Goal: Task Accomplishment & Management: Complete application form

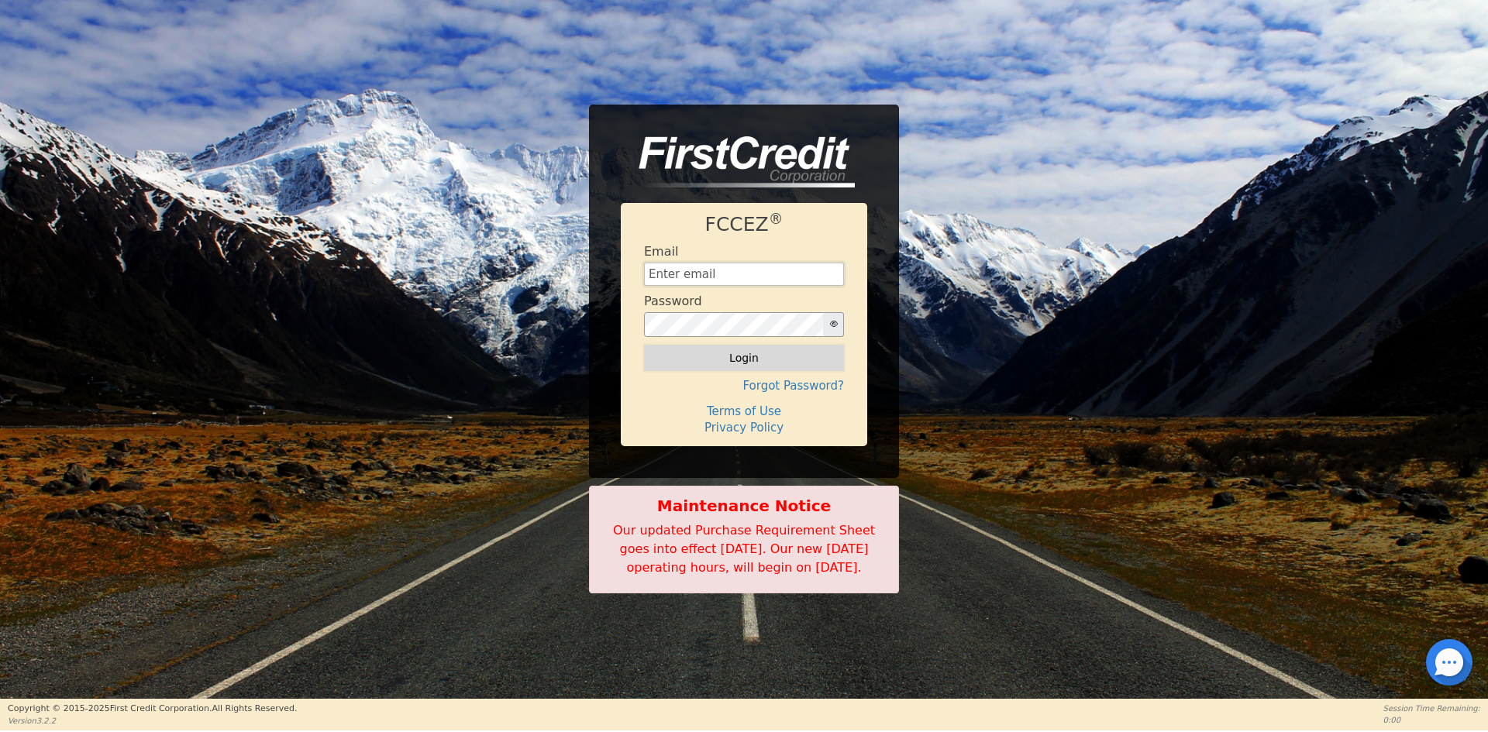
type input "[EMAIL_ADDRESS][DOMAIN_NAME]"
click at [744, 350] on button "Login" at bounding box center [744, 358] width 200 height 26
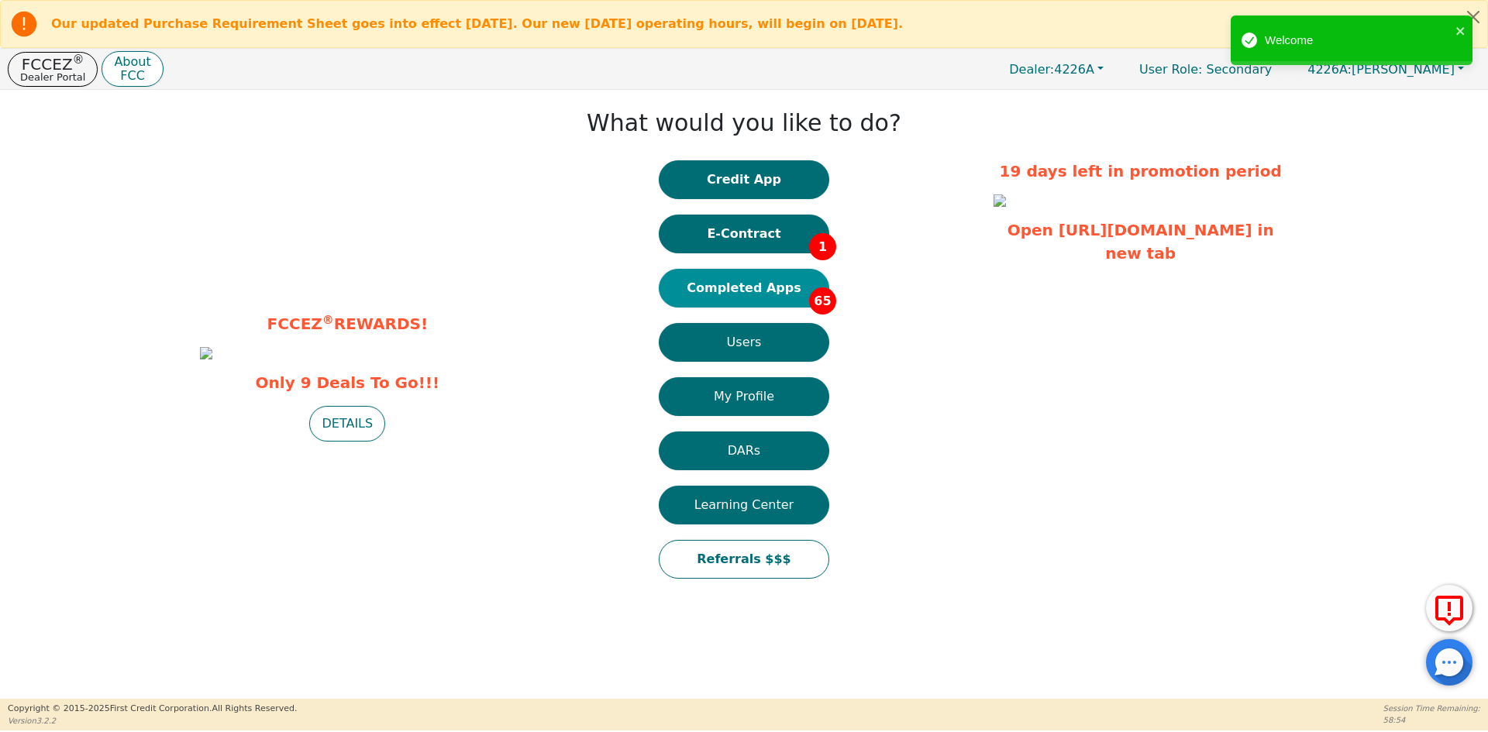
click at [742, 291] on button "Completed Apps 65" at bounding box center [744, 288] width 170 height 39
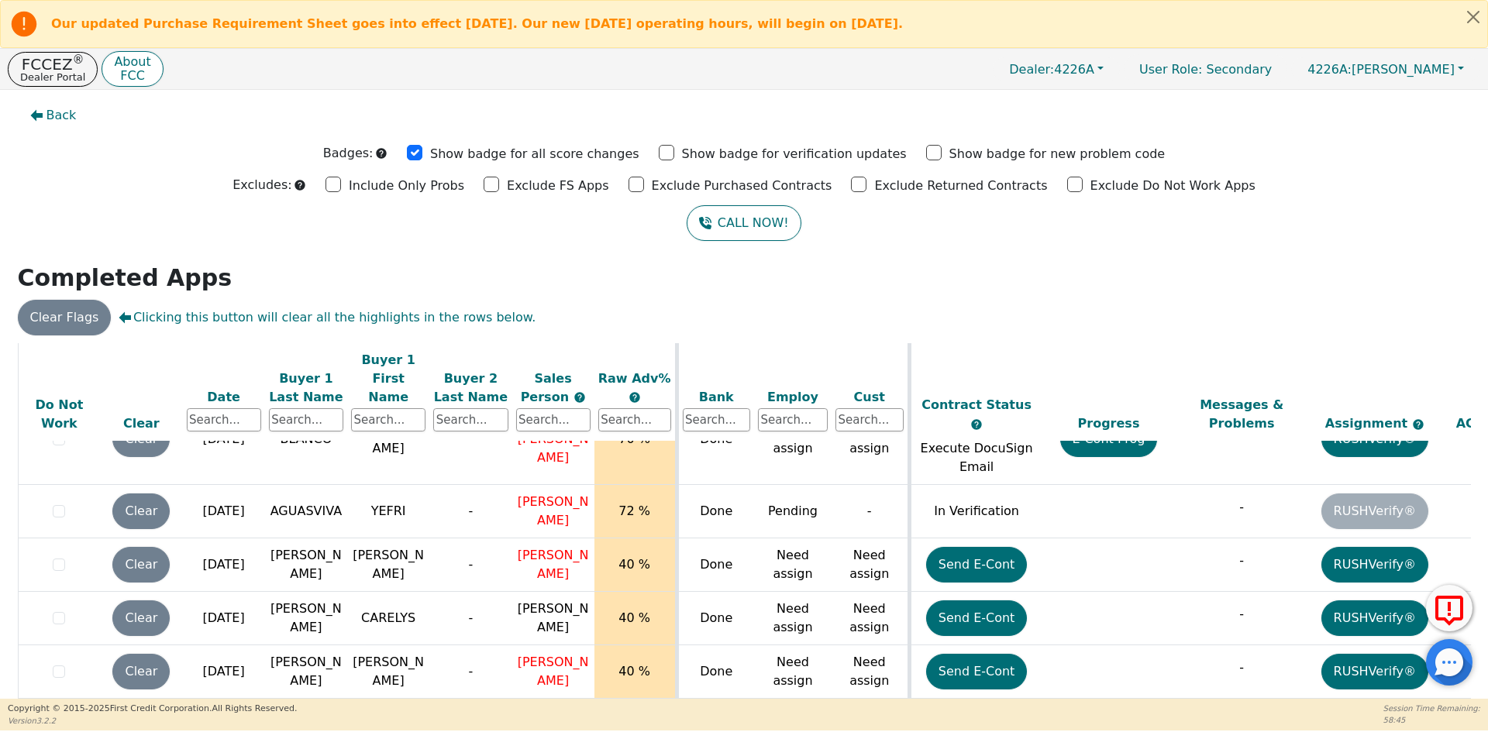
scroll to position [88, 0]
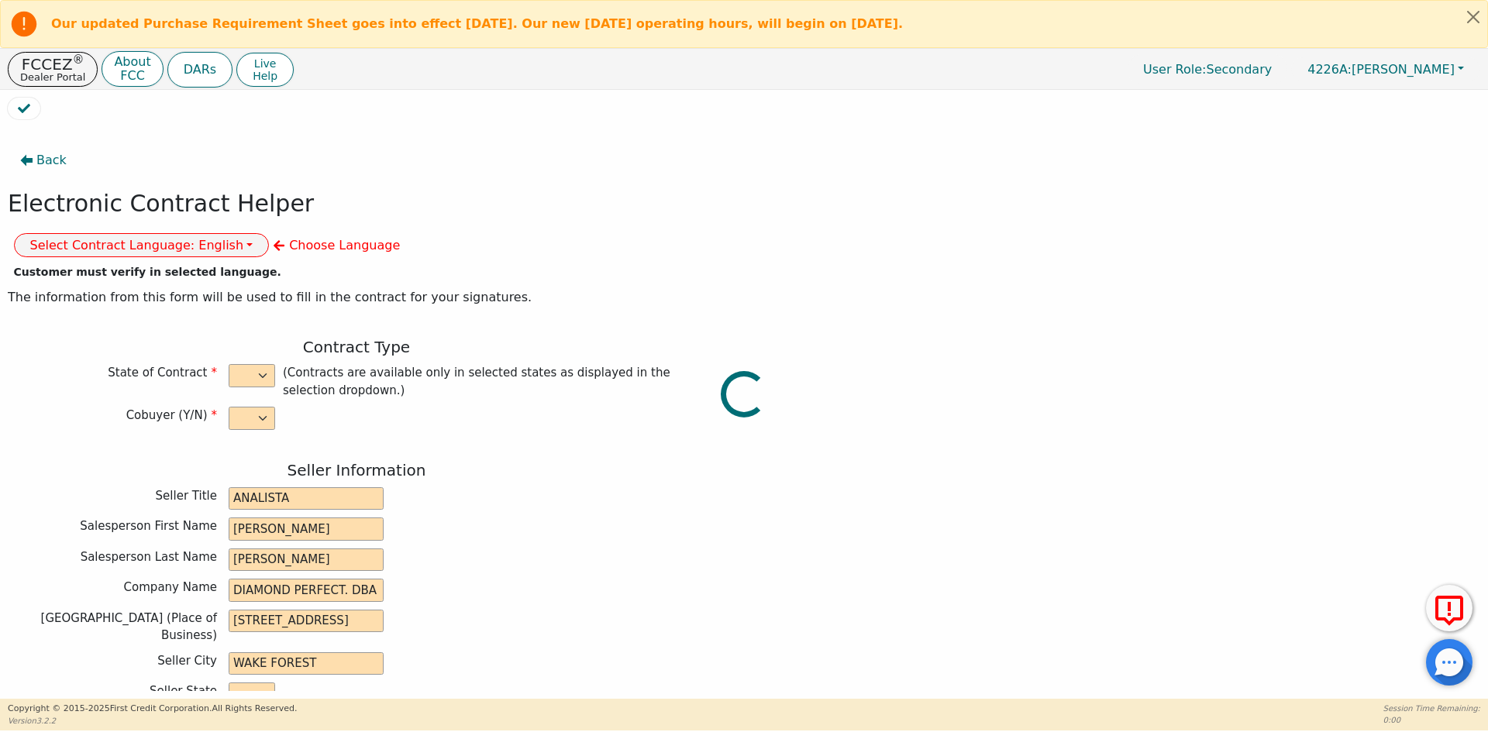
select select "n"
type input "ANALISTA"
type input "[PERSON_NAME]"
type input "DIAMOND PERFECT. DBA AQUAFEEL"
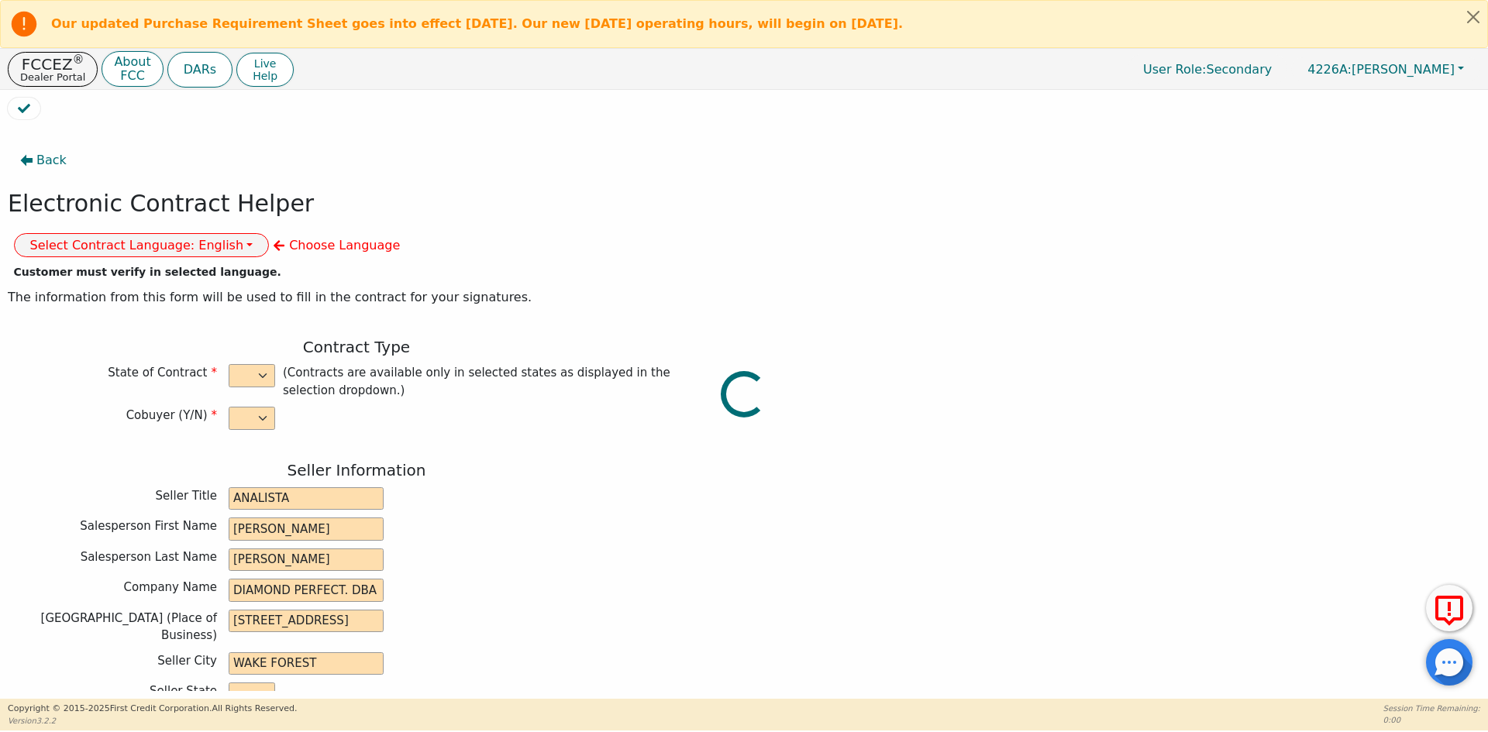
type input "[STREET_ADDRESS]"
type input "WAKE FOREST"
select select "NC"
type input "27587"
type input "YANCARLOS"
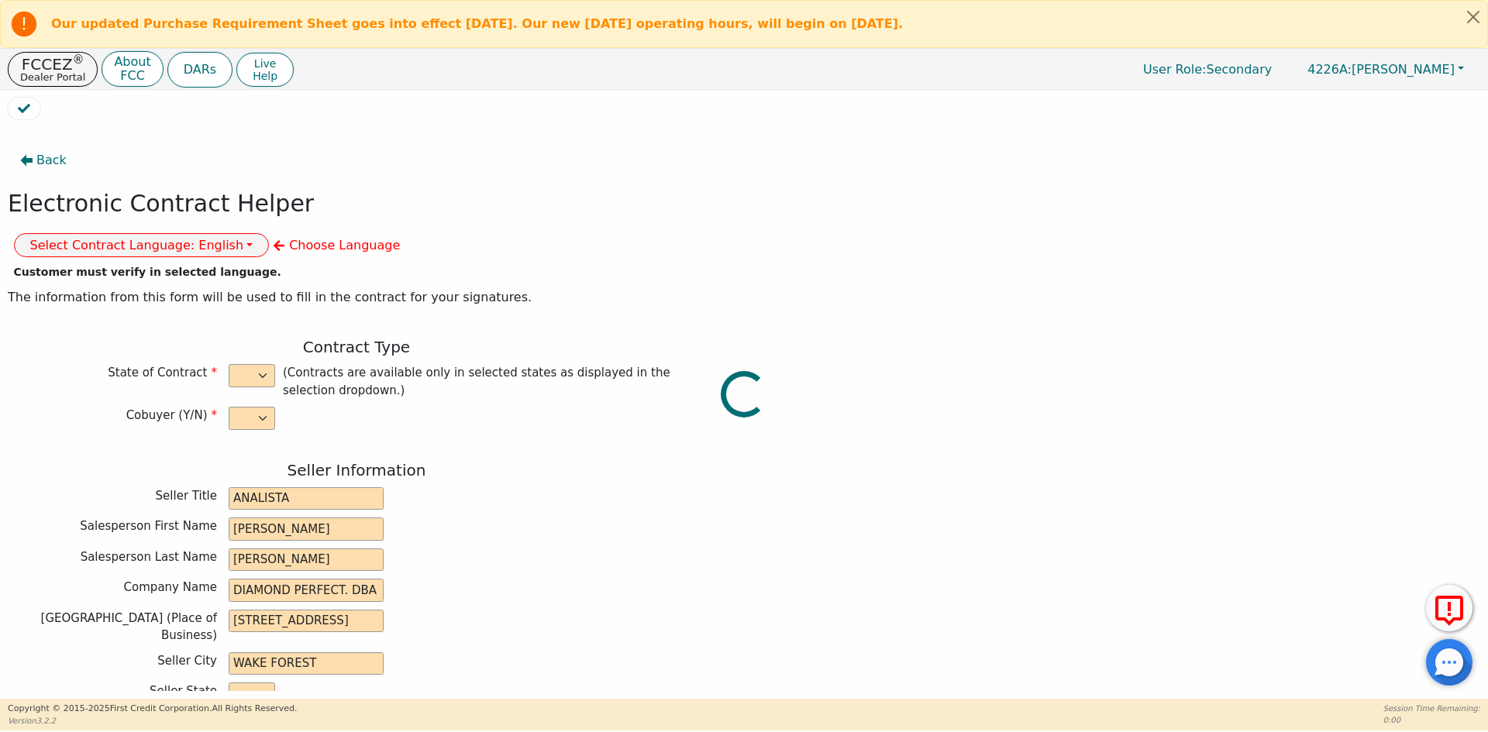
type input "[PERSON_NAME]"
type input "[STREET_ADDRESS]"
type input "[GEOGRAPHIC_DATA]"
select select "FL"
type input "33165"
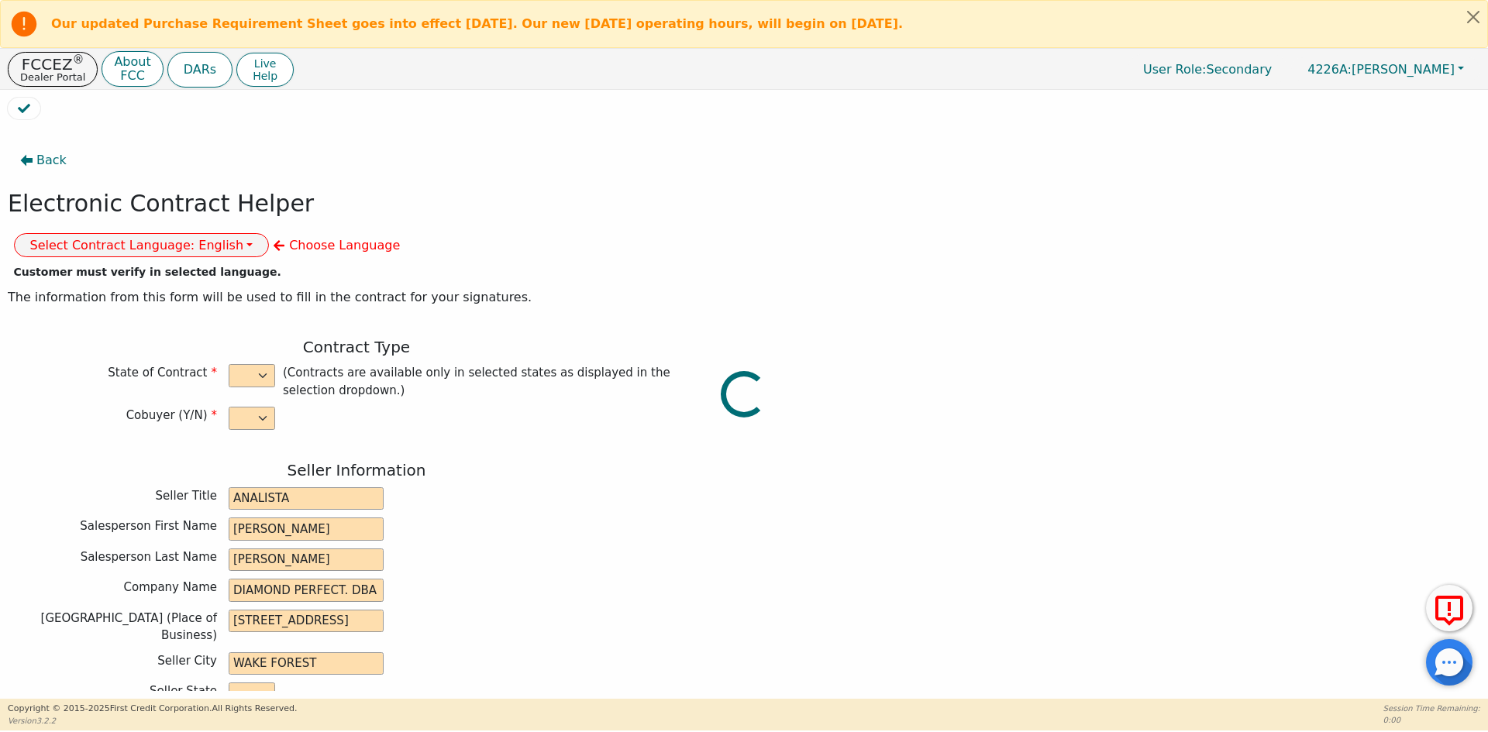
type input "[DATE]"
type input "10.99"
type input "[DATE]"
type input "72"
type input "0"
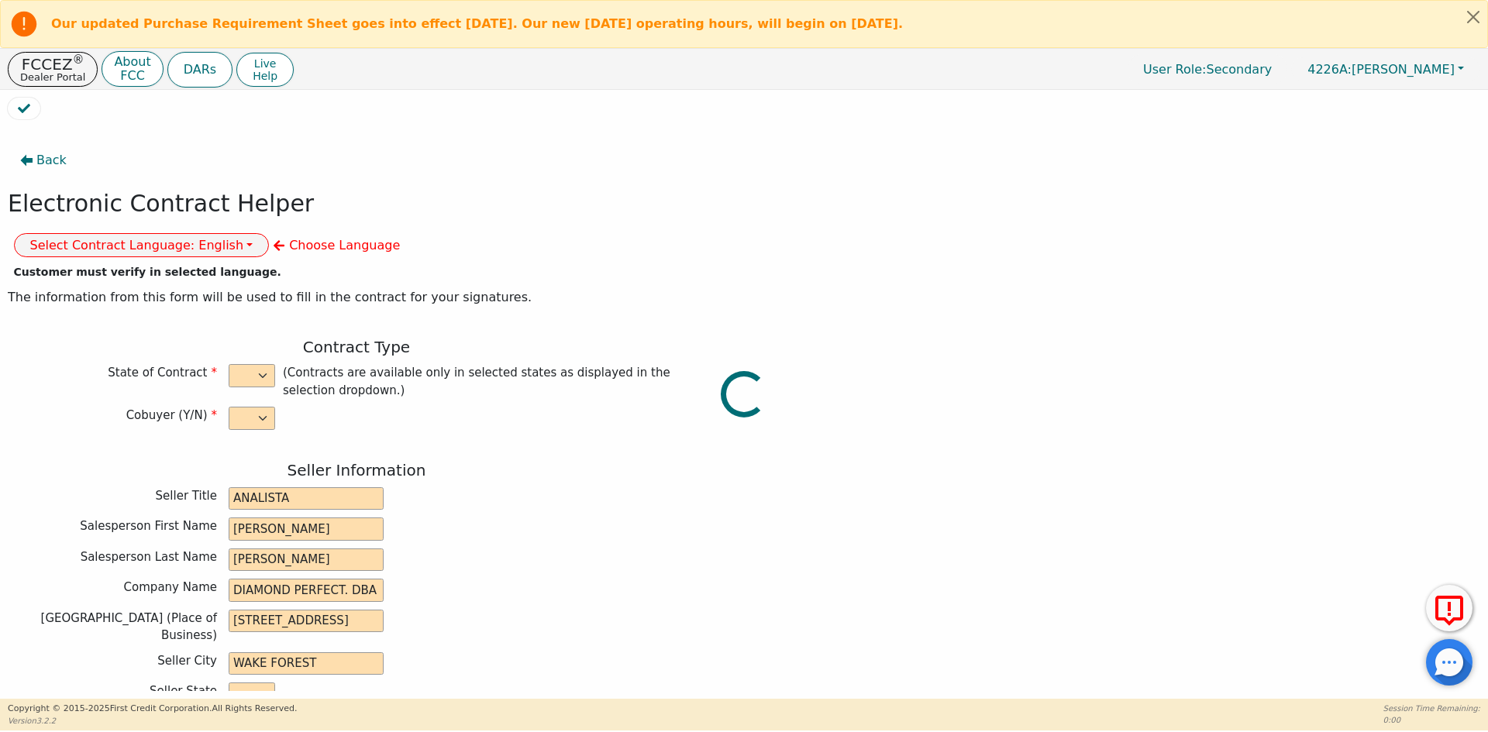
type input "7880180947134"
type input "8790.00"
type input "0.00"
type input "8790.00"
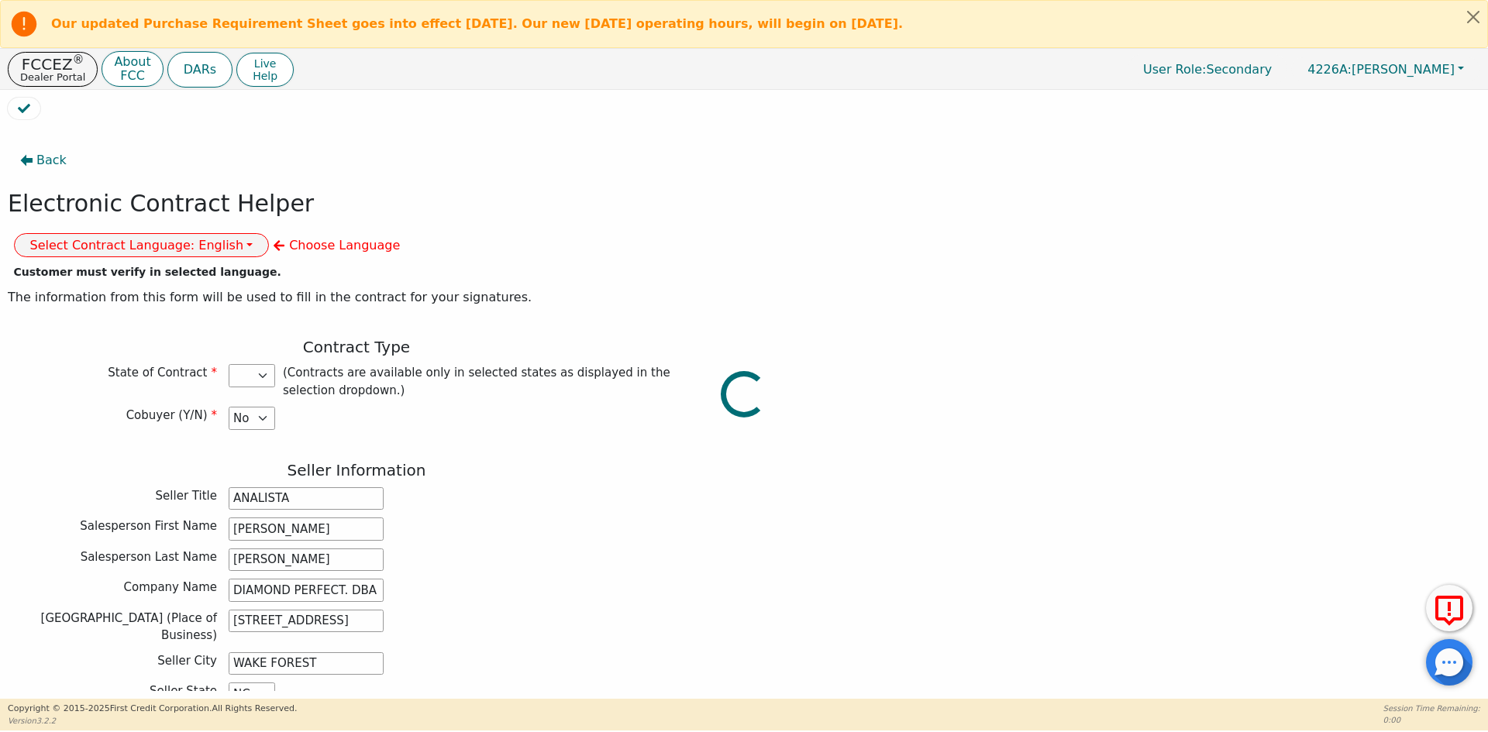
select select "FL"
click at [270, 233] on button "Select Contract Language: English" at bounding box center [142, 245] width 256 height 24
click at [137, 290] on link "Spanish" at bounding box center [76, 300] width 122 height 21
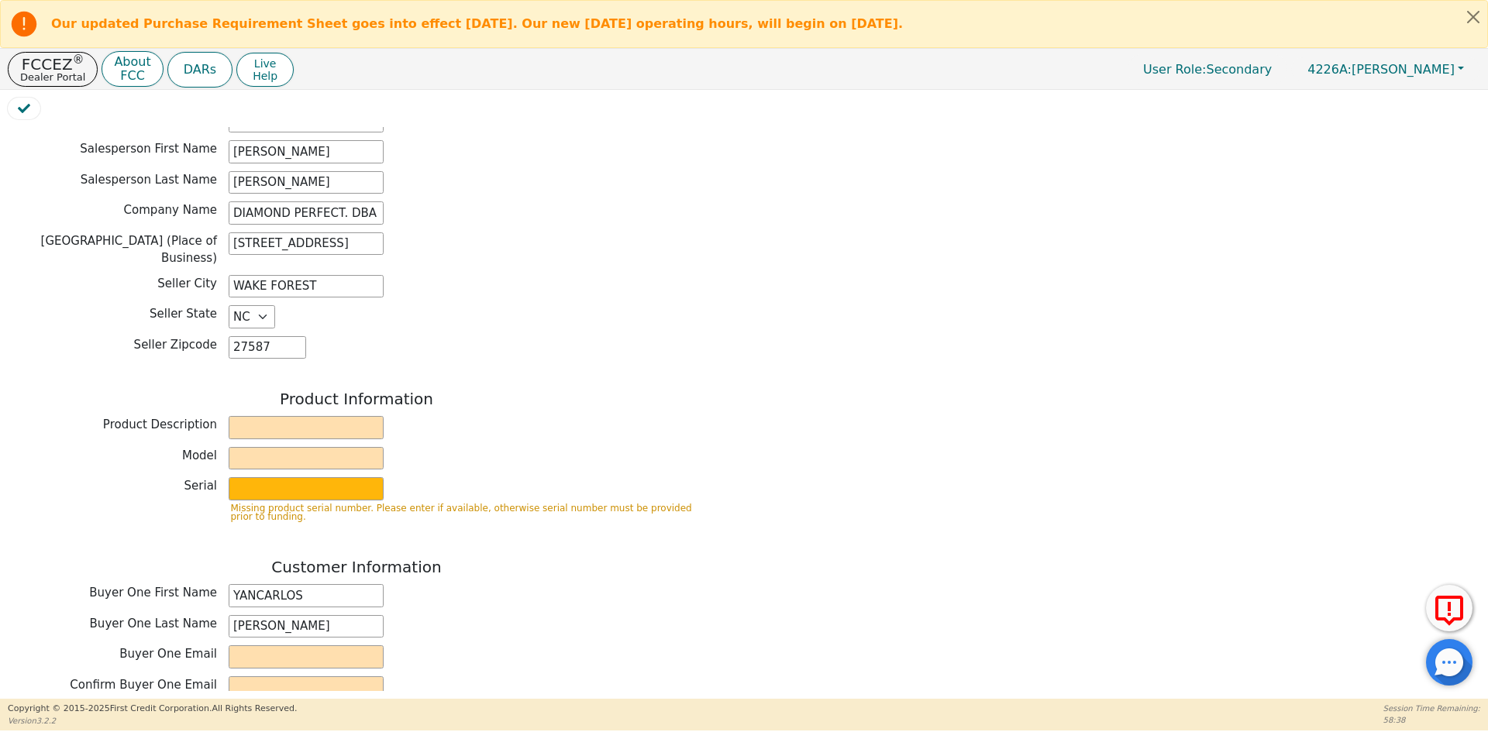
scroll to position [387, 0]
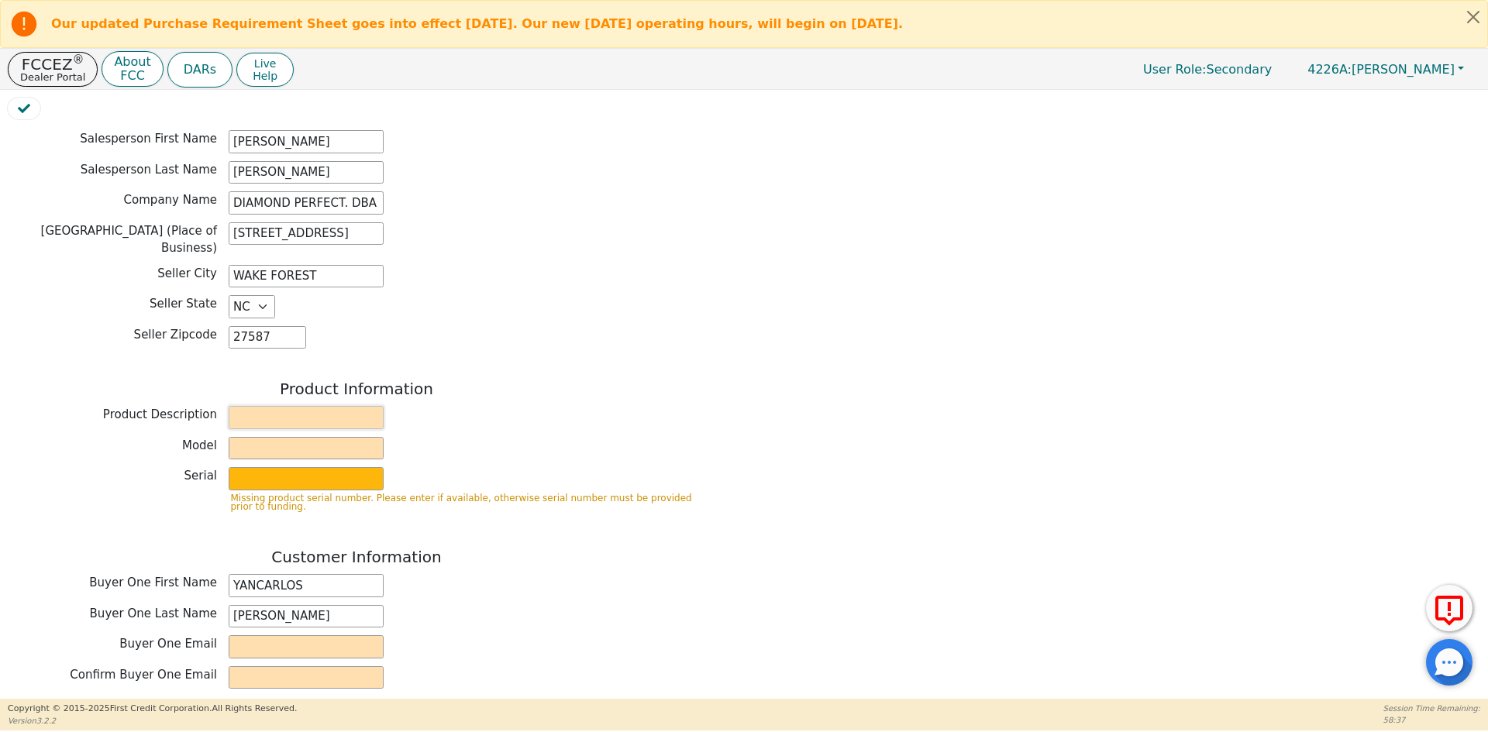
click at [288, 406] on input "text" at bounding box center [306, 417] width 155 height 23
type input "WATER PURIFICATION SYSTEM"
click at [308, 437] on input "text" at bounding box center [306, 448] width 155 height 23
type input "AQUAFEEL"
click at [306, 467] on input "text" at bounding box center [306, 478] width 155 height 23
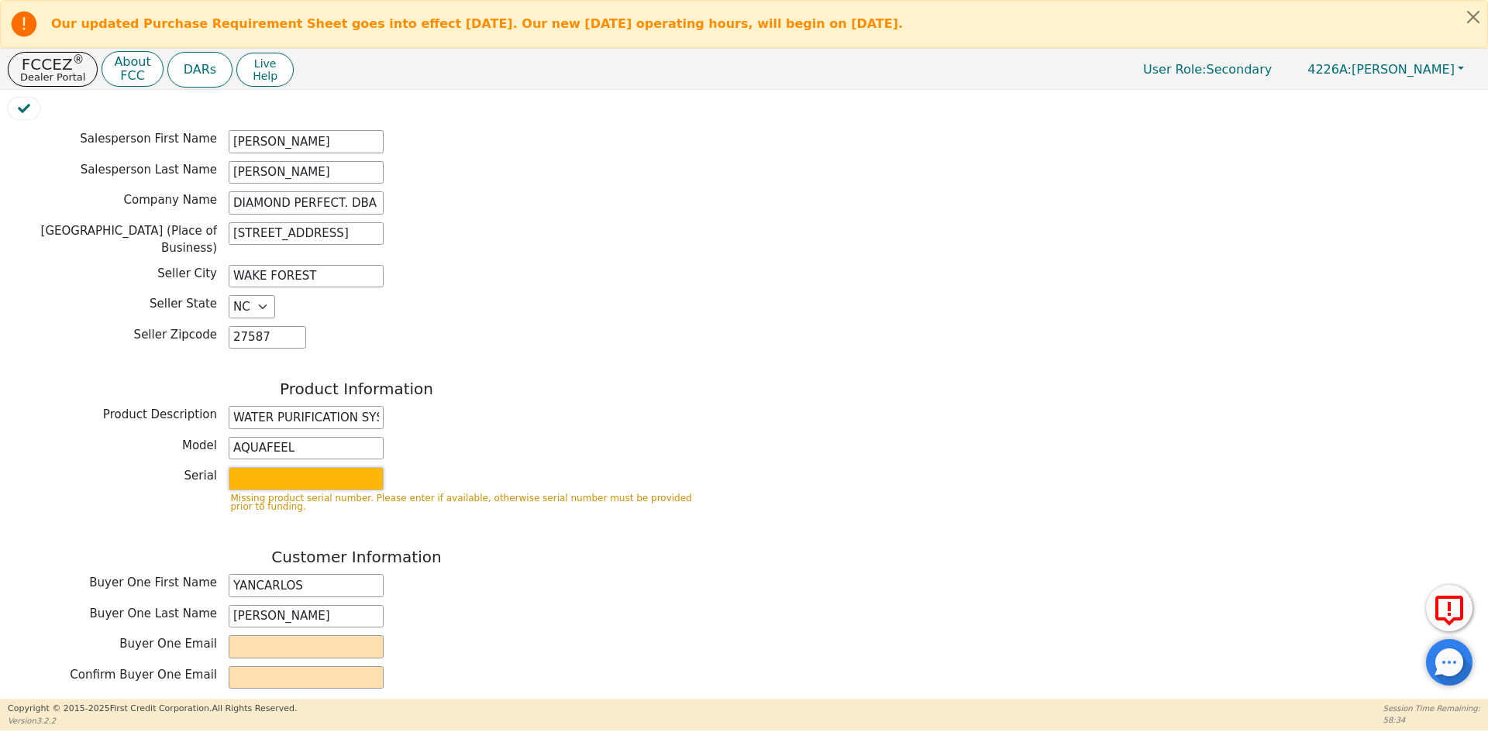
type input "W525"
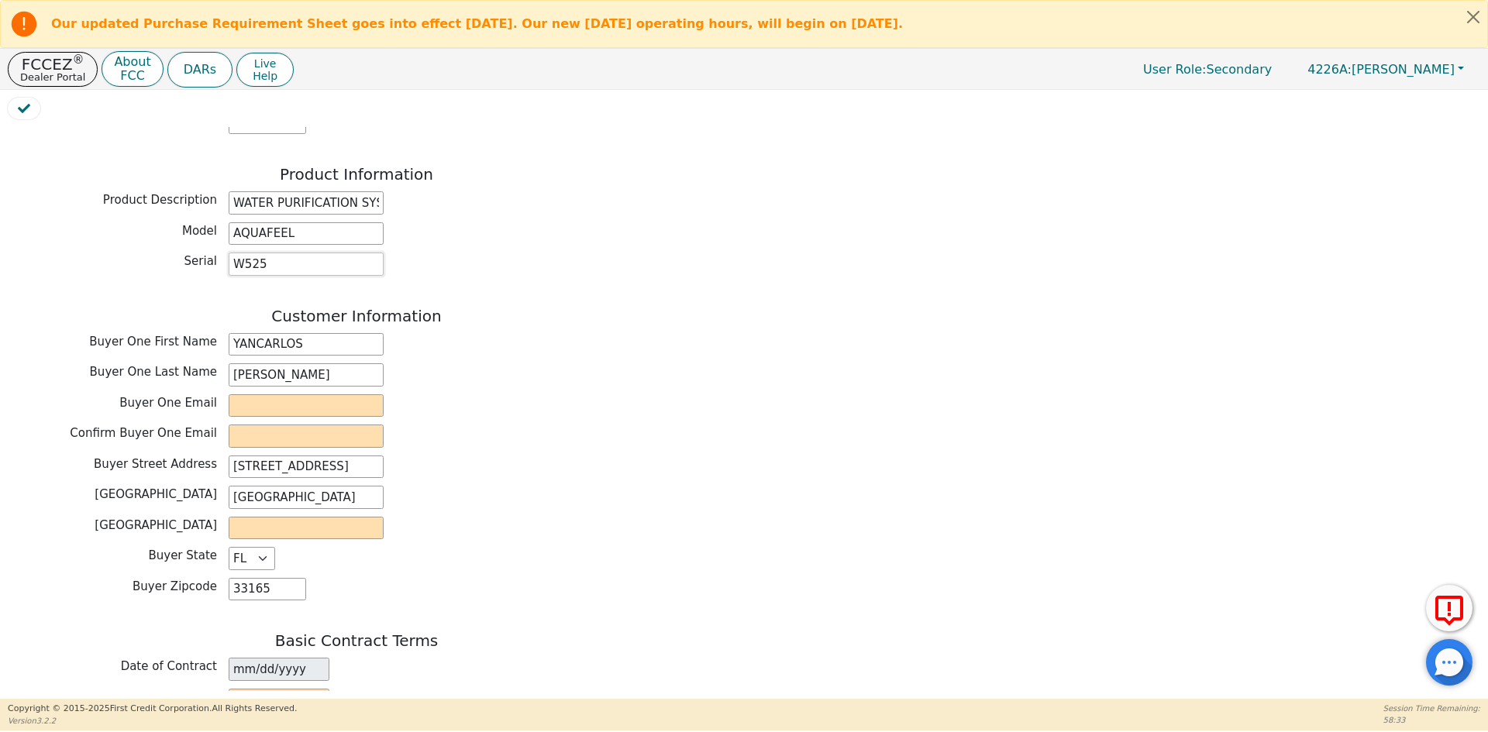
scroll to position [620, 0]
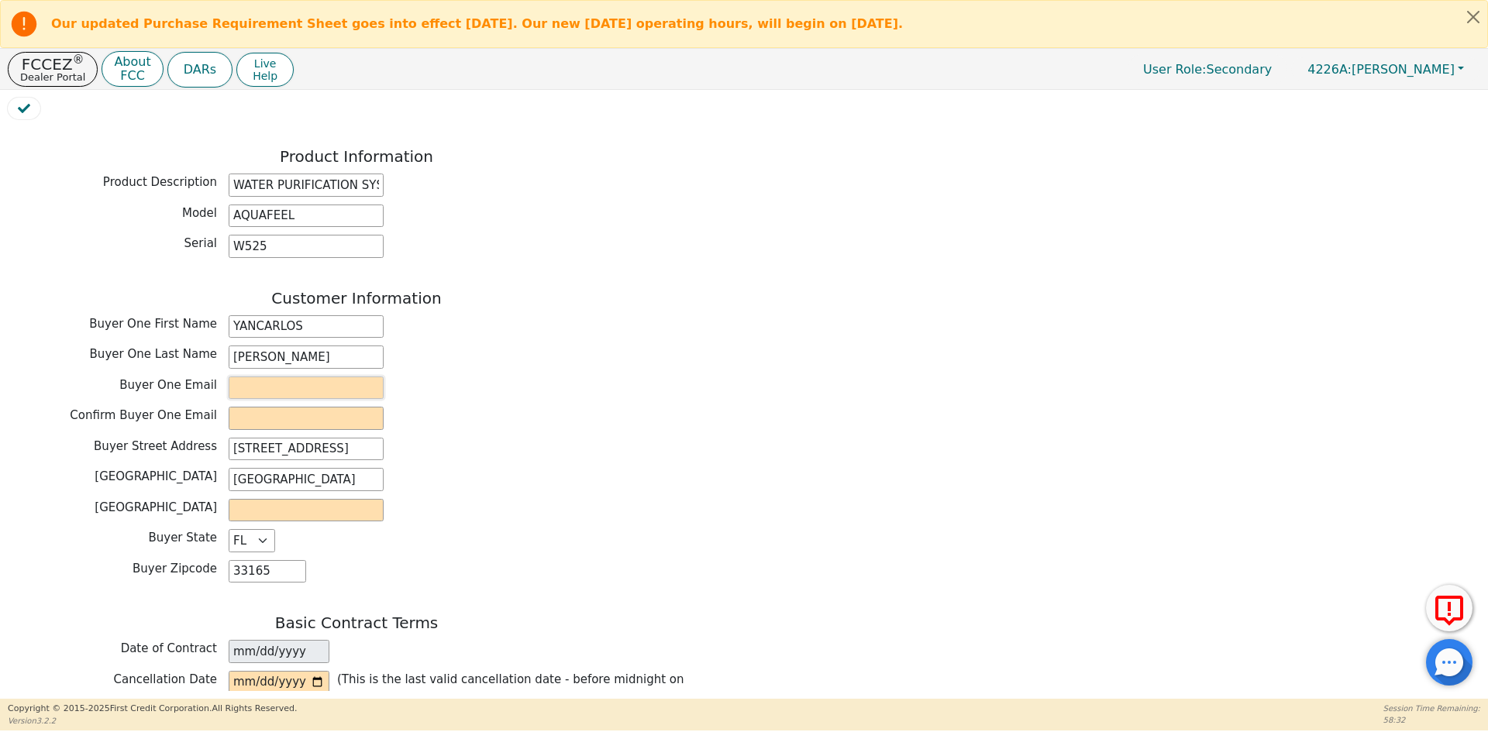
click at [268, 377] on input "email" at bounding box center [306, 388] width 155 height 23
drag, startPoint x: 379, startPoint y: 343, endPoint x: 211, endPoint y: 350, distance: 168.3
click at [211, 377] on div "Buyer One Email [EMAIL_ADDRESS][DOMAIN_NAME]" at bounding box center [356, 388] width 697 height 23
type input "[EMAIL_ADDRESS][DOMAIN_NAME]"
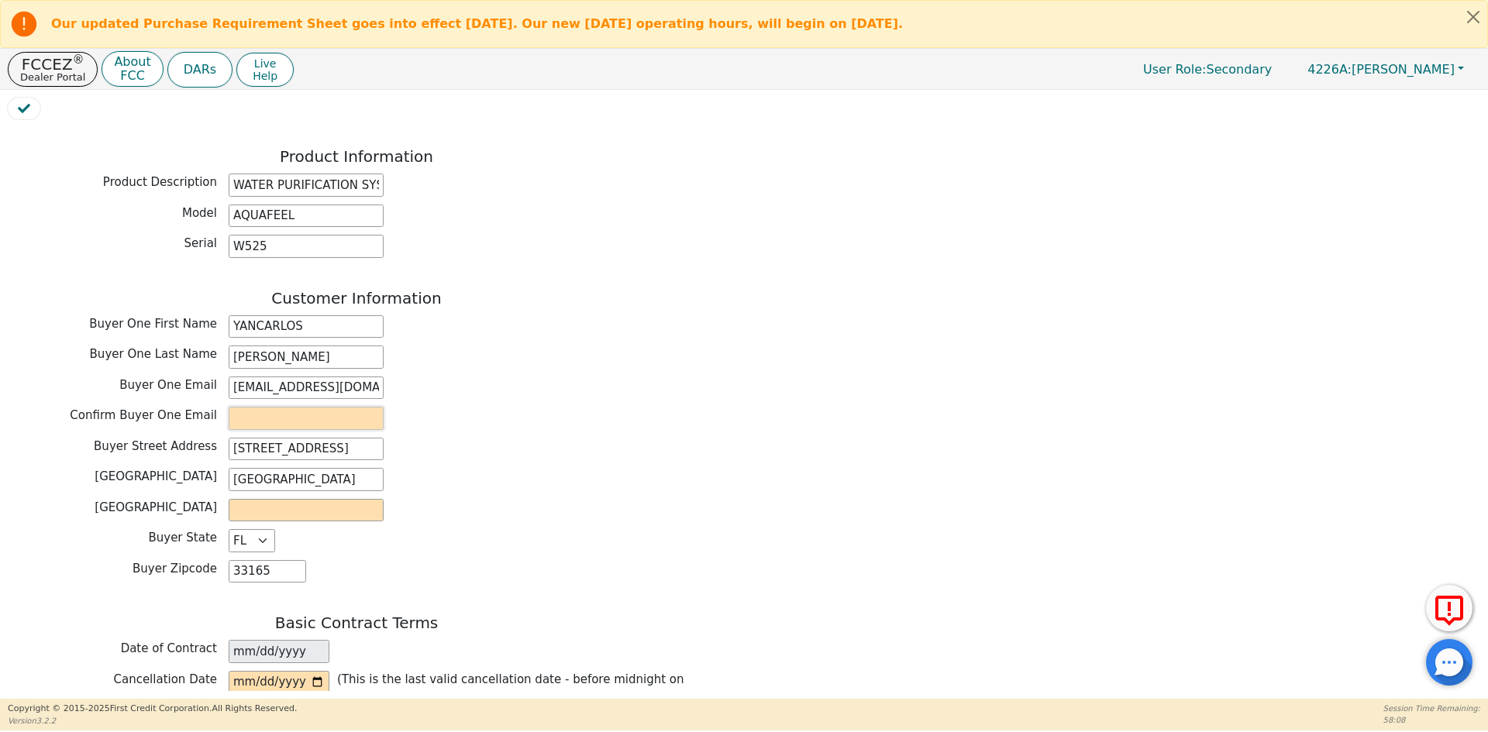
click at [243, 407] on input "email" at bounding box center [306, 418] width 155 height 23
paste input "[EMAIL_ADDRESS][DOMAIN_NAME]"
type input "[EMAIL_ADDRESS][DOMAIN_NAME]"
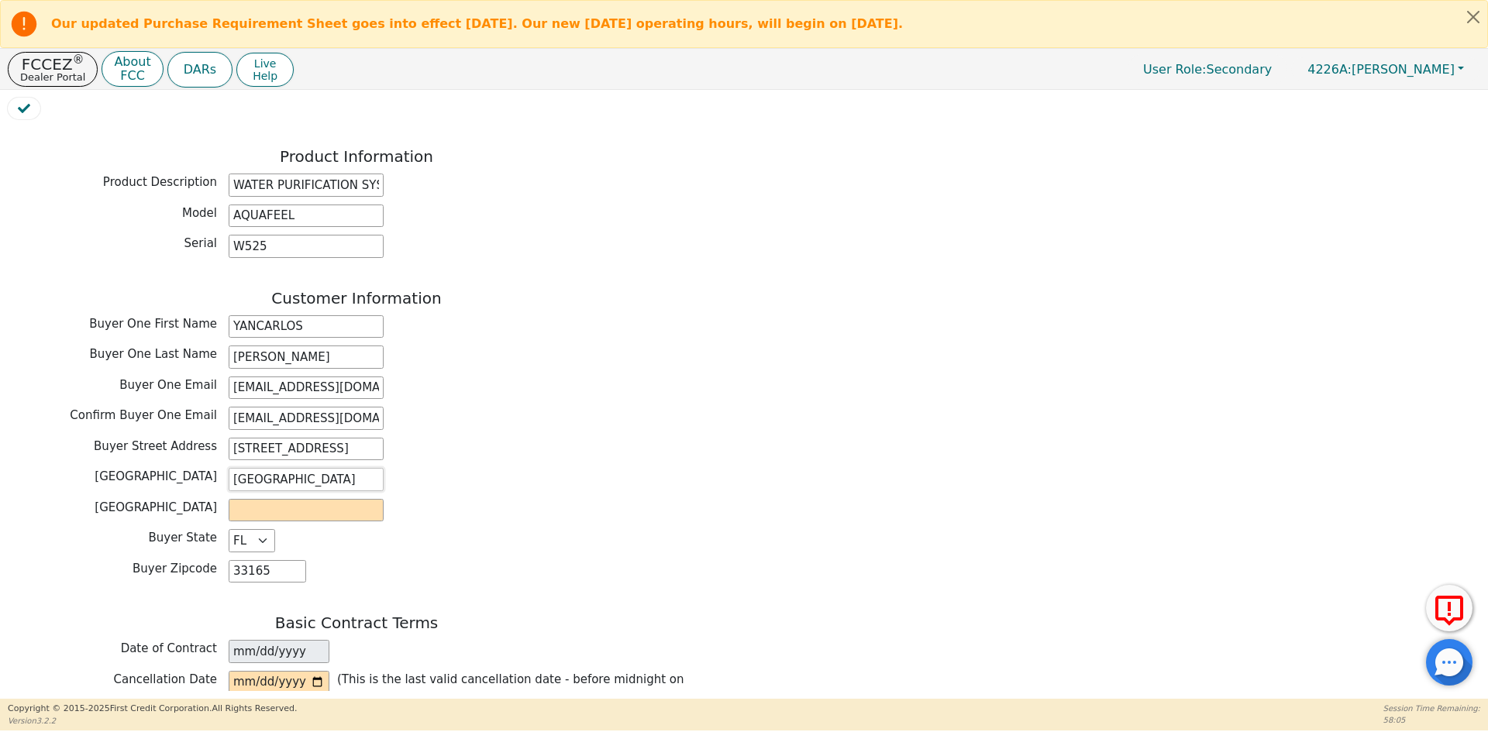
drag, startPoint x: 281, startPoint y: 436, endPoint x: 176, endPoint y: 429, distance: 104.8
click at [176, 468] on div "Buyer City [GEOGRAPHIC_DATA]" at bounding box center [356, 479] width 697 height 23
click at [280, 499] on input "text" at bounding box center [306, 510] width 155 height 23
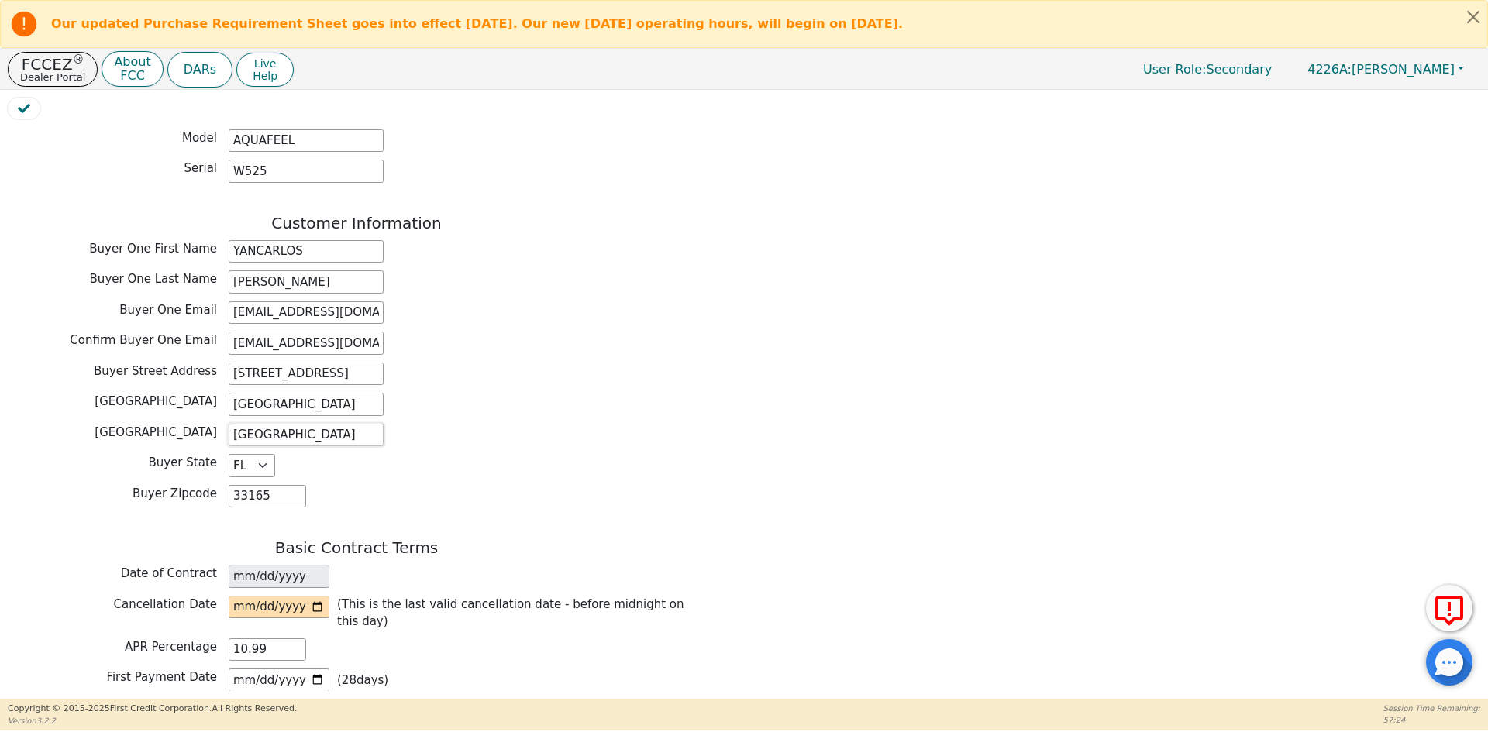
scroll to position [930, 0]
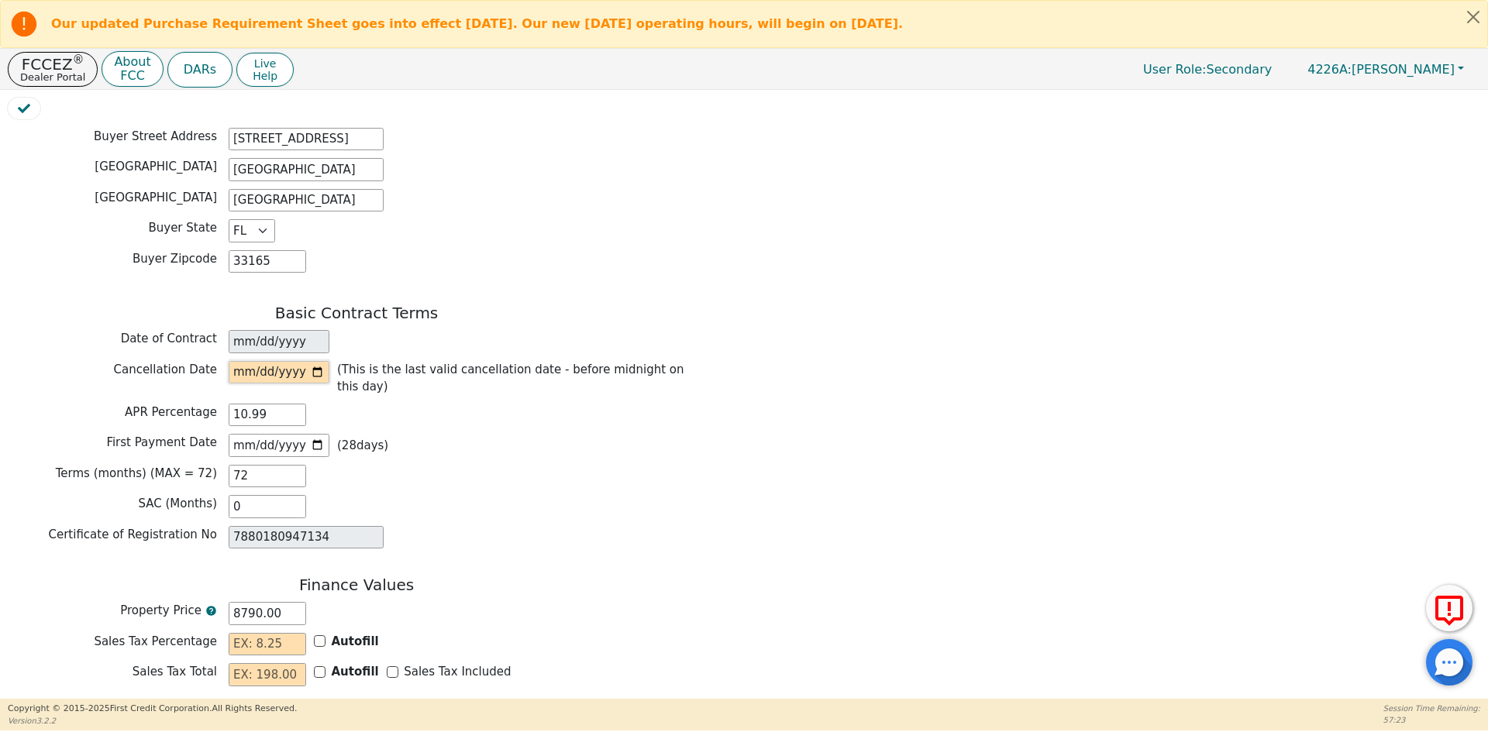
type input "[GEOGRAPHIC_DATA]"
click at [320, 361] on input "date" at bounding box center [279, 372] width 101 height 23
type input "[DATE]"
click at [315, 434] on input "[DATE]" at bounding box center [279, 445] width 101 height 23
click at [316, 434] on input "[DATE]" at bounding box center [279, 445] width 101 height 23
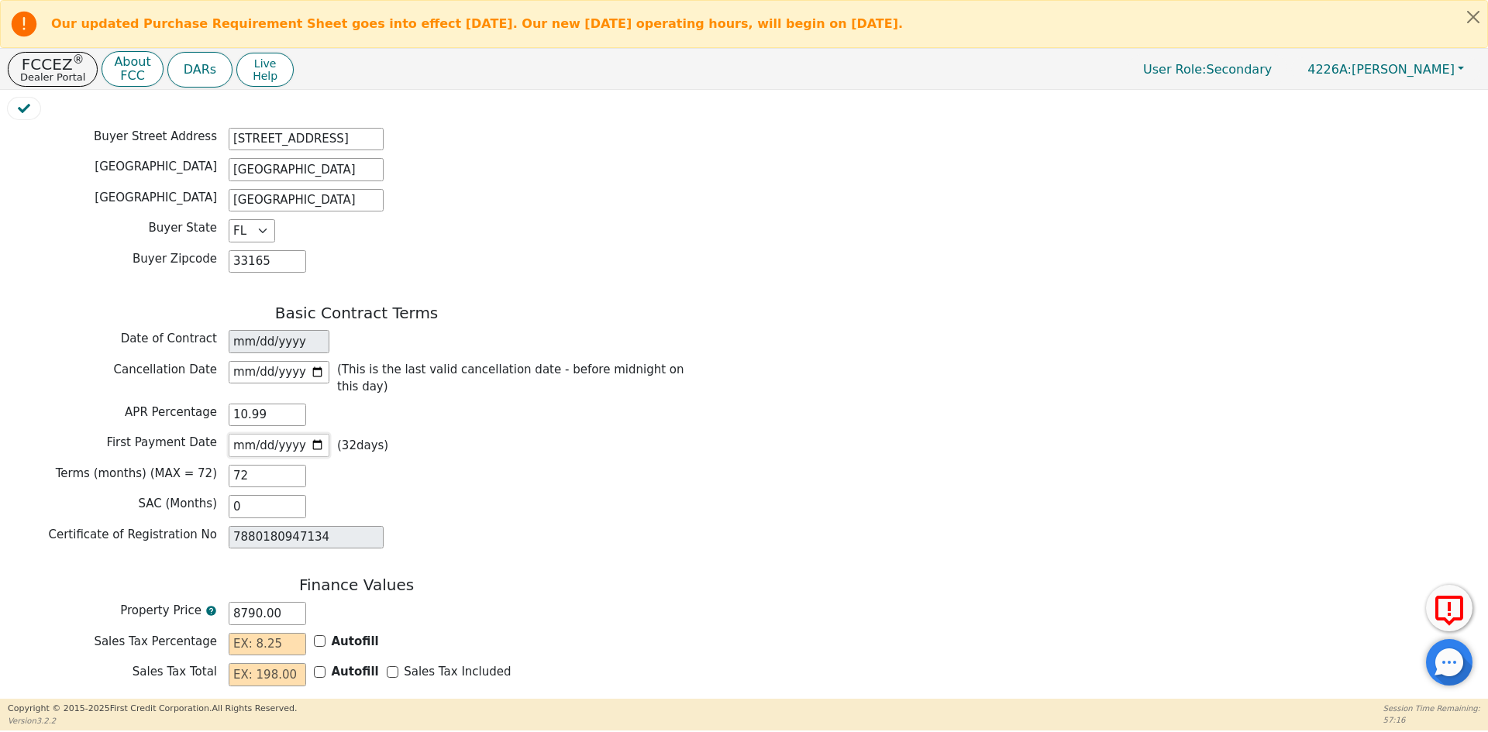
click at [321, 434] on input "[DATE]" at bounding box center [279, 445] width 101 height 23
type input "[DATE]"
click at [394, 495] on div "SAC (Months) 0" at bounding box center [356, 506] width 697 height 23
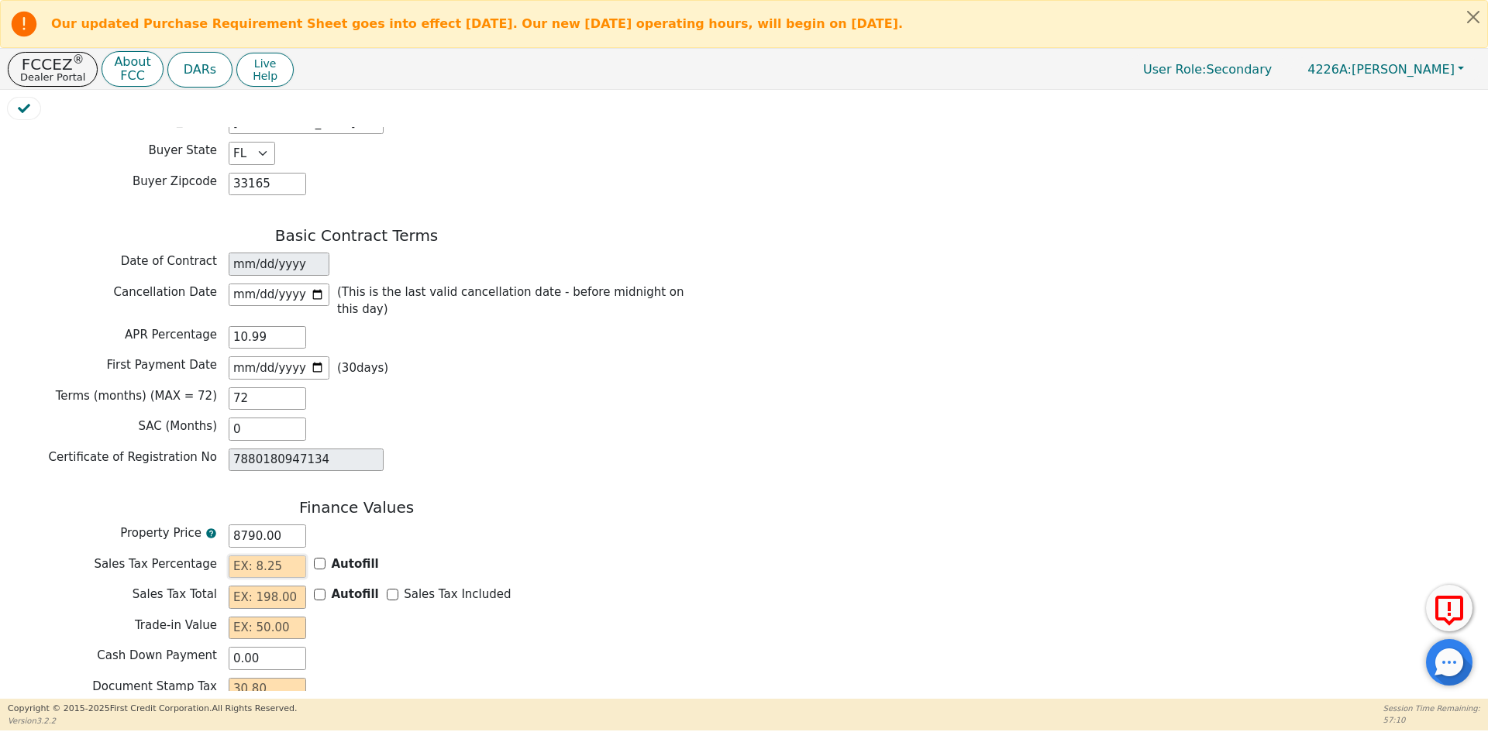
click at [266, 556] on input "text" at bounding box center [267, 567] width 77 height 23
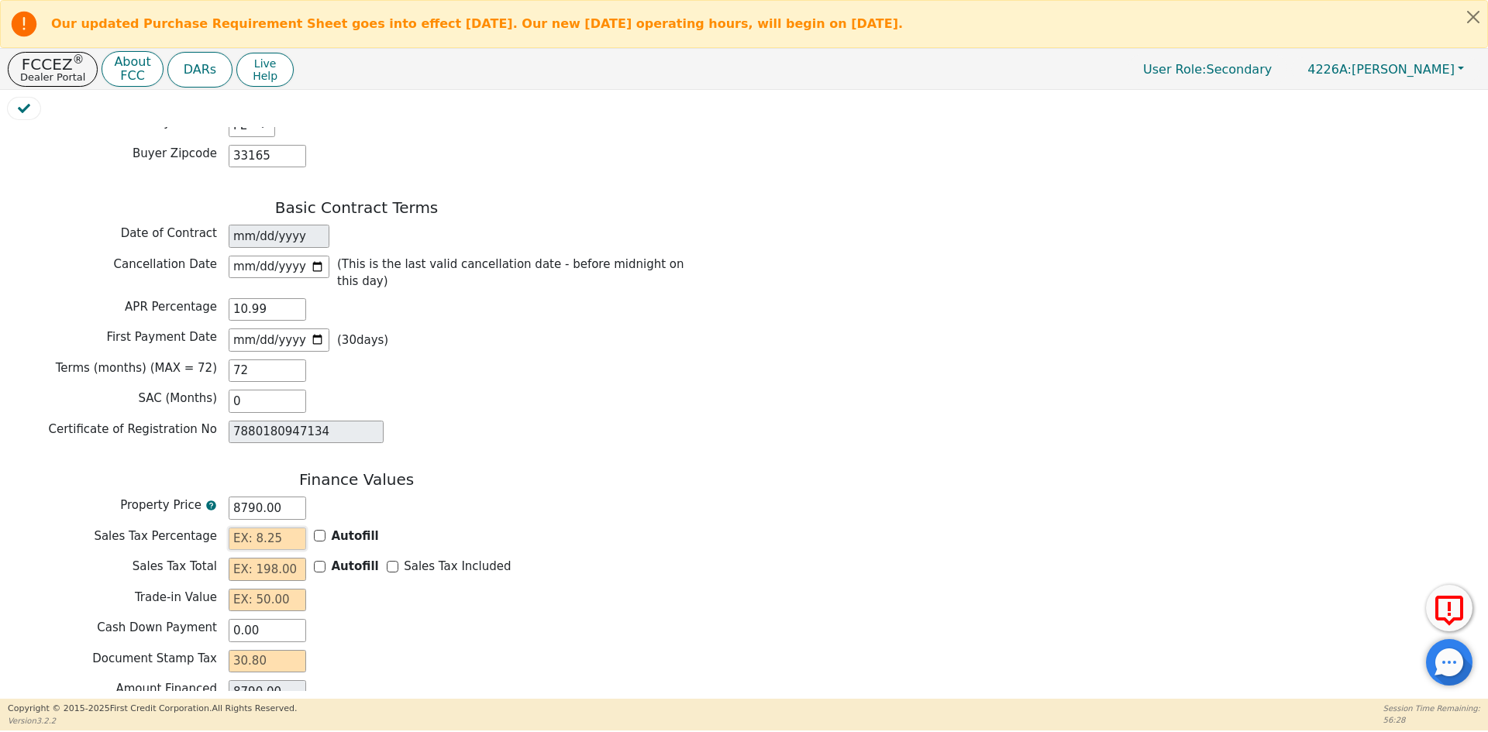
scroll to position [1085, 0]
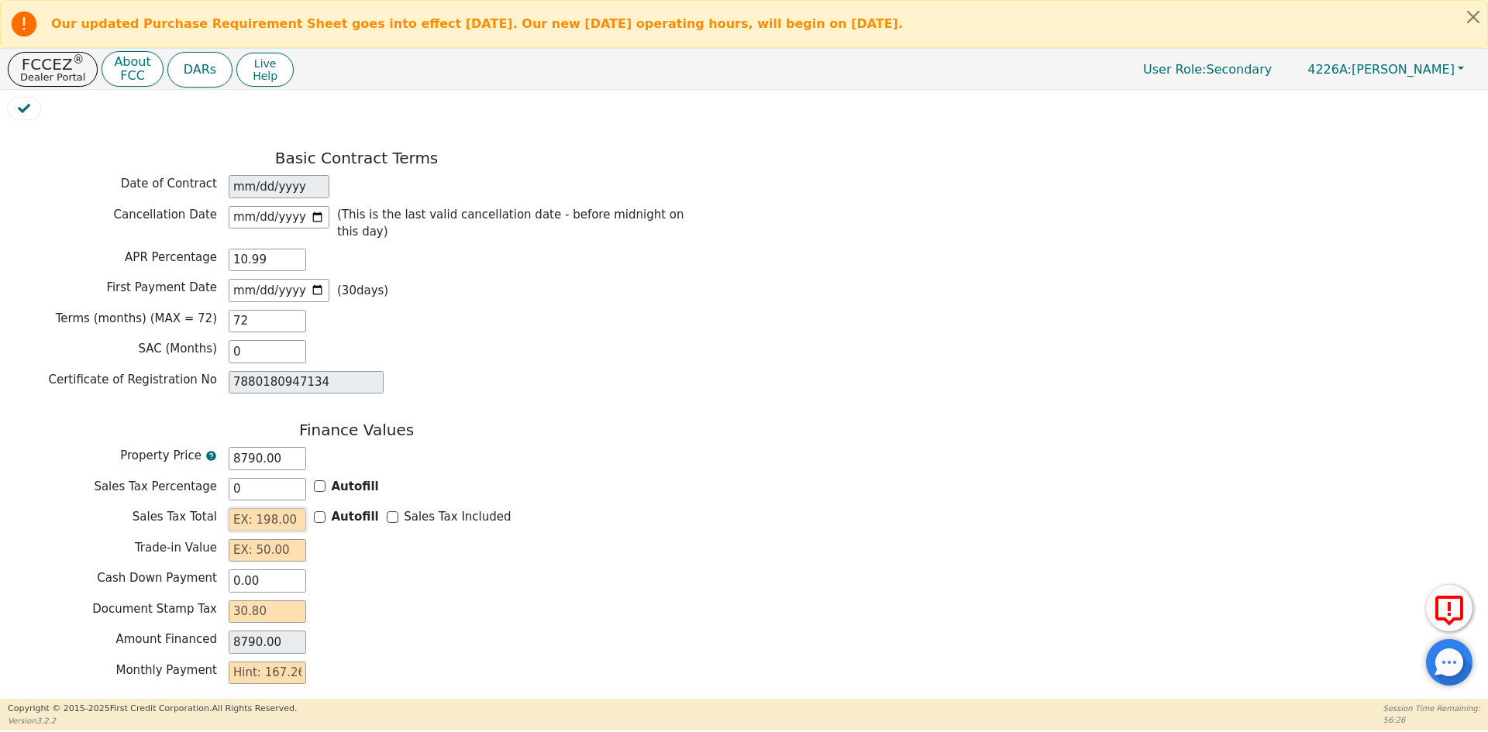
type input "0.00"
click at [242, 508] on input "text" at bounding box center [267, 519] width 77 height 23
type input "0.00"
click at [235, 539] on input "text" at bounding box center [267, 550] width 77 height 23
type input "0.00"
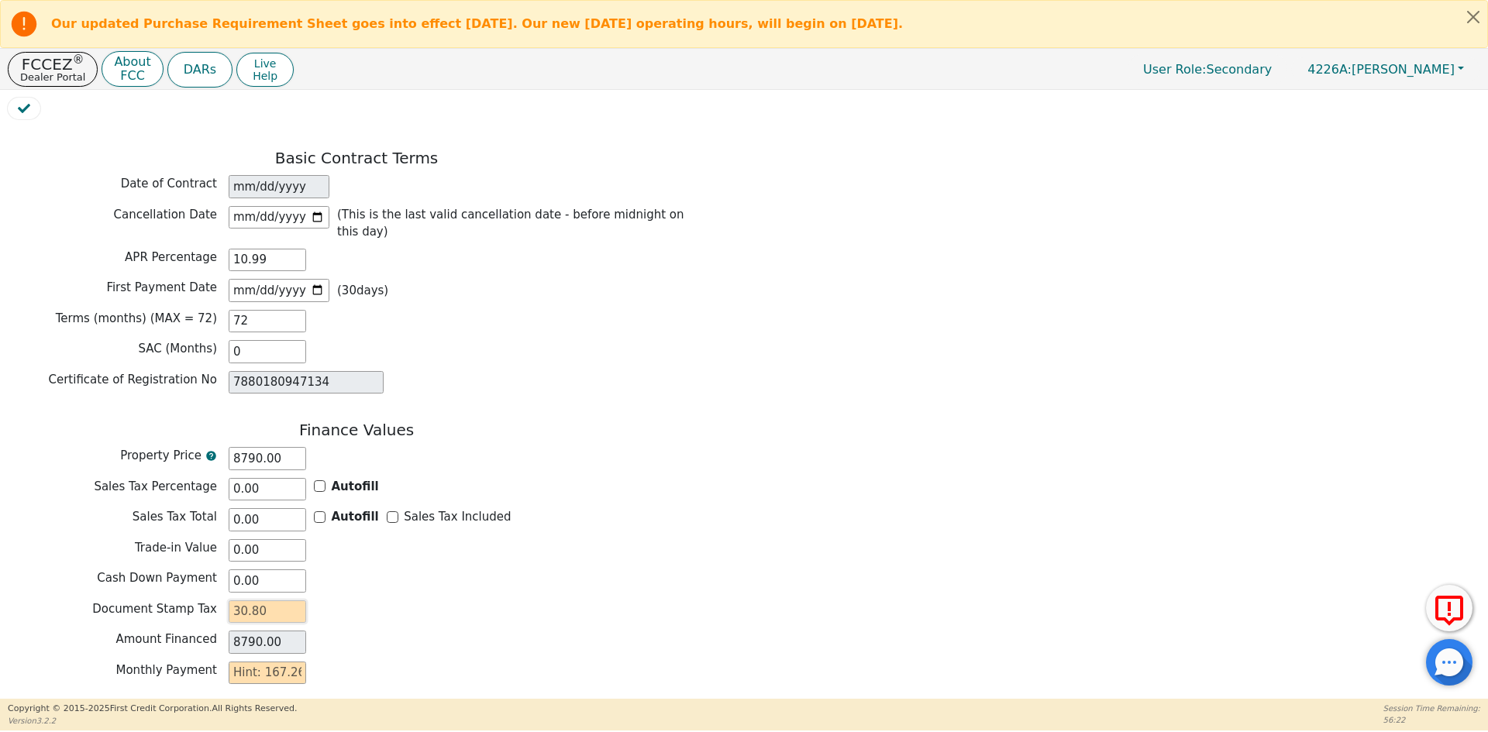
click at [250, 601] on input "text" at bounding box center [267, 612] width 77 height 23
drag, startPoint x: 296, startPoint y: 523, endPoint x: 137, endPoint y: 526, distance: 158.9
click at [137, 570] on div "Cash Down Payment 0.00" at bounding box center [356, 581] width 697 height 23
type input "1"
type input "8789.00"
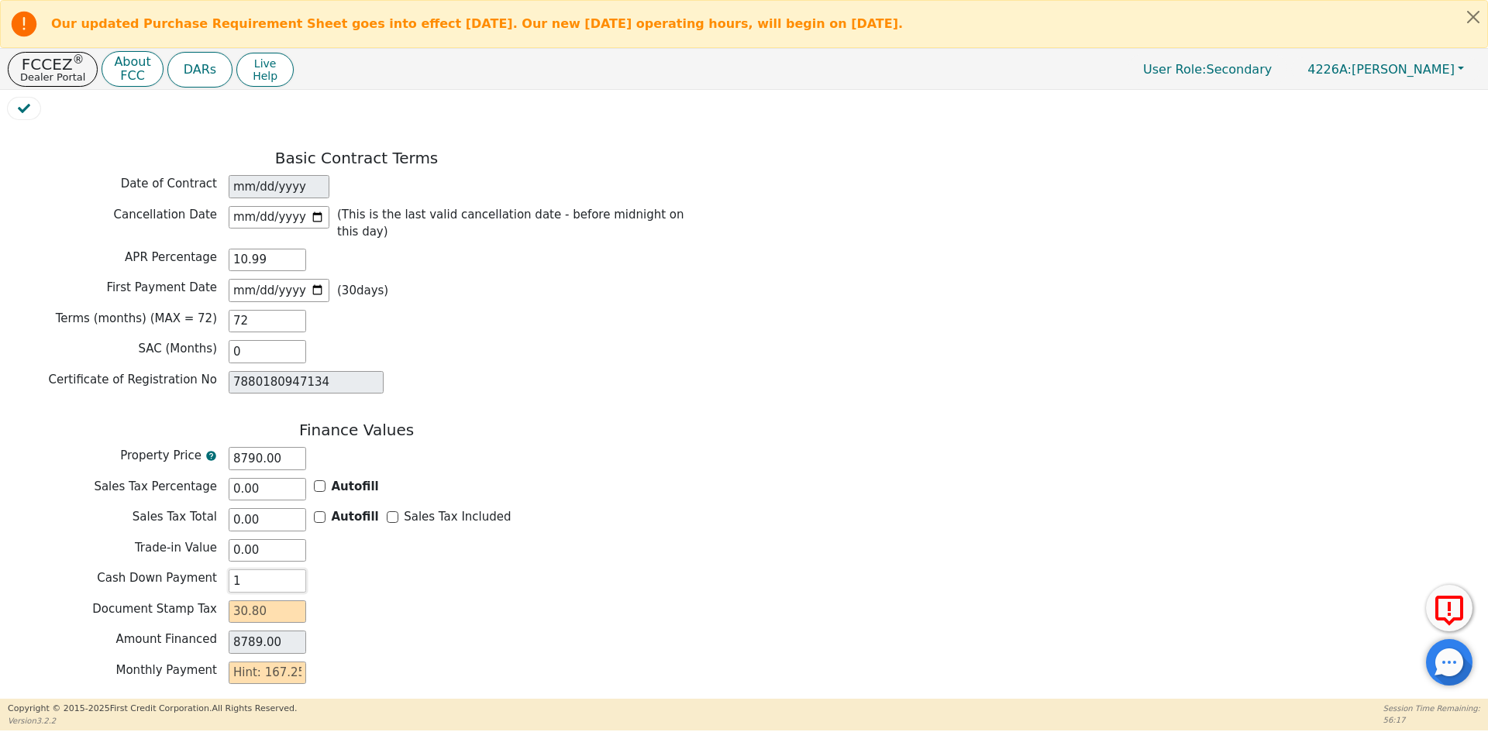
type input "15"
type input "8775.00"
type input "150"
type input "8640.00"
type input "1500"
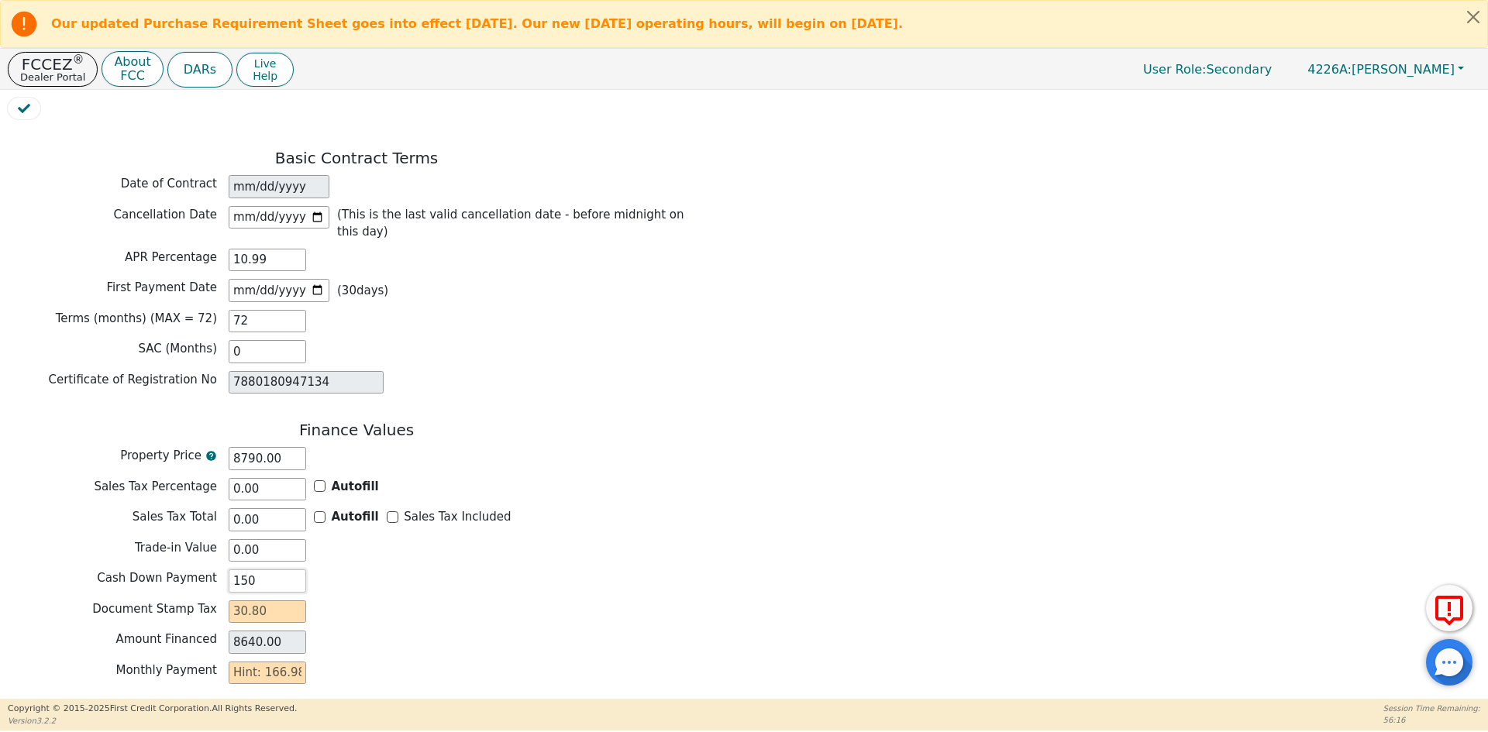
type input "7290.00"
type input "1500.00"
click at [499, 570] on div "Cash Down Payment 1500.00" at bounding box center [356, 581] width 697 height 23
click at [408, 570] on div "Cash Down Payment 1500.00" at bounding box center [356, 581] width 697 height 23
drag, startPoint x: 281, startPoint y: 406, endPoint x: 170, endPoint y: 411, distance: 110.9
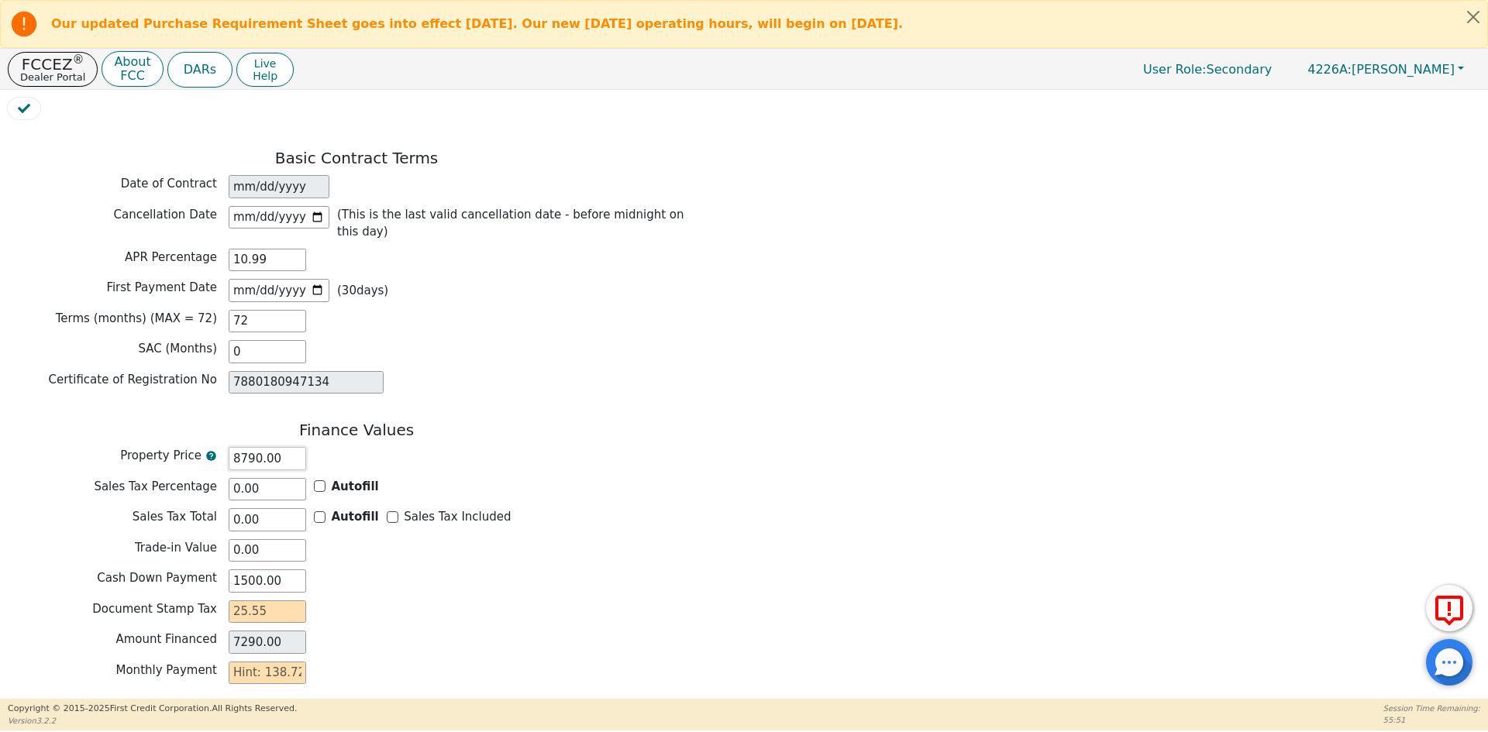
click at [170, 447] on div "Property Price 8790.00" at bounding box center [356, 458] width 697 height 23
type input "8"
type input "-1492.00"
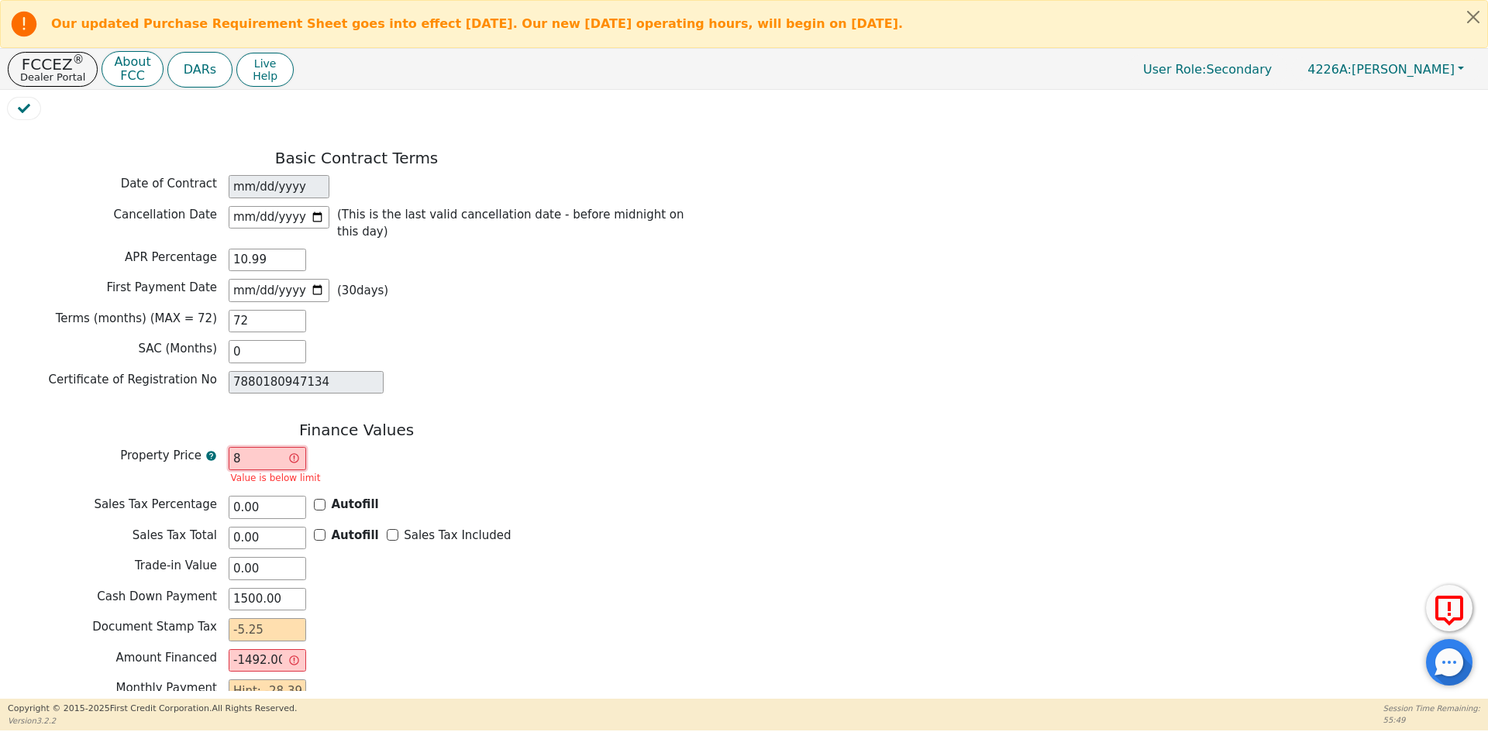
type input "87"
type input "-1413.00"
type input "876"
type input "-624.00"
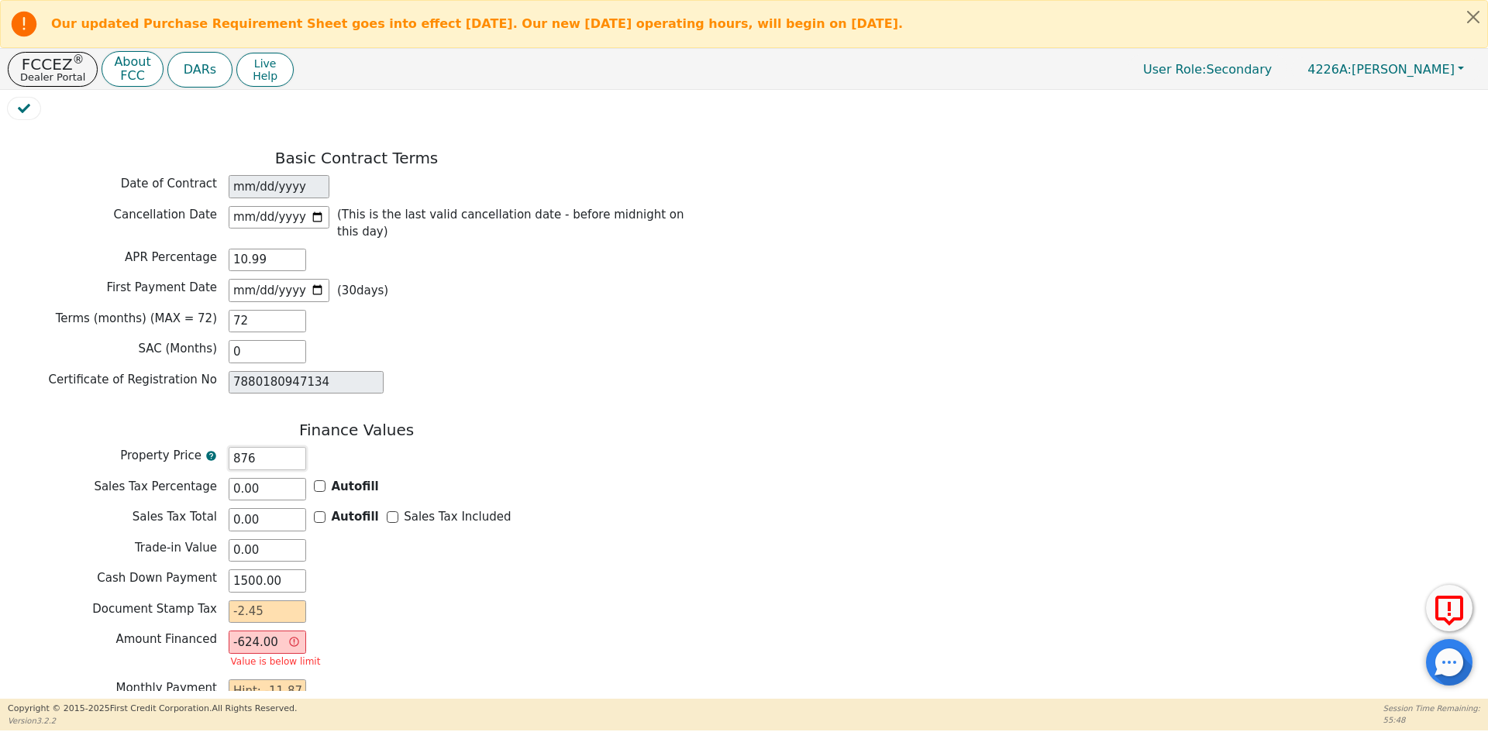
type input "8764"
type input "7264.00"
type input "8764.4"
type input "7264.40"
type input "8764.45"
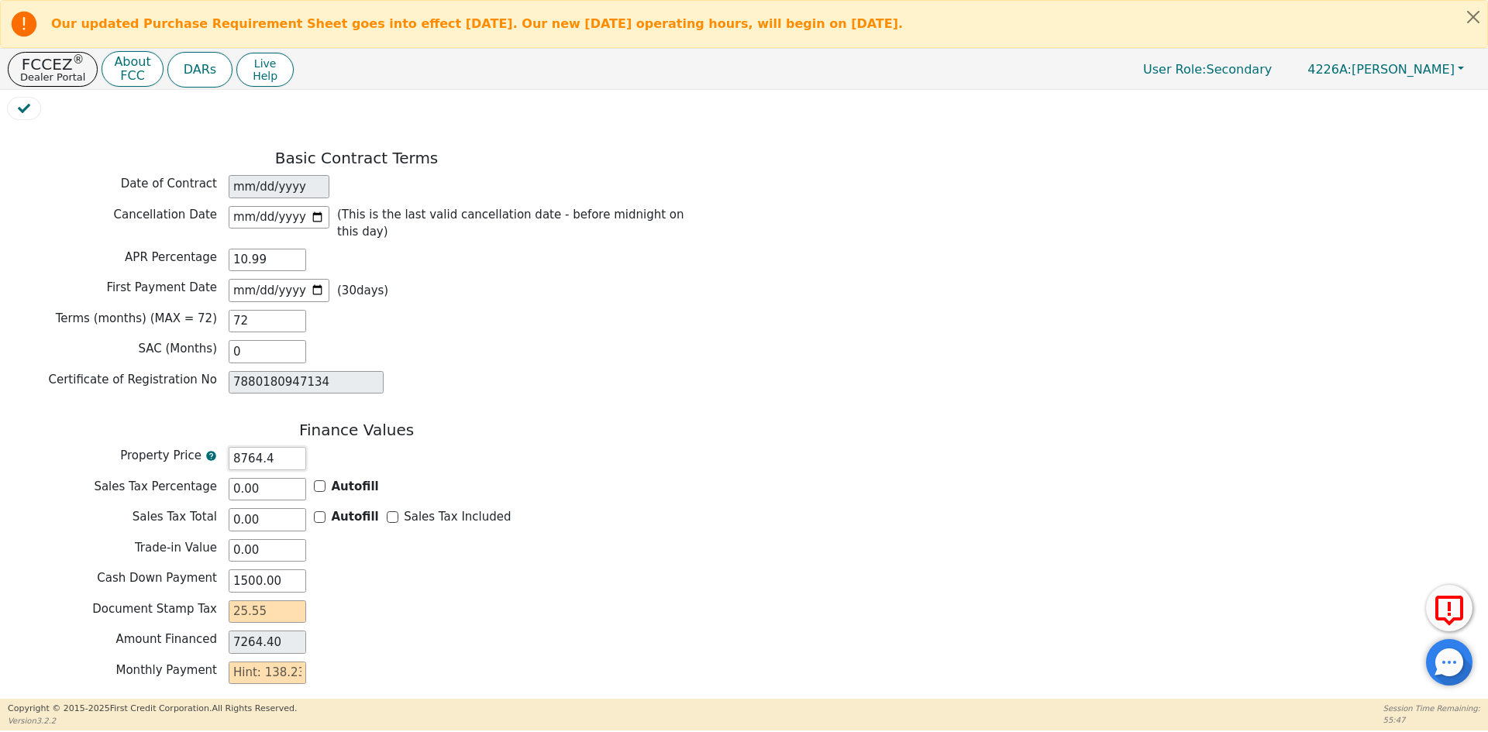
type input "7264.45"
type input "8764.45"
click at [423, 511] on div "Finance Values Property Price 8764.45 Sales Tax Percentage 0.00 Autofill Sales …" at bounding box center [356, 572] width 697 height 302
click at [270, 601] on input "text" at bounding box center [267, 612] width 77 height 23
type input "2"
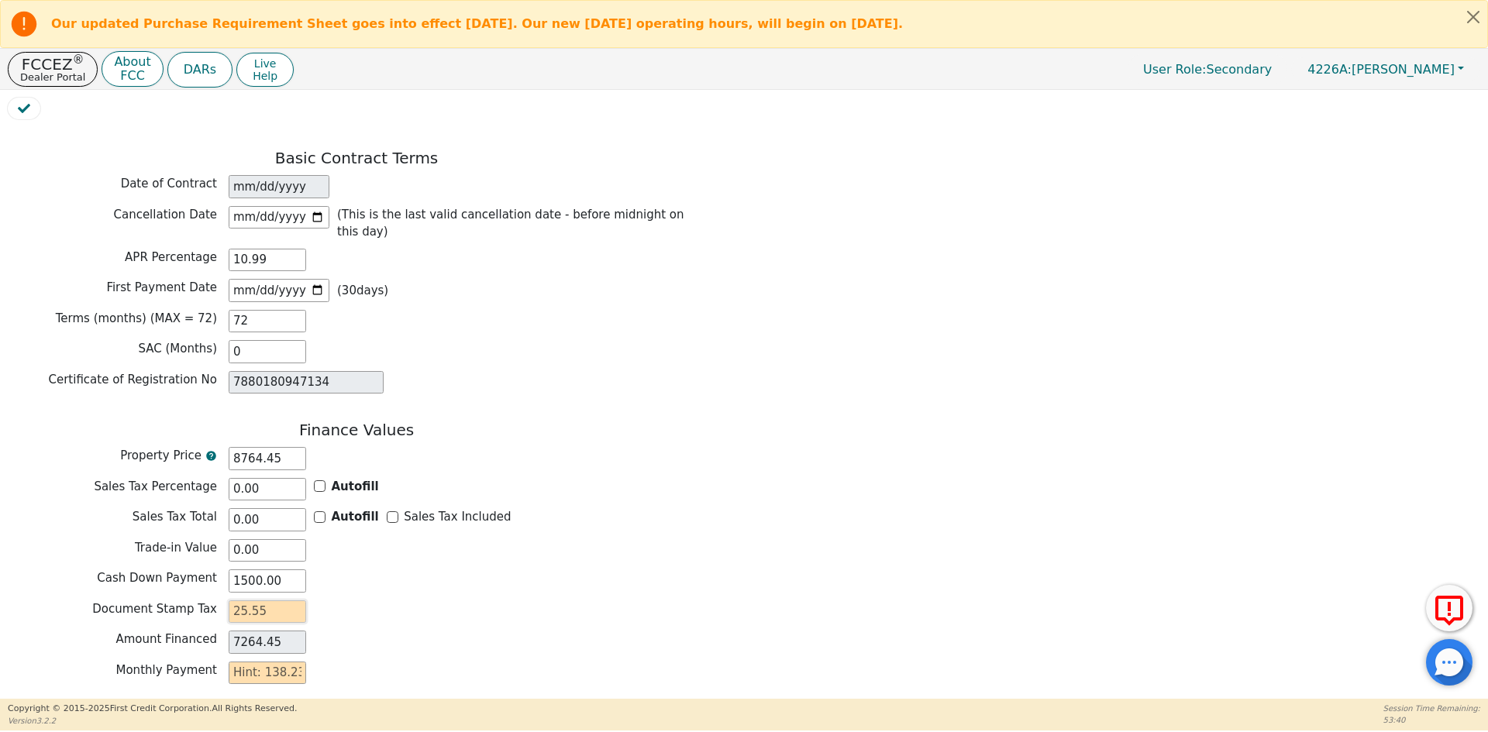
type input "7266.45"
type input "25"
type input "7289.45"
type input "25.5"
type input "7289.95"
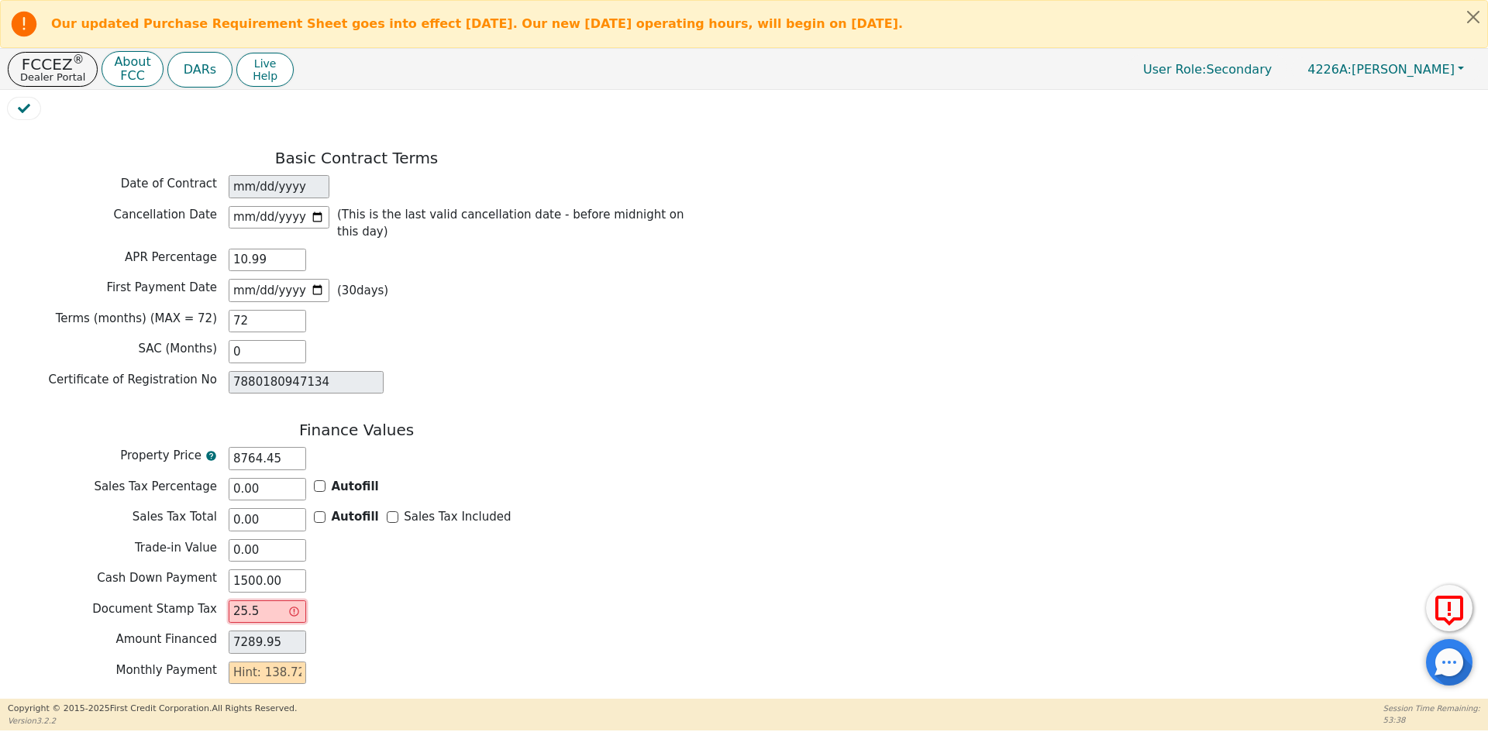
type input "25.55"
type input "7290.00"
type input "25.55"
click at [478, 601] on div "Document Stamp Tax 25.55" at bounding box center [356, 614] width 697 height 27
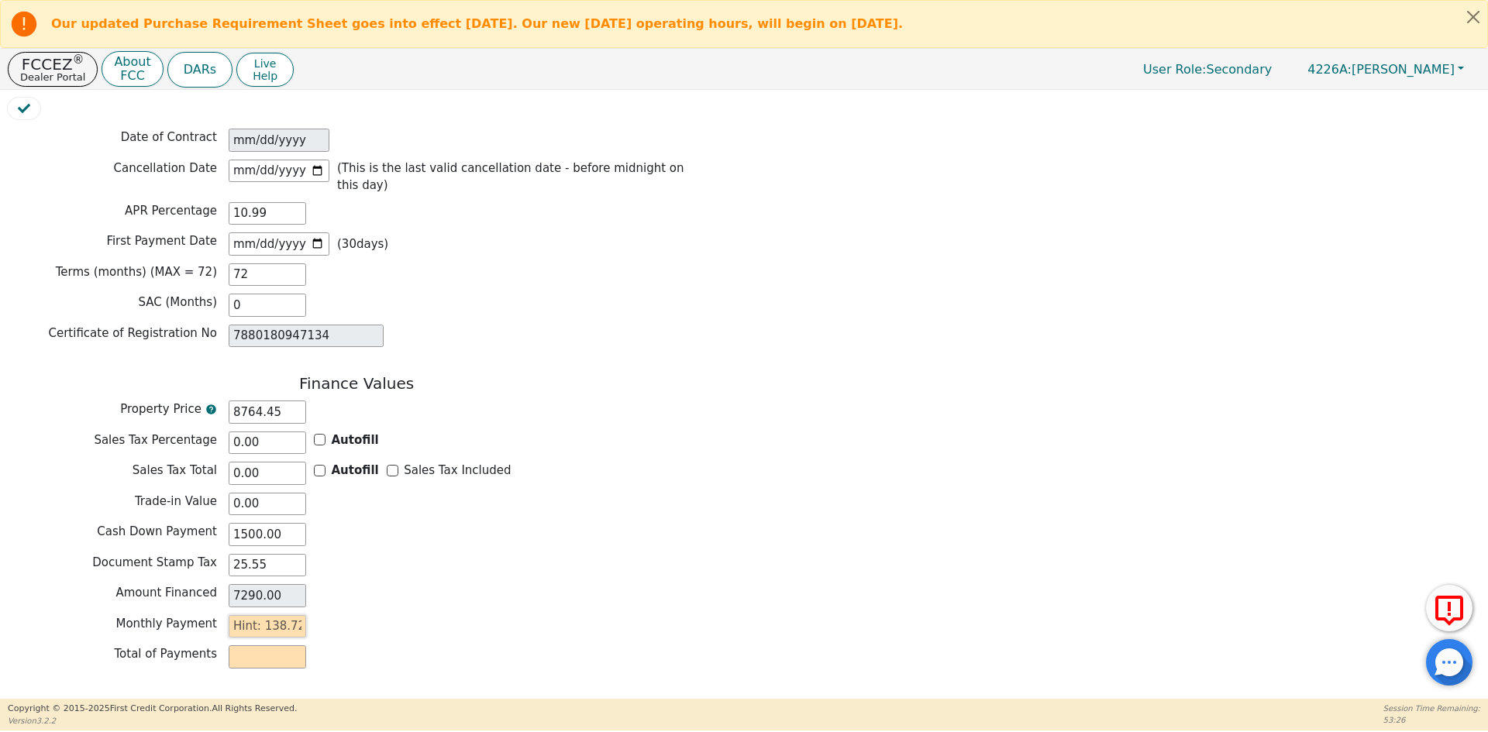
click at [257, 615] on input "text" at bounding box center [267, 626] width 77 height 23
type input "1"
type input "72.00"
type input "13"
type input "936.00"
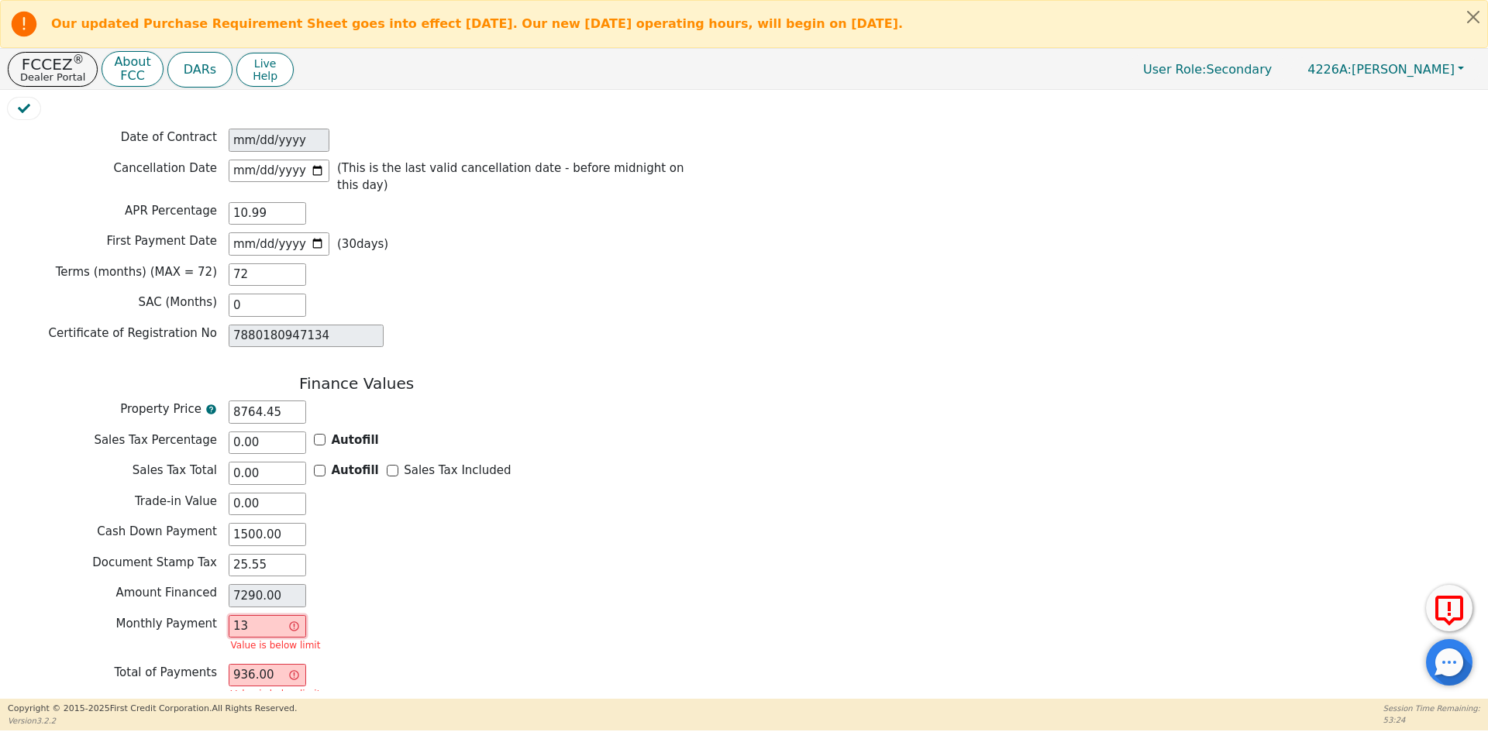
type input "138"
type input "9936.00"
type input "138.7"
type input "9986.40"
type input "138.72"
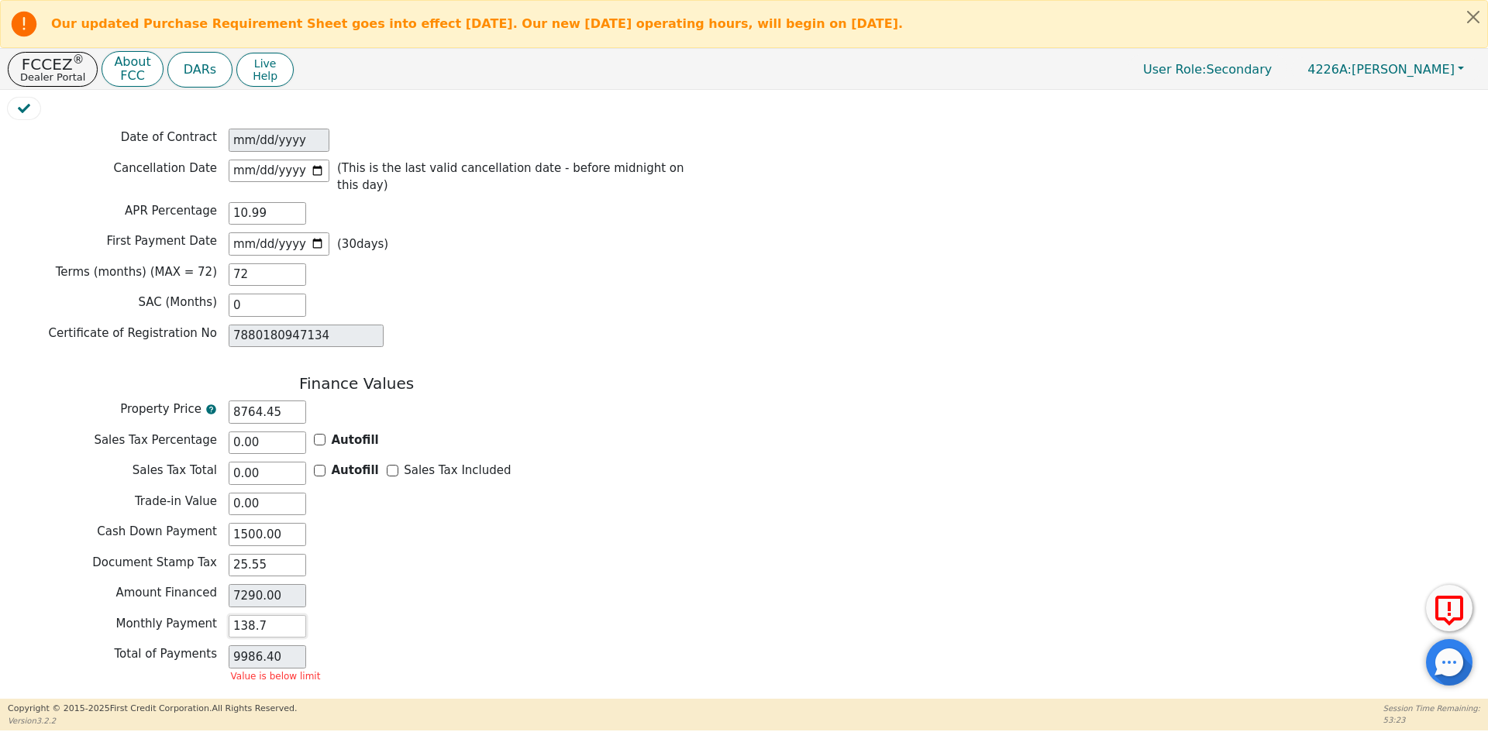
type input "9987.84"
type input "138.72"
click at [492, 615] on div "Monthly Payment 138.72" at bounding box center [356, 626] width 697 height 23
click at [109, 700] on button "Review & Begin Contract" at bounding box center [97, 718] width 179 height 36
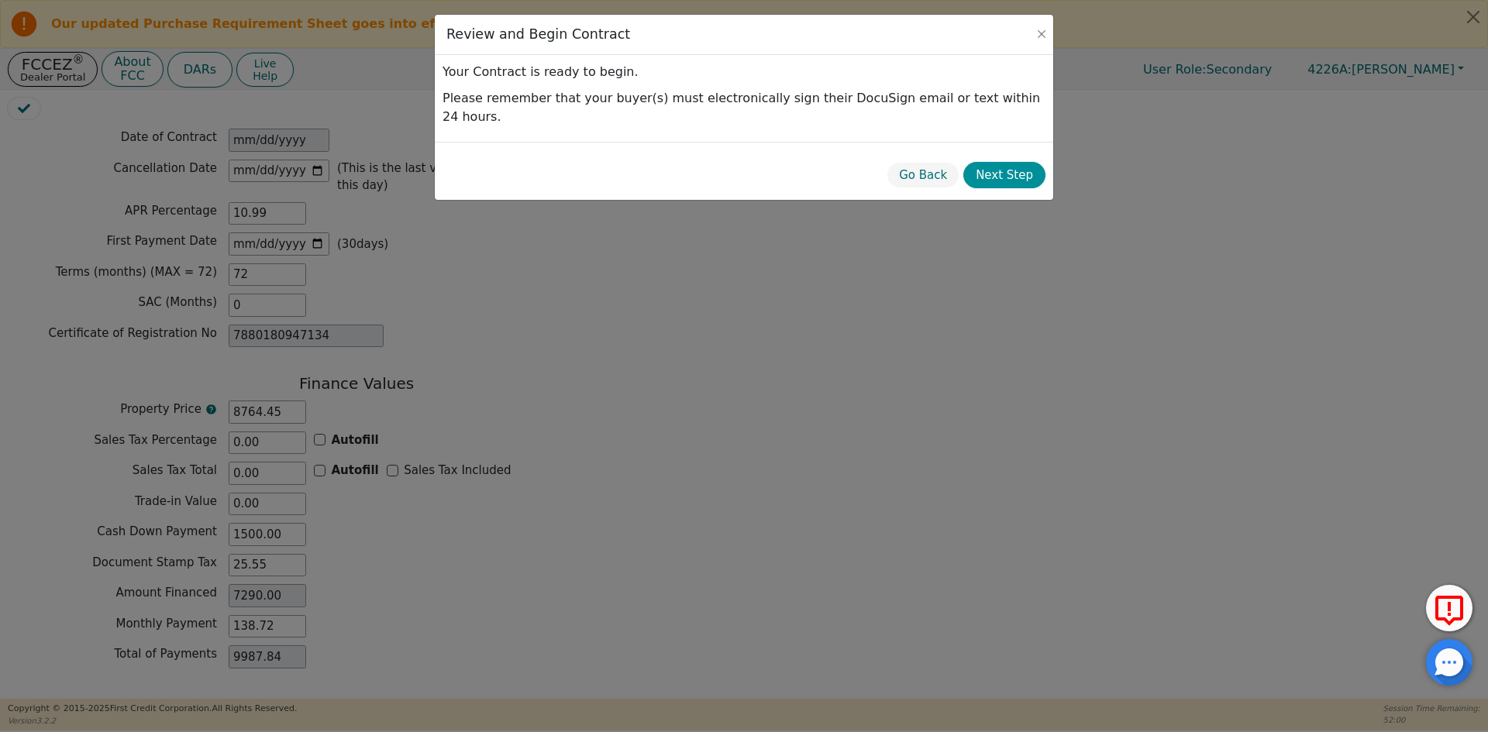
click at [1018, 162] on button "Next Step" at bounding box center [1004, 175] width 82 height 27
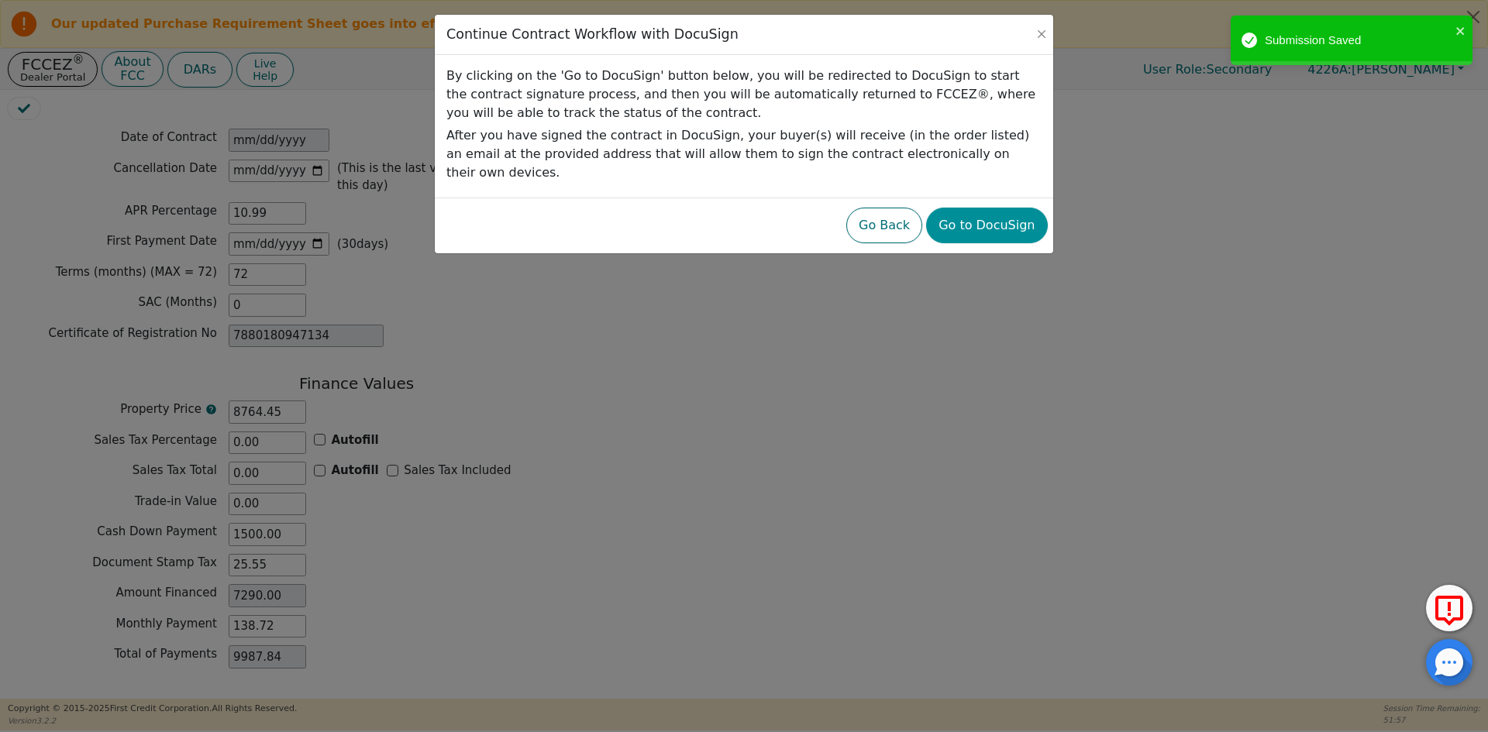
click at [995, 215] on button "Go to DocuSign" at bounding box center [986, 226] width 121 height 36
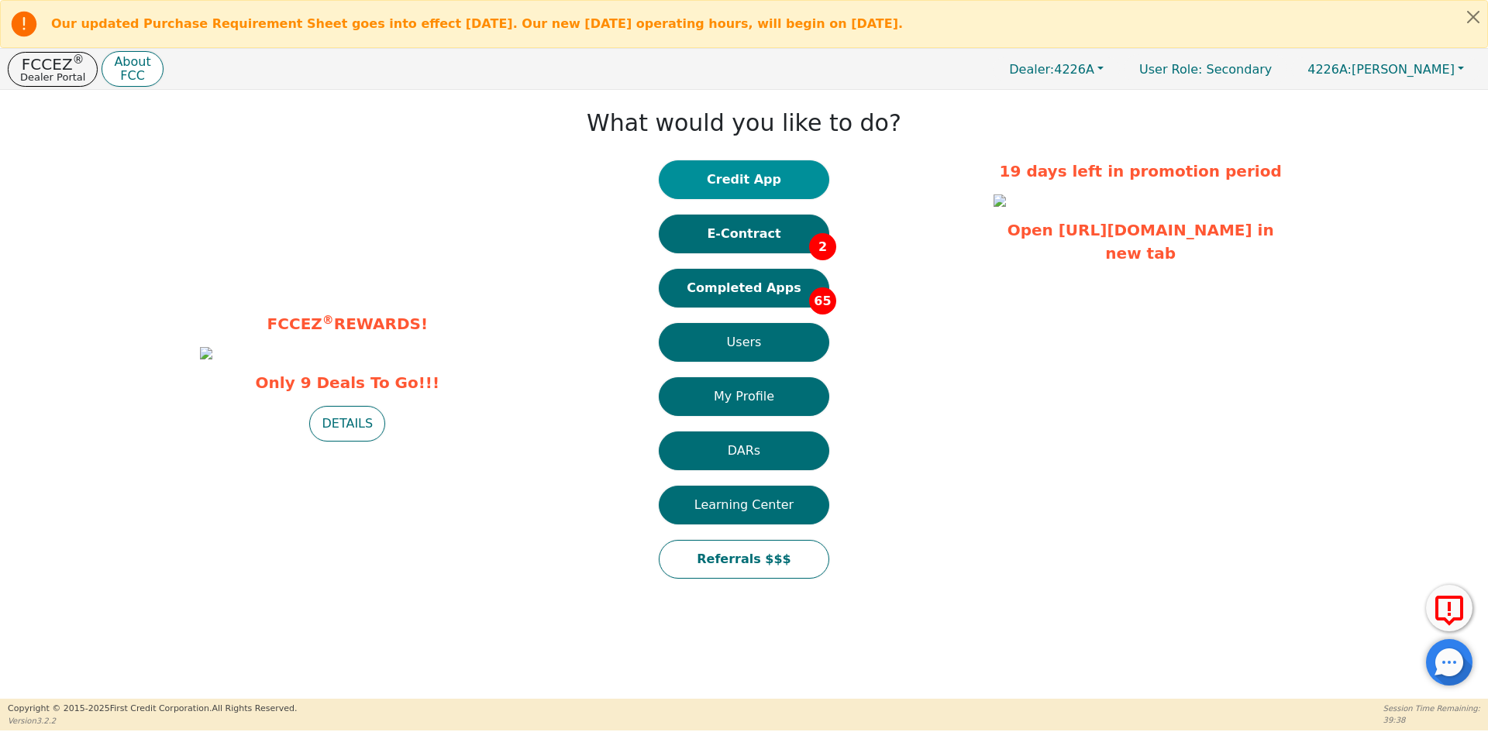
click at [774, 176] on button "Credit App" at bounding box center [744, 179] width 170 height 39
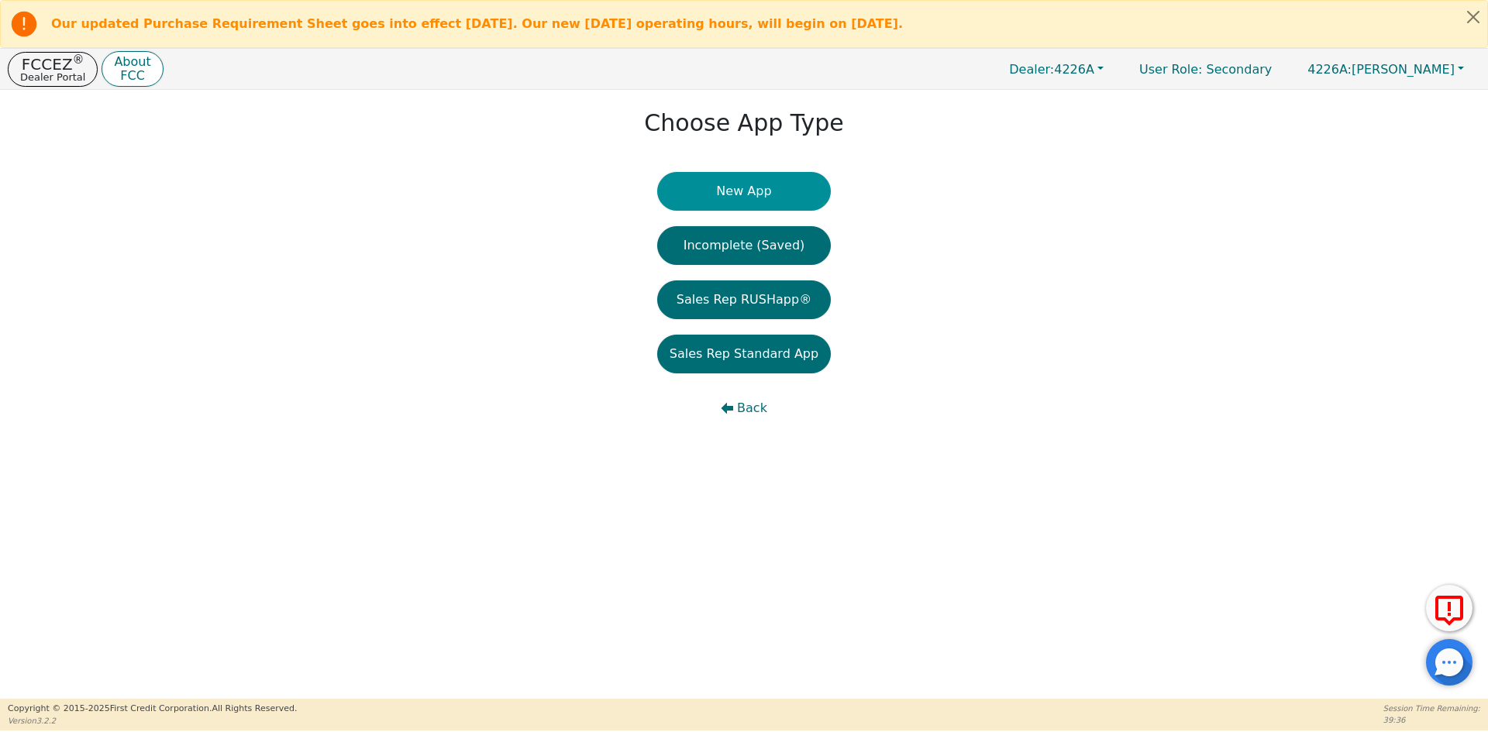
click at [716, 200] on button "New App" at bounding box center [744, 191] width 174 height 39
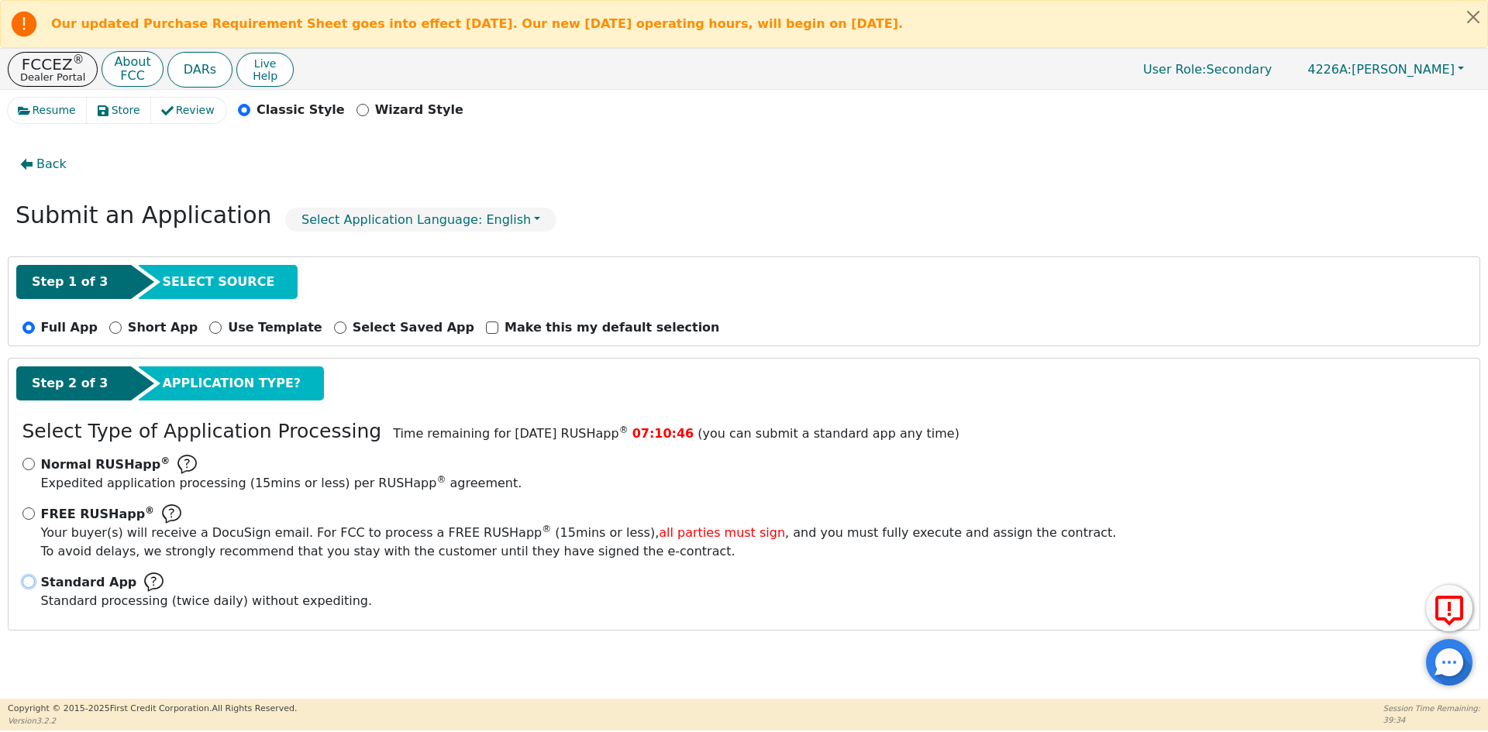
click at [26, 582] on input "Standard App Standard processing (twice daily) without expediting." at bounding box center [28, 582] width 12 height 12
radio input "true"
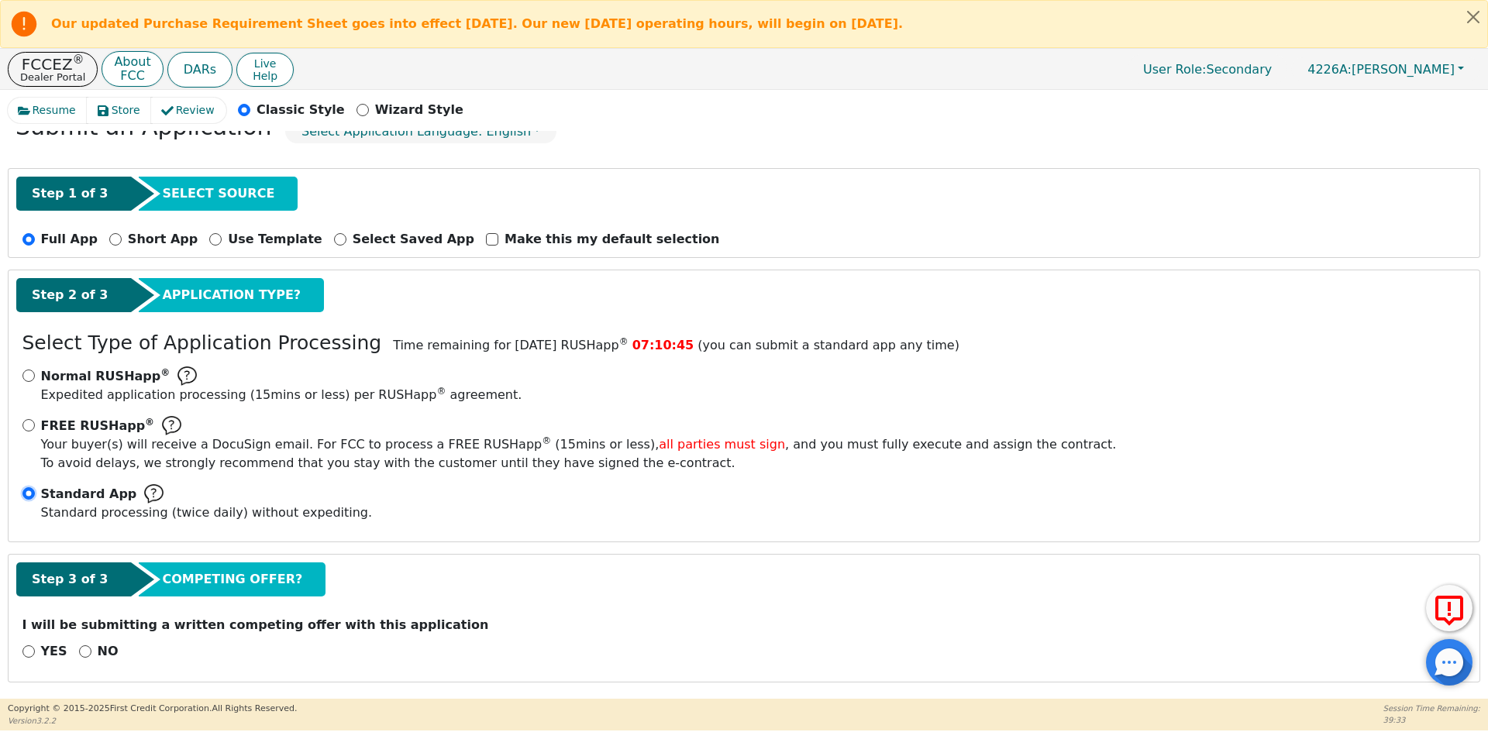
scroll to position [91, 0]
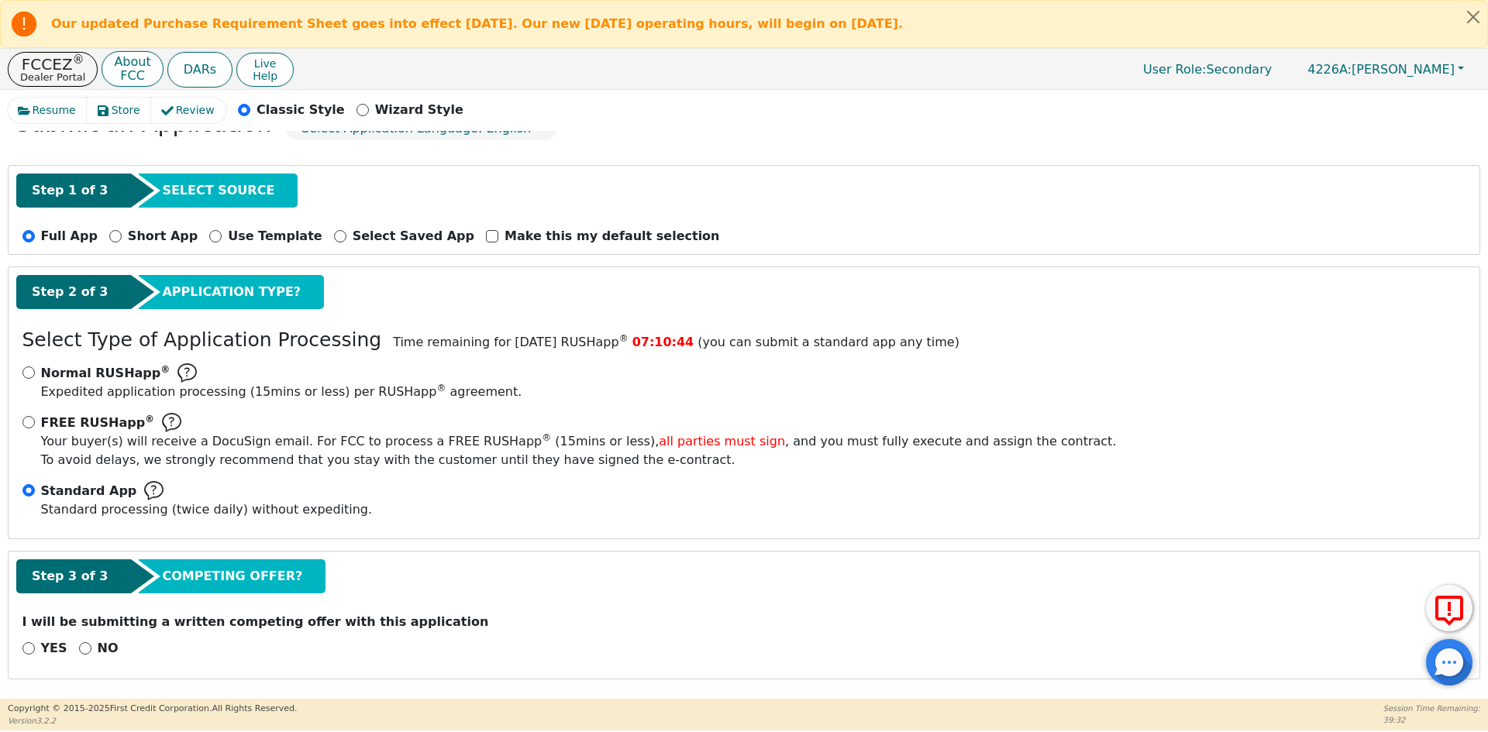
click at [86, 646] on div "NO" at bounding box center [99, 648] width 40 height 19
click at [84, 648] on input "NO" at bounding box center [85, 648] width 12 height 12
radio input "true"
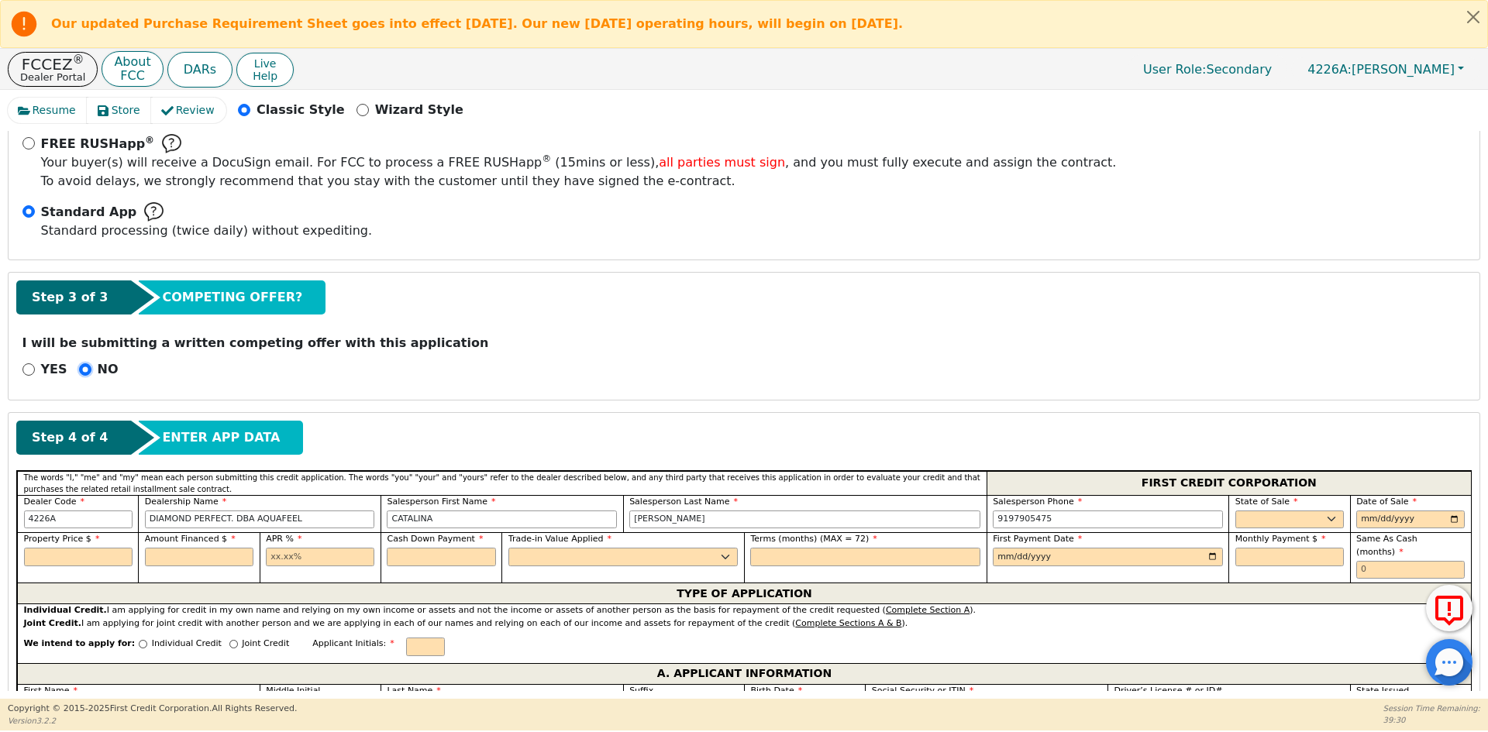
scroll to position [401, 0]
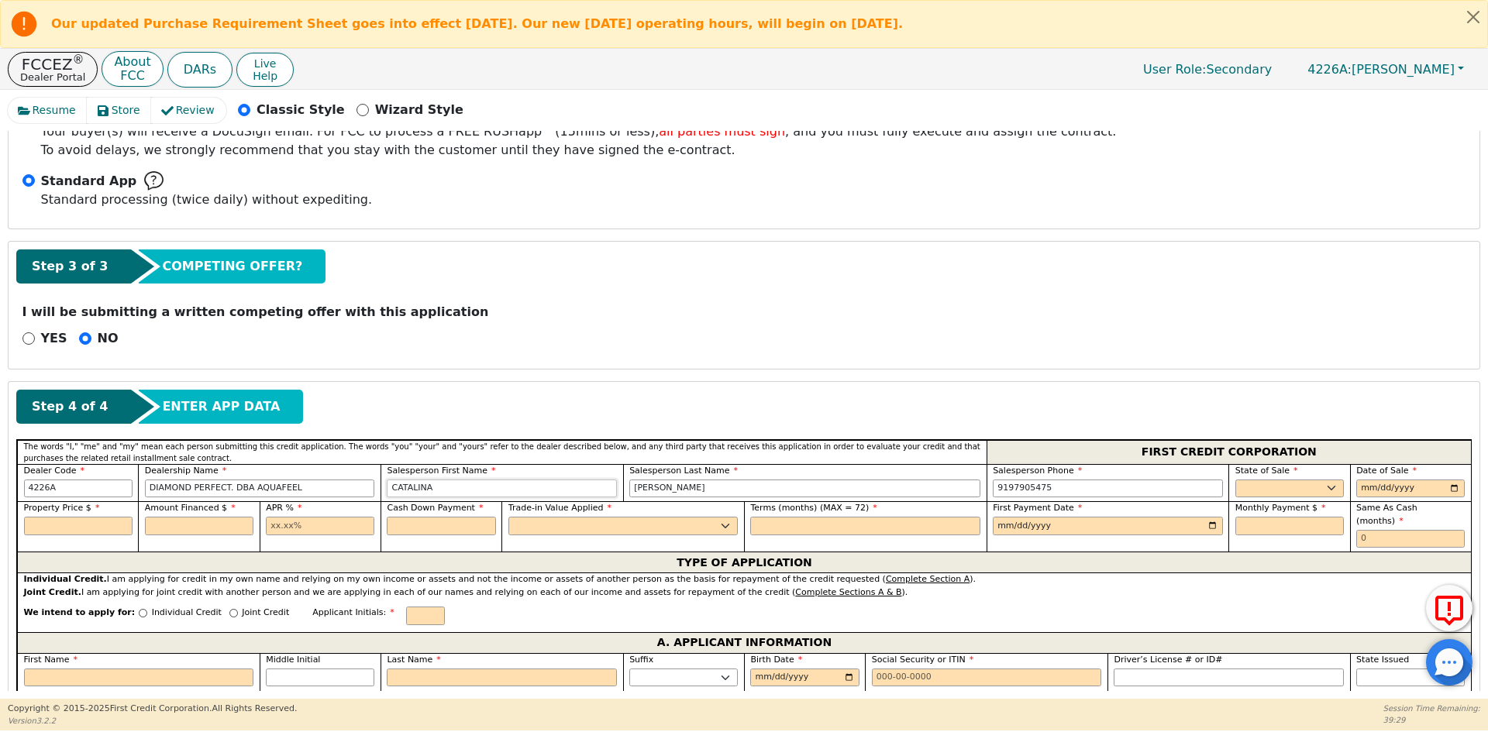
drag, startPoint x: 508, startPoint y: 491, endPoint x: 103, endPoint y: 492, distance: 405.3
click at [103, 492] on div "Dealer Code 4226A Dealership Name DIAMOND PERFECT. DBA AQUAFEEL Salesperson Fir…" at bounding box center [744, 483] width 1454 height 38
type input "NAHUN"
type input "FUENTES"
click at [1258, 488] on select "AK AL AR AZ CA CO CT DC DE FL GA HI IA ID IL IN KS KY LA MA MD ME MI MN MO MS M…" at bounding box center [1289, 489] width 108 height 19
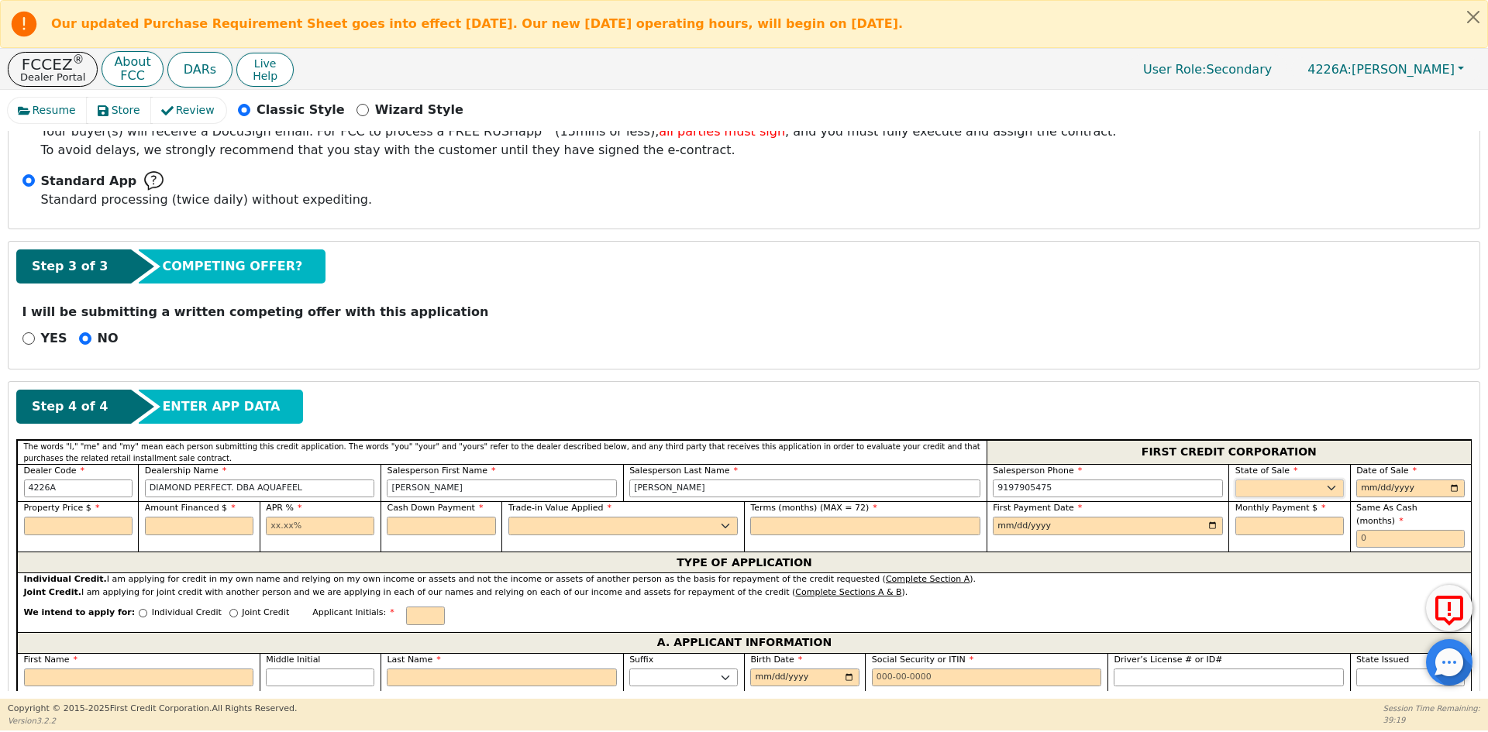
select select "PA"
click at [1235, 480] on select "AK AL AR AZ CA CO CT DC DE FL GA HI IA ID IL IN KS KY LA MA MD ME MI MN MO MS M…" at bounding box center [1289, 489] width 108 height 19
click at [1451, 489] on input "date" at bounding box center [1410, 489] width 108 height 19
type input "[DATE]"
click at [47, 525] on input "text" at bounding box center [78, 526] width 108 height 19
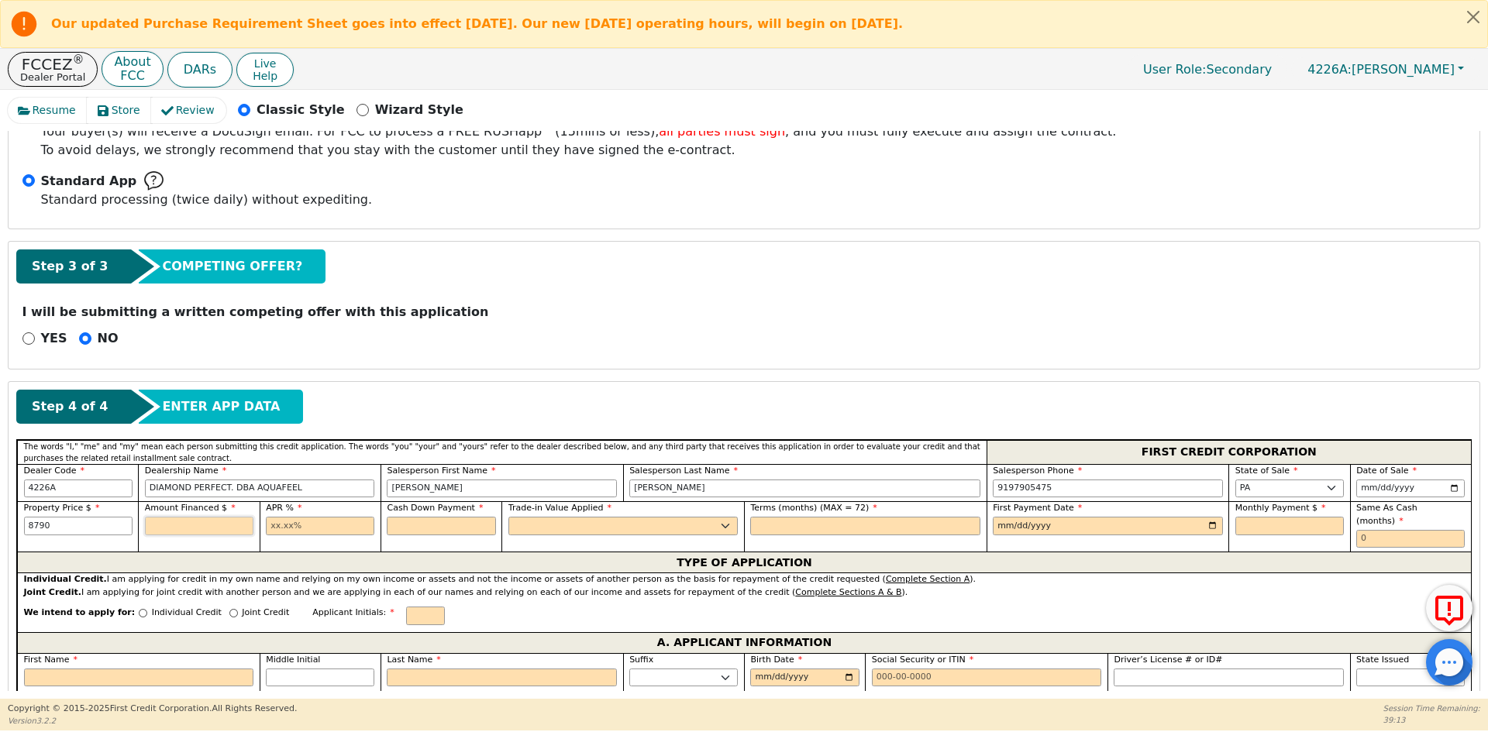
type input "8790.00"
click at [302, 525] on input "text" at bounding box center [320, 526] width 108 height 19
type input "10.99"
click at [453, 523] on input "text" at bounding box center [441, 526] width 108 height 19
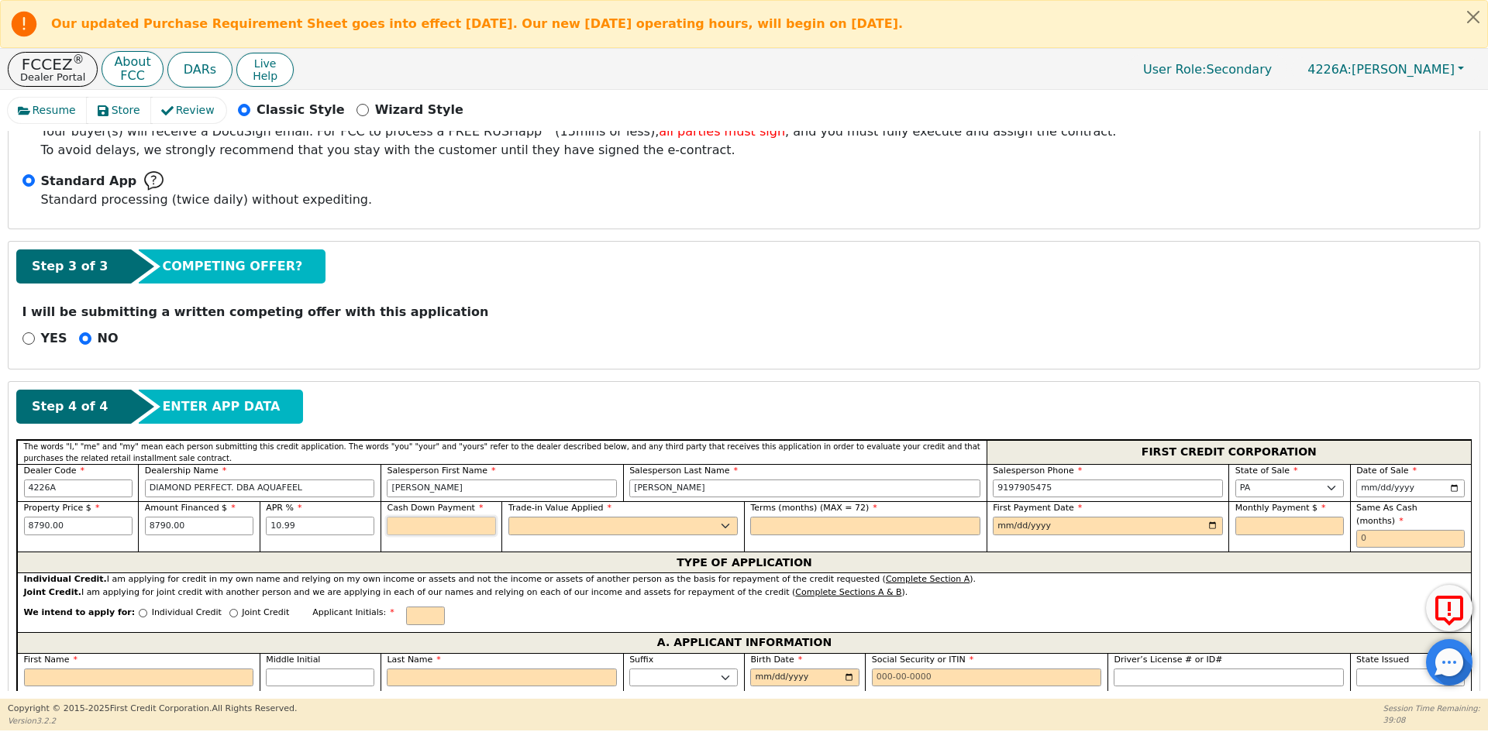
type input "0.00"
click at [555, 528] on select "Yes No" at bounding box center [623, 526] width 230 height 19
select select "n"
click at [508, 517] on select "Yes No" at bounding box center [623, 526] width 230 height 19
click at [769, 522] on input "text" at bounding box center [865, 526] width 230 height 19
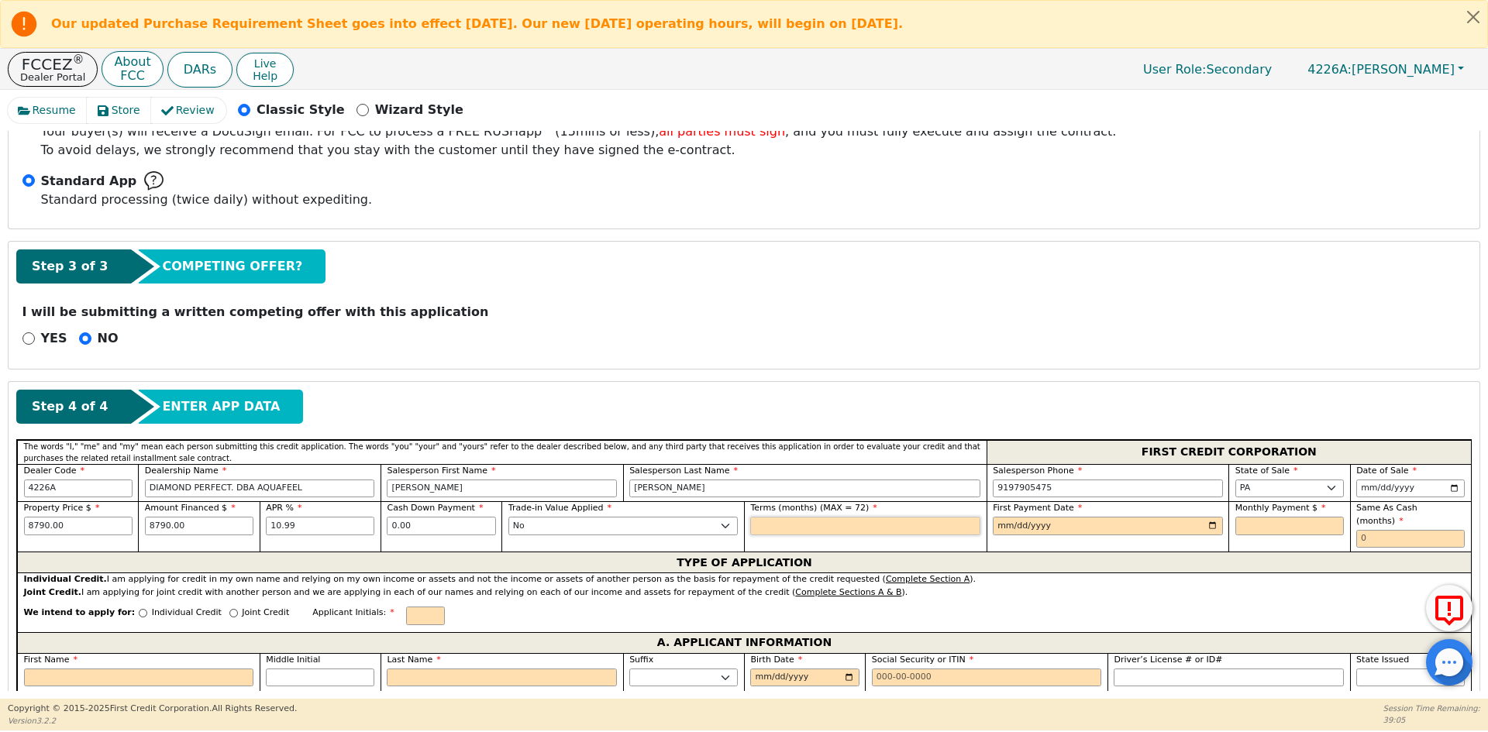
type input "72"
click at [1204, 523] on input "date" at bounding box center [1108, 526] width 230 height 19
type input "[DATE]"
click at [1262, 527] on input "text" at bounding box center [1289, 526] width 108 height 19
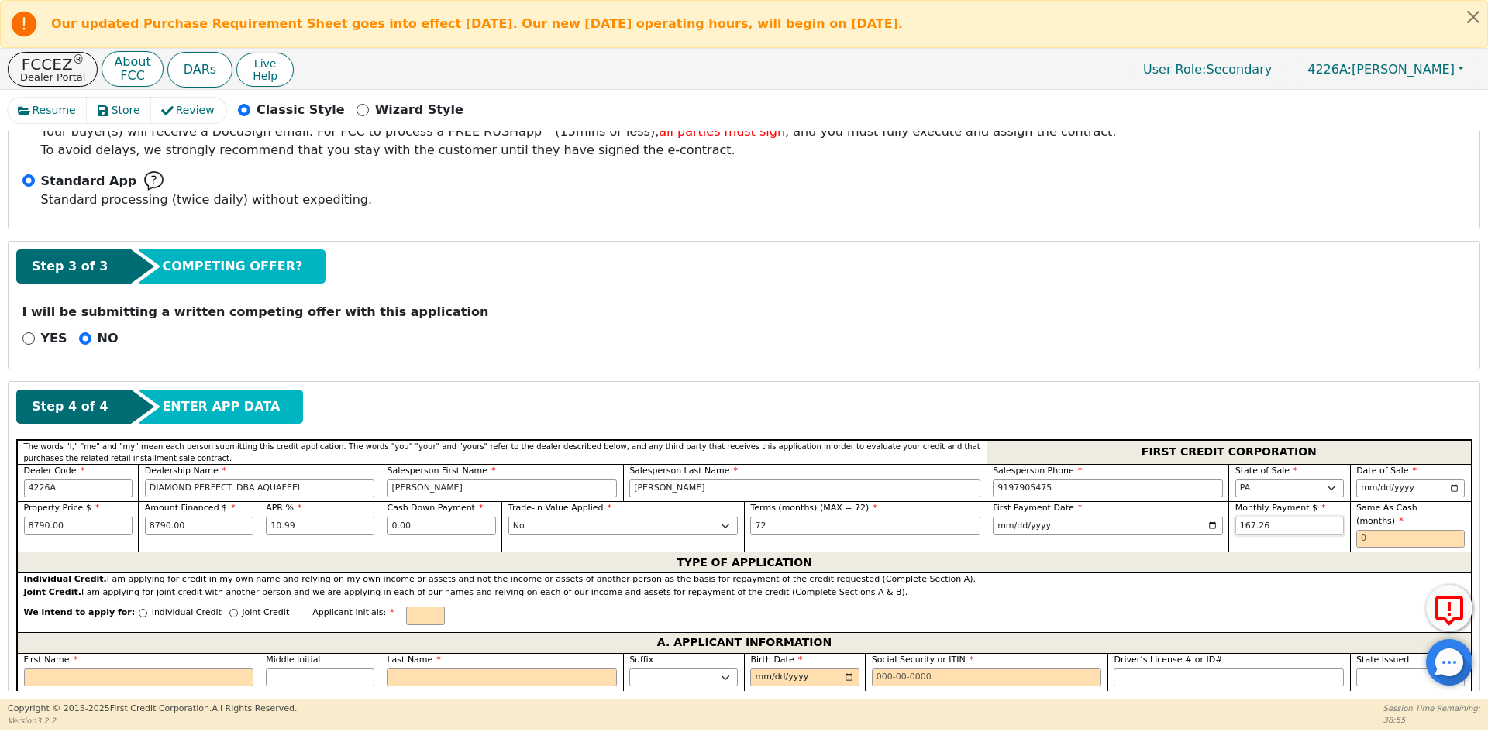
type input "167.26"
click at [1403, 530] on input "text" at bounding box center [1410, 539] width 108 height 19
type input "0"
click at [139, 607] on div "Individual Credit" at bounding box center [180, 617] width 83 height 21
click at [153, 607] on p "Individual Credit" at bounding box center [187, 613] width 70 height 13
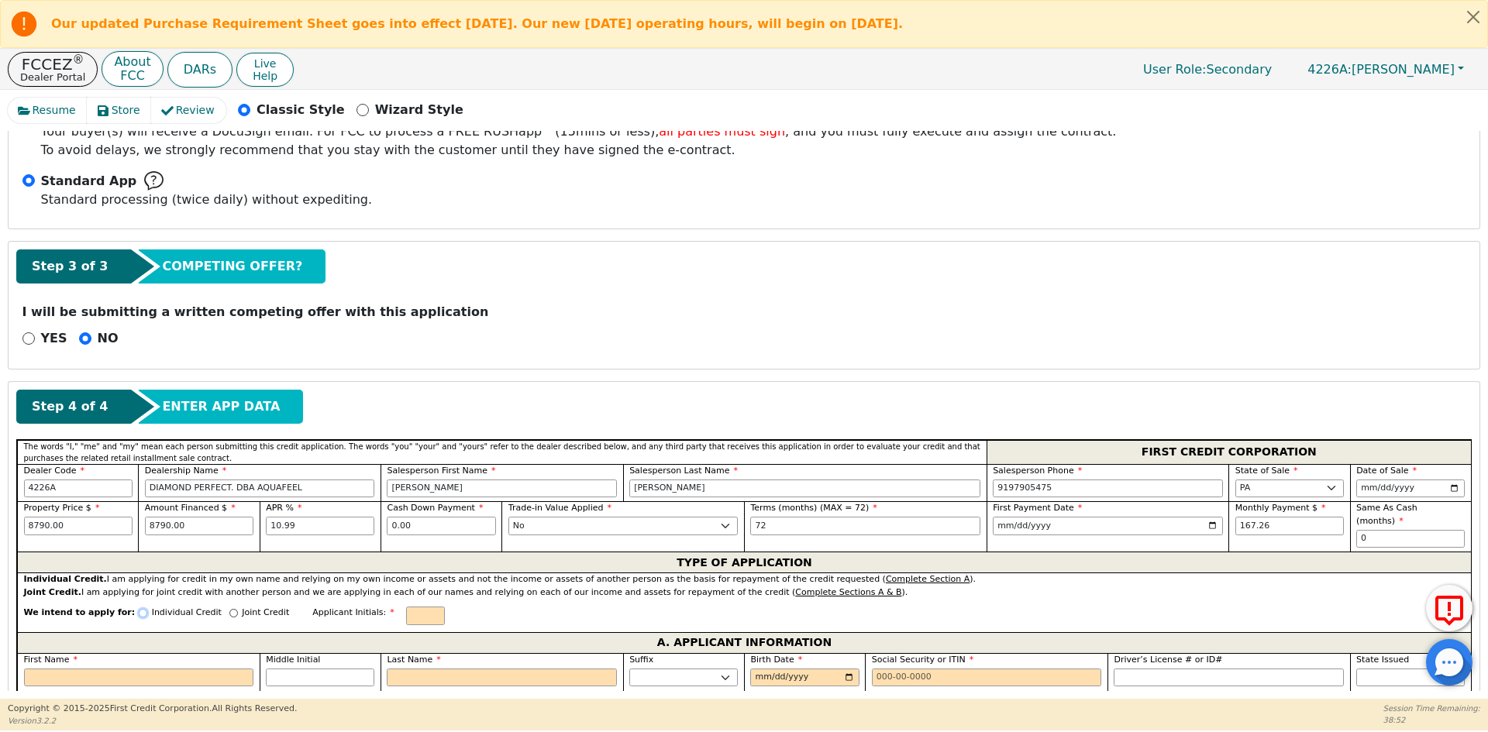
click at [147, 609] on input "Individual Credit" at bounding box center [143, 613] width 9 height 9
radio input "true"
click at [406, 607] on input "text" at bounding box center [425, 616] width 39 height 19
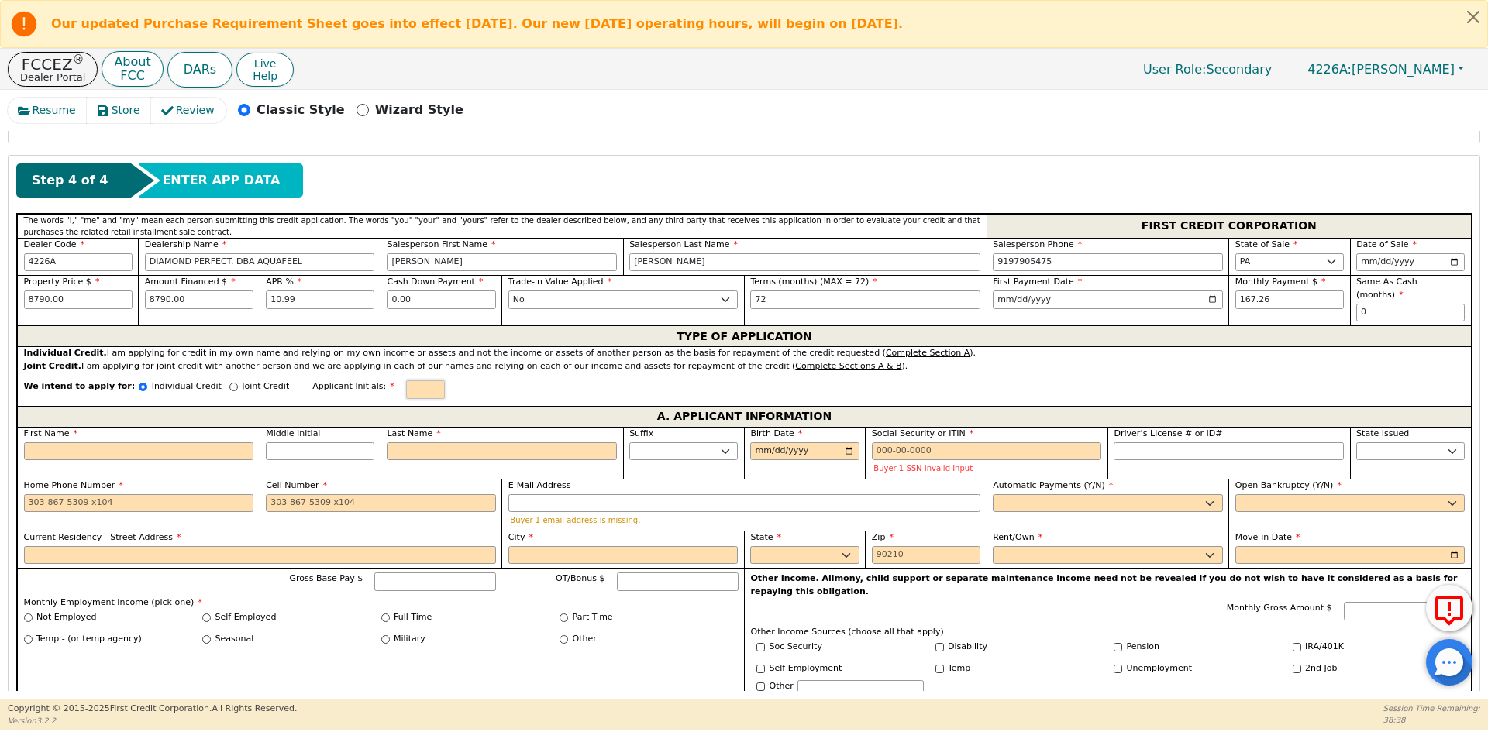
scroll to position [634, 0]
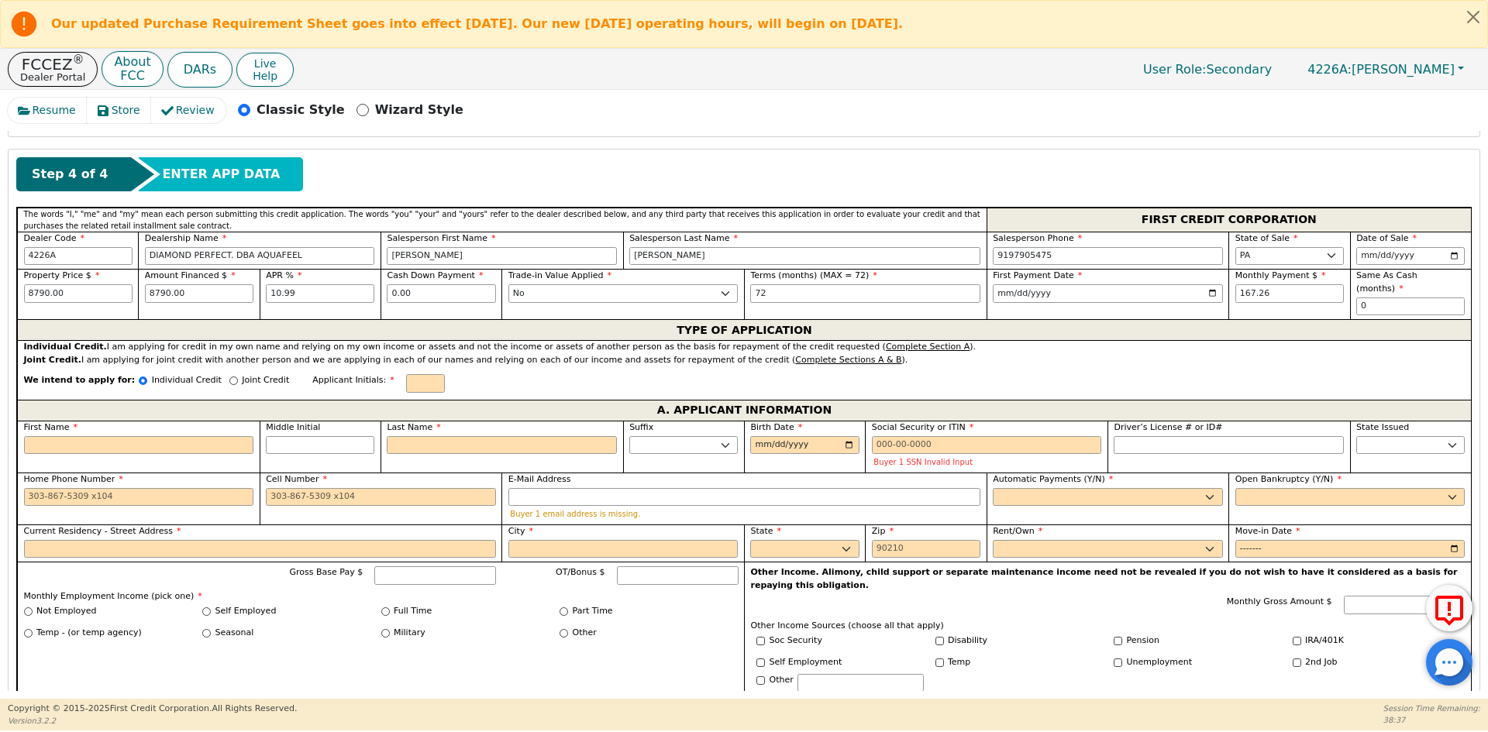
click at [242, 374] on p "Joint Credit" at bounding box center [265, 380] width 47 height 13
click at [238, 377] on input "Joint Credit" at bounding box center [233, 381] width 9 height 9
radio input "true"
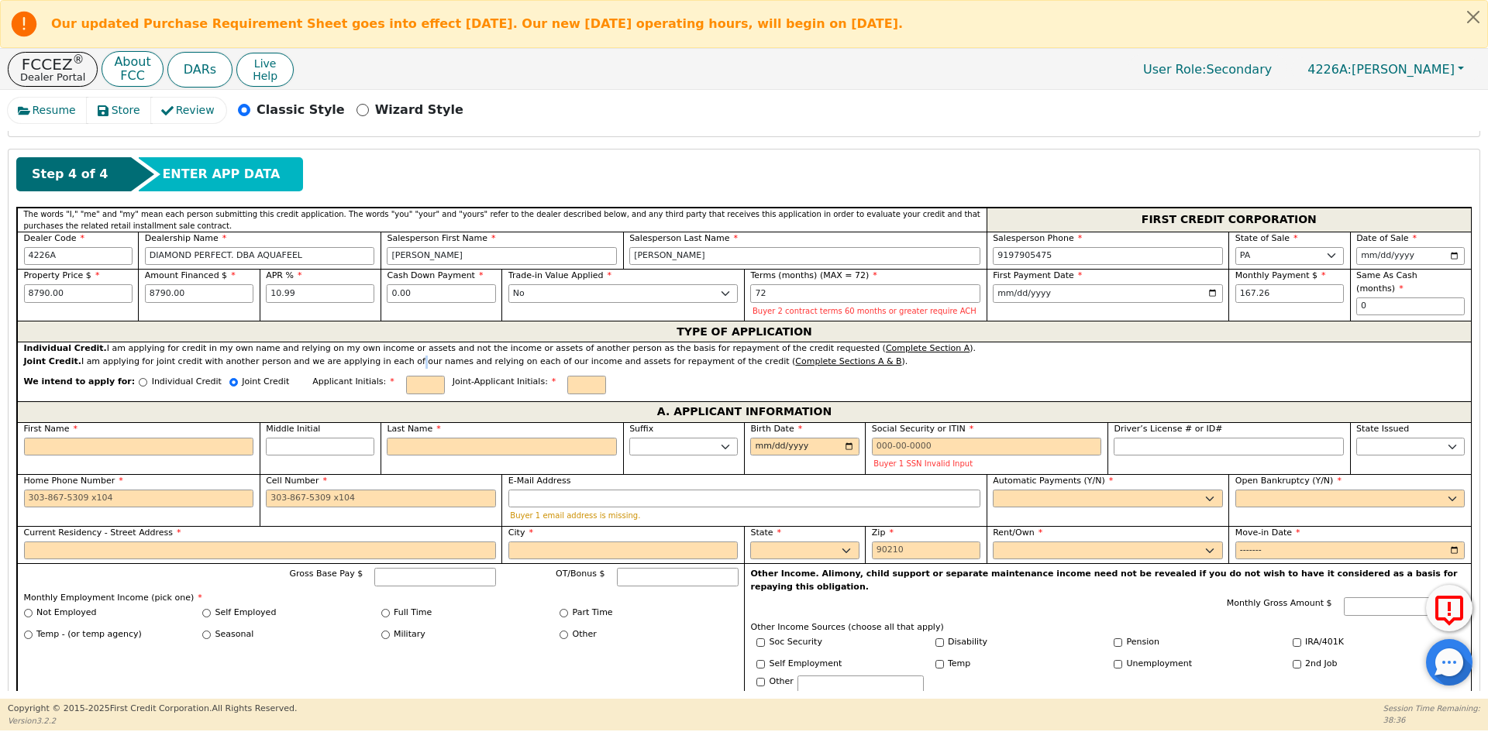
click at [377, 367] on div "Joint Credit. I am applying for joint credit with another person and we are app…" at bounding box center [744, 362] width 1441 height 13
click at [406, 387] on input "text" at bounding box center [425, 385] width 39 height 19
type input "AL"
type input "AB"
click at [120, 432] on label "First Name" at bounding box center [139, 429] width 230 height 13
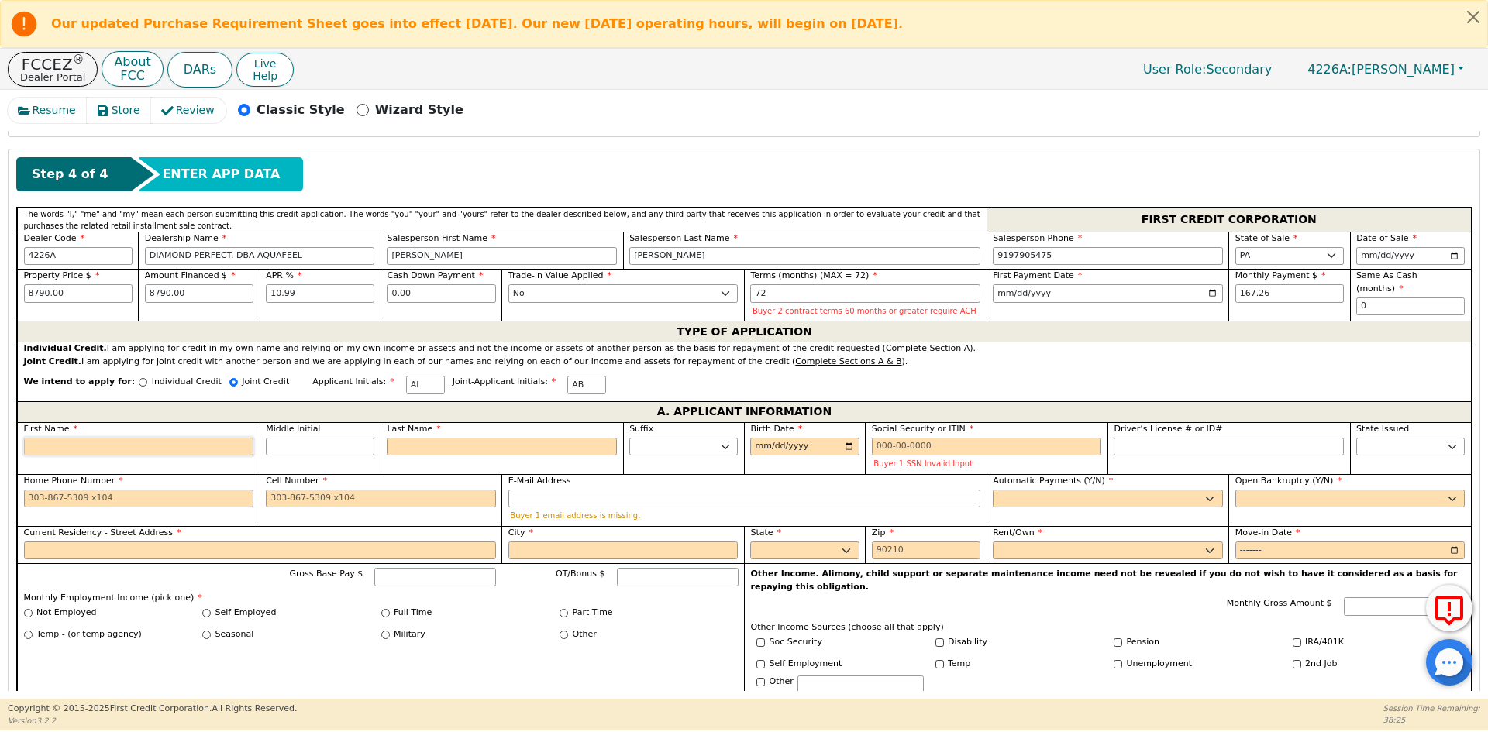
click at [120, 438] on input "First Name" at bounding box center [139, 447] width 230 height 19
type input "A"
type input "AN"
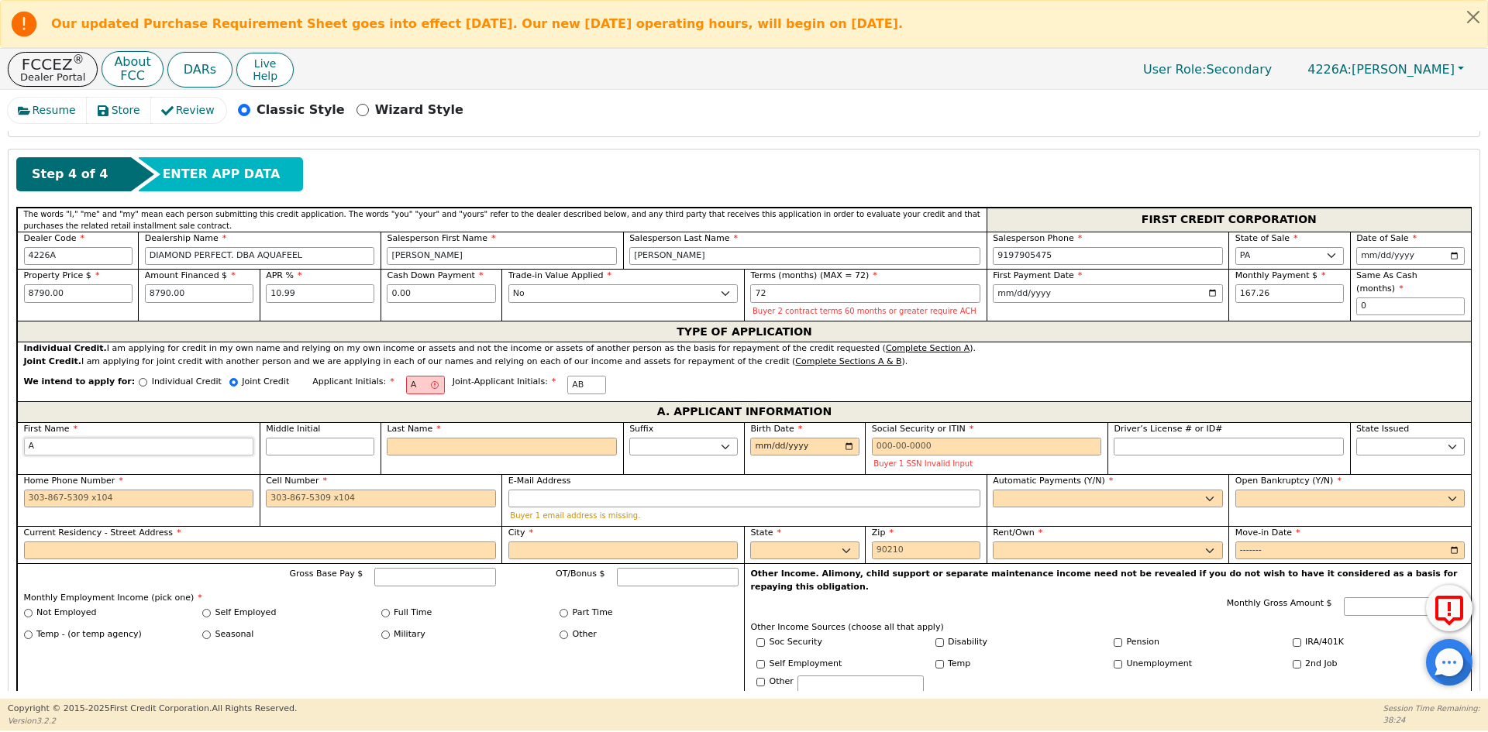
type input "AN"
type input "[PERSON_NAME]"
type input "AL"
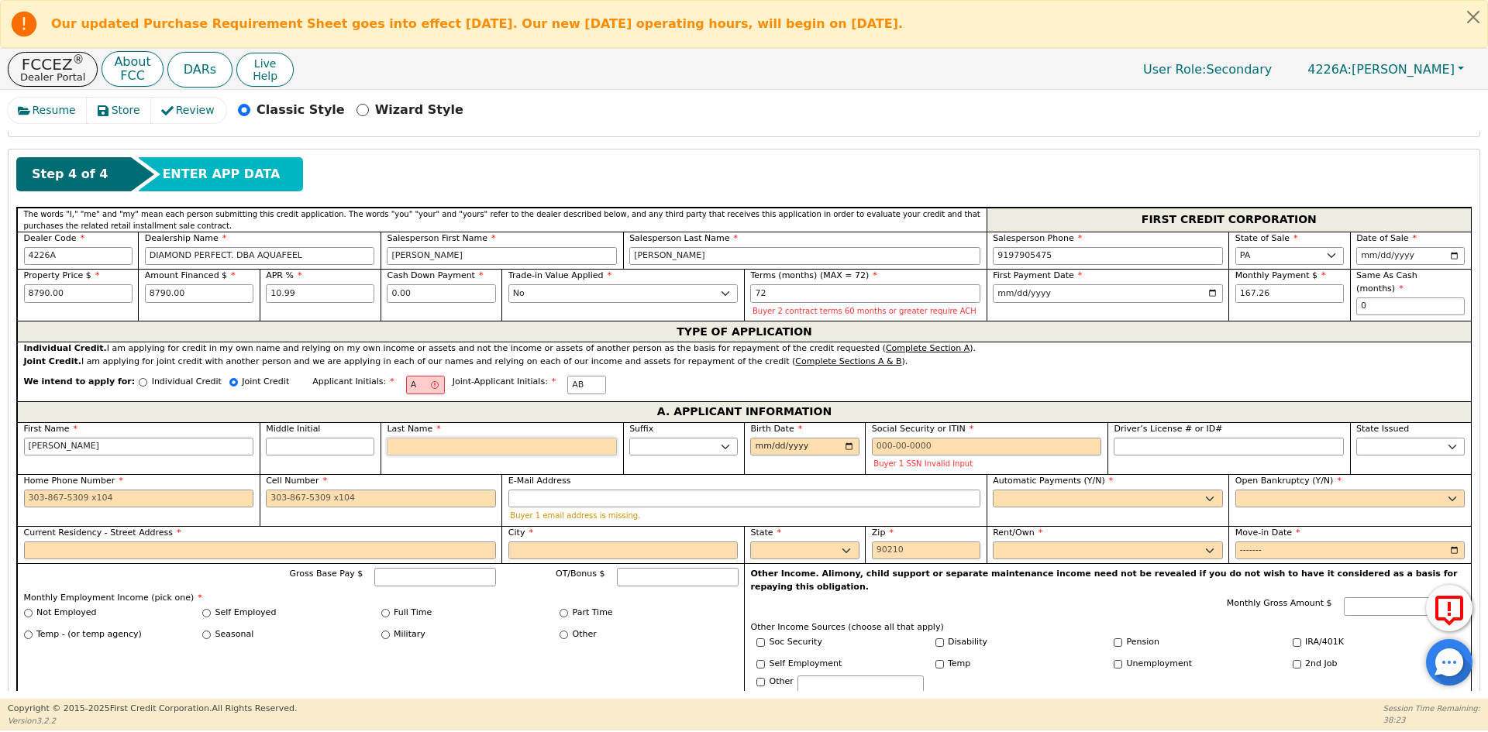
type input "L"
type input "ANA L"
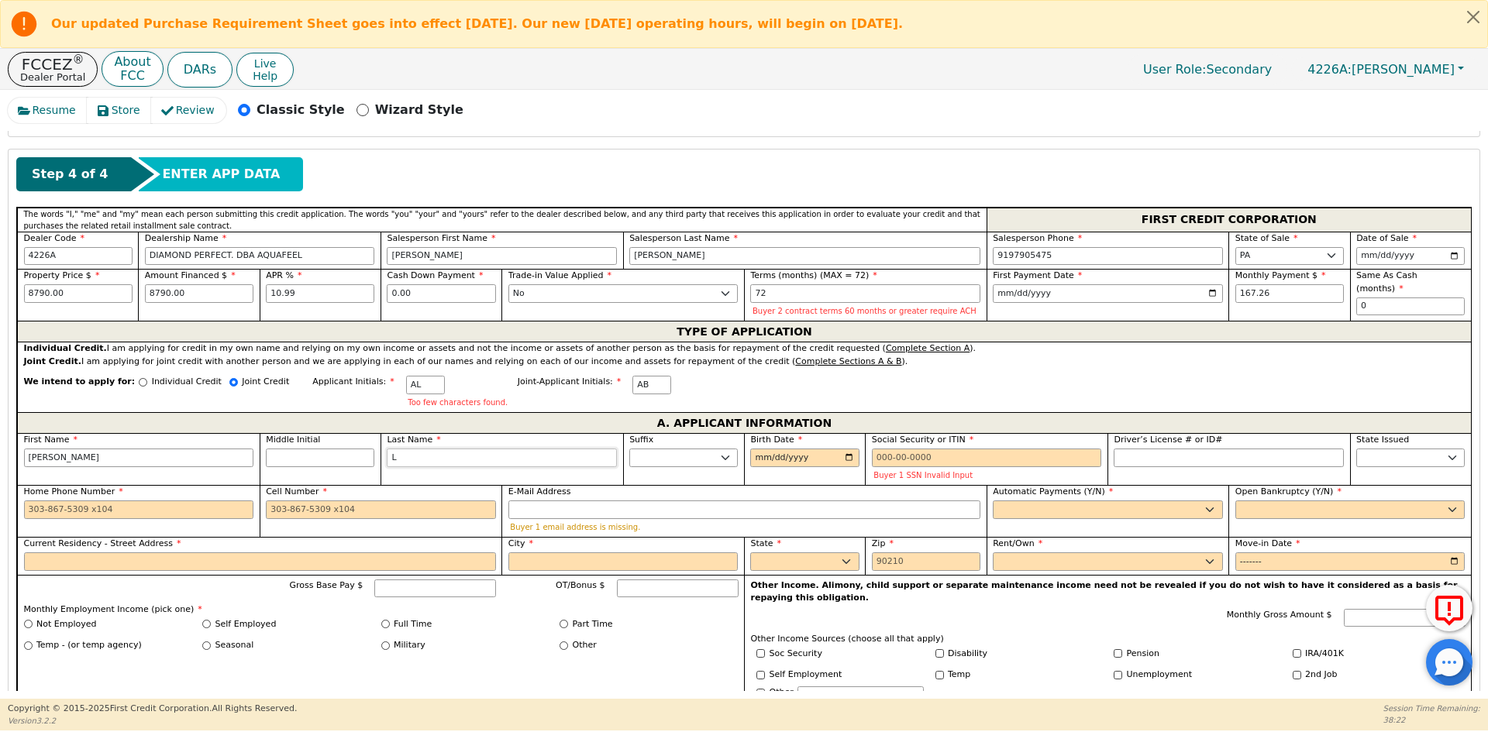
type input "LO"
type input "ANA LO"
type input "LOP"
type input "ANA LOP"
type input "LOPE"
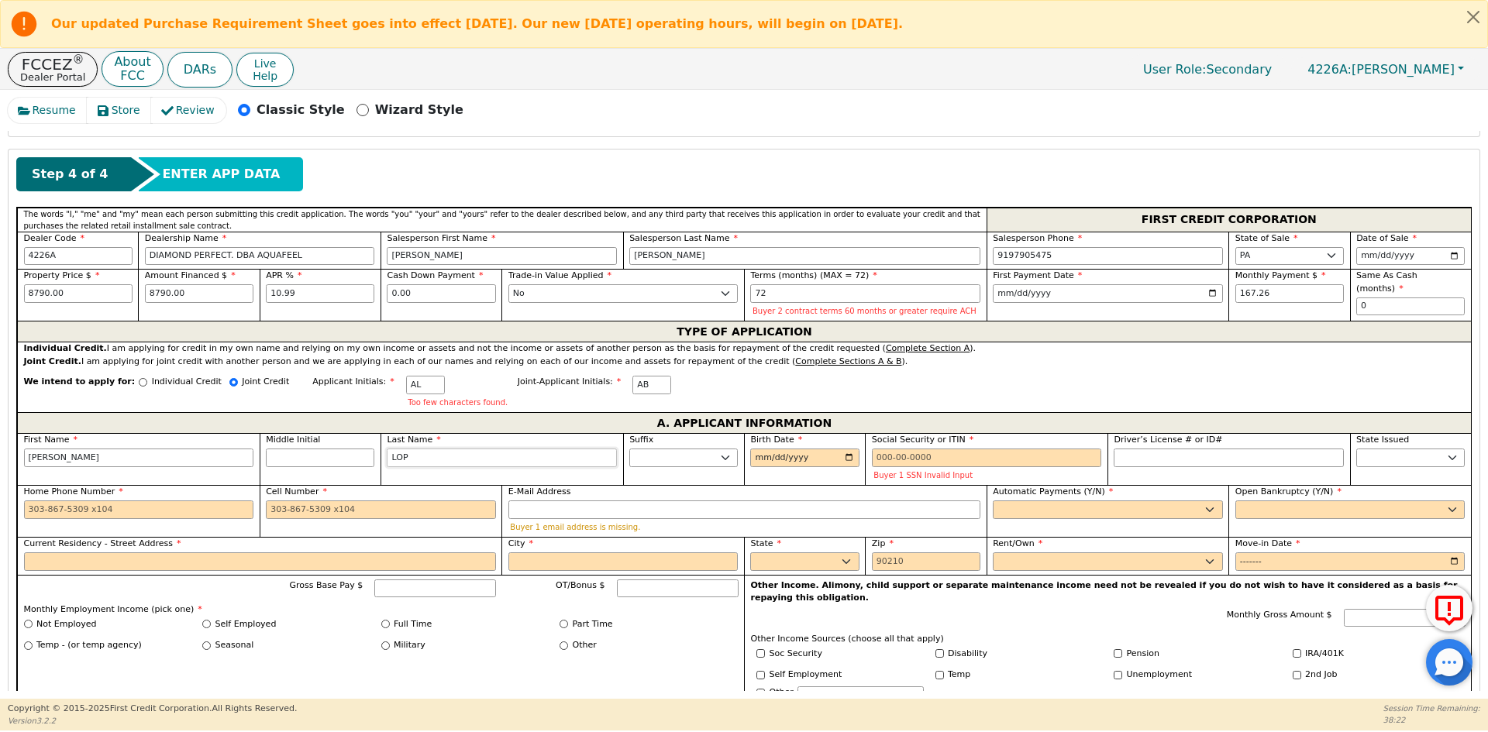
type input "ANA LOPE"
type input "[PERSON_NAME]"
type input "ANA LOPEZ"
type input "[PERSON_NAME]"
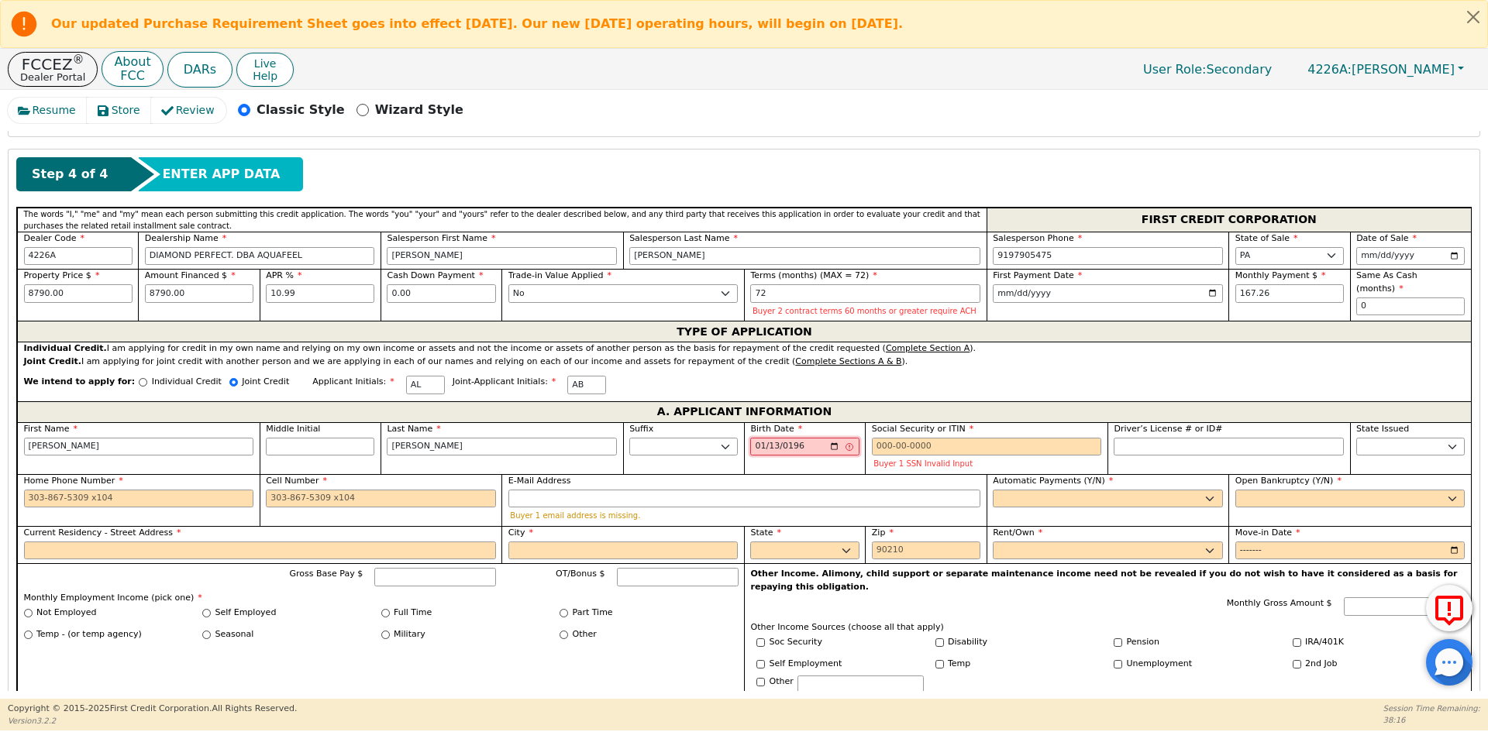
type input "1967-01-13"
click at [941, 443] on input "Social Security or ITIN" at bounding box center [987, 447] width 230 height 19
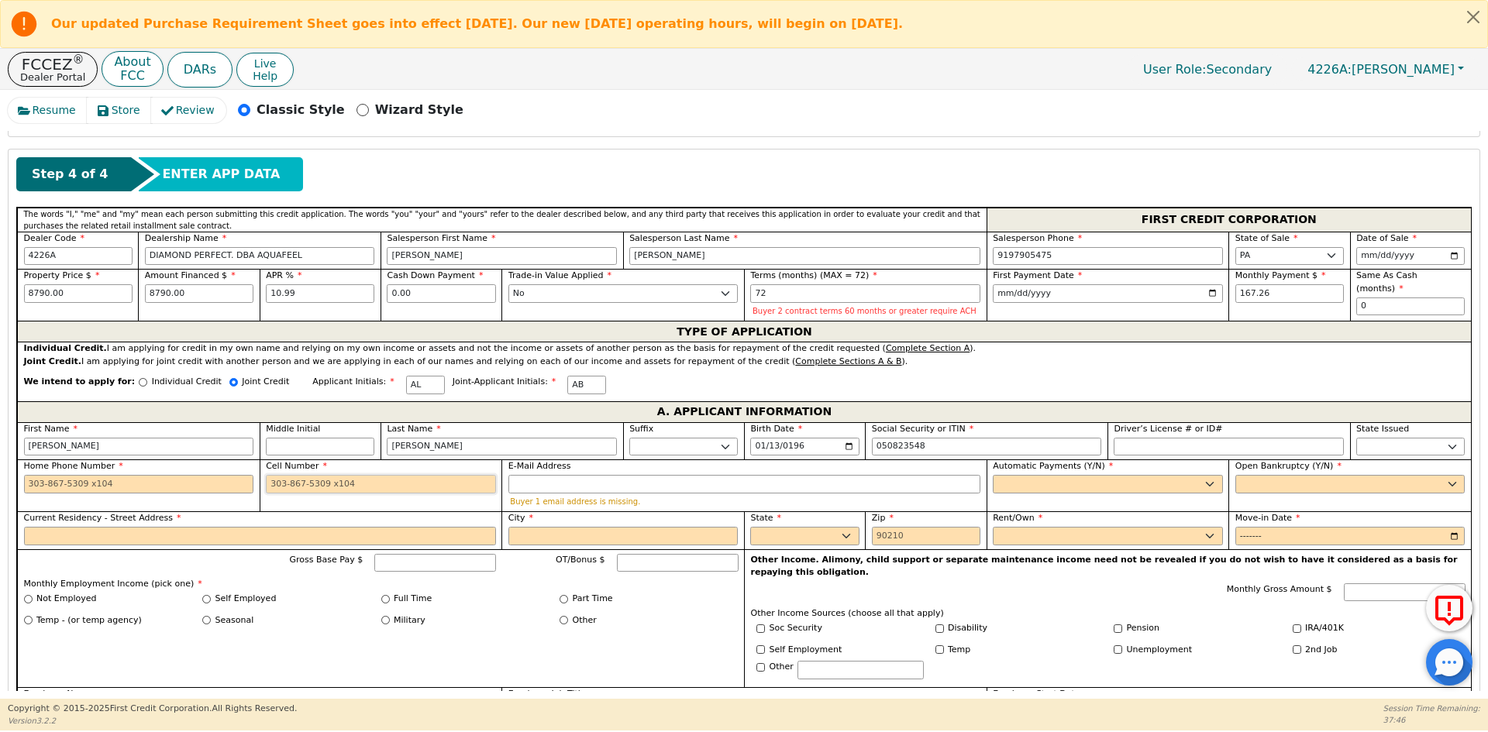
type input "***-**-3548"
click at [312, 487] on input "Cell Number" at bounding box center [381, 484] width 230 height 19
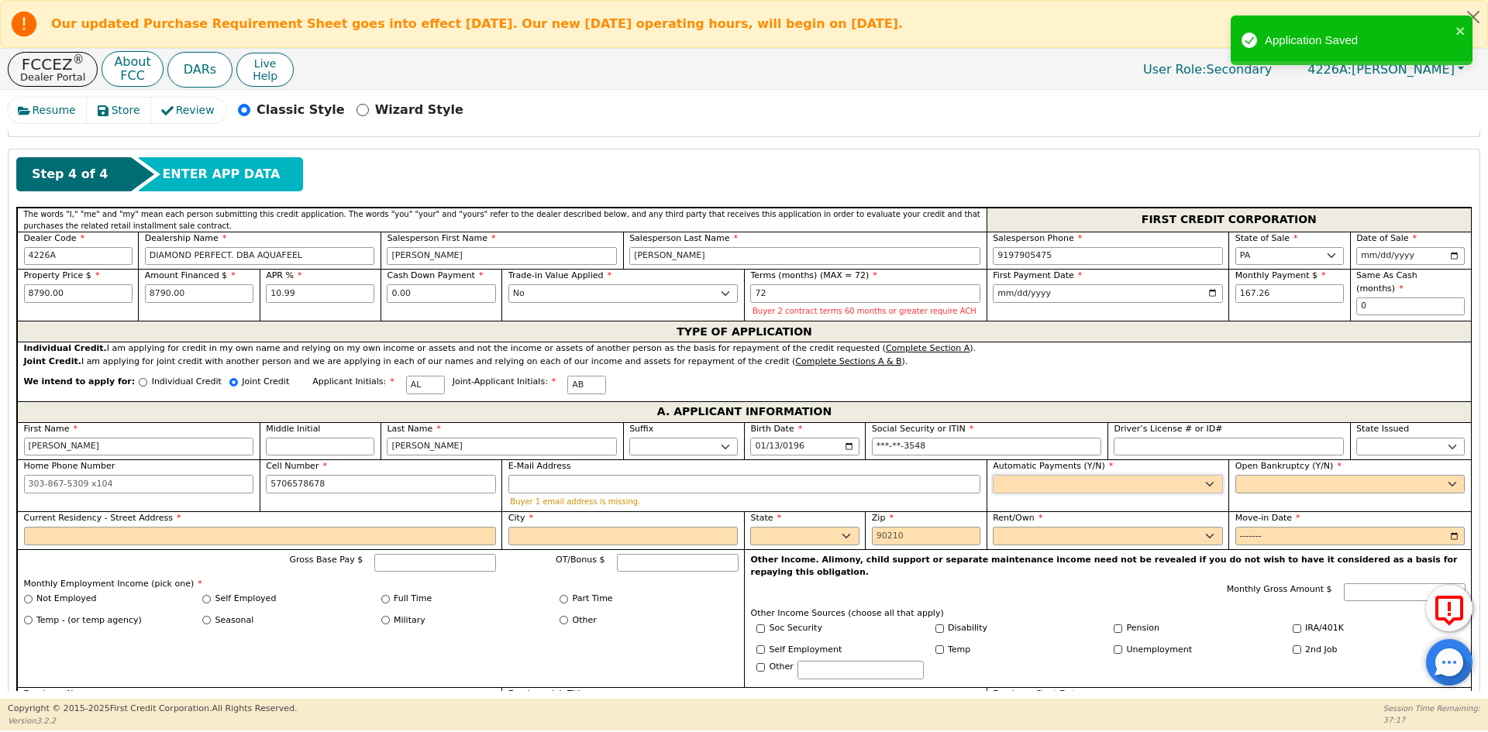
type input "570-657-8678"
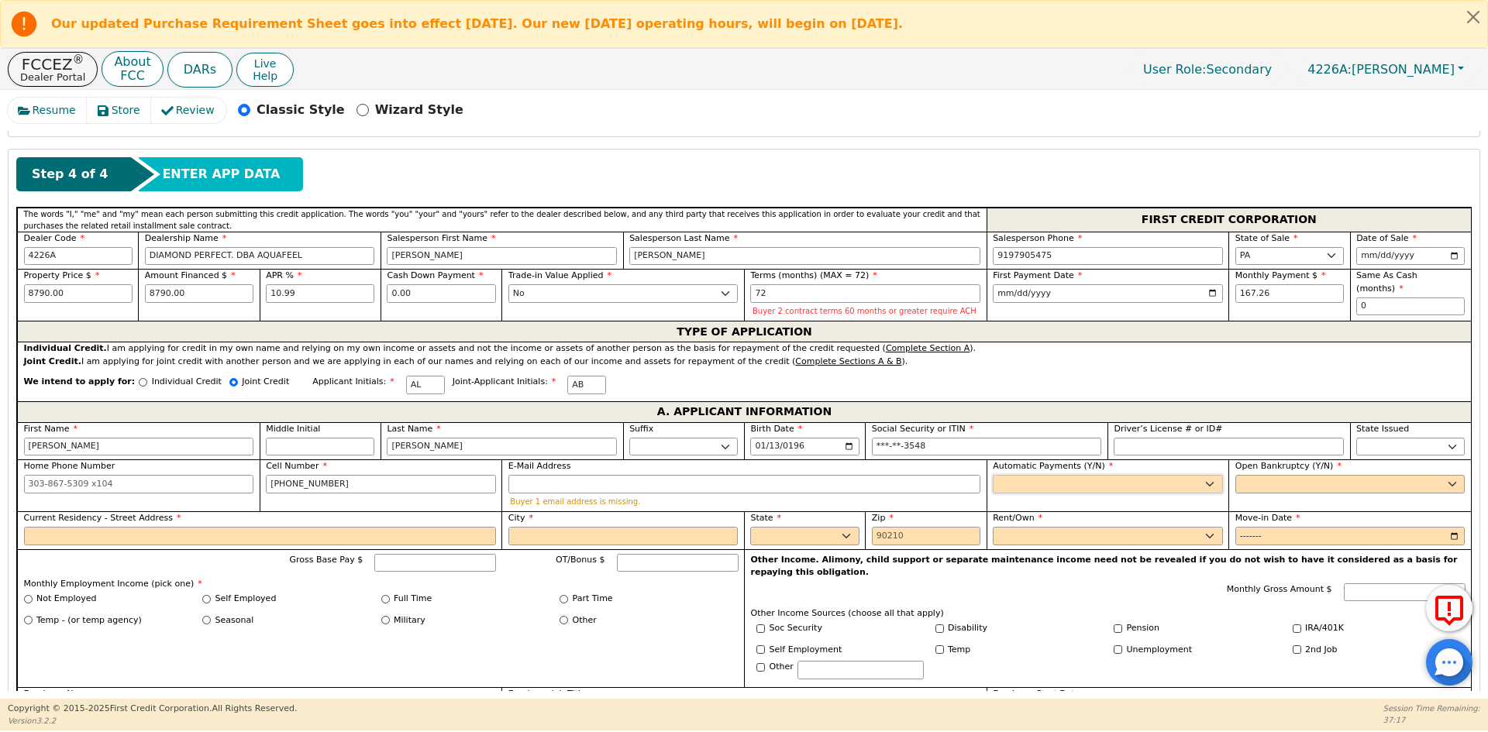
click at [1029, 489] on select "Yes No" at bounding box center [1108, 484] width 230 height 19
select select "y"
click at [993, 475] on select "Yes No" at bounding box center [1108, 484] width 230 height 19
type input "ANA LOPEZ"
click at [1257, 480] on select "Yes No" at bounding box center [1350, 484] width 230 height 19
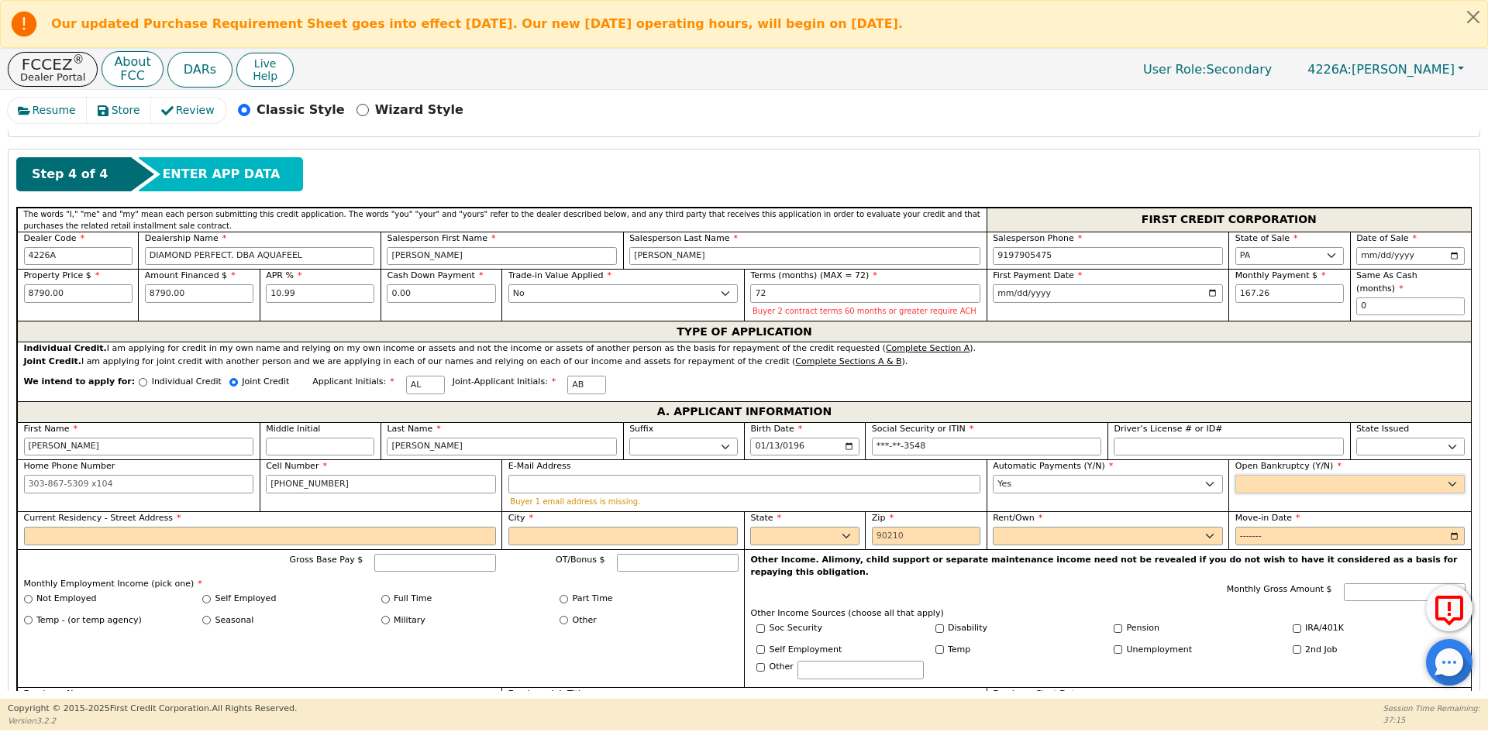
select select "n"
click at [1235, 475] on select "Yes No" at bounding box center [1350, 484] width 230 height 19
click at [82, 533] on input "Current Residency - Street Address" at bounding box center [260, 536] width 472 height 19
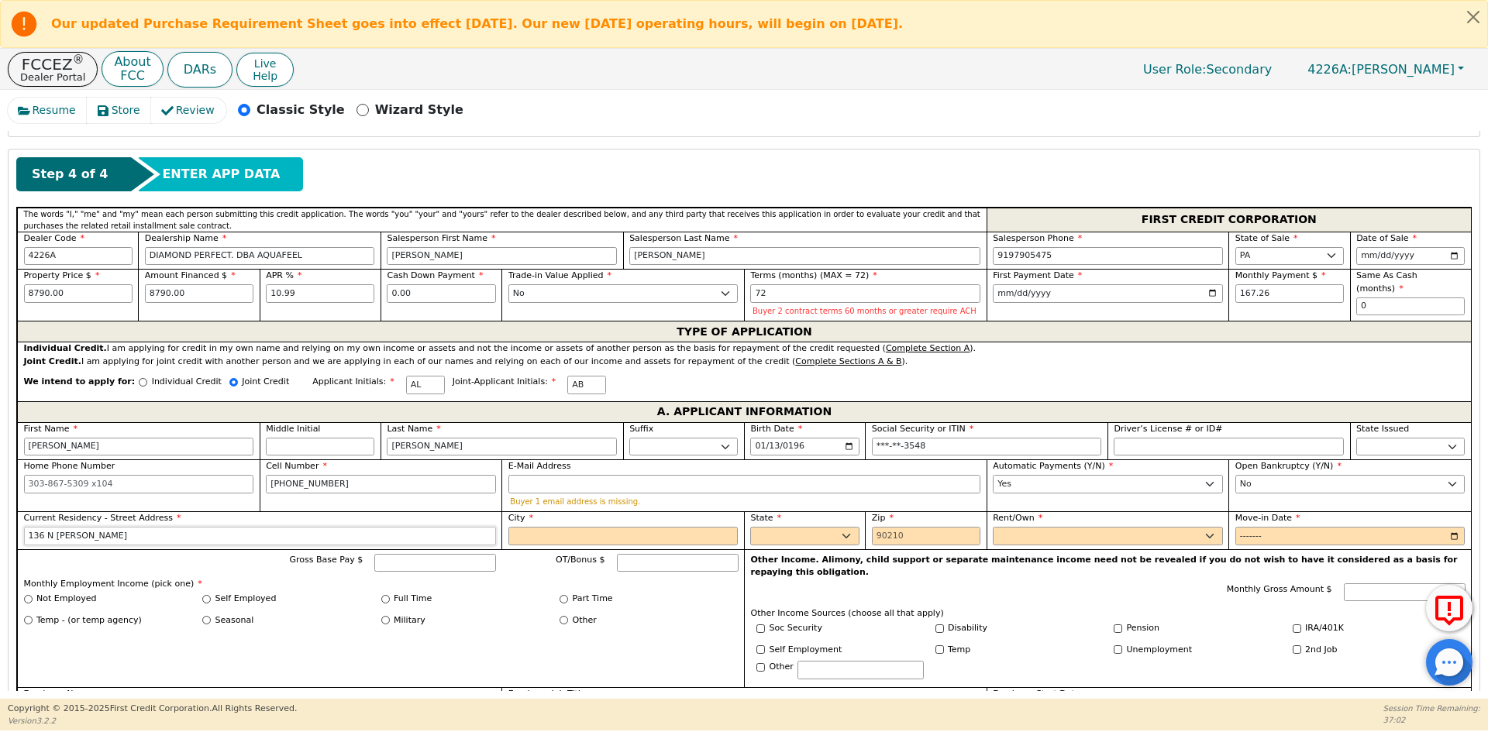
click at [102, 535] on input "136 N KENNEDY" at bounding box center [260, 536] width 472 height 19
type input "136 N KENNEDY DR"
click at [542, 524] on label "City" at bounding box center [623, 518] width 230 height 13
click at [542, 527] on input "City" at bounding box center [623, 536] width 230 height 19
click at [545, 536] on input "City" at bounding box center [623, 536] width 230 height 19
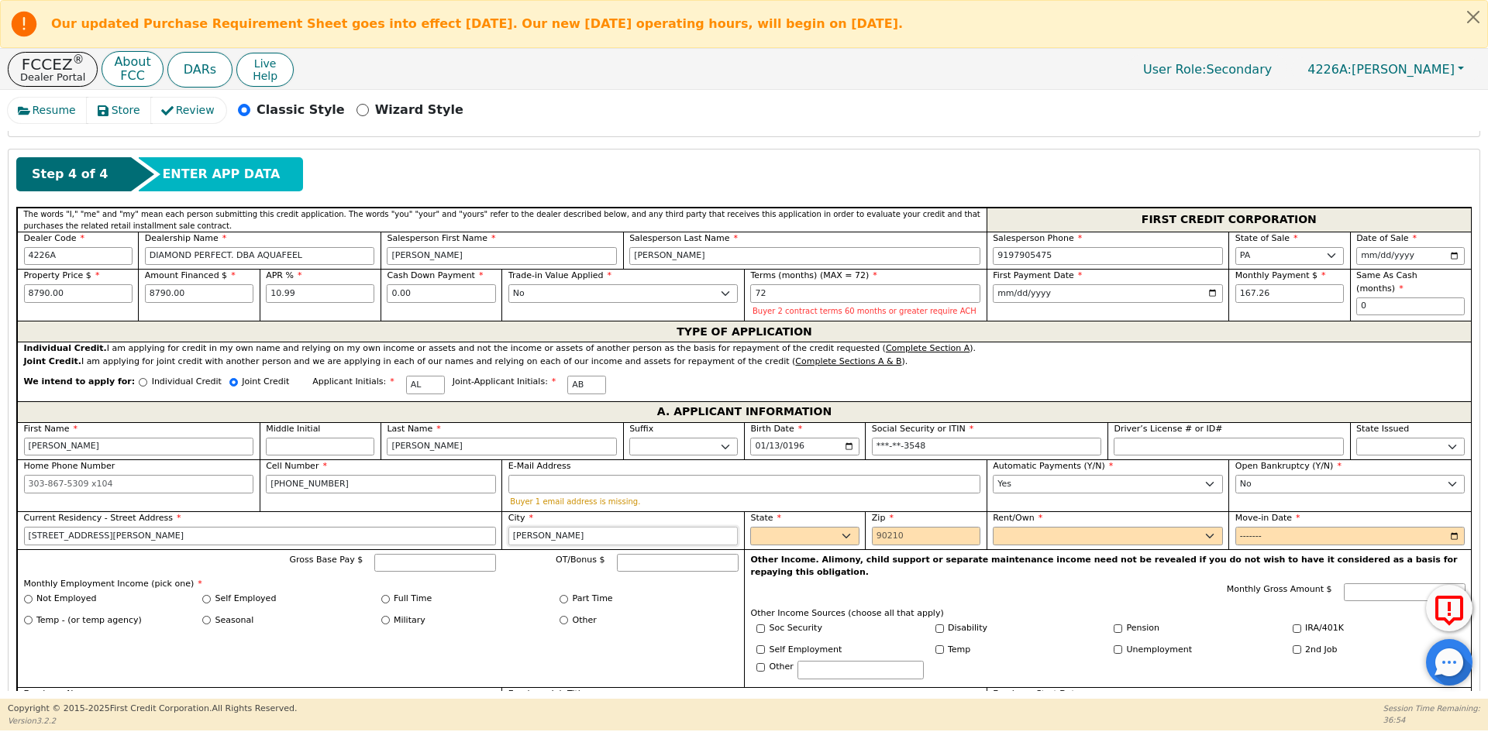
type input "MCADOO"
select select "PA"
type input "18237"
click at [1035, 540] on select "Rent Own" at bounding box center [1108, 536] width 230 height 19
select select "Own"
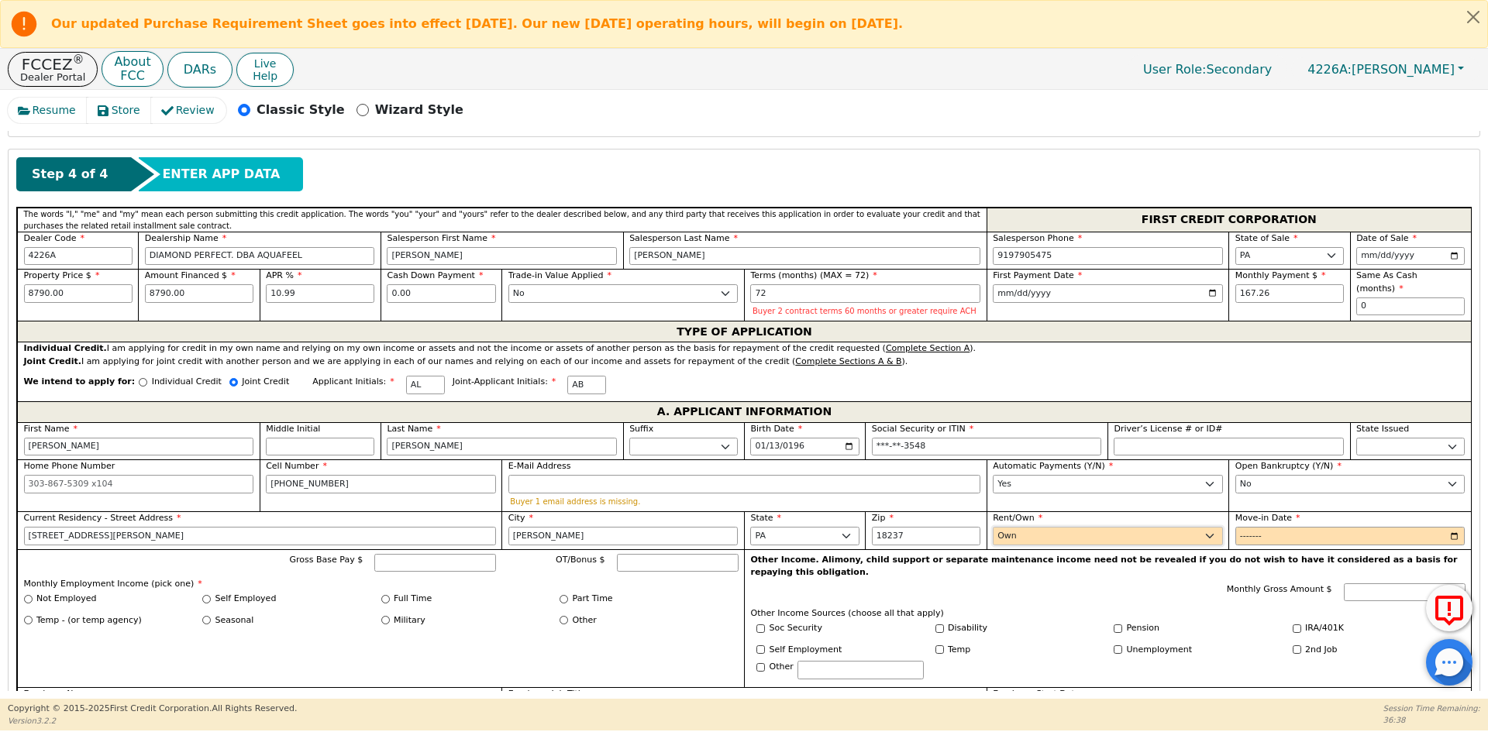
click at [993, 527] on select "Rent Own" at bounding box center [1108, 536] width 230 height 19
click at [1247, 534] on input "Move-in Date" at bounding box center [1350, 536] width 230 height 19
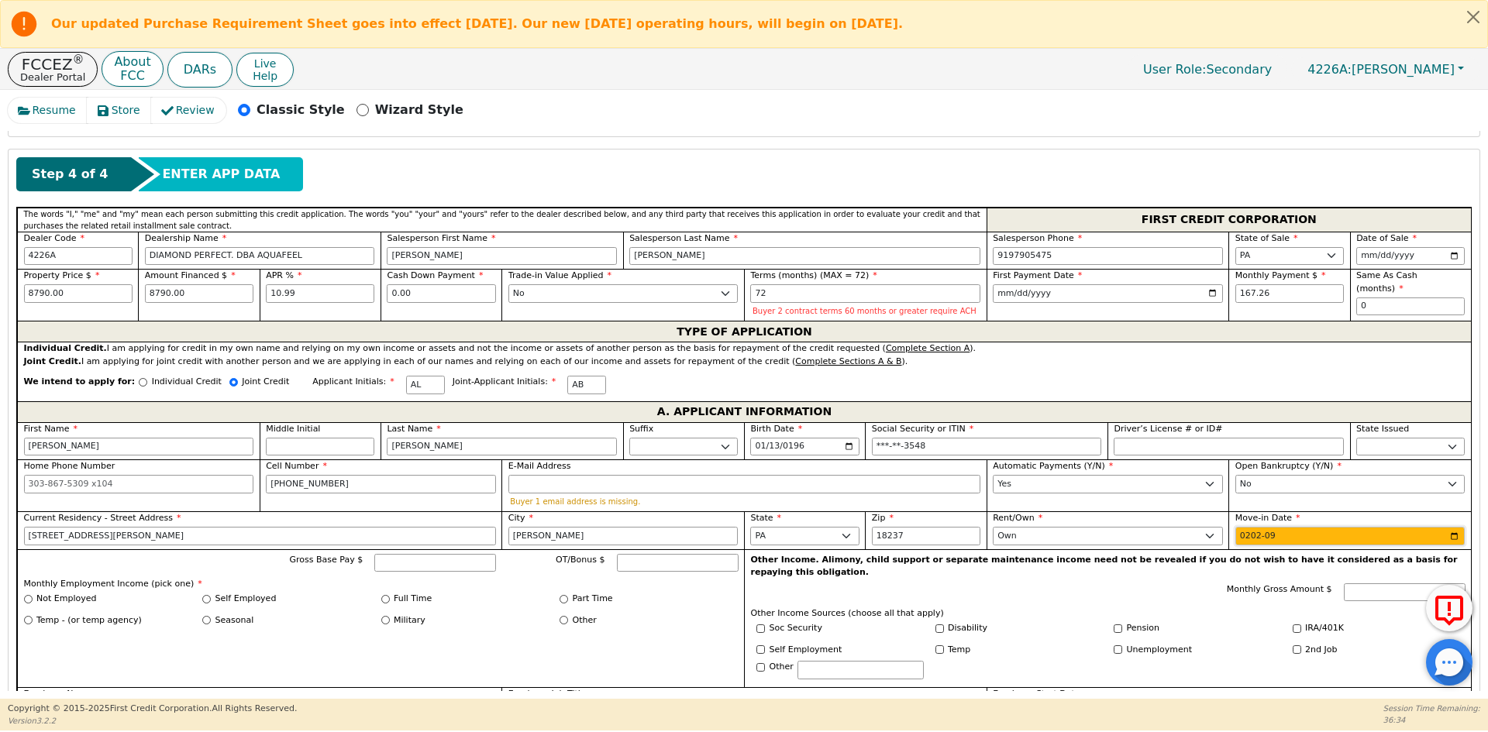
type input "2021-09"
click at [382, 599] on input "Full Time" at bounding box center [385, 599] width 9 height 9
radio input "true"
click at [449, 565] on input "Gross Base Pay $" at bounding box center [435, 563] width 122 height 19
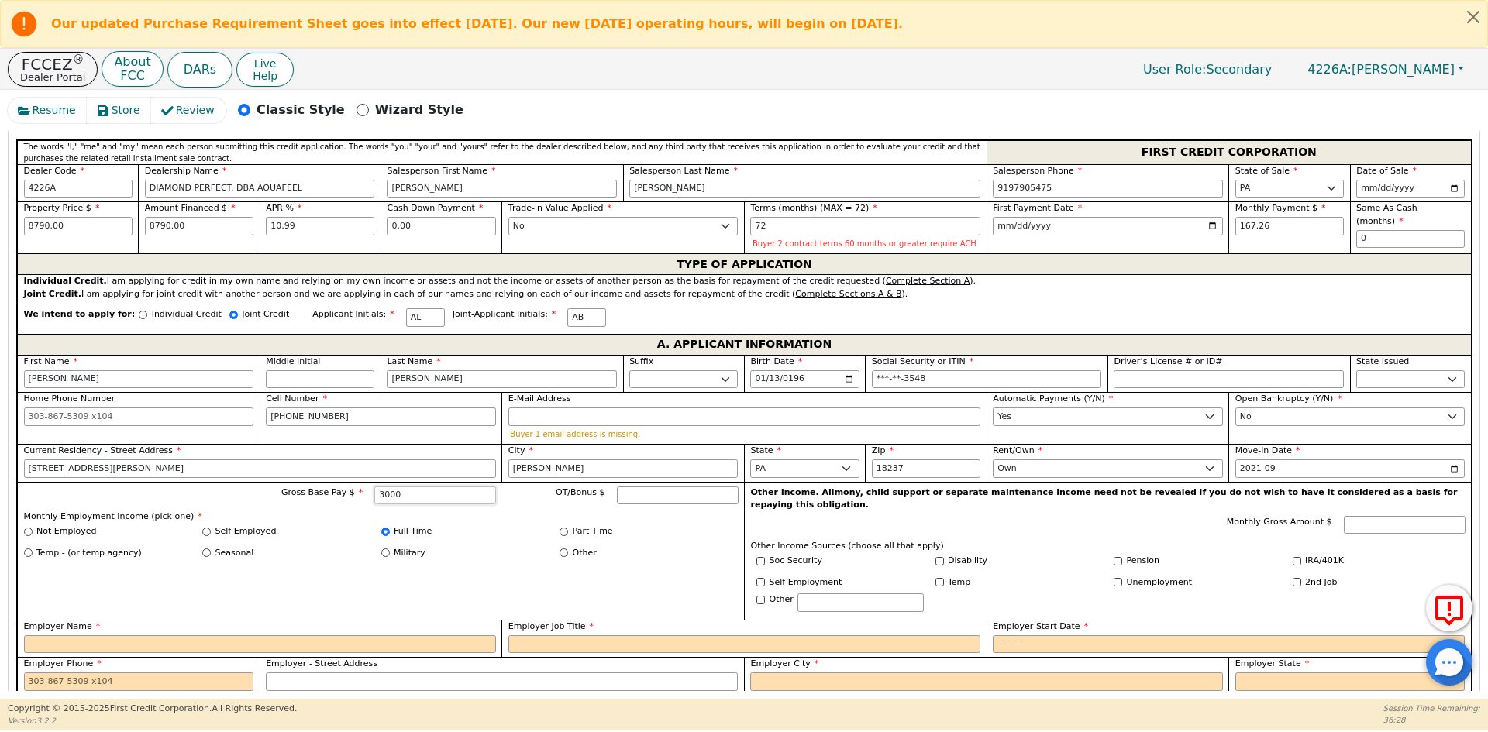
scroll to position [789, 0]
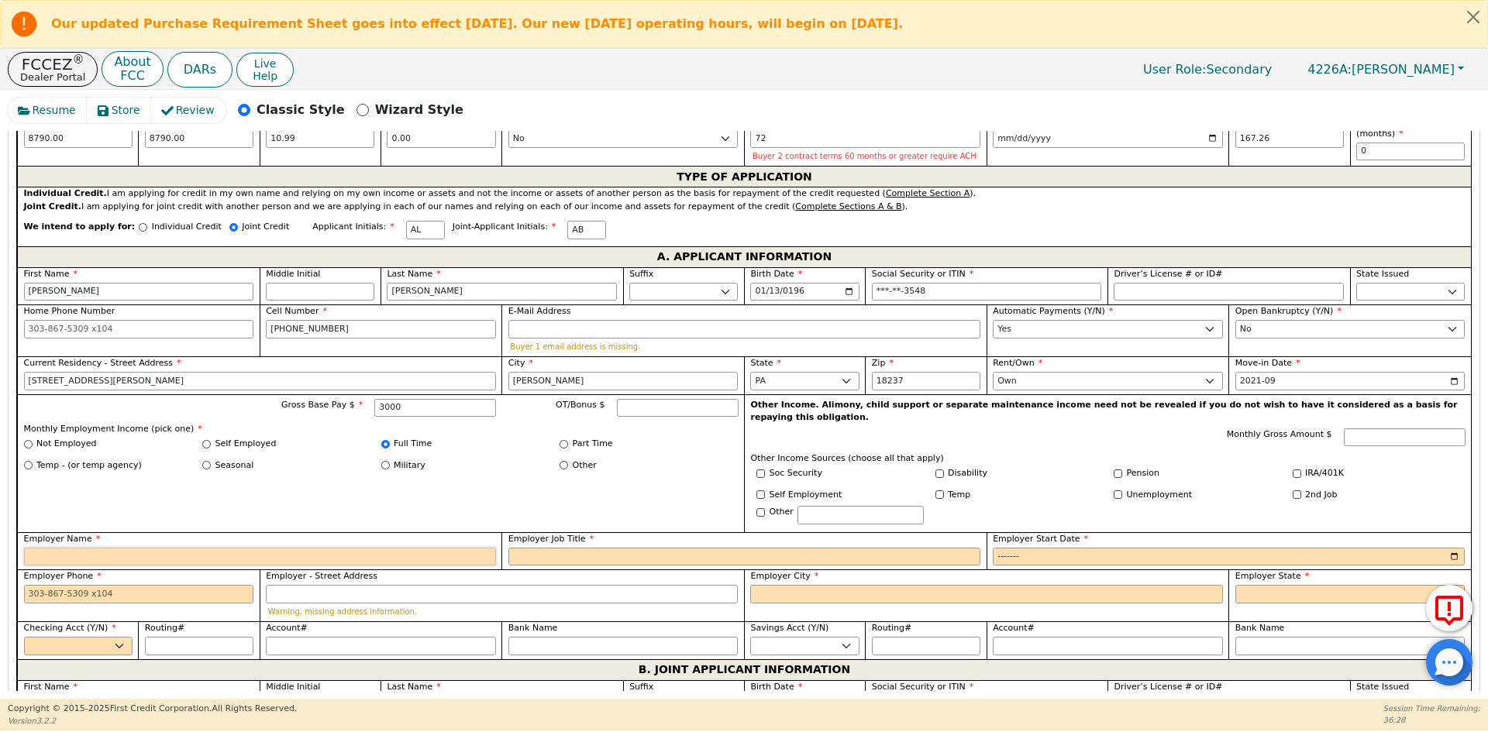
type input "3000.00"
click at [77, 548] on input "Employer Name" at bounding box center [260, 557] width 472 height 19
type input "ESTERMAN"
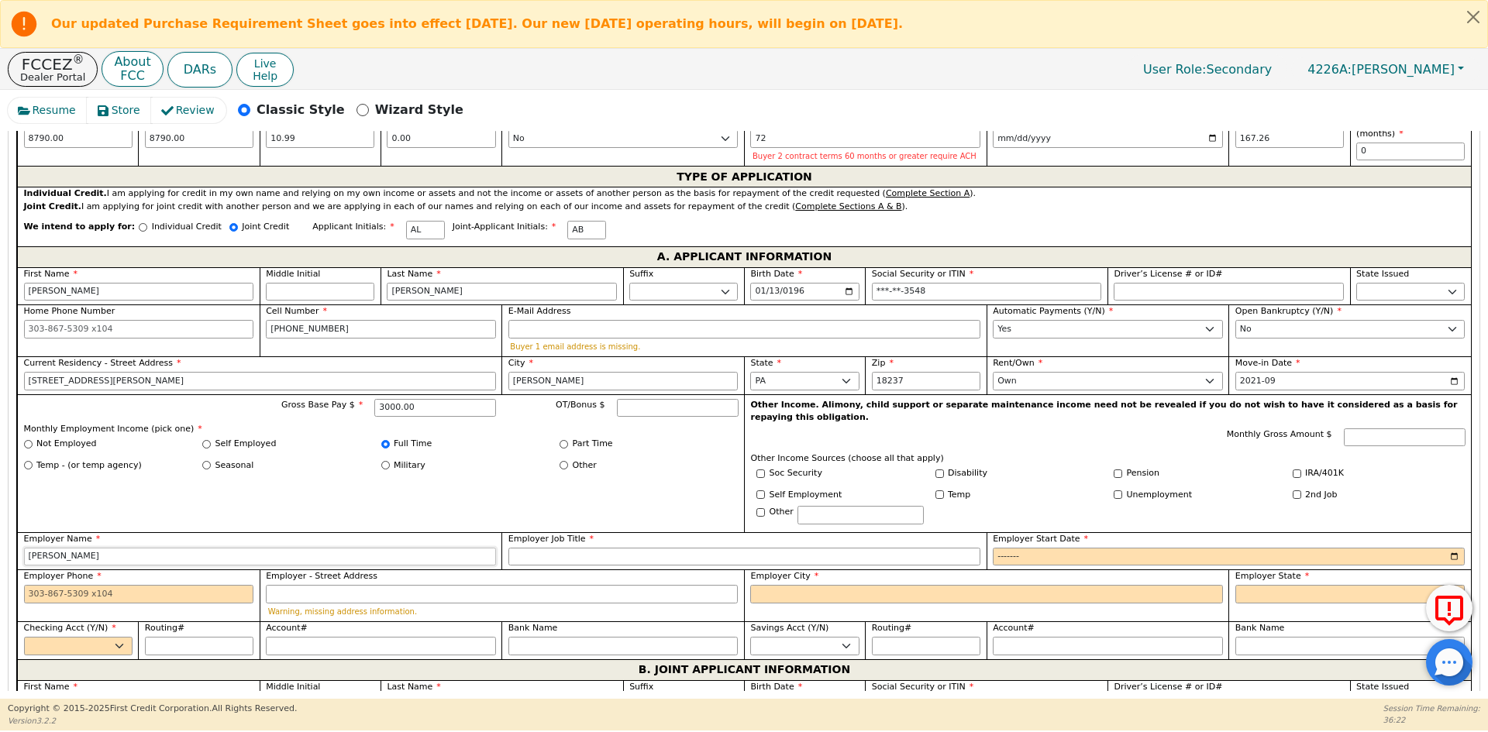
click at [77, 548] on input "ESTERMAN" at bounding box center [260, 557] width 472 height 19
type input "ESTERMAN MASSER"
type input "PRODUCCION"
type input "2022-08"
click at [77, 585] on input "Employer Phone" at bounding box center [139, 594] width 230 height 19
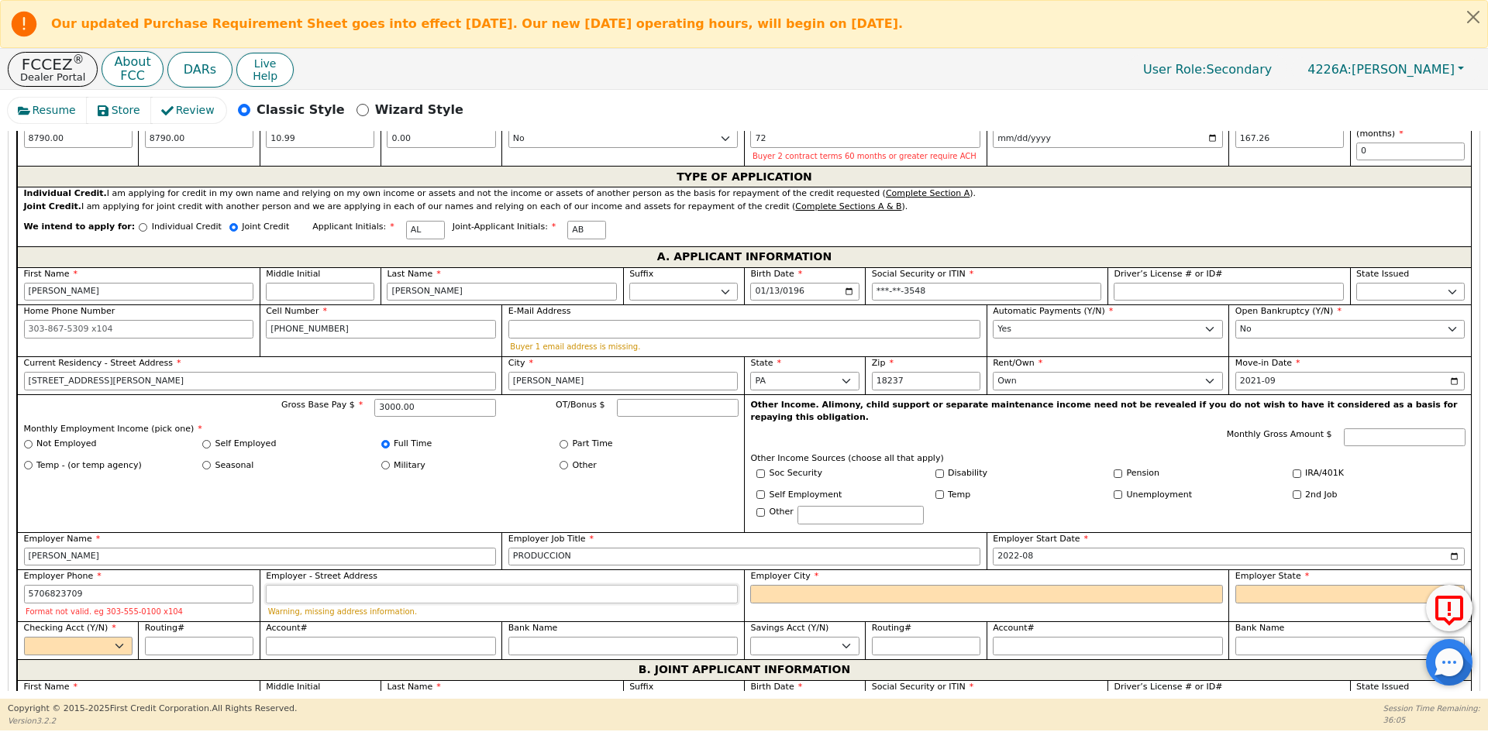
type input "570-682-3709"
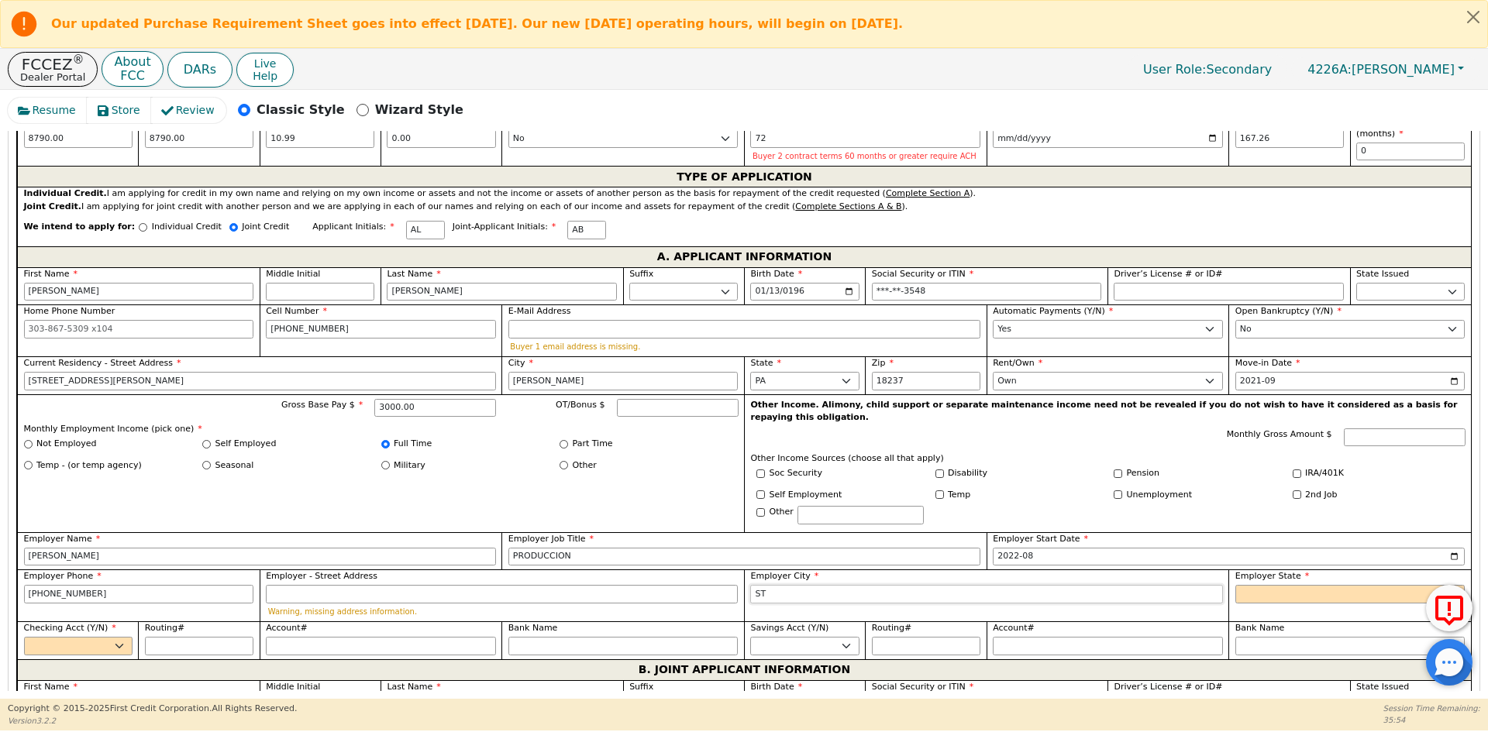
type input "S"
type input "MCADOO"
click at [1388, 585] on select "AK AL AR AZ CA CO CT DC DE FL GA HI IA ID IL IN KS KY LA MA MD ME MI MN MO MS M…" at bounding box center [1350, 594] width 230 height 19
select select "PA"
click at [1388, 585] on select "AK AL AR AZ CA CO CT DC DE FL GA HI IA ID IL IN KS KY LA MA MD ME MI MN MO MS M…" at bounding box center [1350, 594] width 230 height 19
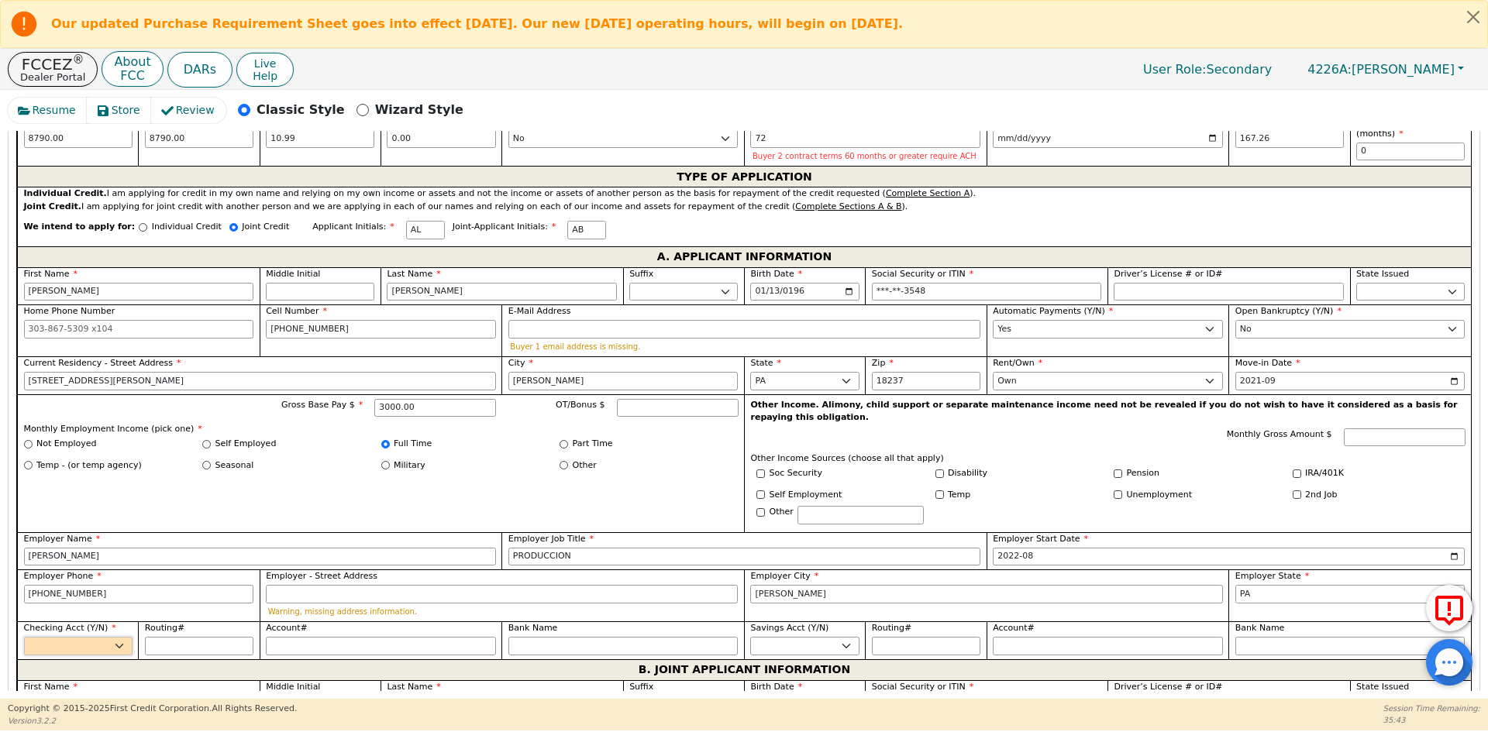
click at [87, 637] on select "Yes No" at bounding box center [78, 646] width 108 height 19
select select "y"
click at [24, 637] on select "Yes No" at bounding box center [78, 646] width 108 height 19
click at [157, 637] on input "Routing#" at bounding box center [199, 646] width 108 height 19
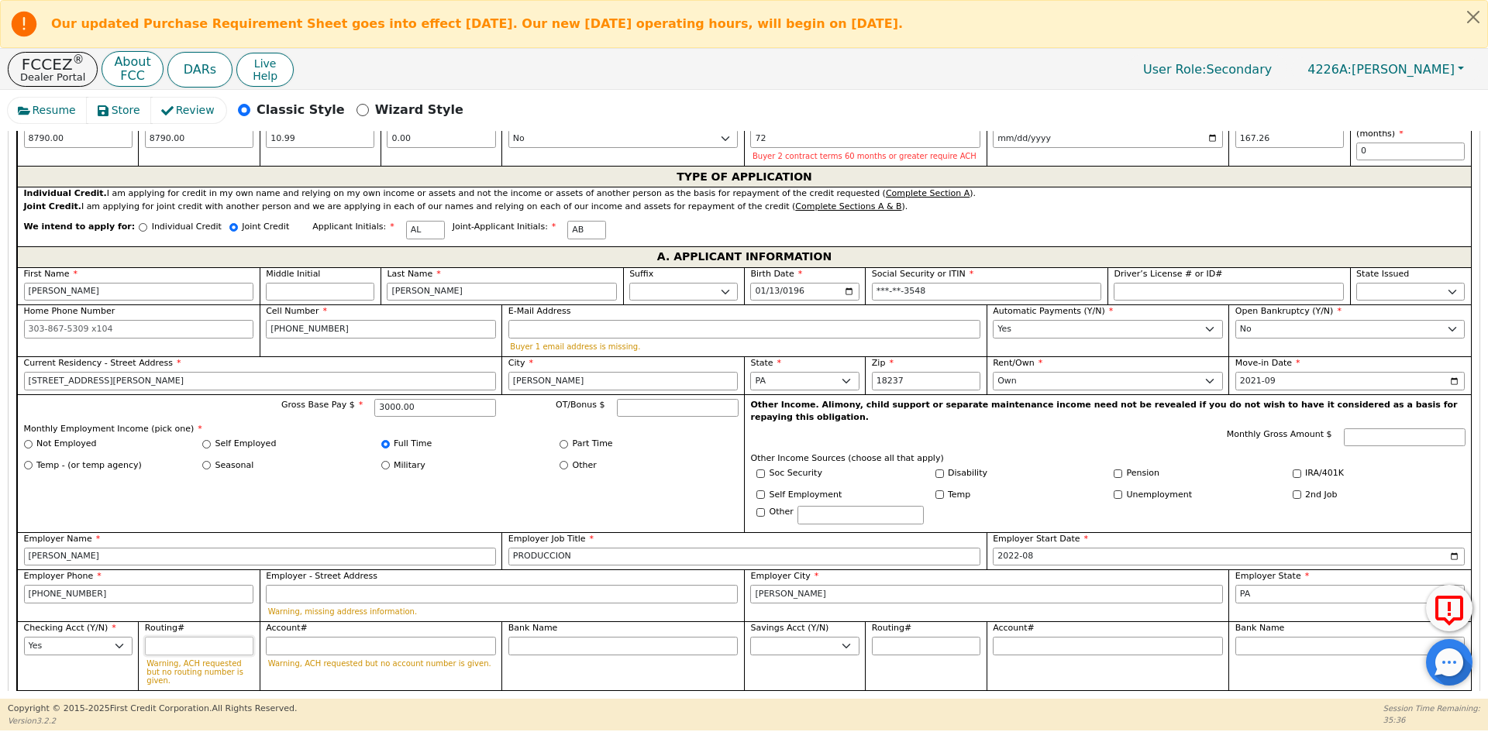
type input "0"
type input "*"
type input "03"
type input "**"
type input "031"
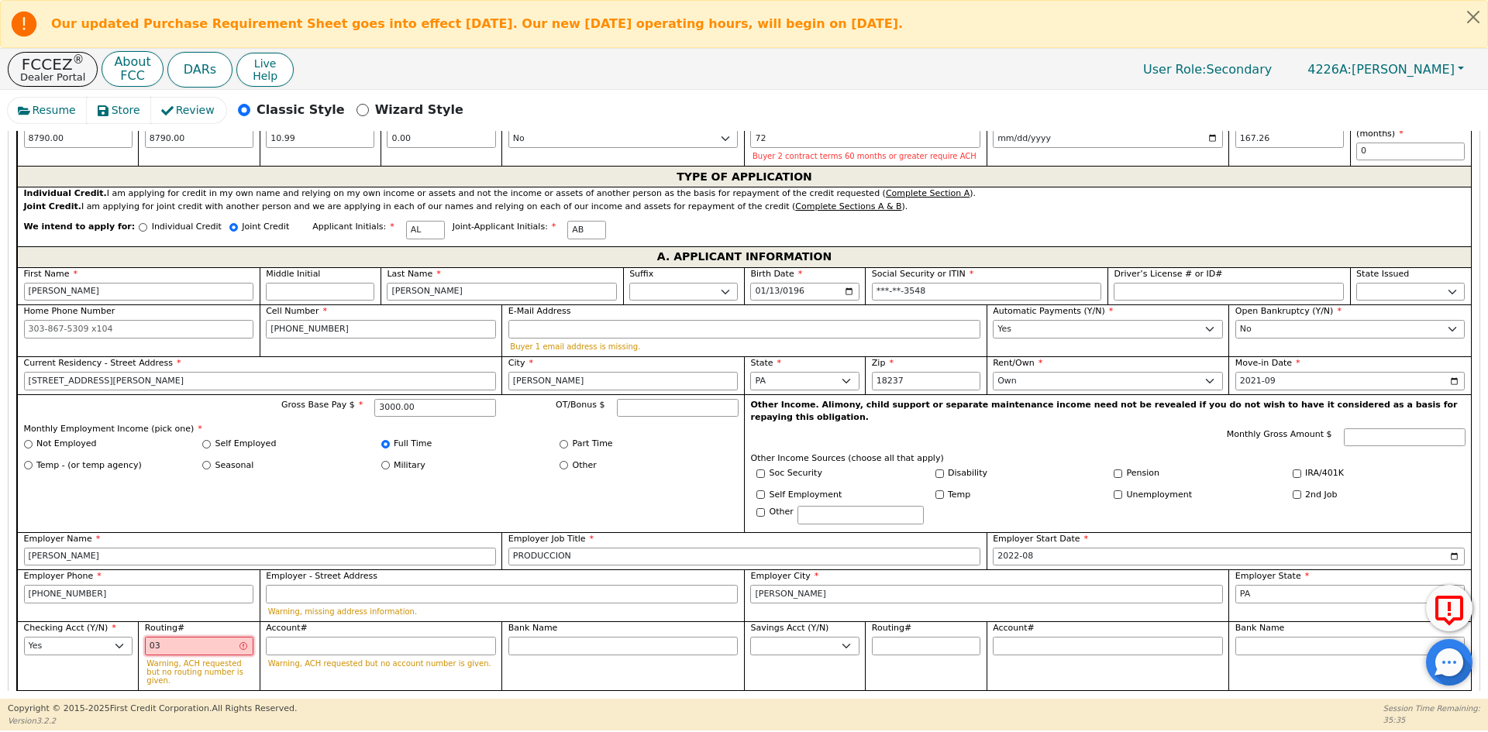
type input "***"
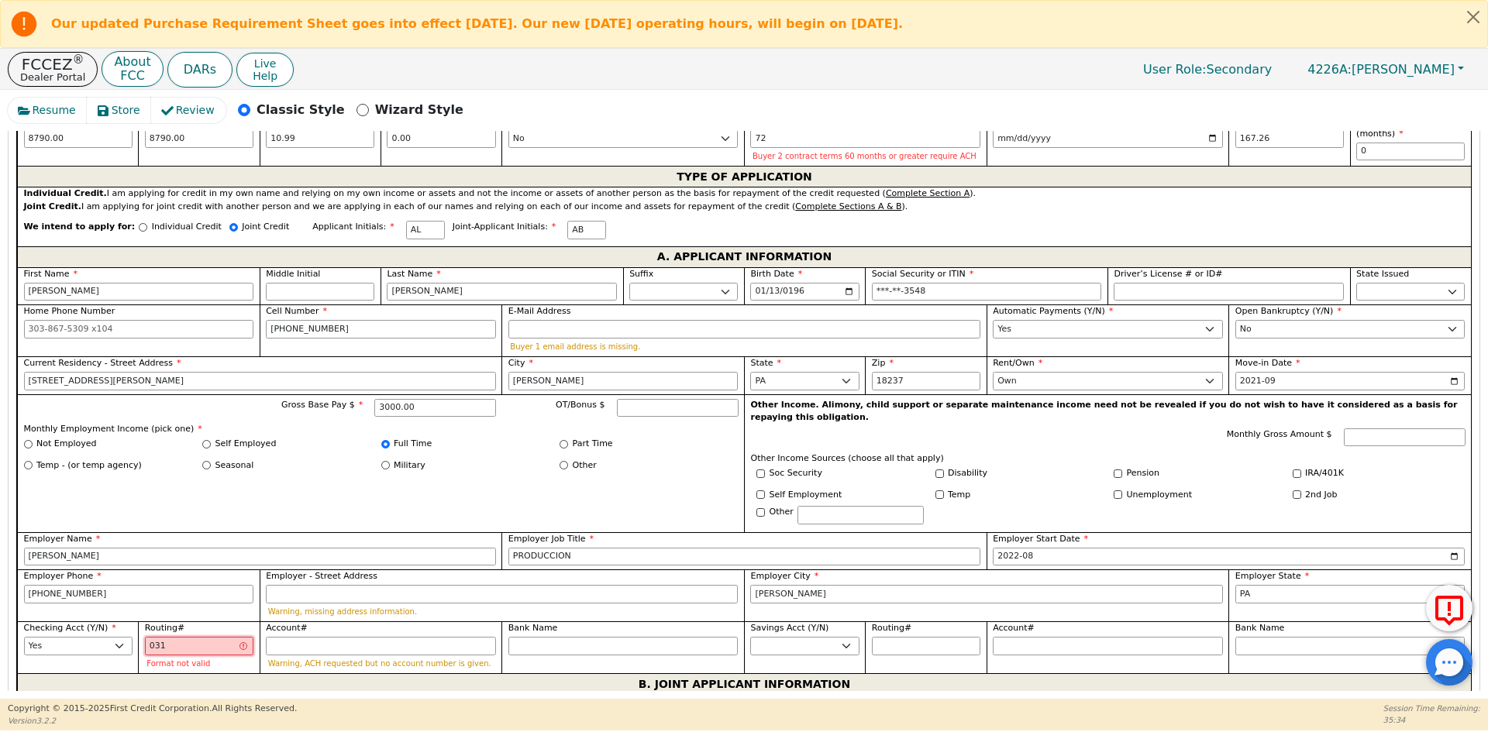
type input "0313"
type input "****"
type input "03131"
type input "*****"
type input "031319"
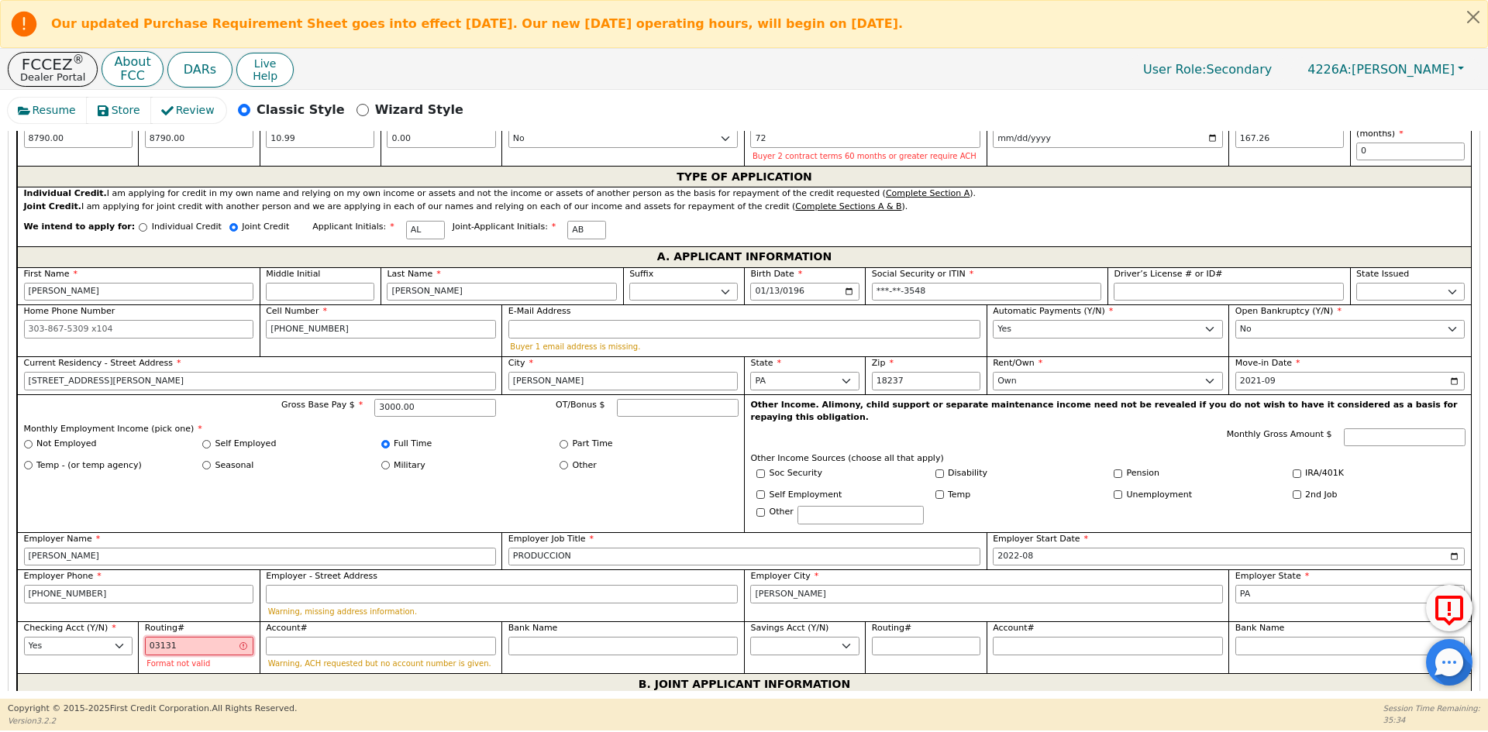
type input "******"
type input "0313190"
type input "*******"
type input "03131905"
type input "********"
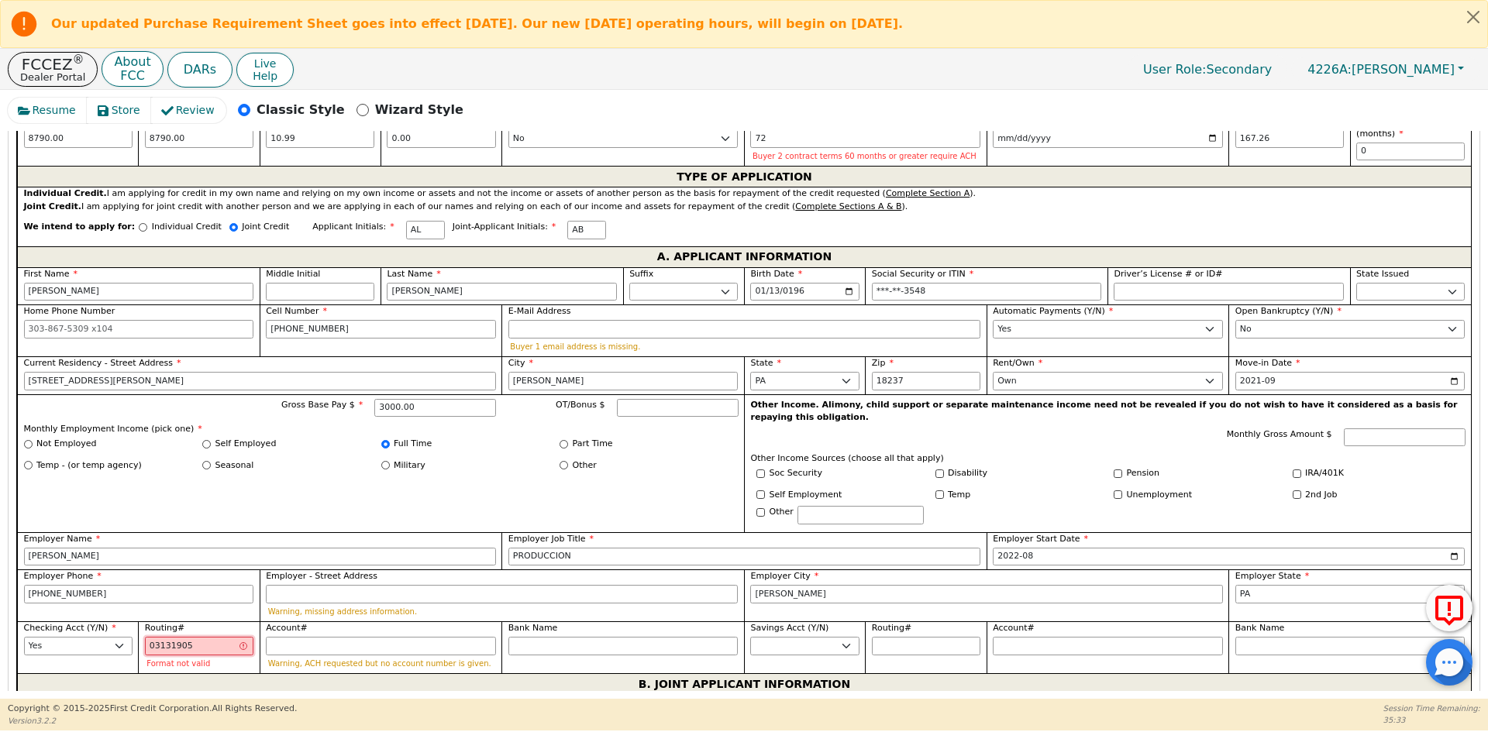
type input "031319058"
type input "*********"
click at [270, 637] on input "Account#" at bounding box center [381, 646] width 230 height 19
type input "1"
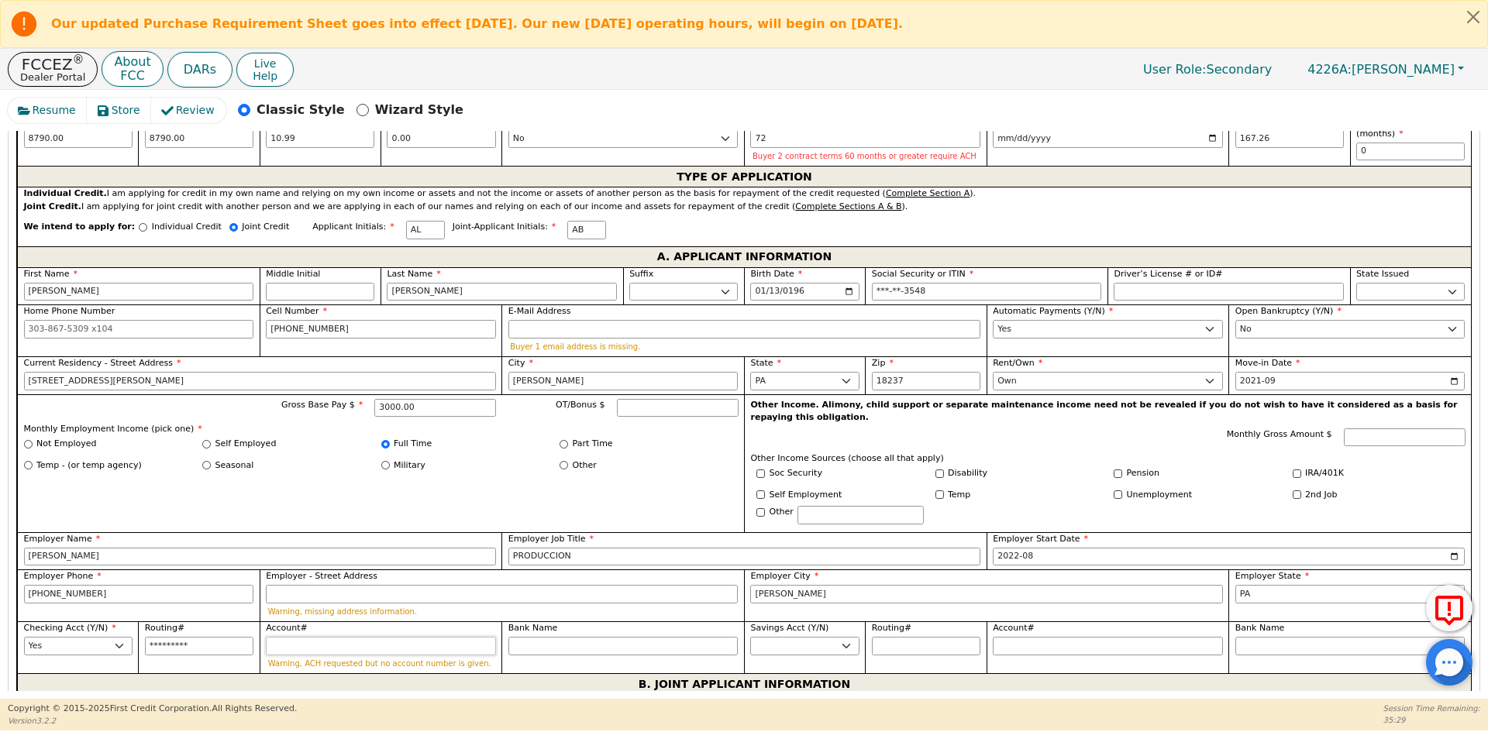
type input "*"
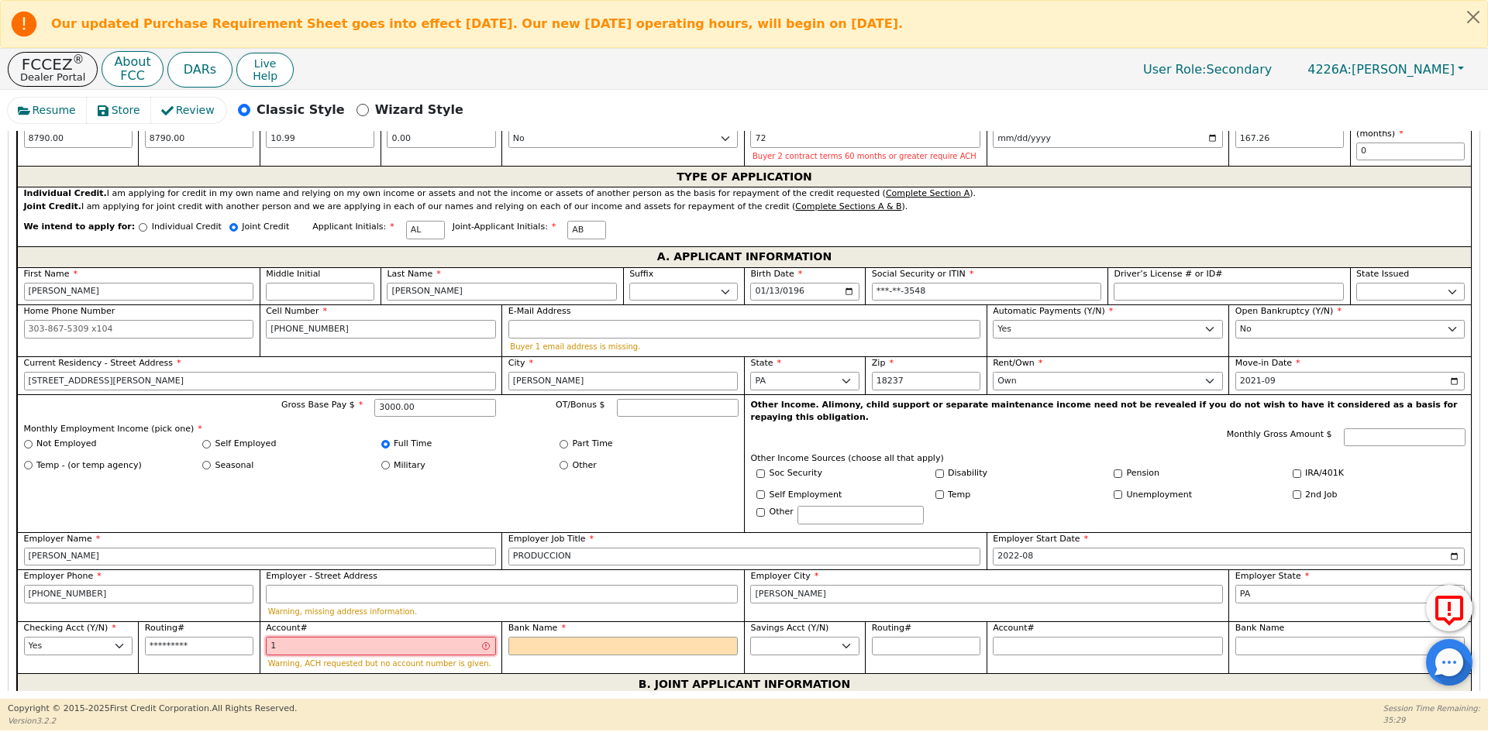
type input "12"
type input "**"
type input "129"
type input "***"
type input "1299"
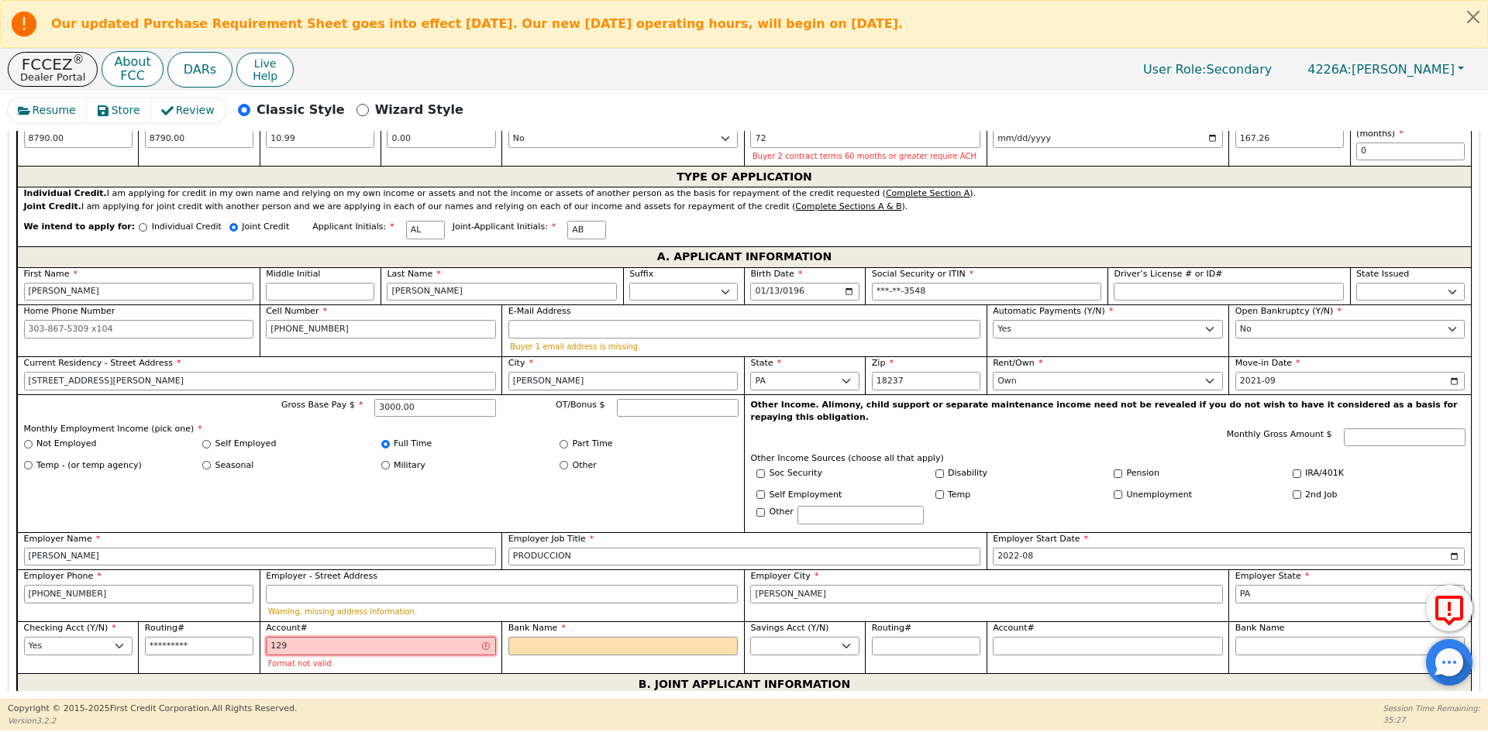
type input "****"
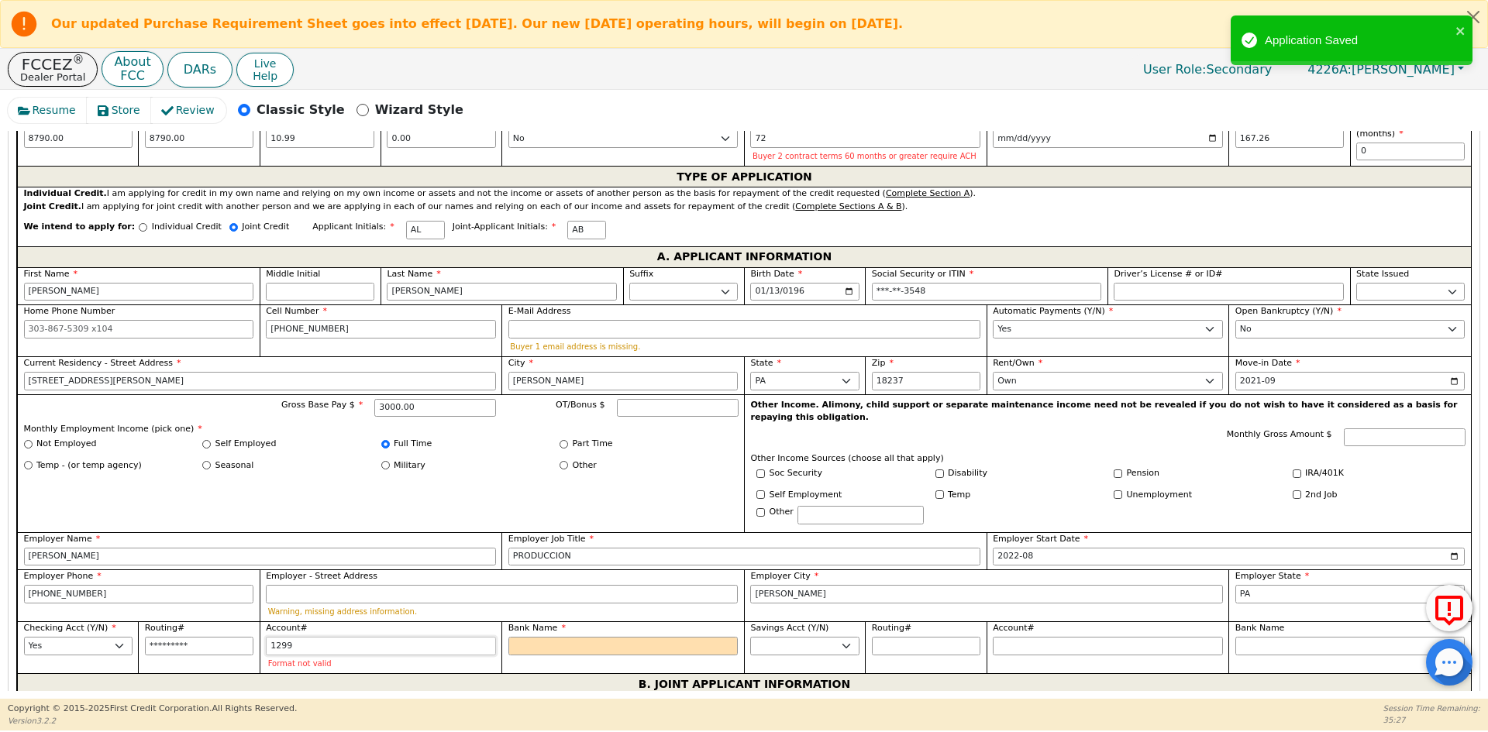
type input "12993"
type input "*****"
type input "129938"
type input "******"
type input "1299388"
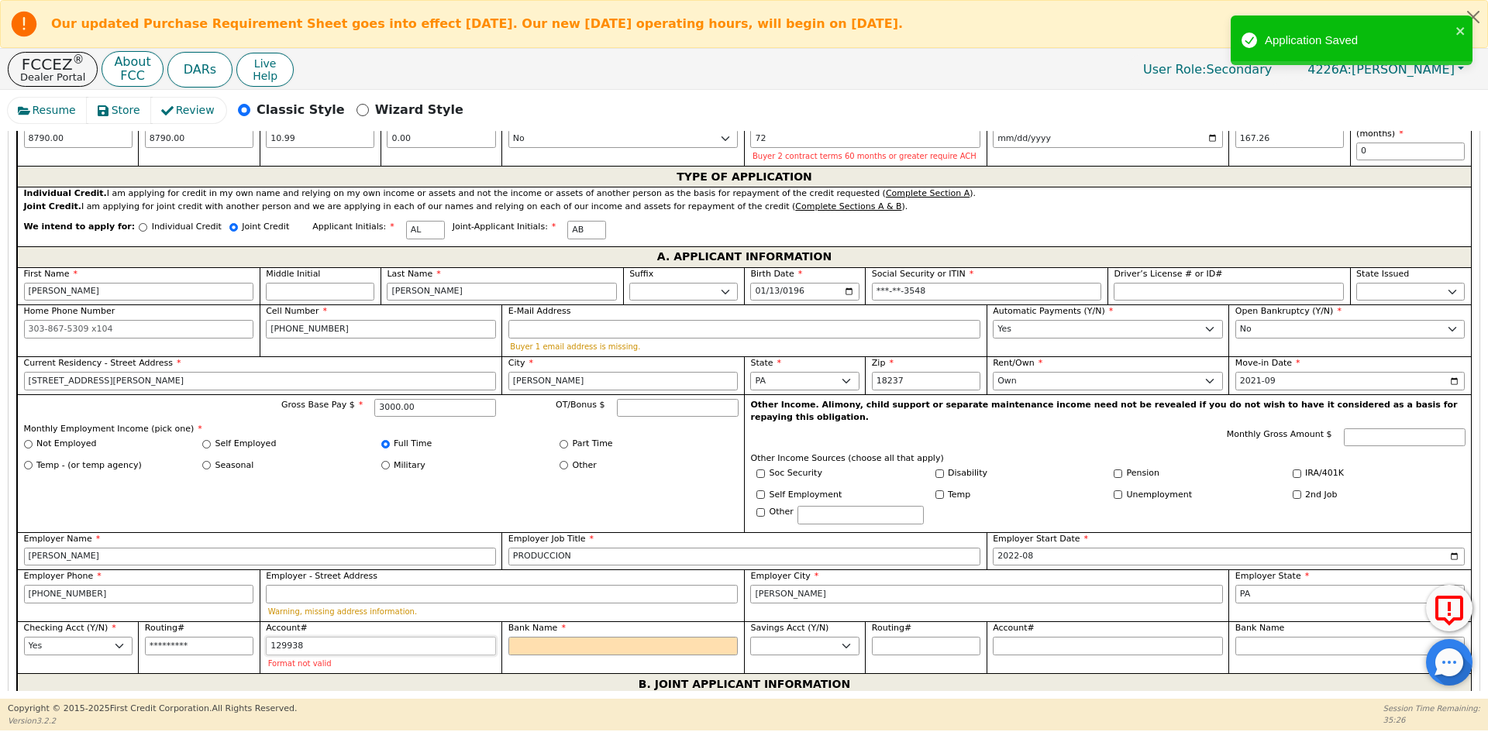
type input "*******"
type input "12993883"
type input "********"
type input "129938837"
type input "*********"
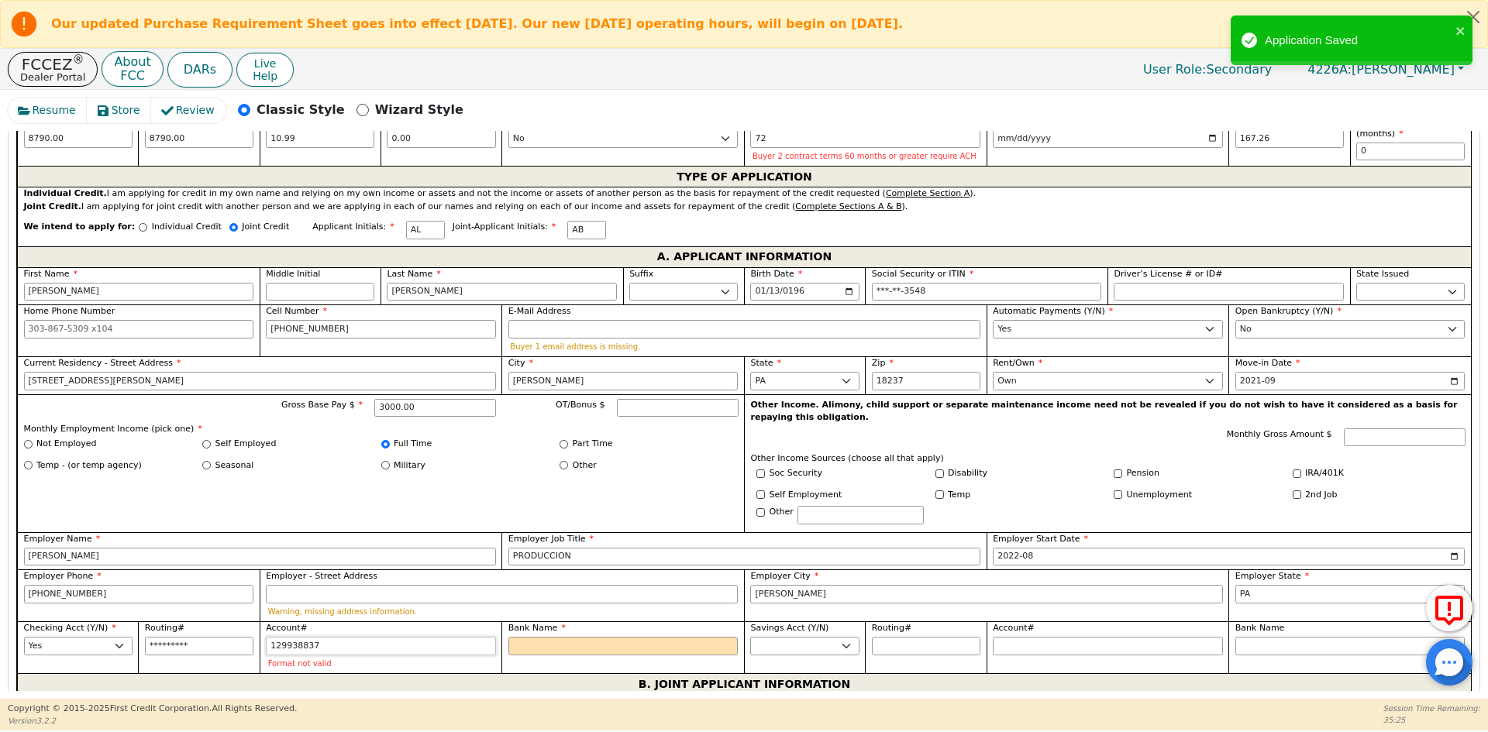
type input "1299388379"
type input "**********"
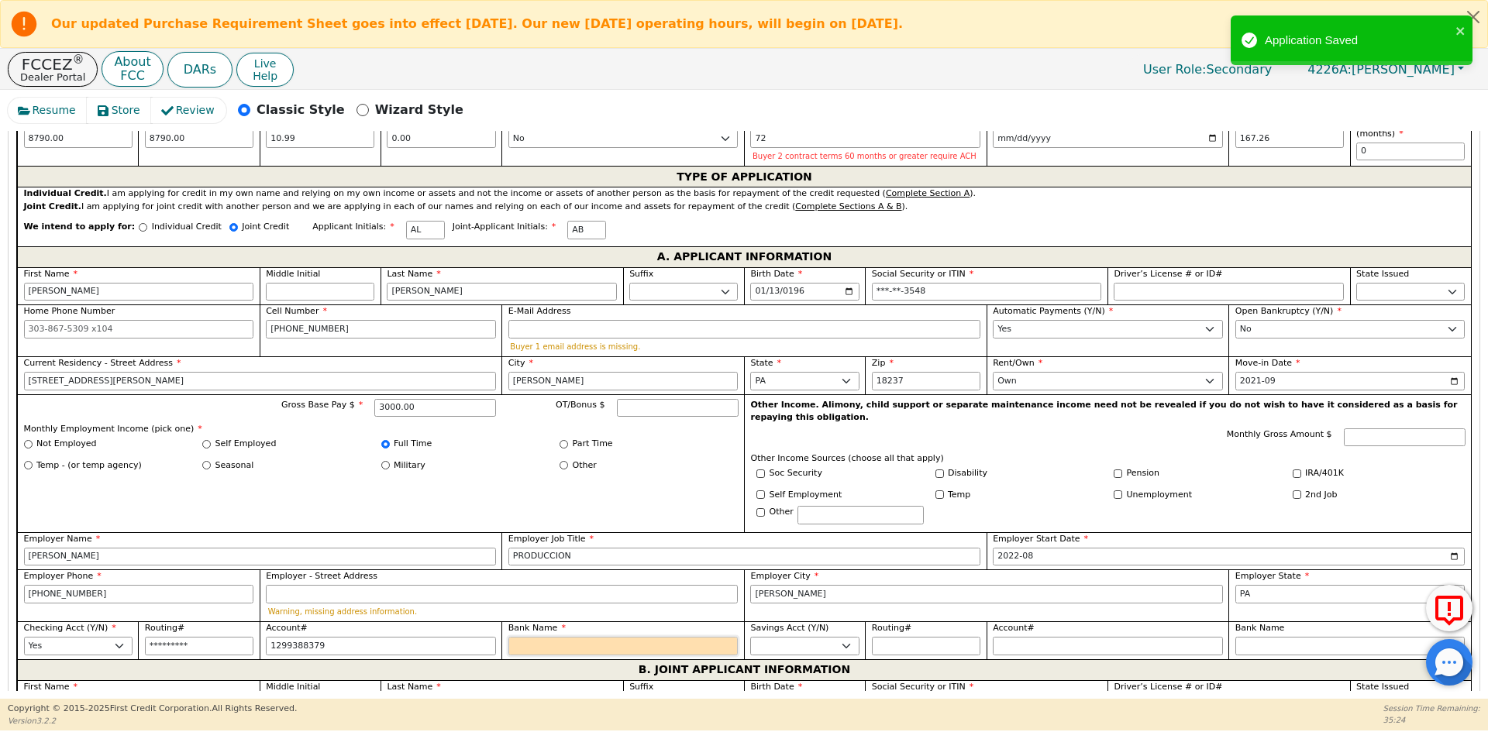
type input "**********"
click at [523, 637] on input "Bank Name" at bounding box center [623, 646] width 230 height 19
type input "W"
type input "WO"
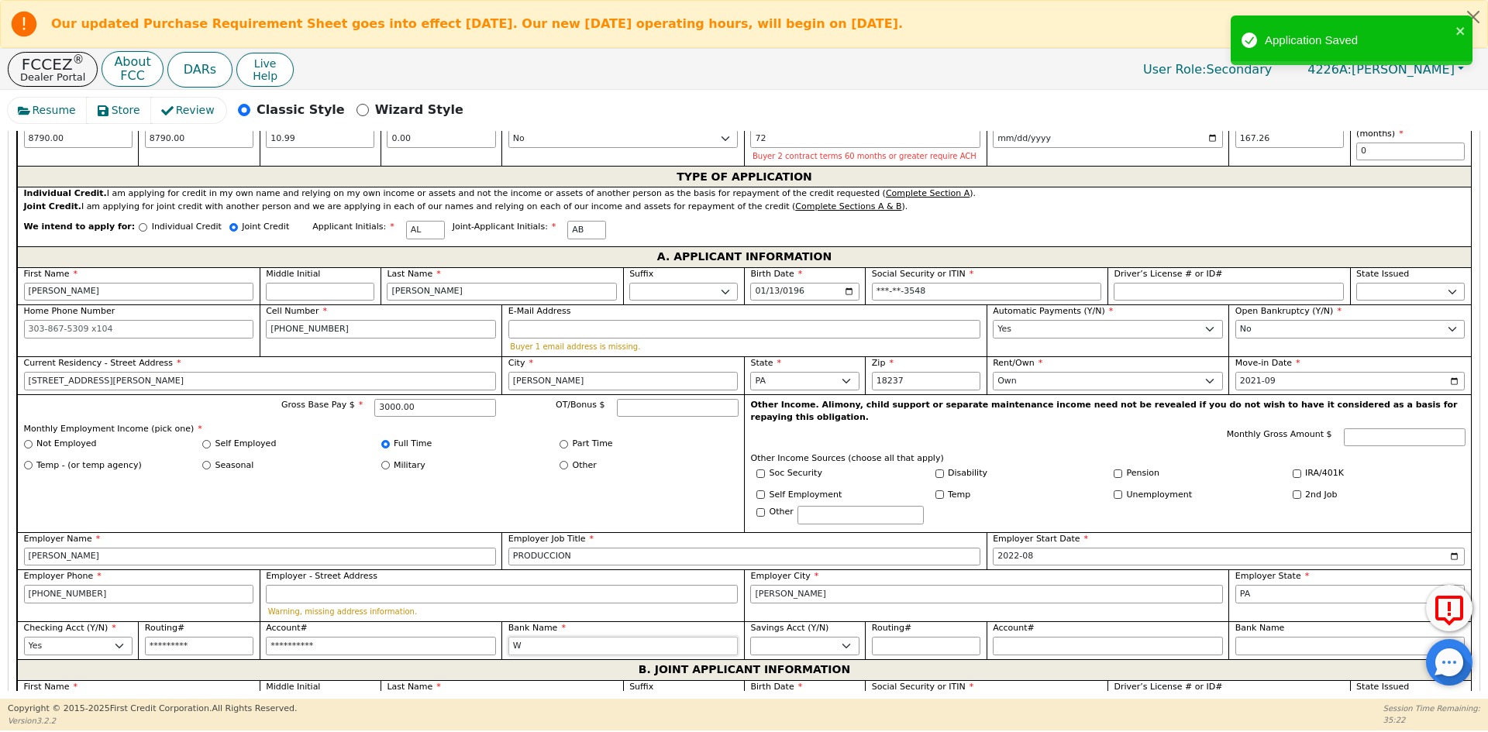
type input "WO"
type input "WOO"
type input "WOOD"
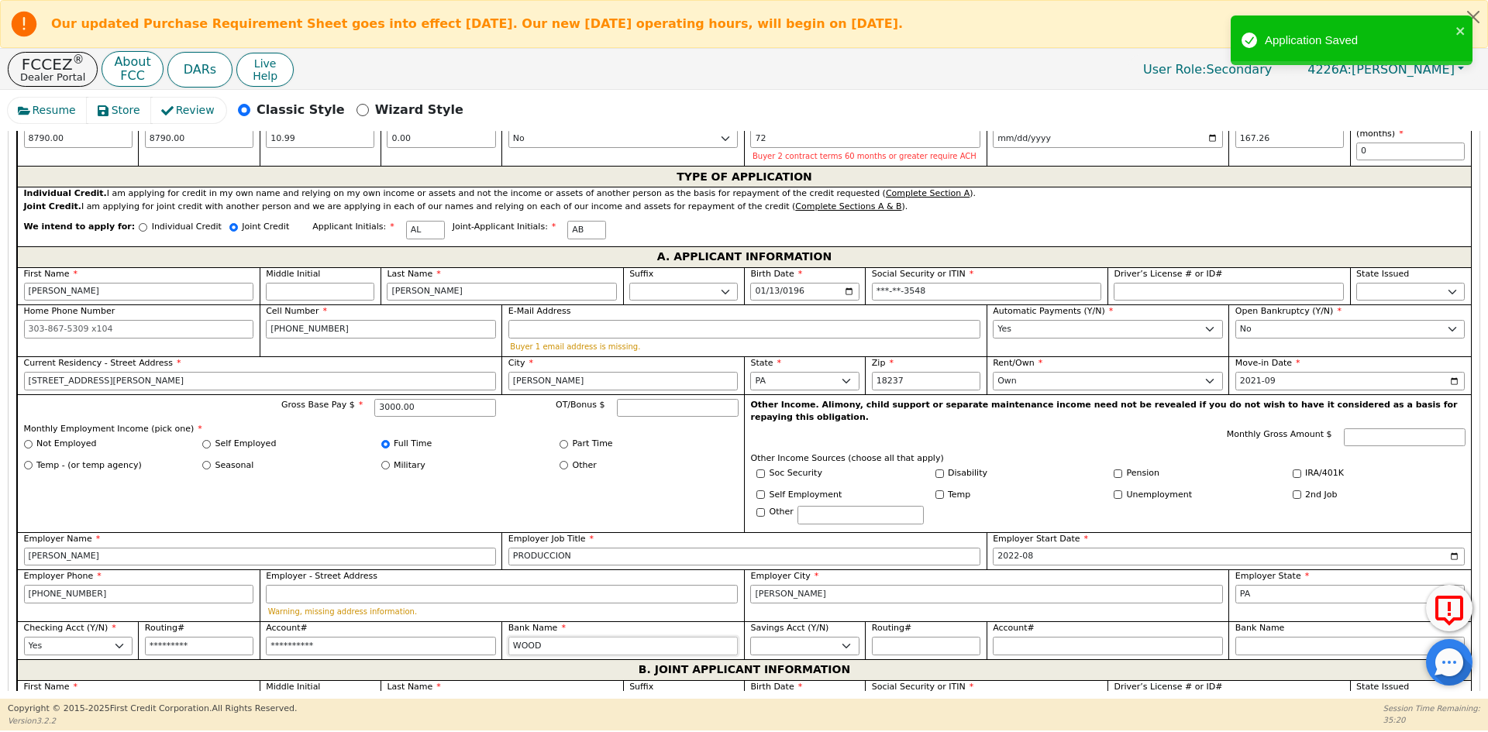
type input "WOODF"
type input "WOODFO"
type input "WOODFOR"
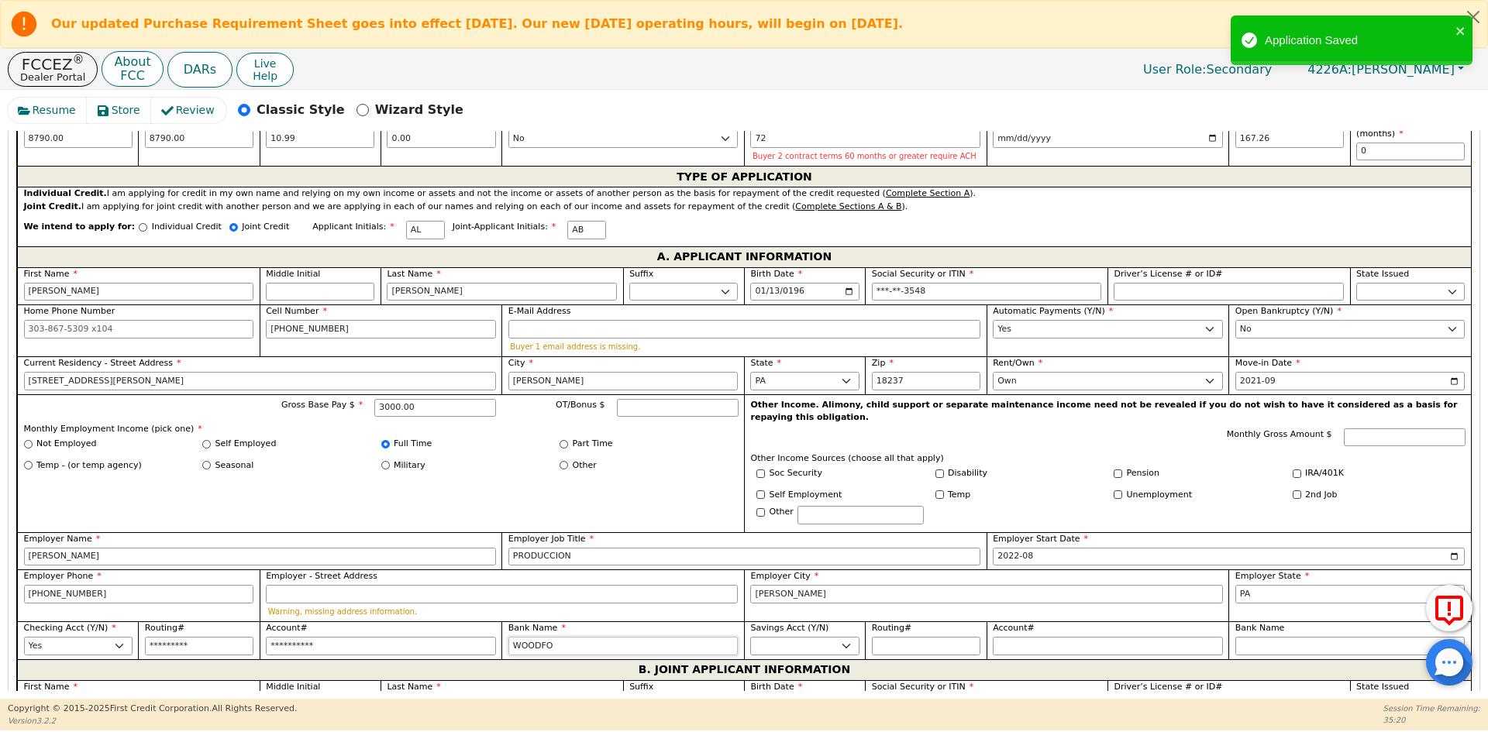
type input "WOODFOR"
type input "WOODFORE"
type input "WOODFORES"
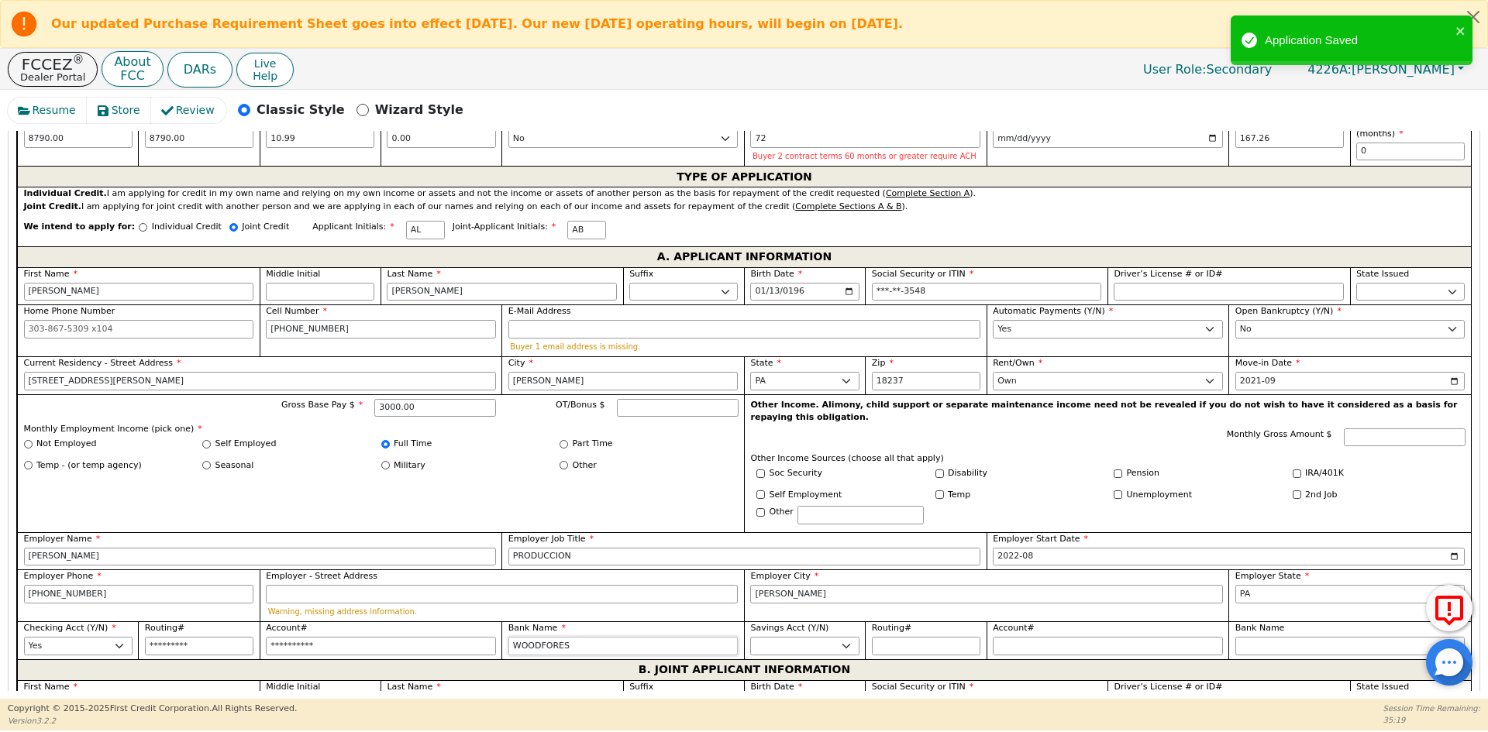
type input "WOODFOREST"
type input "WOODFOREST B"
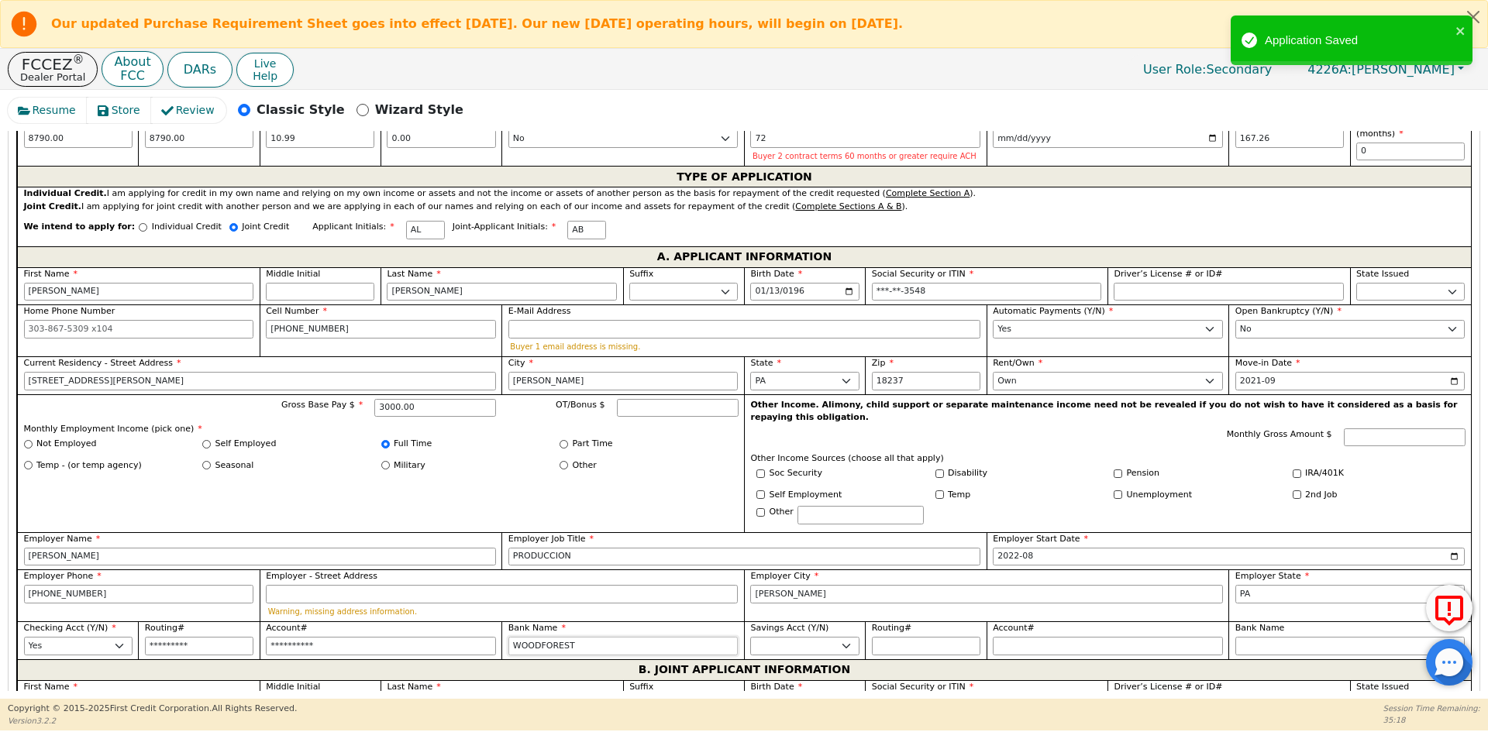
type input "WOODFOREST B"
type input "WOODFOREST BA"
type input "WOODFOREST BAN"
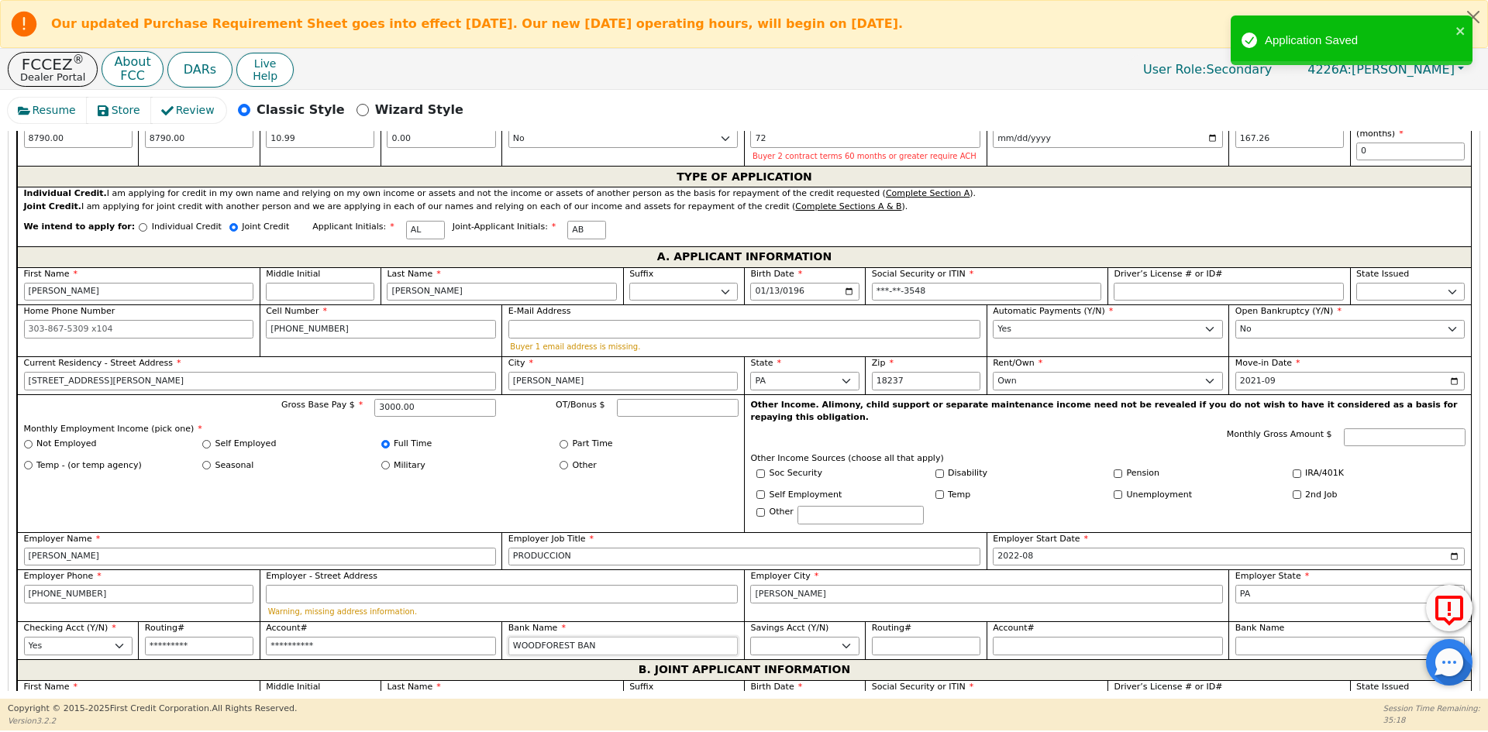
type input "WOODFOREST BANK"
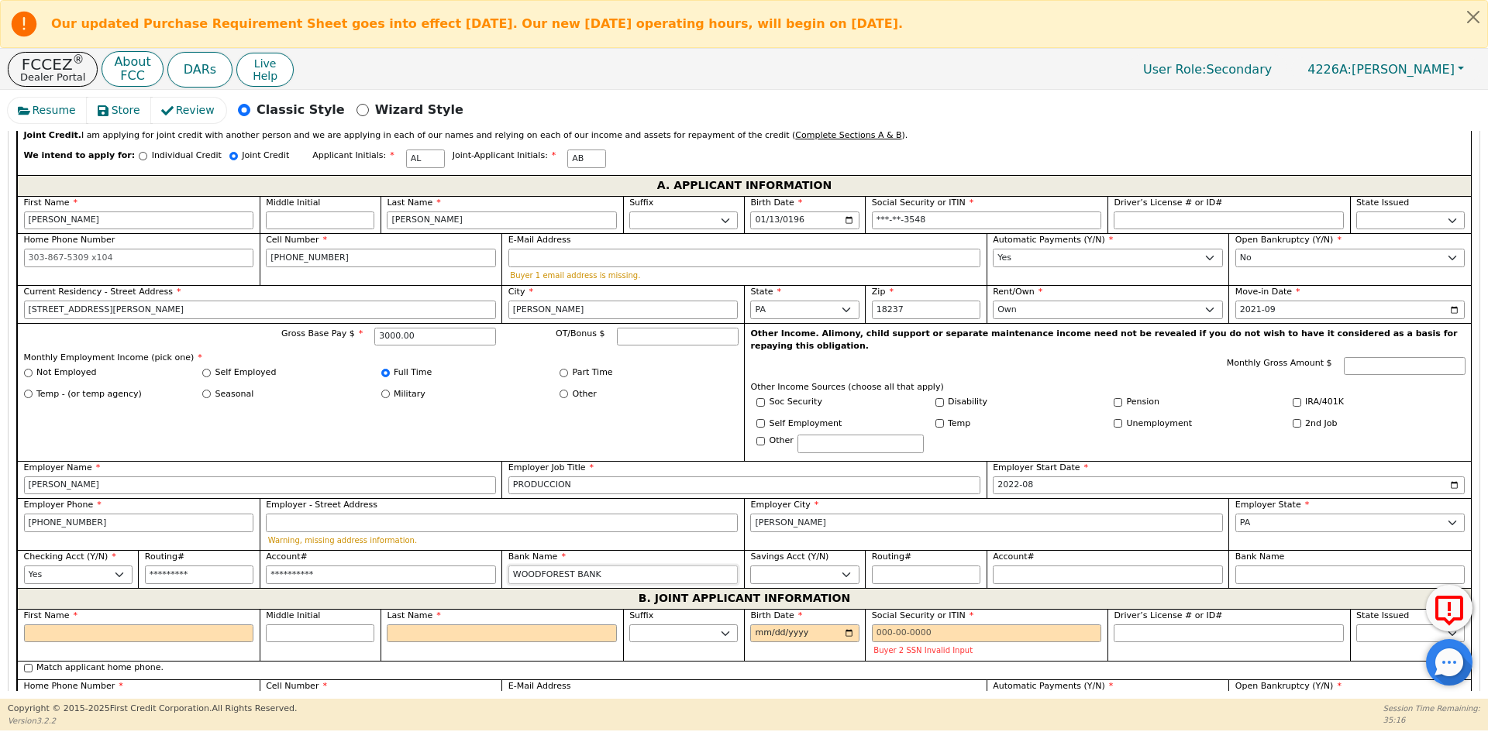
scroll to position [1099, 0]
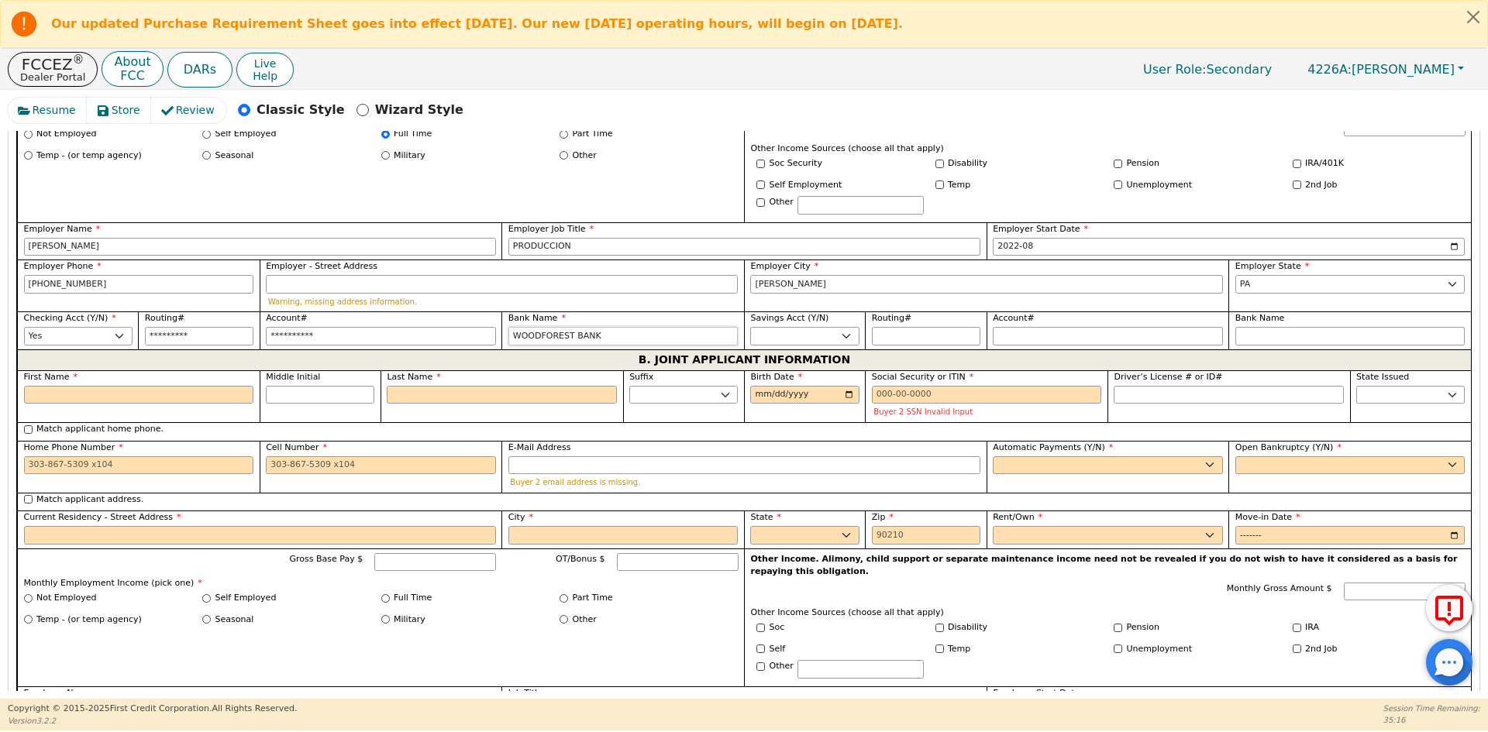
type input "WOODFOREST BANK"
click at [121, 386] on input "First Name" at bounding box center [139, 395] width 230 height 19
type input "A"
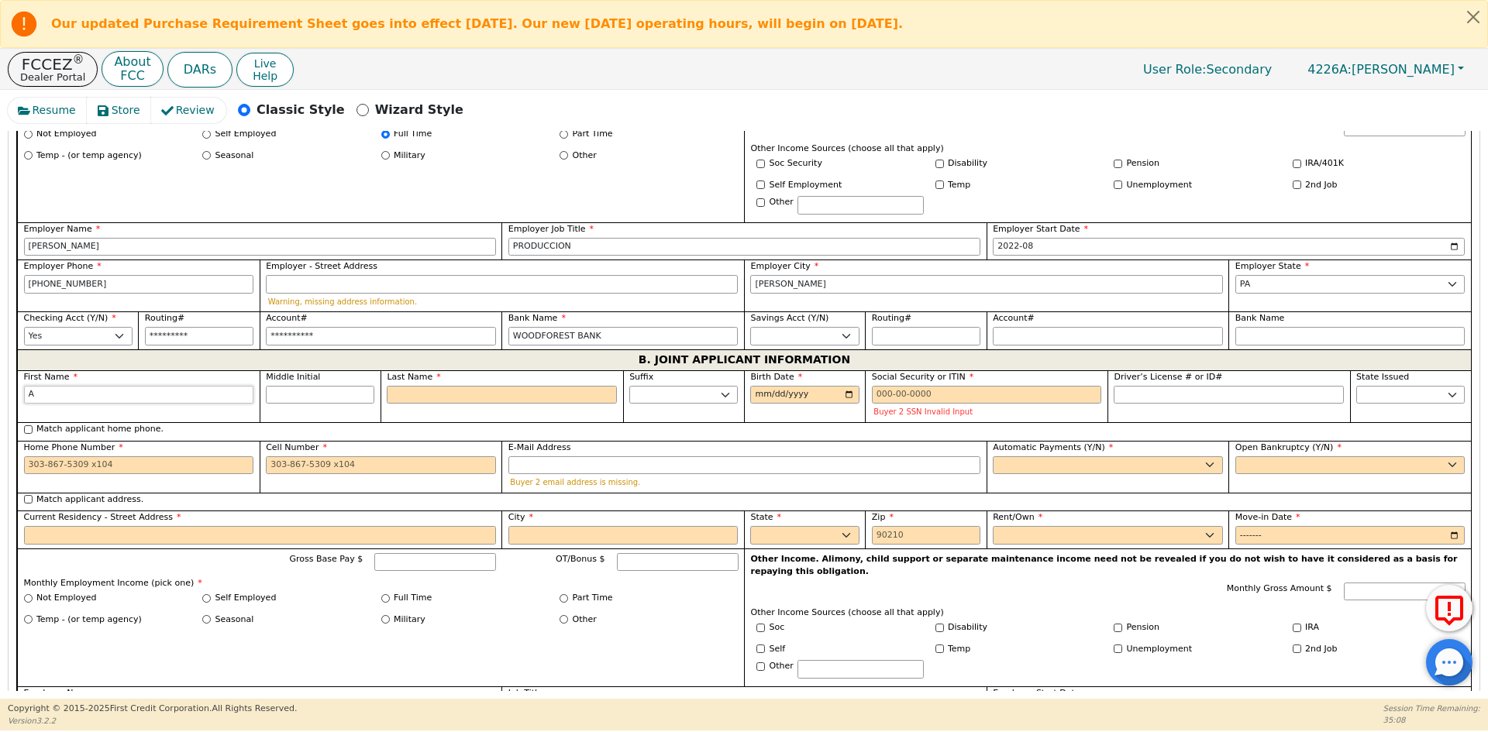
scroll to position [1110, 0]
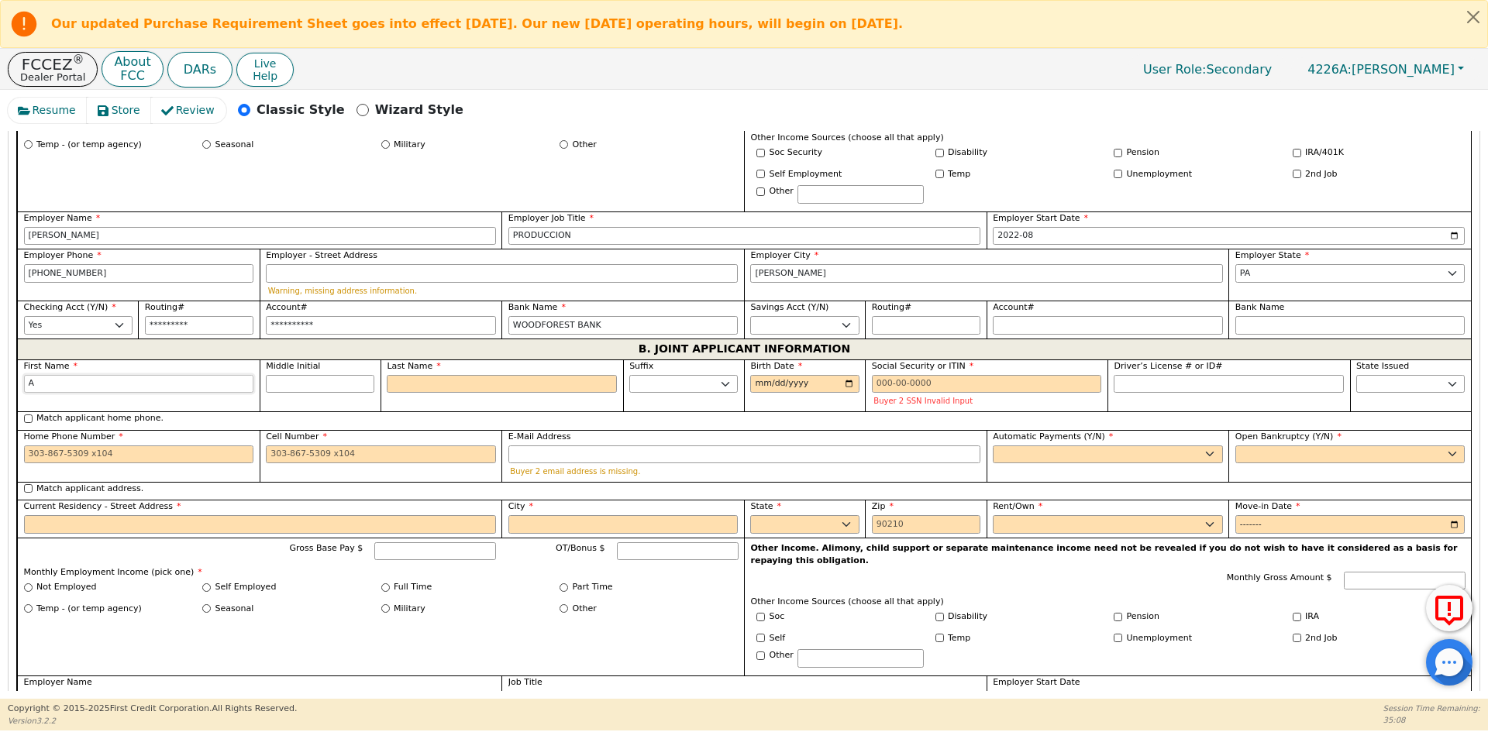
type input "AN"
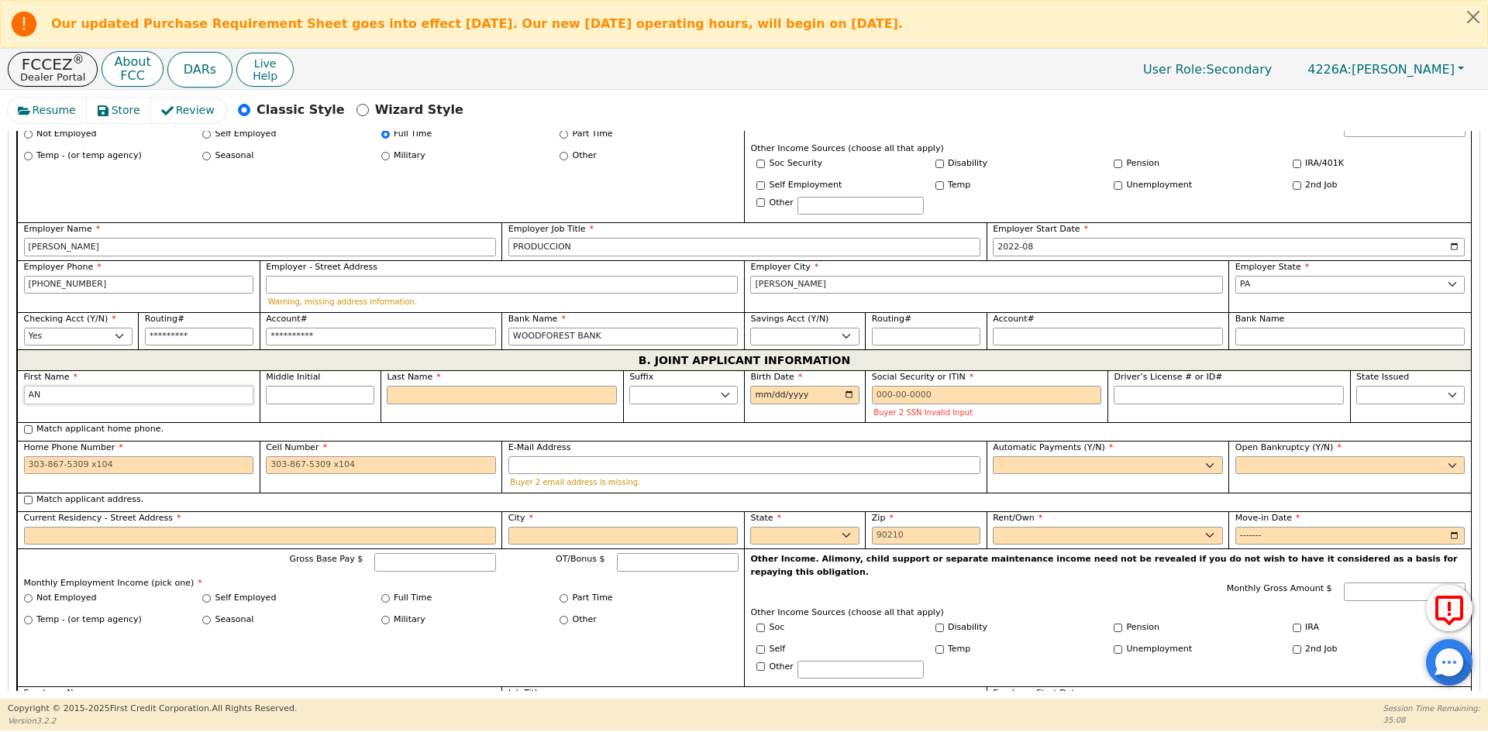
type input "ANN"
type input "ANNE"
type input "ANNEI"
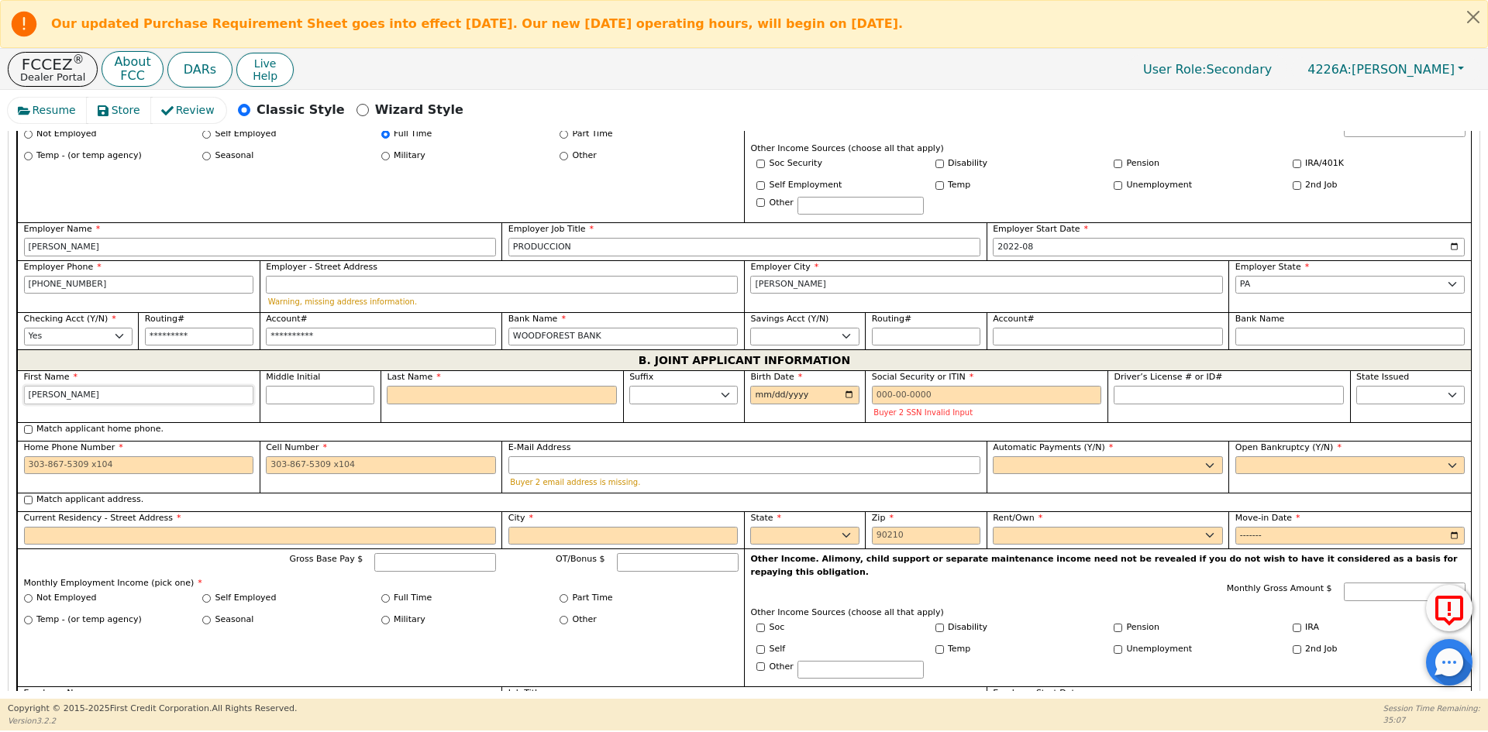
type input "ANNEI"
type input "ANNEIR"
type input "ANNEIRY"
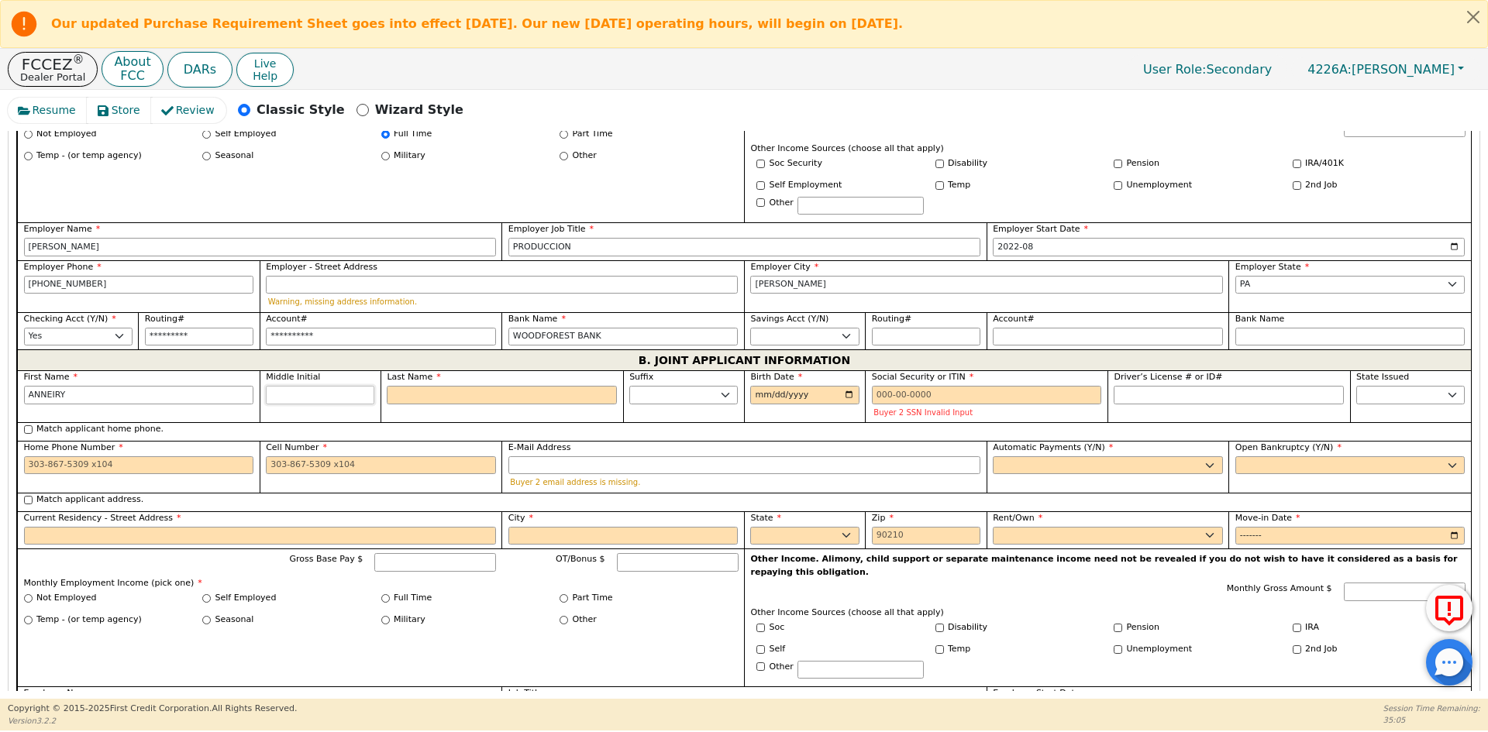
type input "ANNEIRY"
type input "B"
type input "AB"
type input "ANNEIRY B"
type input "BA"
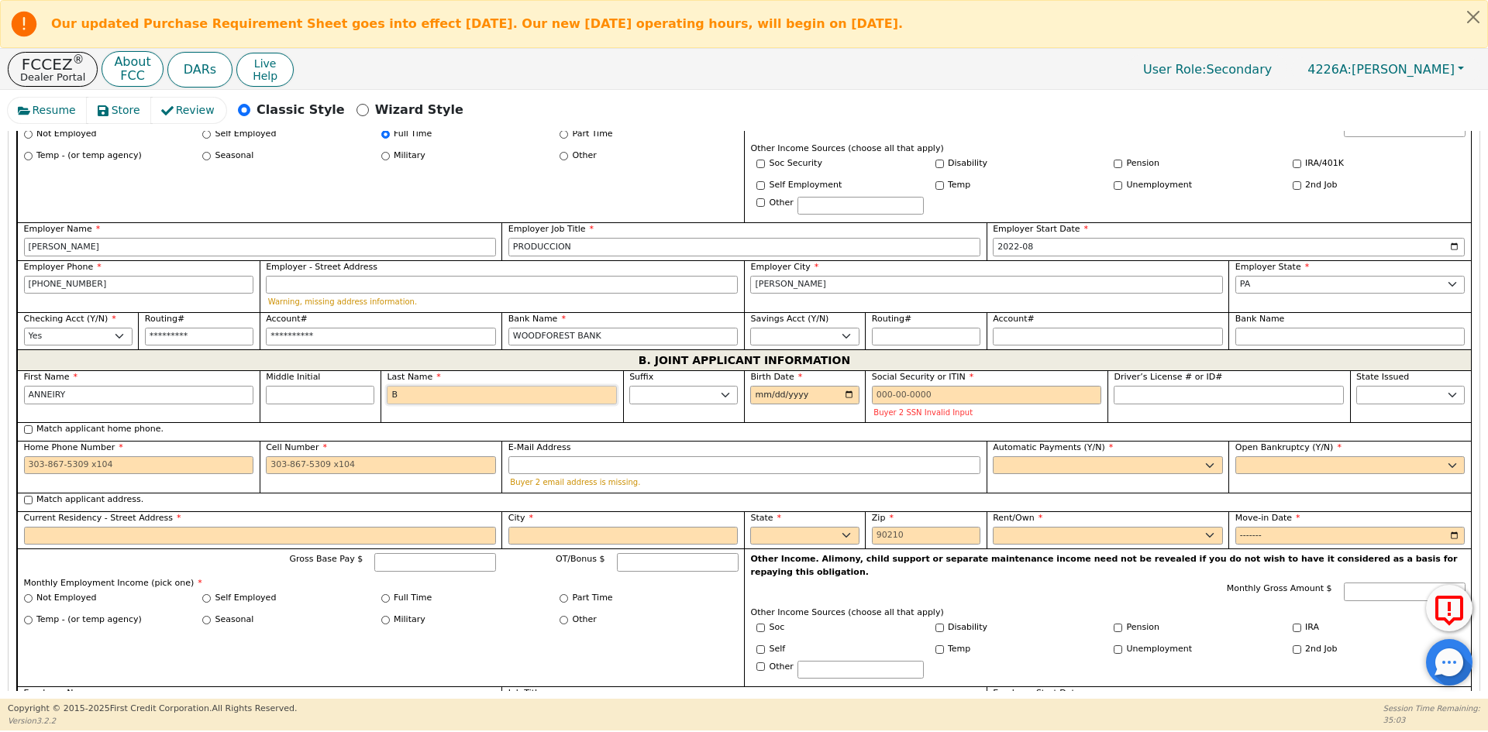
type input "ANNEIRY BA"
type input "BAU"
type input "ANNEIRY BAU"
type input "BAUT"
type input "ANNEIRY BAUT"
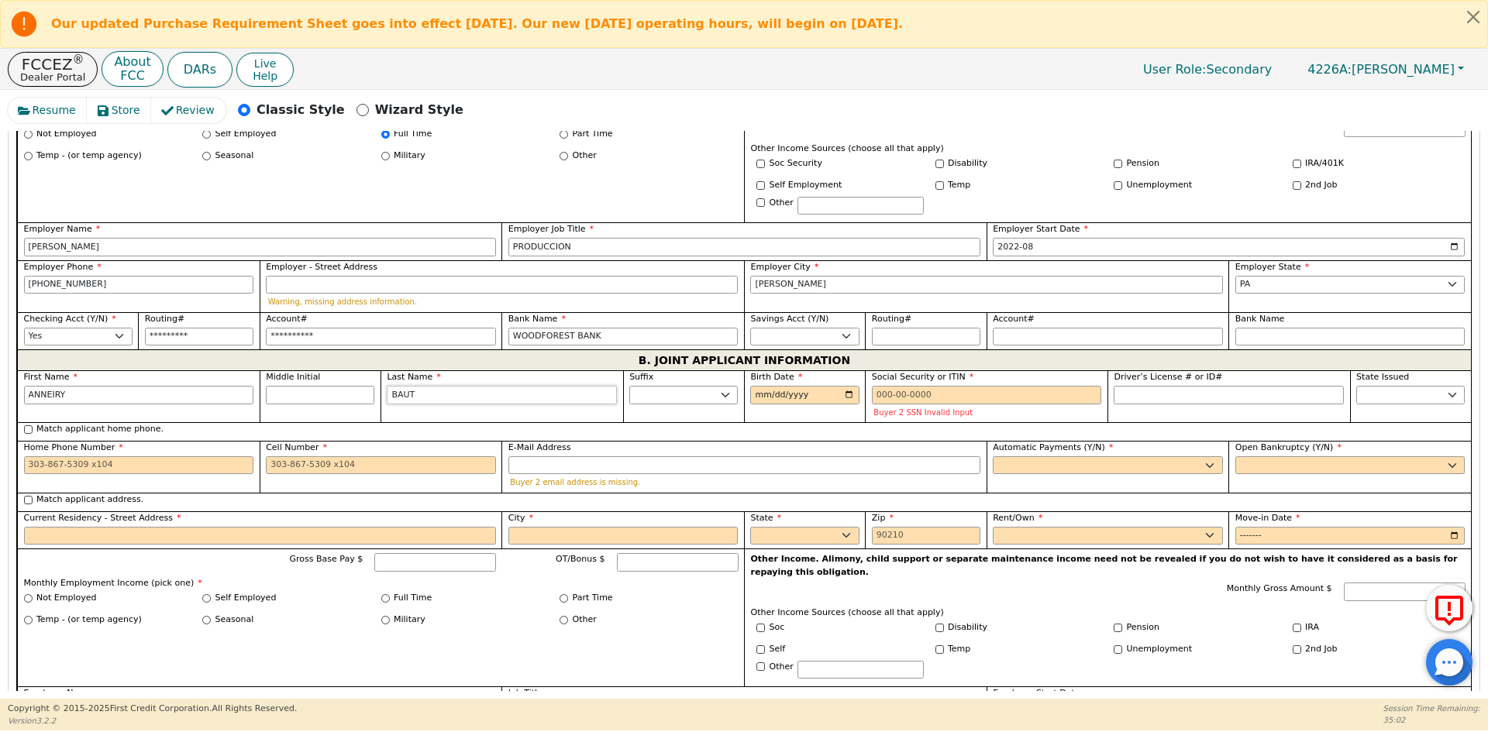
type input "BAUTI"
type input "ANNEIRY BAUTI"
type input "BAUTIS"
type input "ANNEIRY BAUTIS"
type input "BAUTIST"
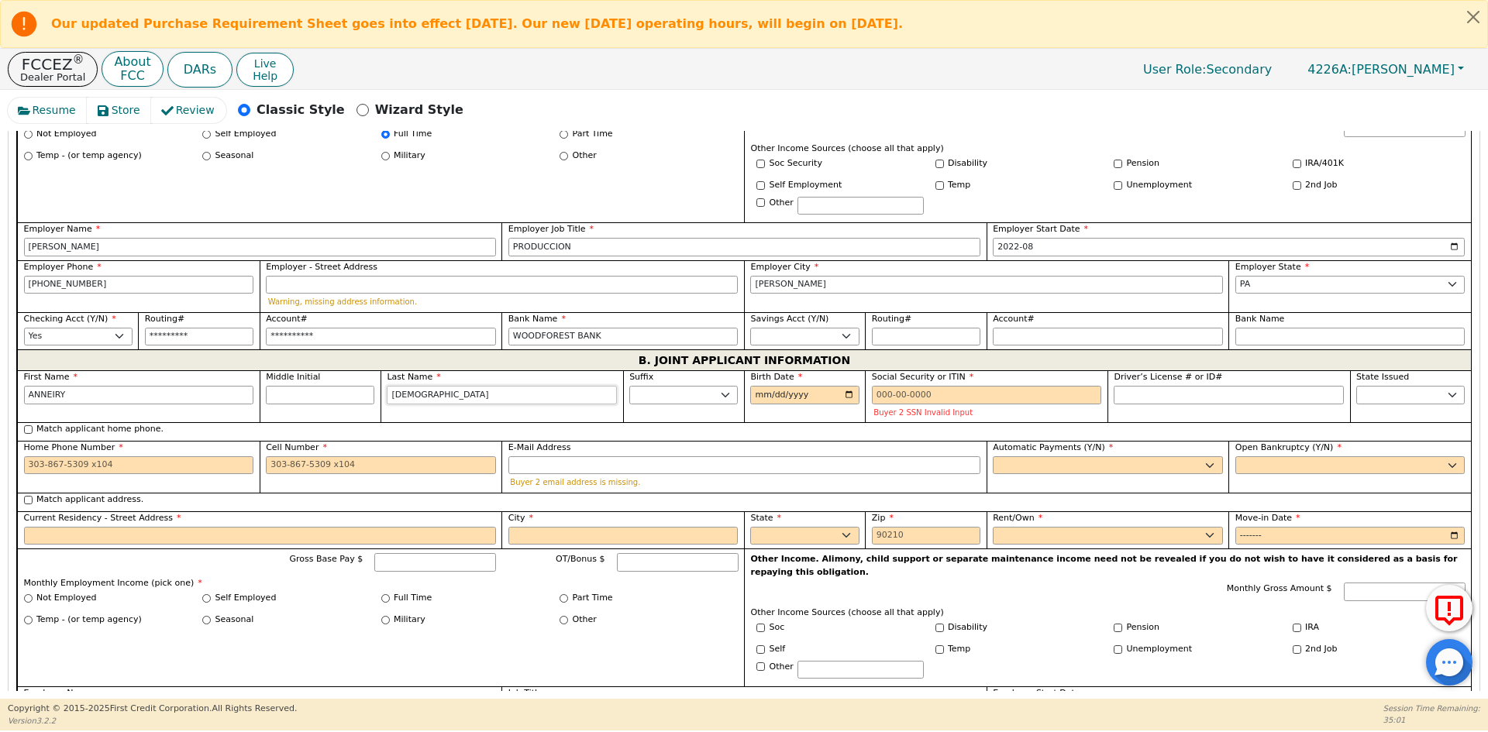
type input "ANNEIRY BAUTIST"
type input "BAUTISTA"
type input "ANNEIRY BAUTISTA"
type input "BAUTISTA"
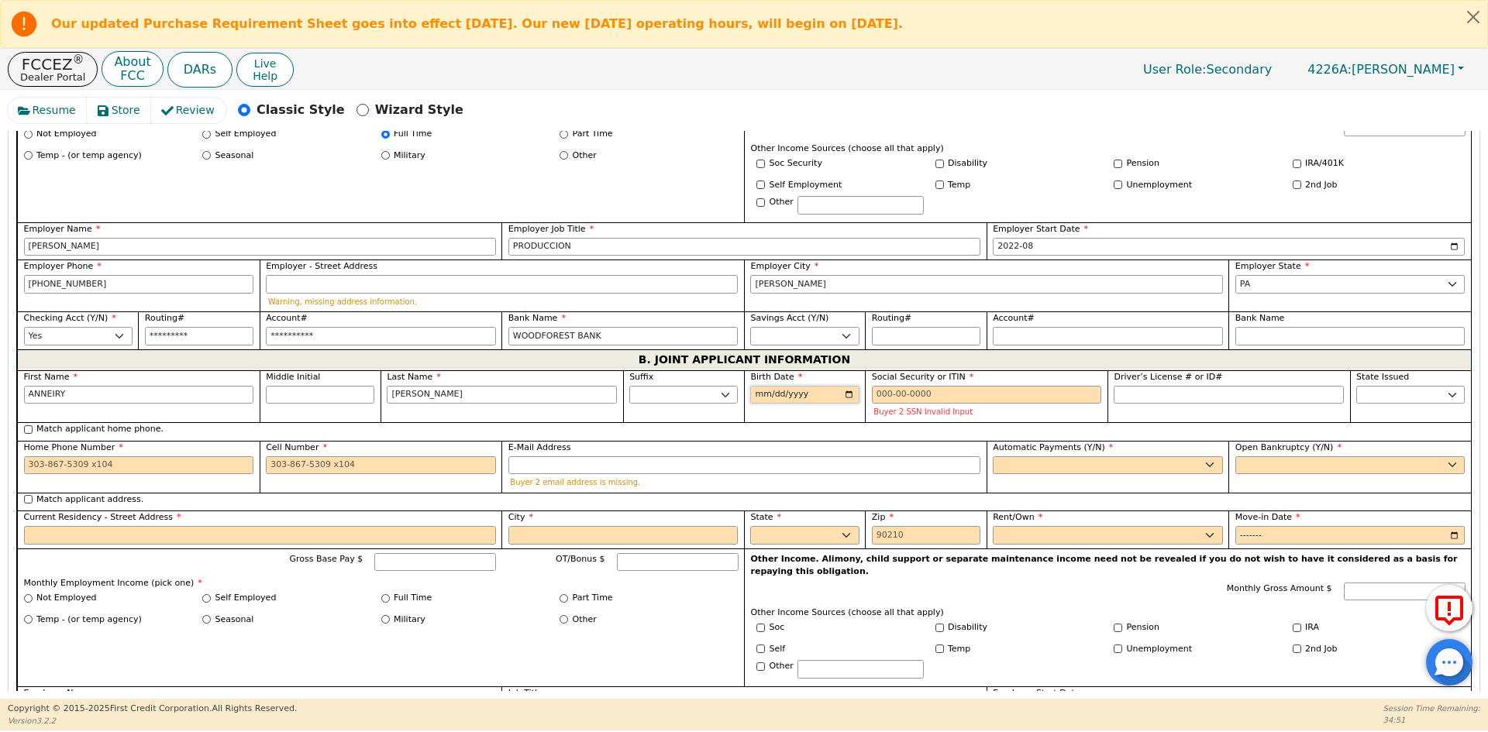
click at [785, 386] on input "Birth Date" at bounding box center [804, 395] width 108 height 19
type input "1990-09-06"
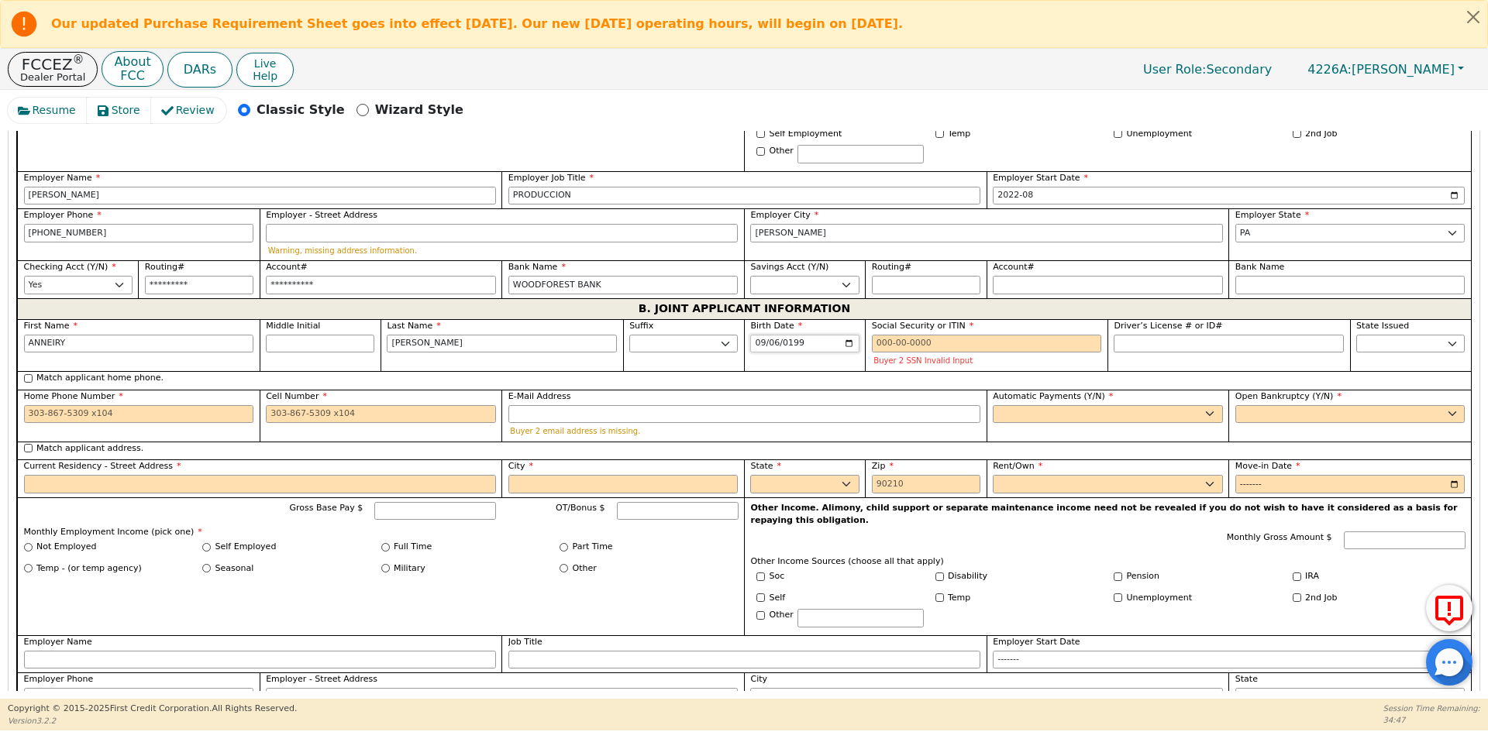
scroll to position [1176, 0]
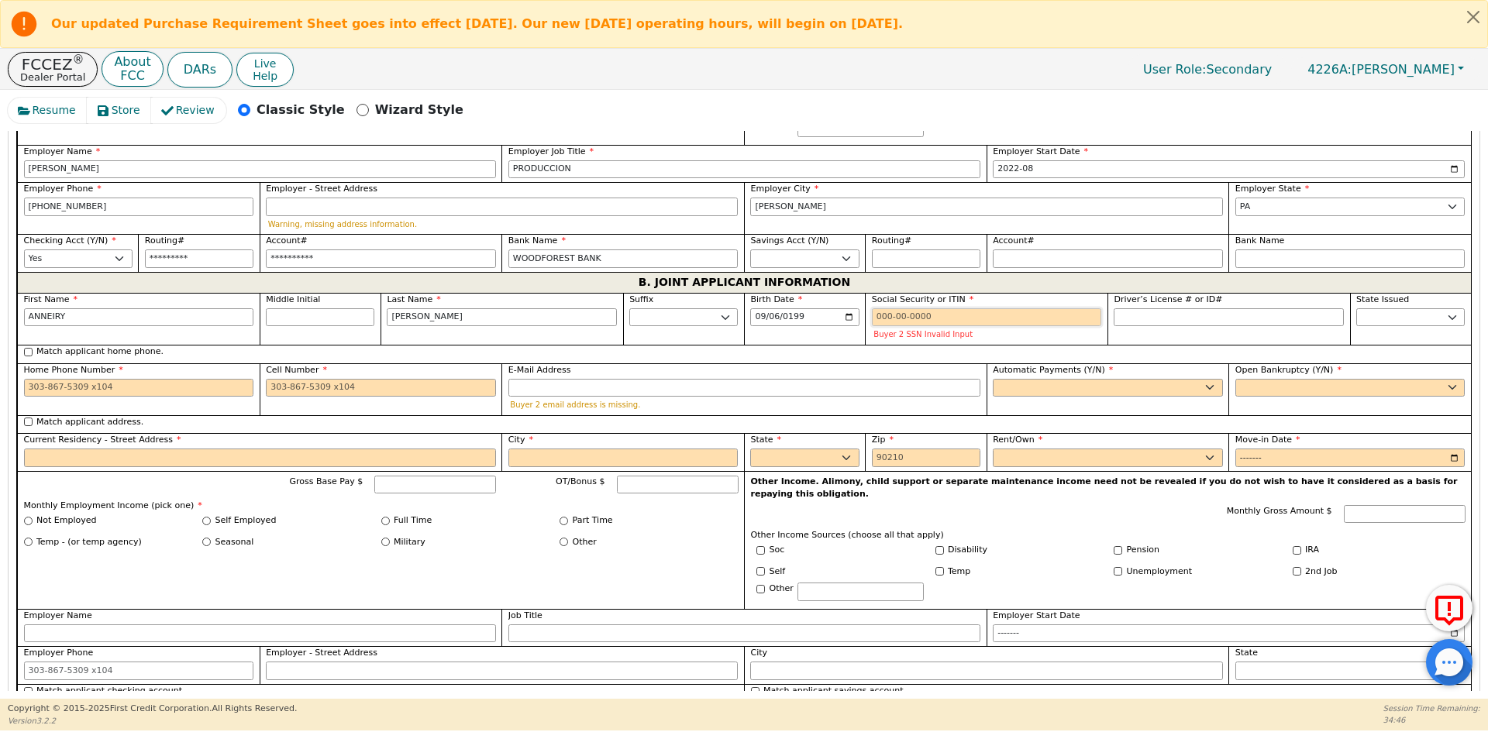
click at [948, 311] on input "Social Security or ITIN" at bounding box center [987, 317] width 230 height 19
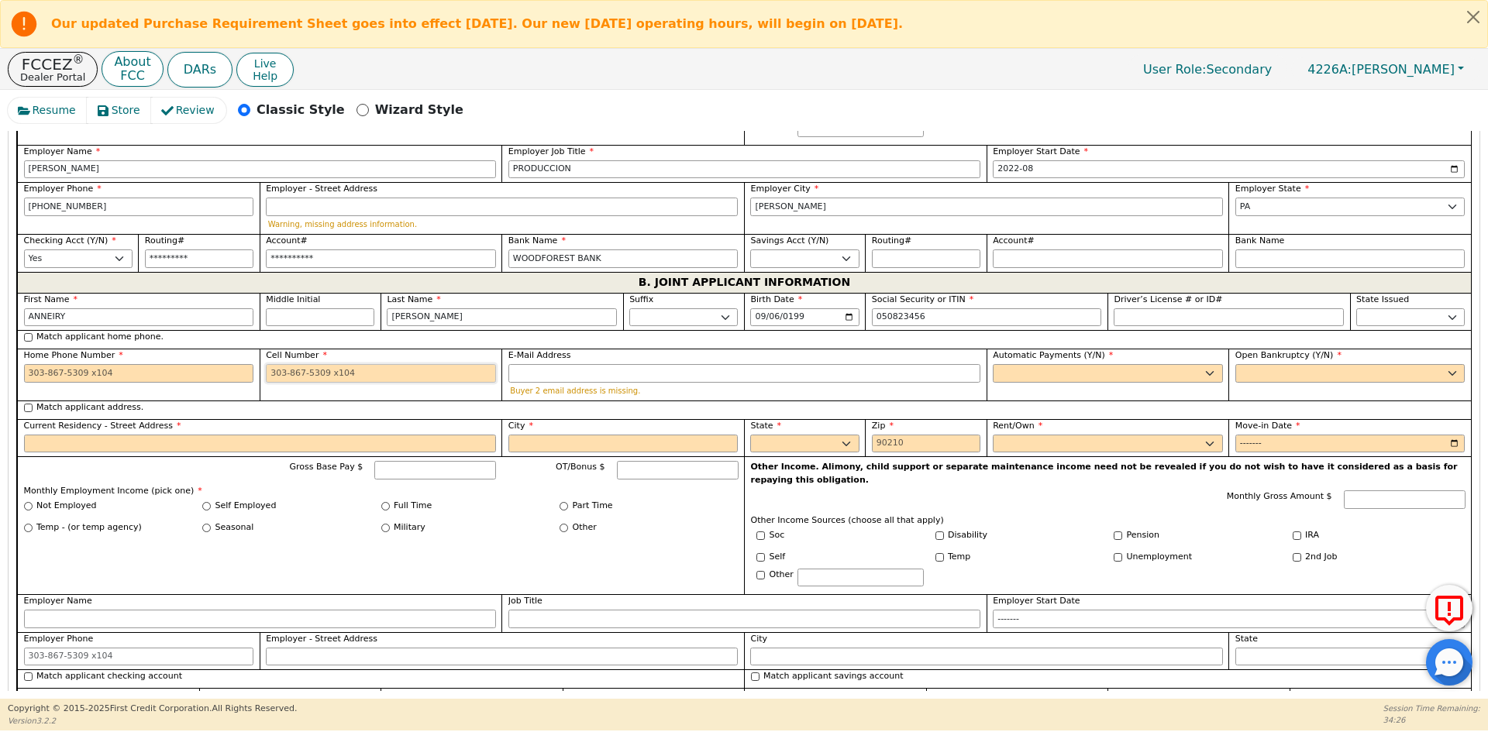
type input "***-**-3456"
click at [325, 364] on input "Cell Number" at bounding box center [381, 373] width 230 height 19
type input "347-476-1542"
drag, startPoint x: 1024, startPoint y: 359, endPoint x: 1019, endPoint y: 368, distance: 10.8
click at [1024, 364] on select "Yes No" at bounding box center [1108, 373] width 230 height 19
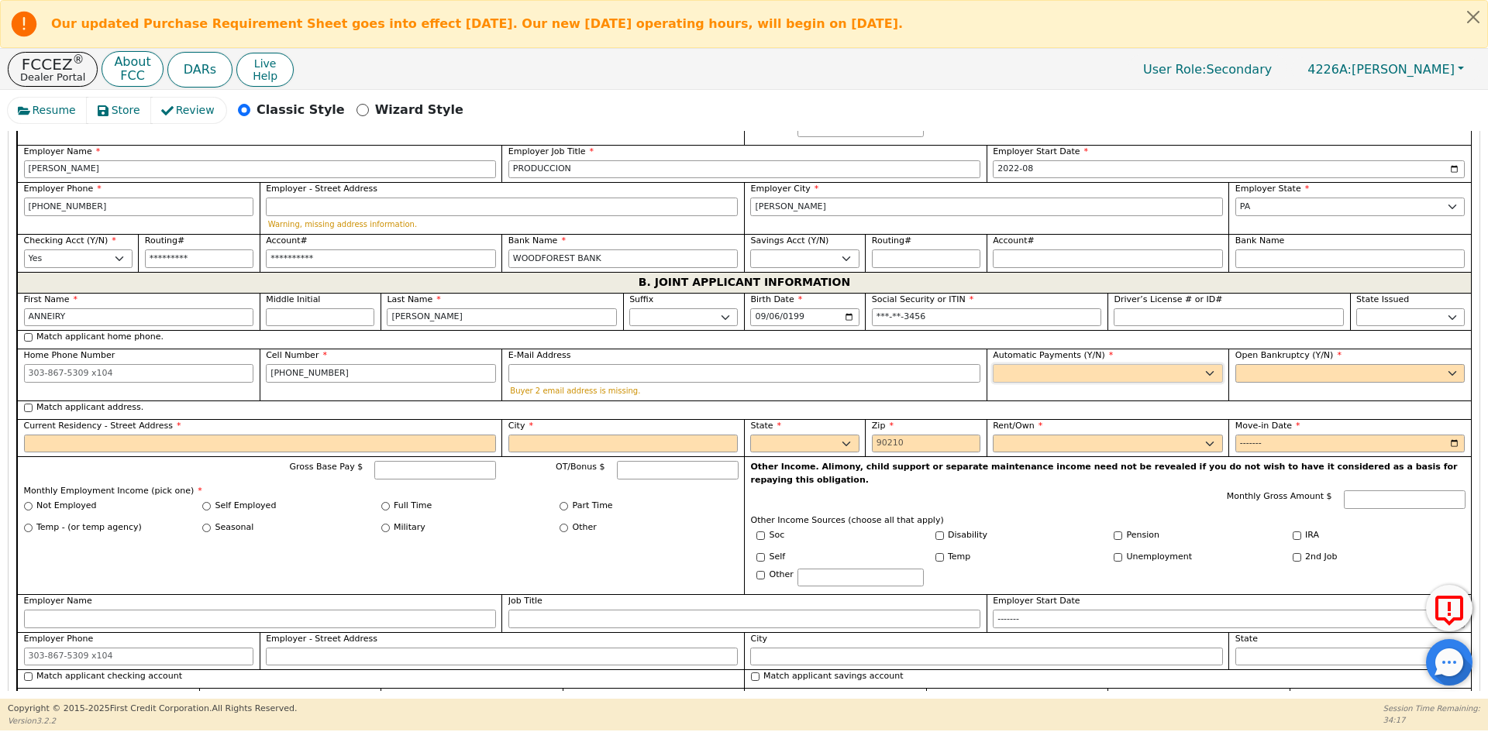
select select "y"
click at [993, 364] on select "Yes No" at bounding box center [1108, 373] width 230 height 19
type input "ANNEIRY BAUTISTA"
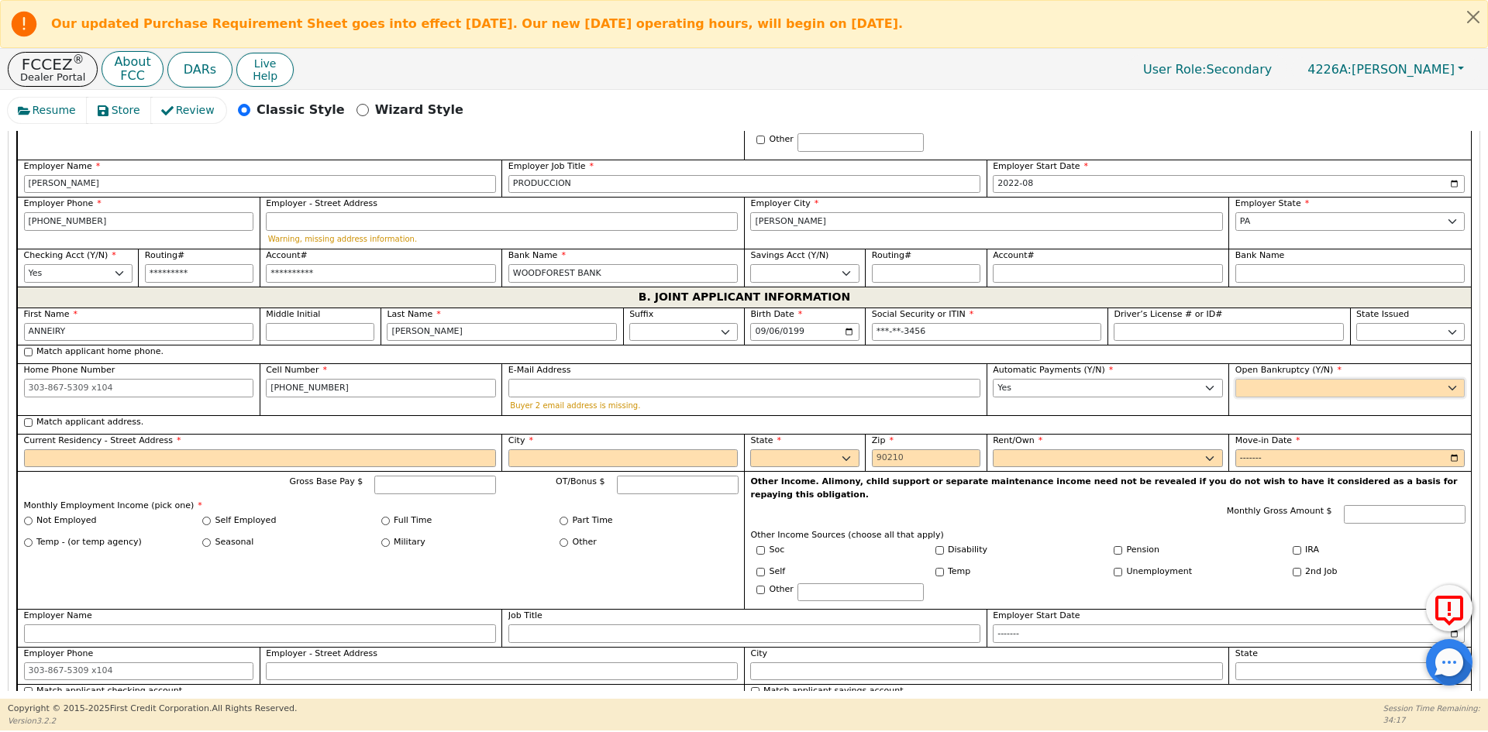
click at [1260, 379] on select "Yes No" at bounding box center [1350, 388] width 230 height 19
select select "n"
click at [1235, 377] on select "Yes No" at bounding box center [1350, 386] width 230 height 19
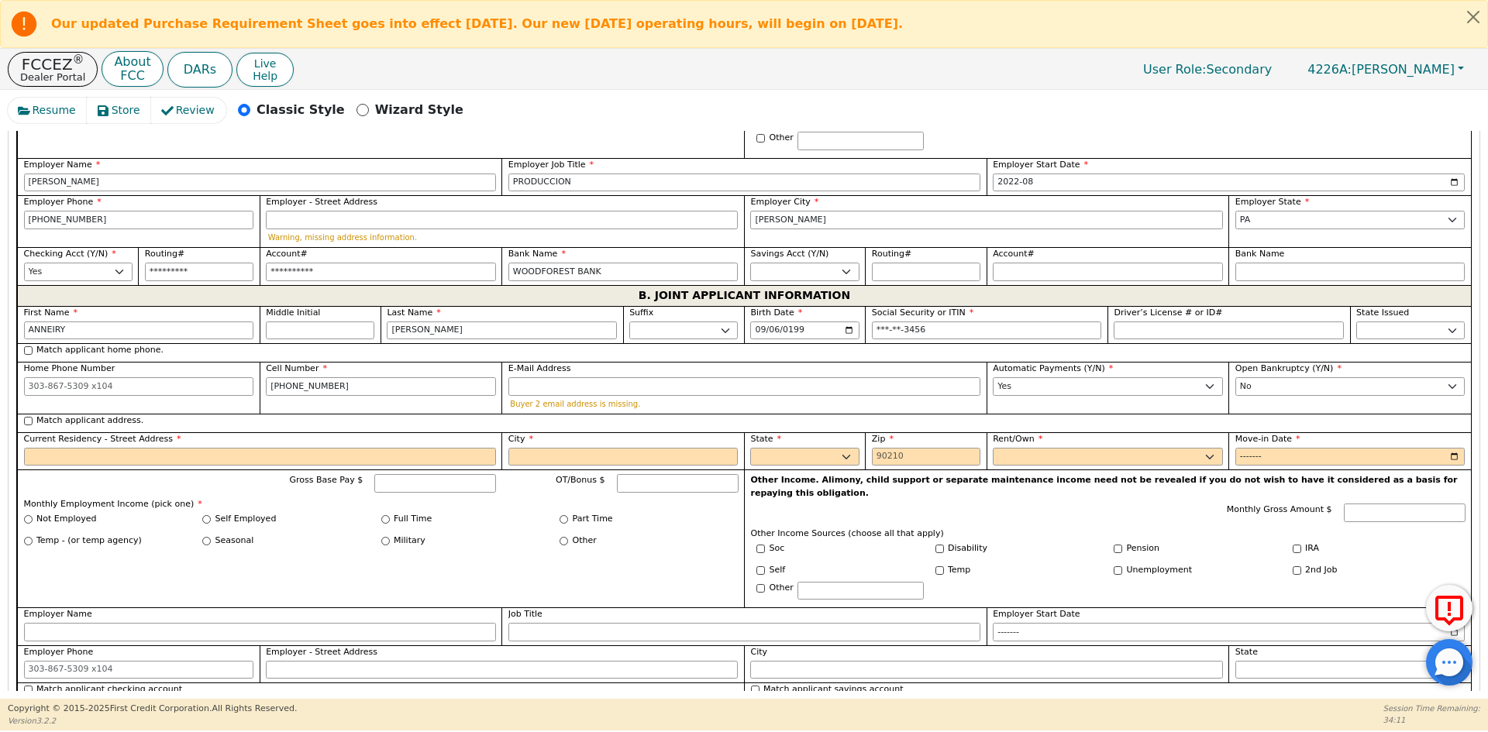
click at [110, 415] on label "Match applicant address." at bounding box center [89, 421] width 107 height 13
click at [33, 417] on input "Match applicant address." at bounding box center [28, 421] width 9 height 9
checkbox input "true"
type input "136 N KENNEDY DR"
type input "MCADOO"
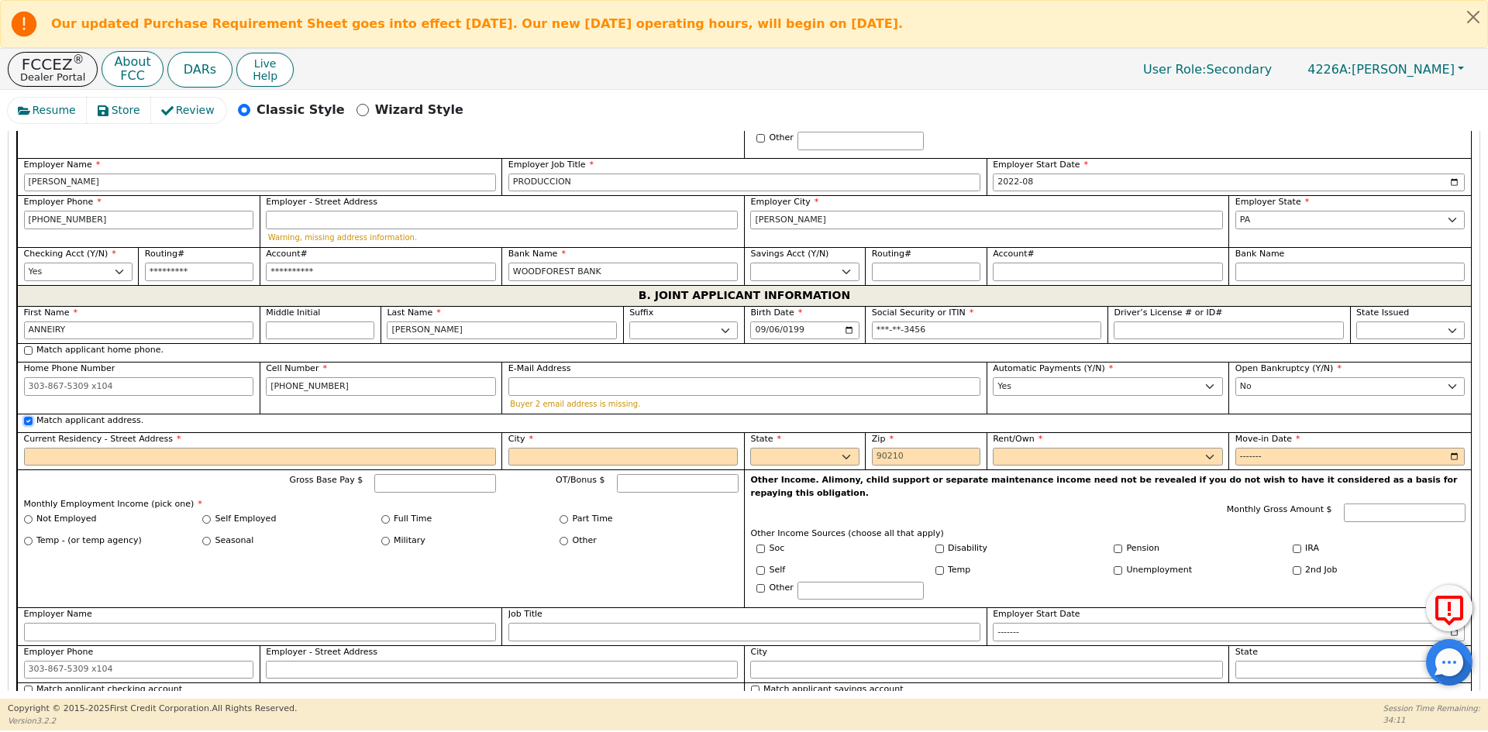
select select "PA"
type input "18237"
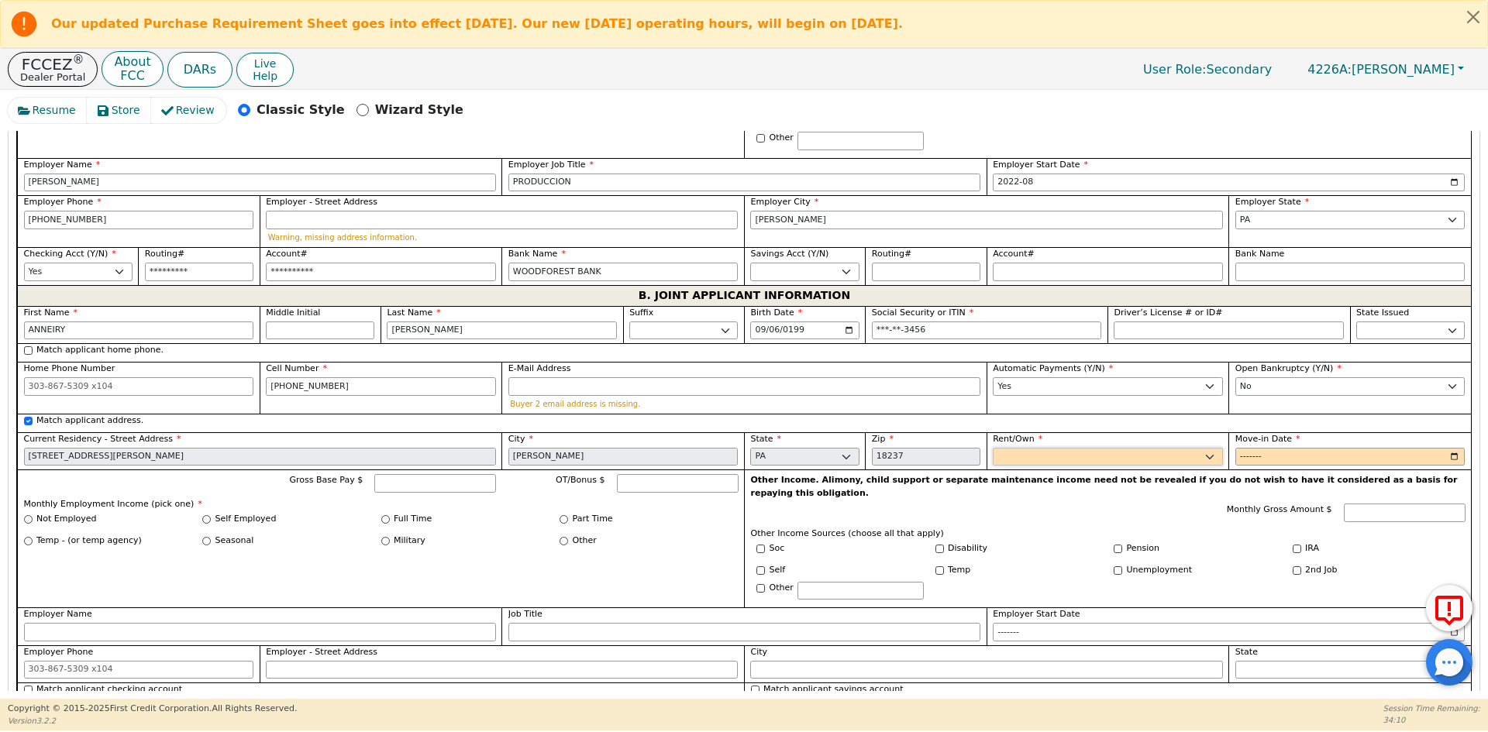
click at [1065, 448] on select "Rent Own" at bounding box center [1108, 457] width 230 height 19
select select "Own"
click at [993, 448] on select "Rent Own" at bounding box center [1108, 457] width 230 height 19
click at [1248, 448] on input "Move-in Date" at bounding box center [1350, 457] width 230 height 19
type input "2021-09"
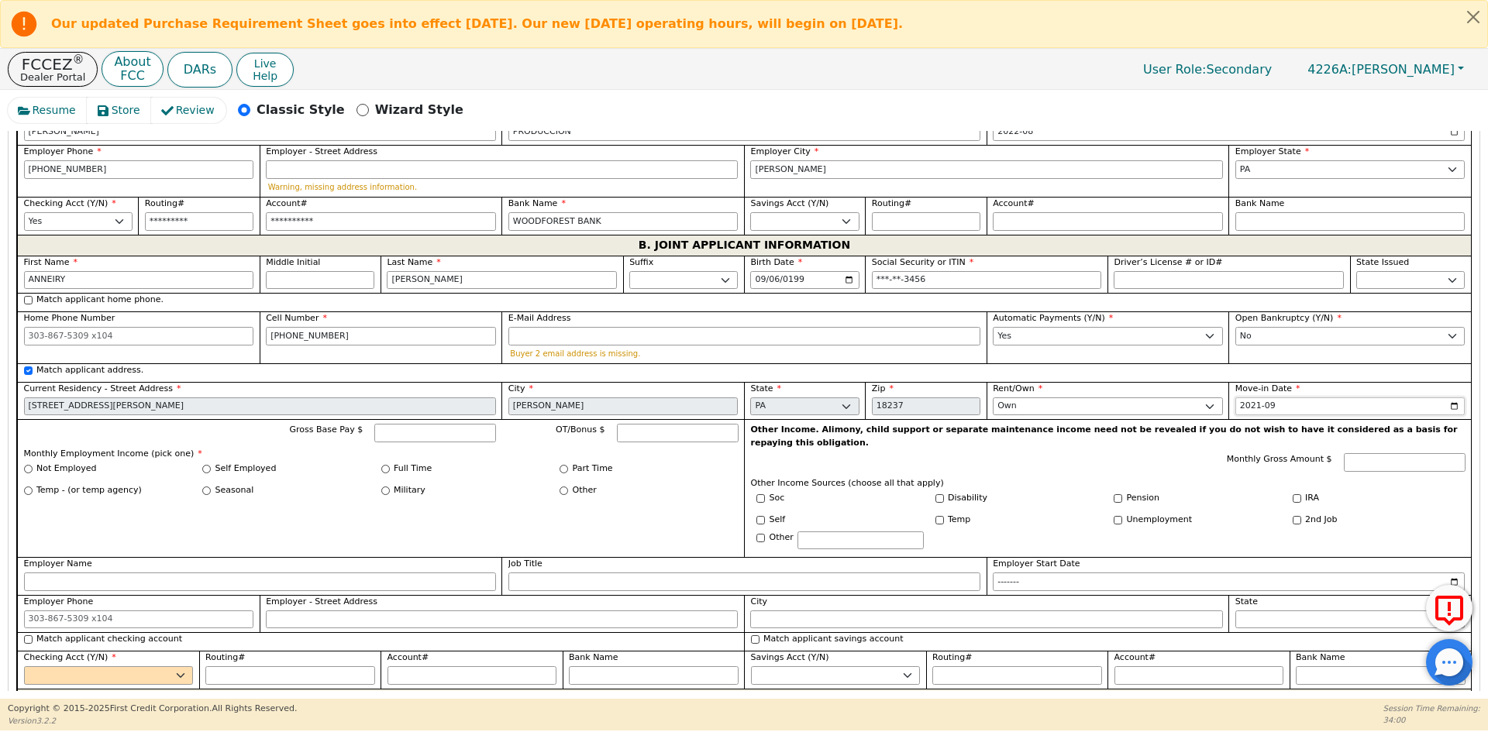
scroll to position [1239, 0]
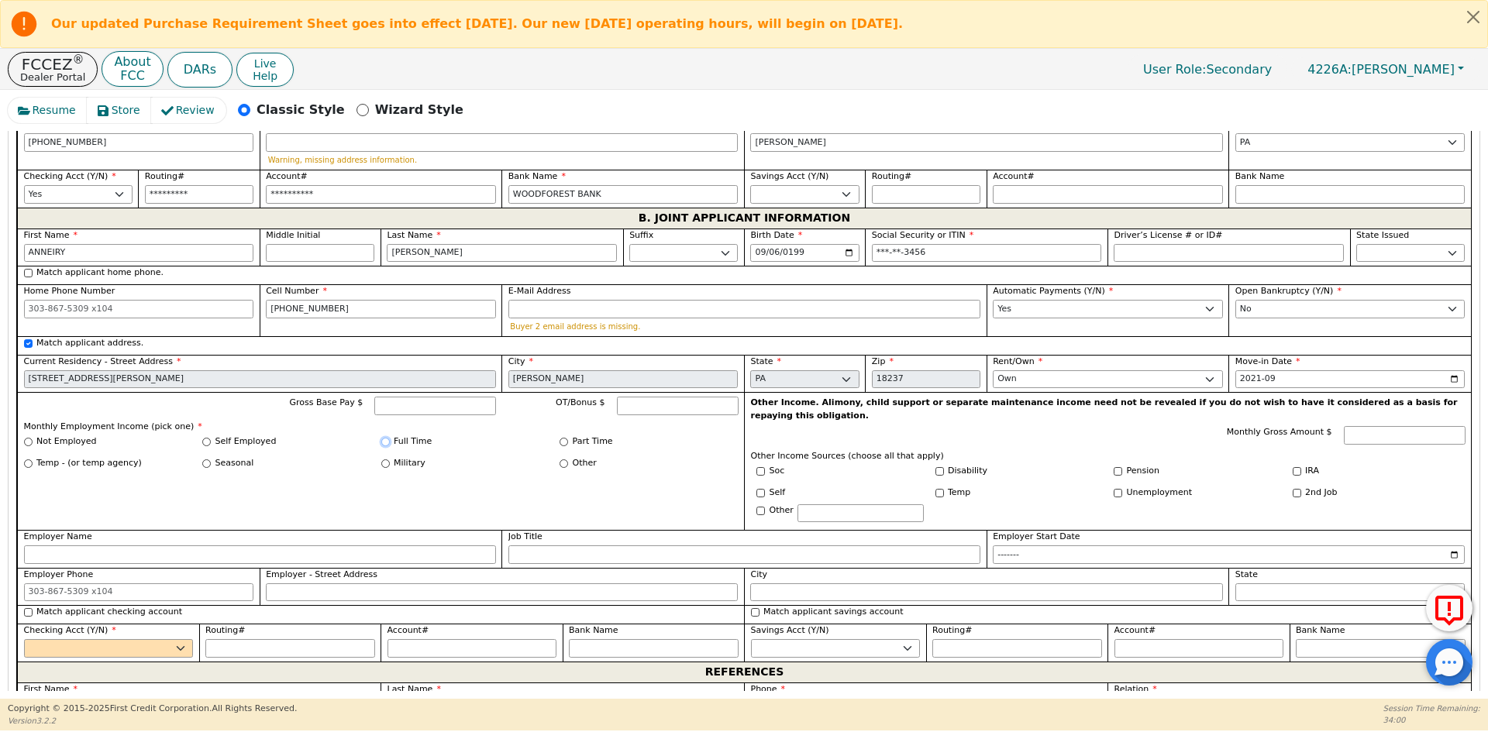
click at [386, 438] on input "Full Time" at bounding box center [385, 442] width 9 height 9
radio input "true"
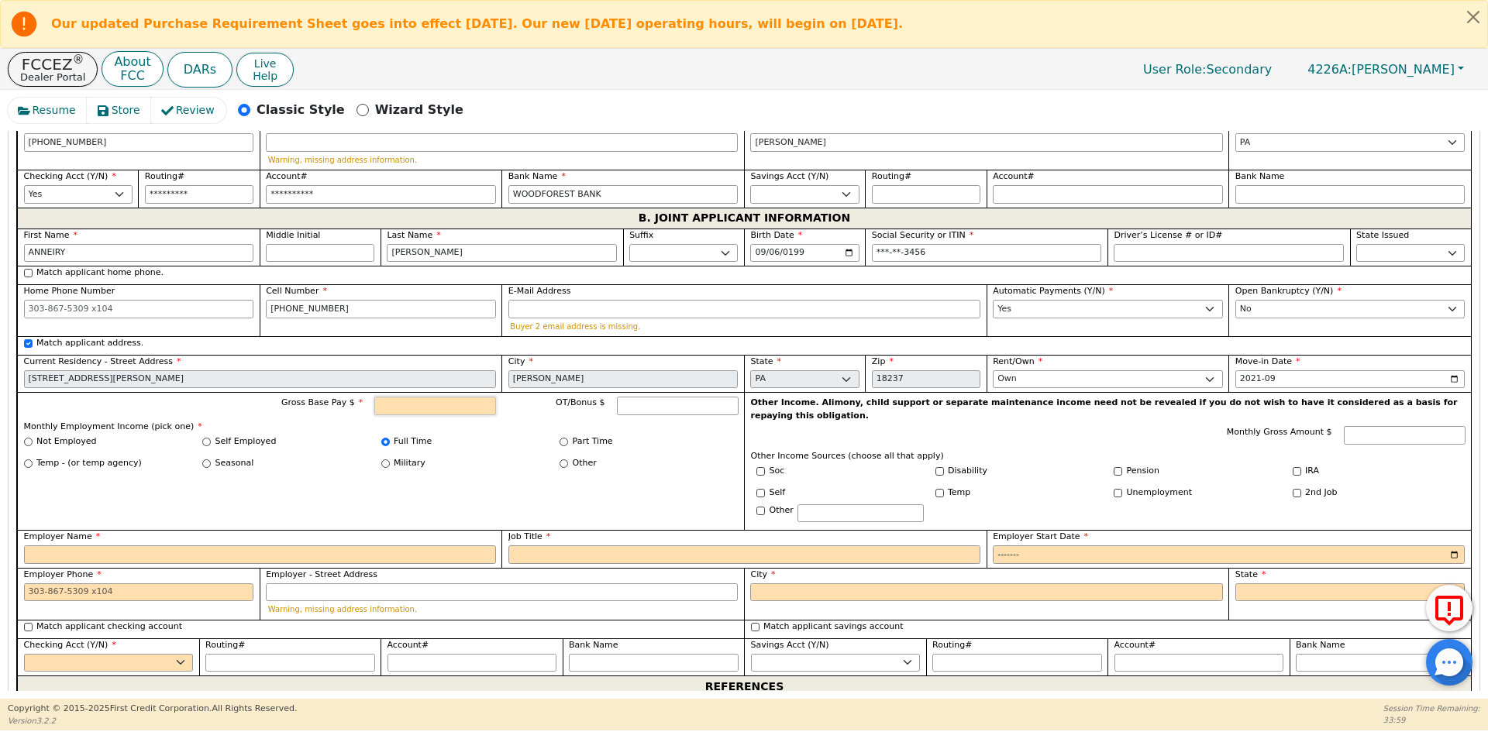
click at [434, 397] on input "Gross Base Pay $" at bounding box center [435, 406] width 122 height 19
click at [263, 463] on div "Gross Base Pay $ OT/Bonus $ Monthly Employment Income (pick one) * Not Employed…" at bounding box center [380, 461] width 727 height 138
click at [569, 457] on div "Other" at bounding box center [578, 463] width 37 height 13
click at [566, 460] on input "Other" at bounding box center [564, 464] width 9 height 9
radio input "true"
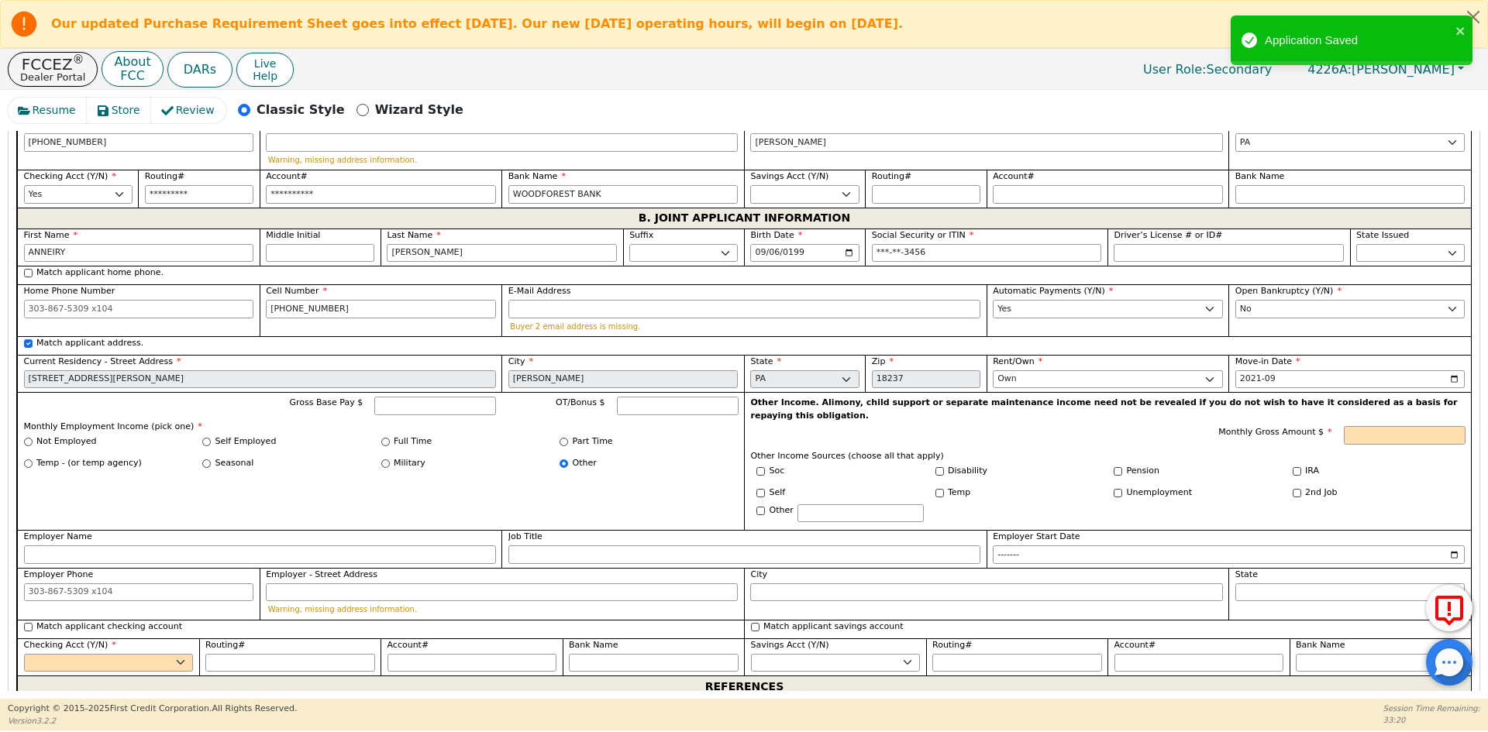
click at [73, 436] on label "Not Employed" at bounding box center [66, 442] width 60 height 13
click at [33, 438] on input "Not Employed" at bounding box center [28, 442] width 9 height 9
radio input "true"
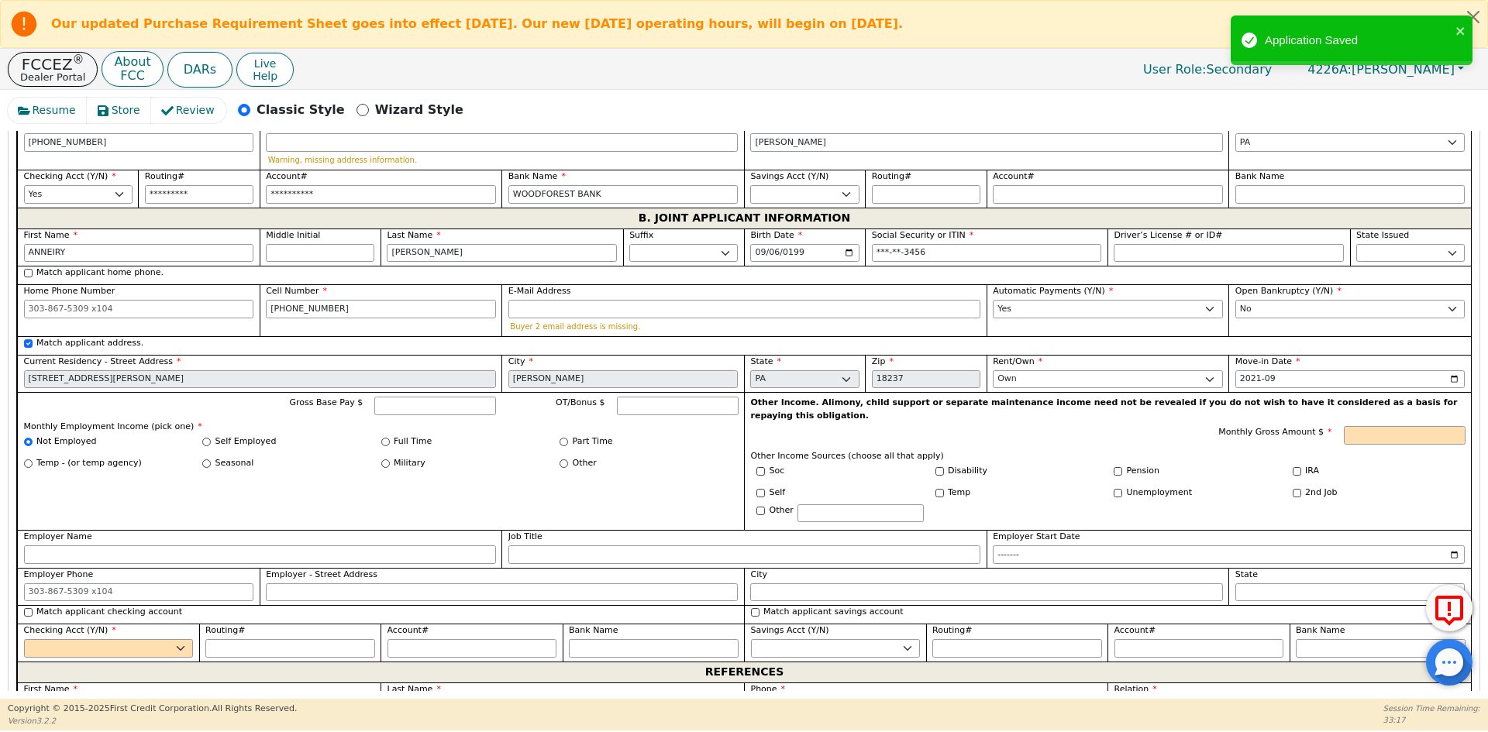
click at [1127, 487] on label "Unemployment" at bounding box center [1160, 493] width 66 height 13
click at [1122, 489] on input "Unemployment" at bounding box center [1118, 493] width 9 height 9
checkbox input "true"
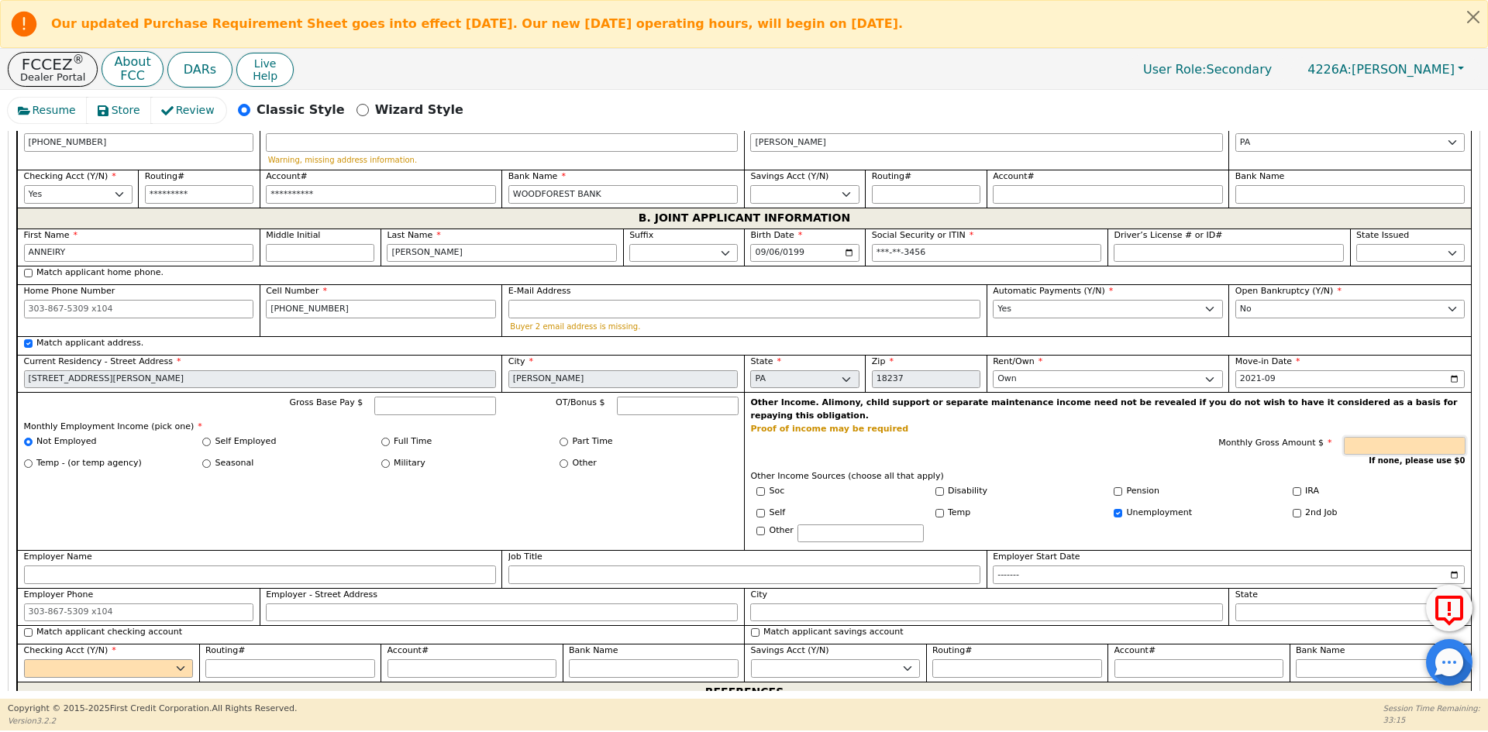
click at [1381, 437] on input "Monthly Gross Amount $" at bounding box center [1405, 446] width 122 height 19
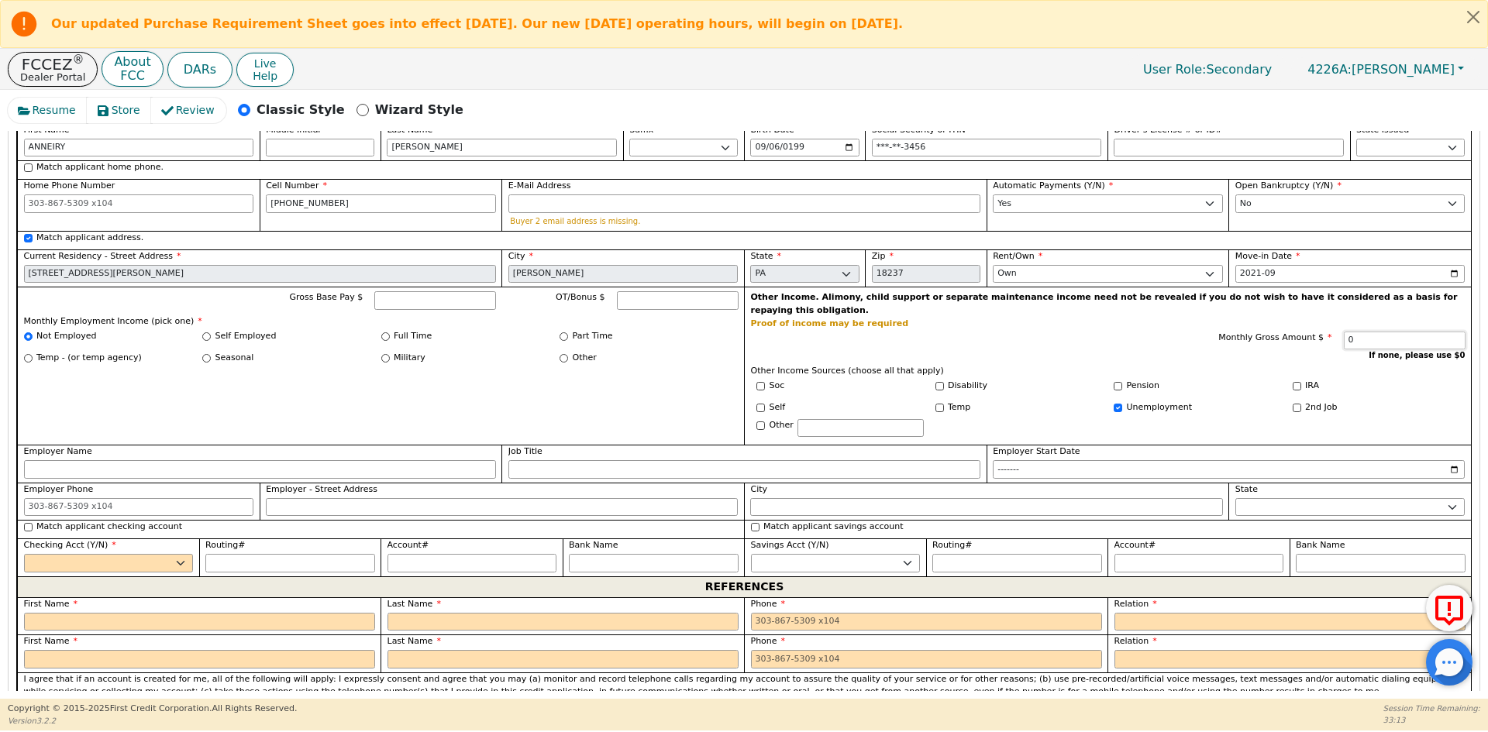
scroll to position [1394, 0]
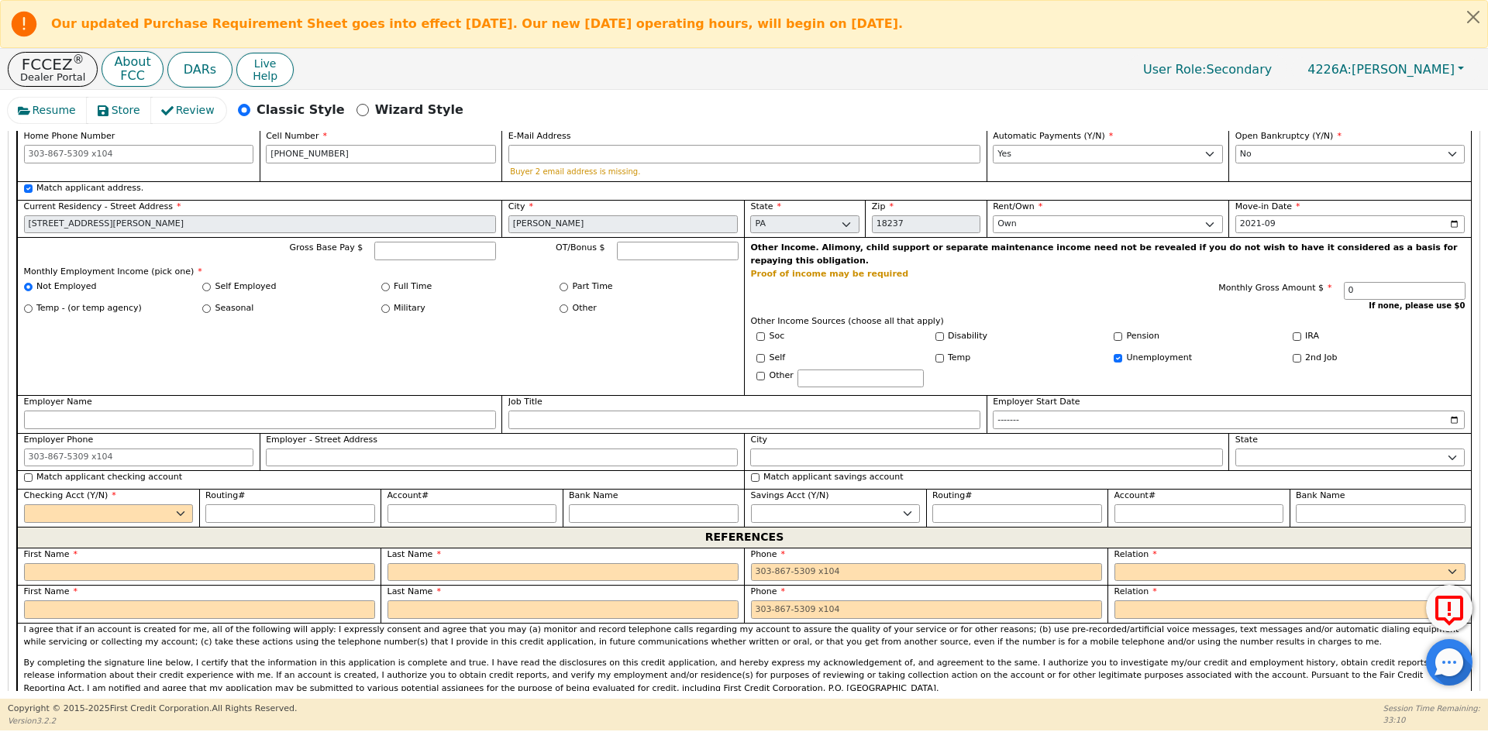
type input "0.00"
click at [113, 471] on label "Match applicant checking account" at bounding box center [109, 477] width 146 height 13
click at [33, 473] on input "Match applicant checking account" at bounding box center [28, 477] width 9 height 9
checkbox input "true"
select select "y"
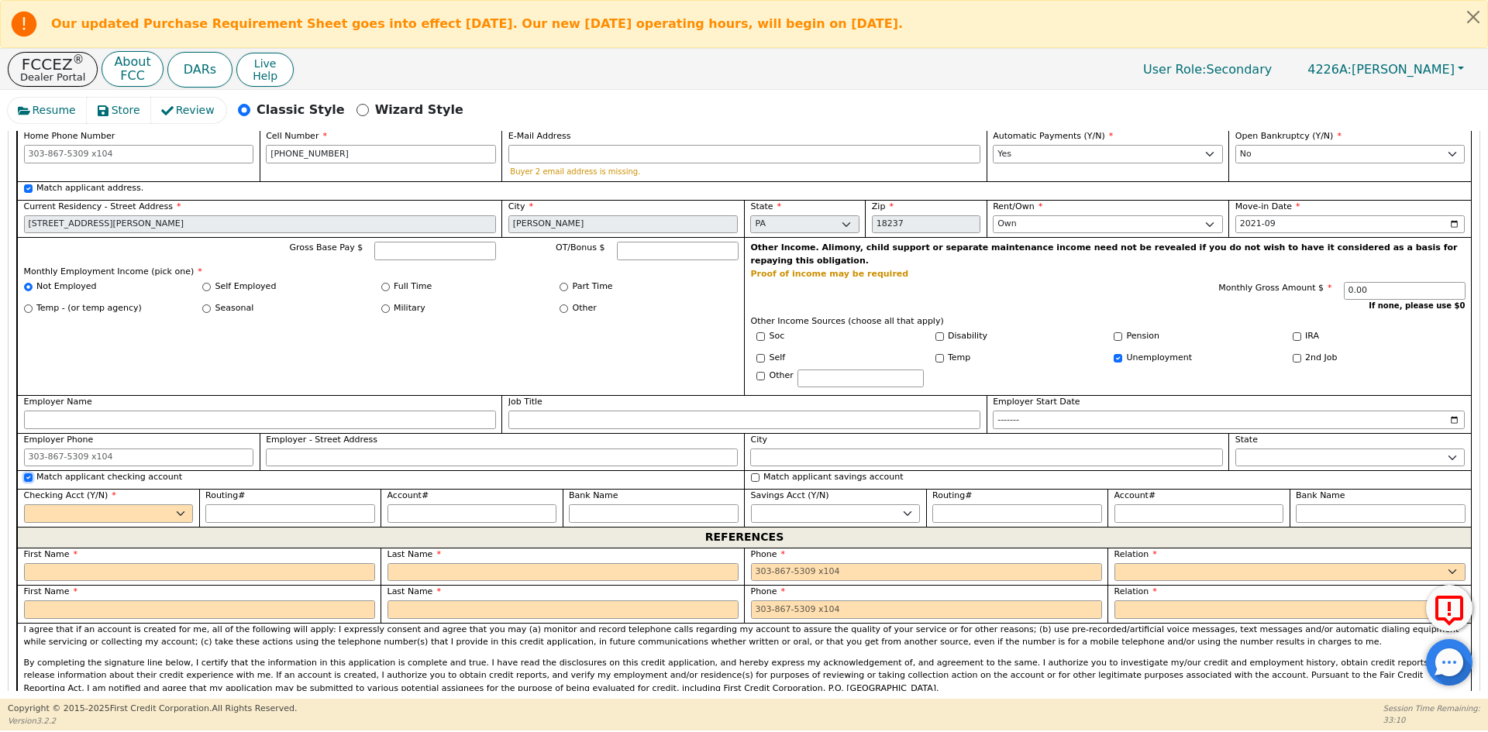
type input "*********"
type input "**********"
type input "WOODFOREST BANK"
type input "*********"
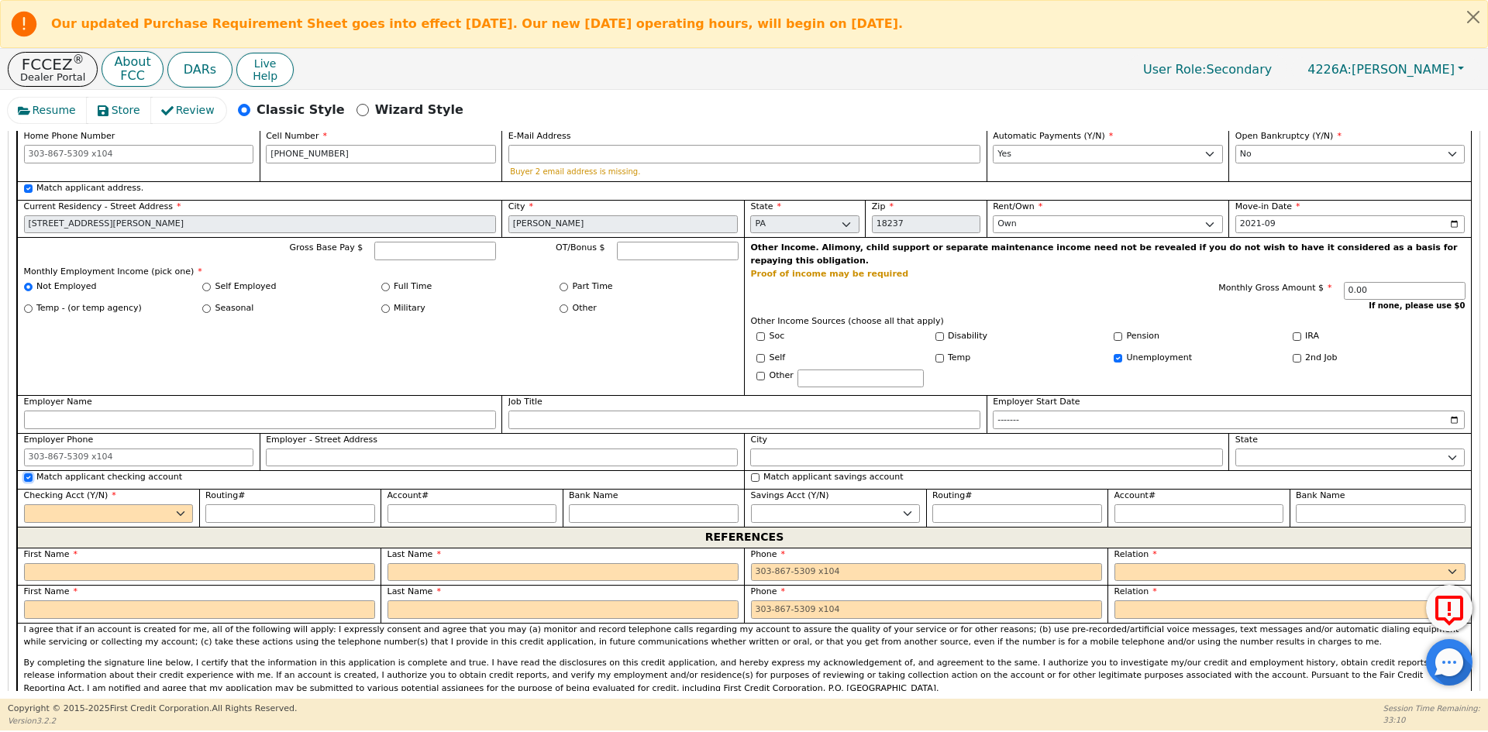
type input "**********"
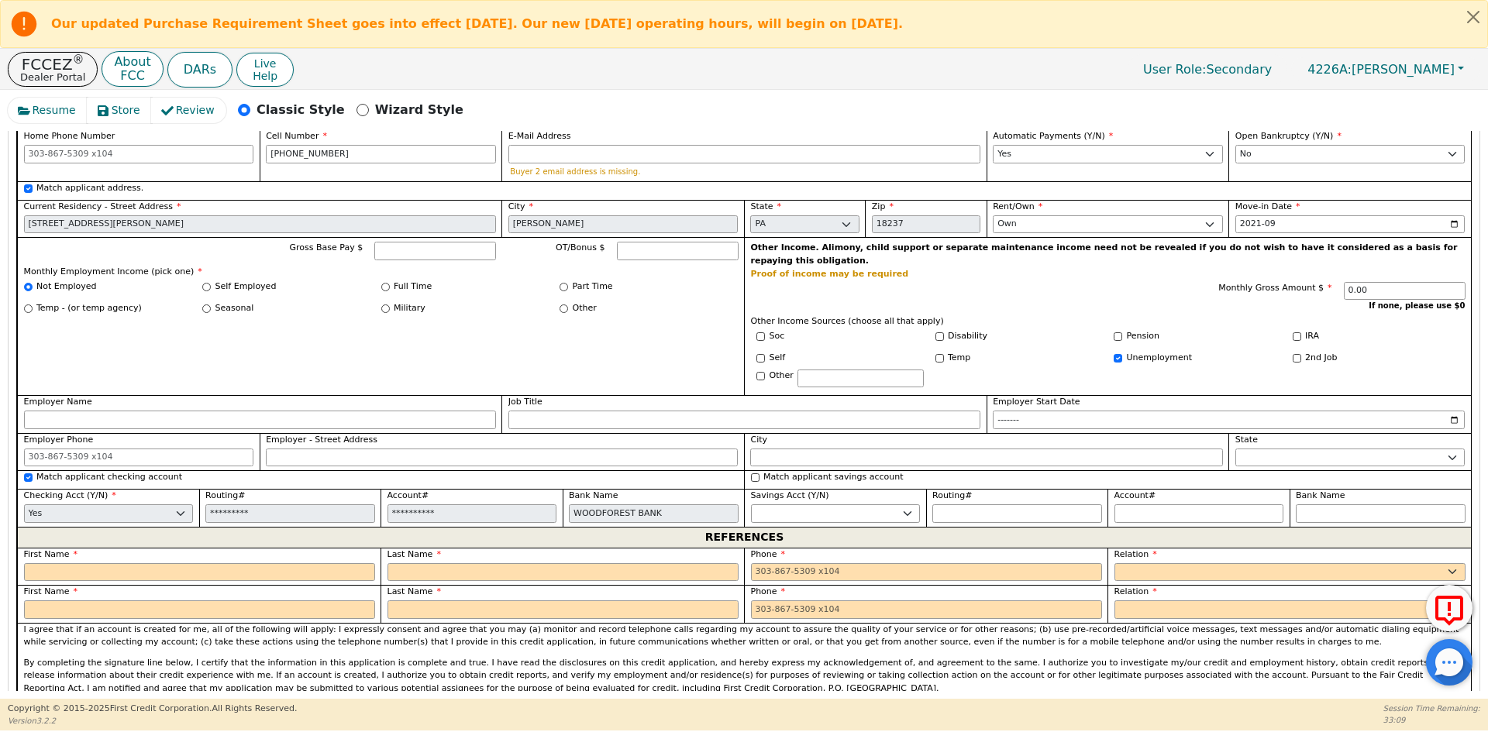
click at [239, 549] on label "First Name" at bounding box center [199, 555] width 351 height 13
click at [226, 563] on input "text" at bounding box center [199, 572] width 351 height 19
type input "ADRIA"
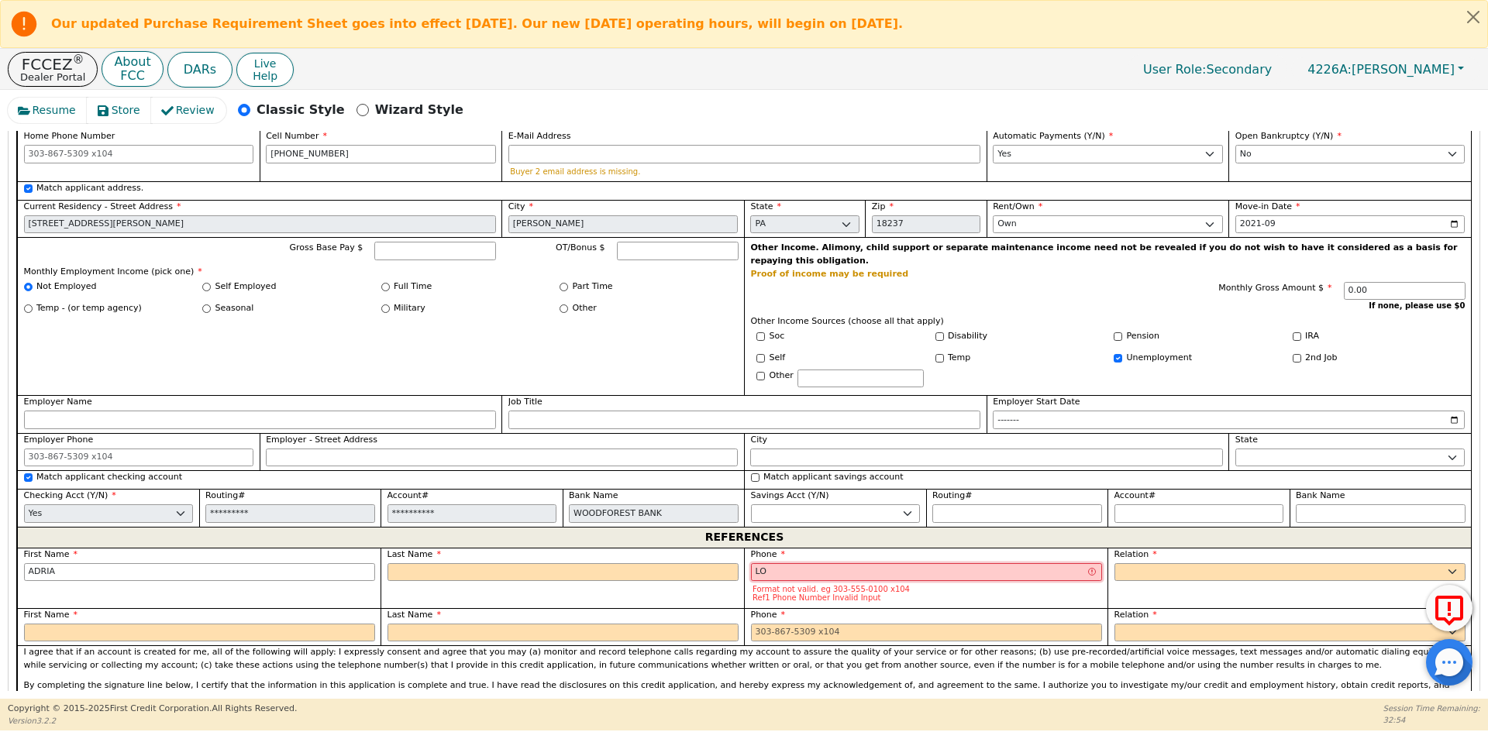
type input "L"
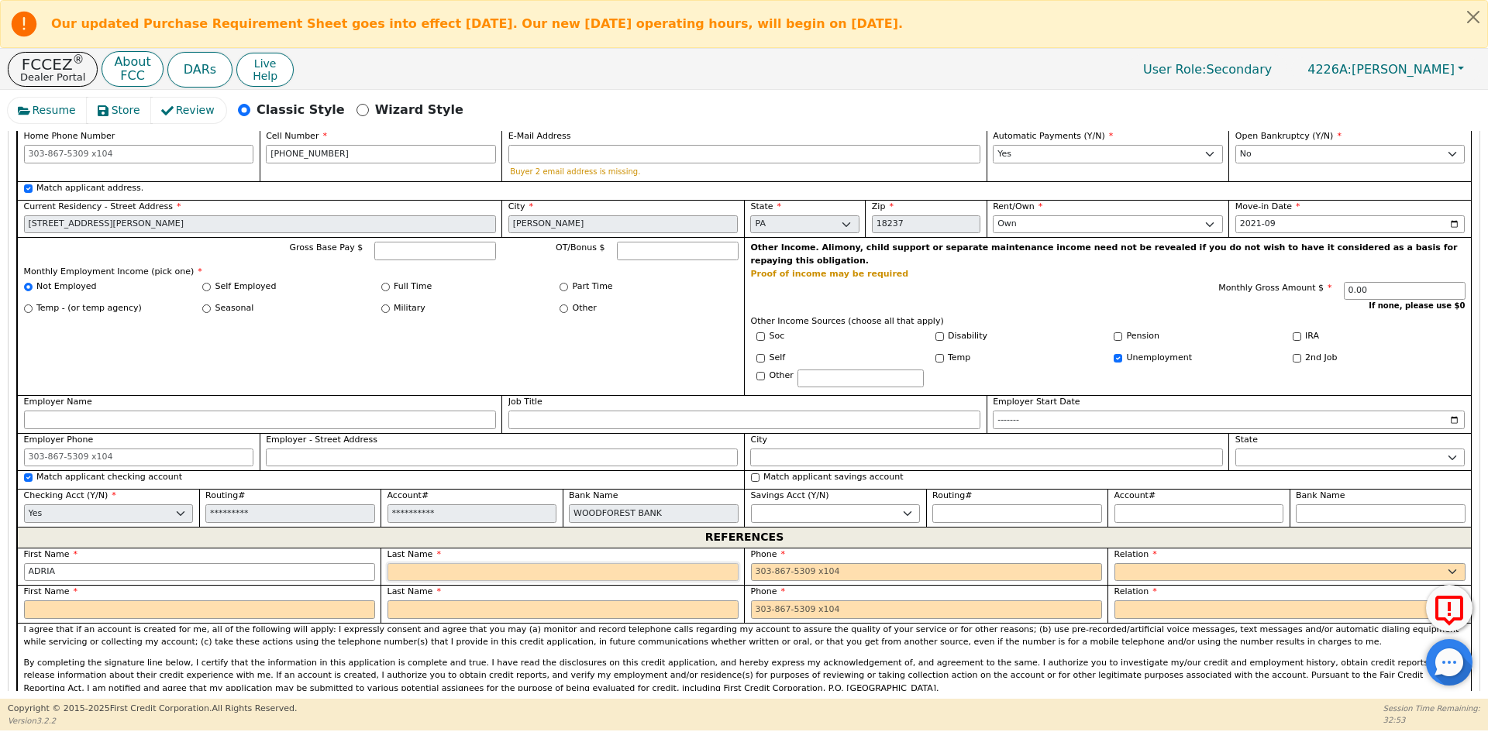
click at [439, 563] on input "text" at bounding box center [562, 572] width 351 height 19
type input "[PERSON_NAME]"
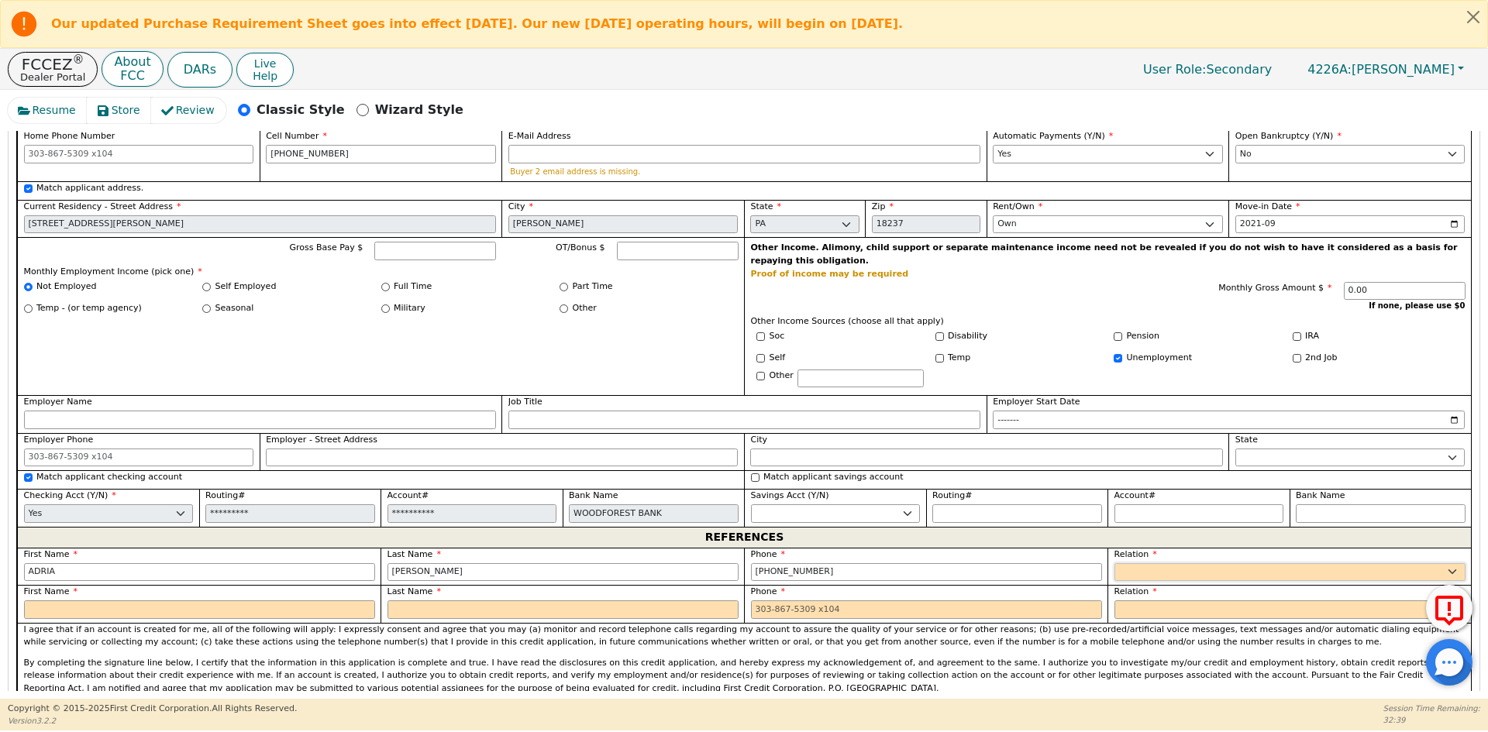
click at [1141, 563] on select "FATHER MOTHER SISTER BROTHER DAUGHTER SON CO-WORKER NEIGHBOR FRIEND COUSIN G-MO…" at bounding box center [1289, 572] width 351 height 19
click at [1145, 563] on select "FATHER MOTHER SISTER BROTHER DAUGHTER SON CO-WORKER NEIGHBOR FRIEND COUSIN G-MO…" at bounding box center [1289, 572] width 351 height 19
click at [1146, 563] on select "FATHER MOTHER SISTER BROTHER DAUGHTER SON CO-WORKER NEIGHBOR FRIEND COUSIN G-MO…" at bounding box center [1289, 572] width 351 height 19
drag, startPoint x: 861, startPoint y: 533, endPoint x: 713, endPoint y: 536, distance: 148.0
click at [713, 548] on div "First Name ADRIA Last Name LOPEZ Phone 570-682-3709 Relation FATHER MOTHER SIST…" at bounding box center [744, 585] width 1454 height 75
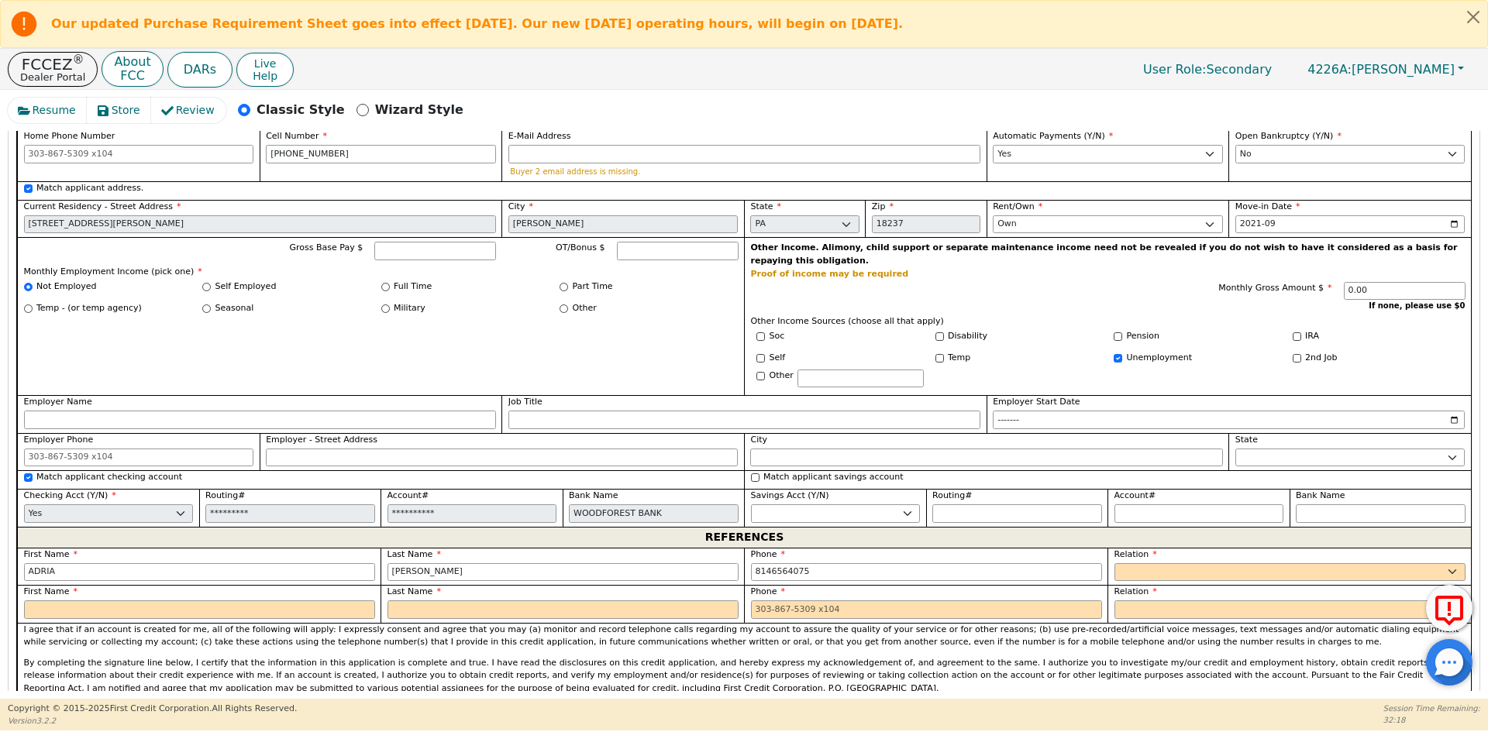
type input "814-656-4075"
click at [1210, 548] on div "Relation FATHER MOTHER SISTER BROTHER DAUGHTER SON CO-WORKER NEIGHBOR FRIEND CO…" at bounding box center [1288, 567] width 363 height 38
click at [1199, 563] on select "FATHER MOTHER SISTER BROTHER DAUGHTER SON CO-WORKER NEIGHBOR FRIEND COUSIN G-MO…" at bounding box center [1289, 572] width 351 height 19
select select "OTHER"
click at [1199, 563] on select "FATHER MOTHER SISTER BROTHER DAUGHTER SON CO-WORKER NEIGHBOR FRIEND COUSIN G-MO…" at bounding box center [1289, 572] width 351 height 19
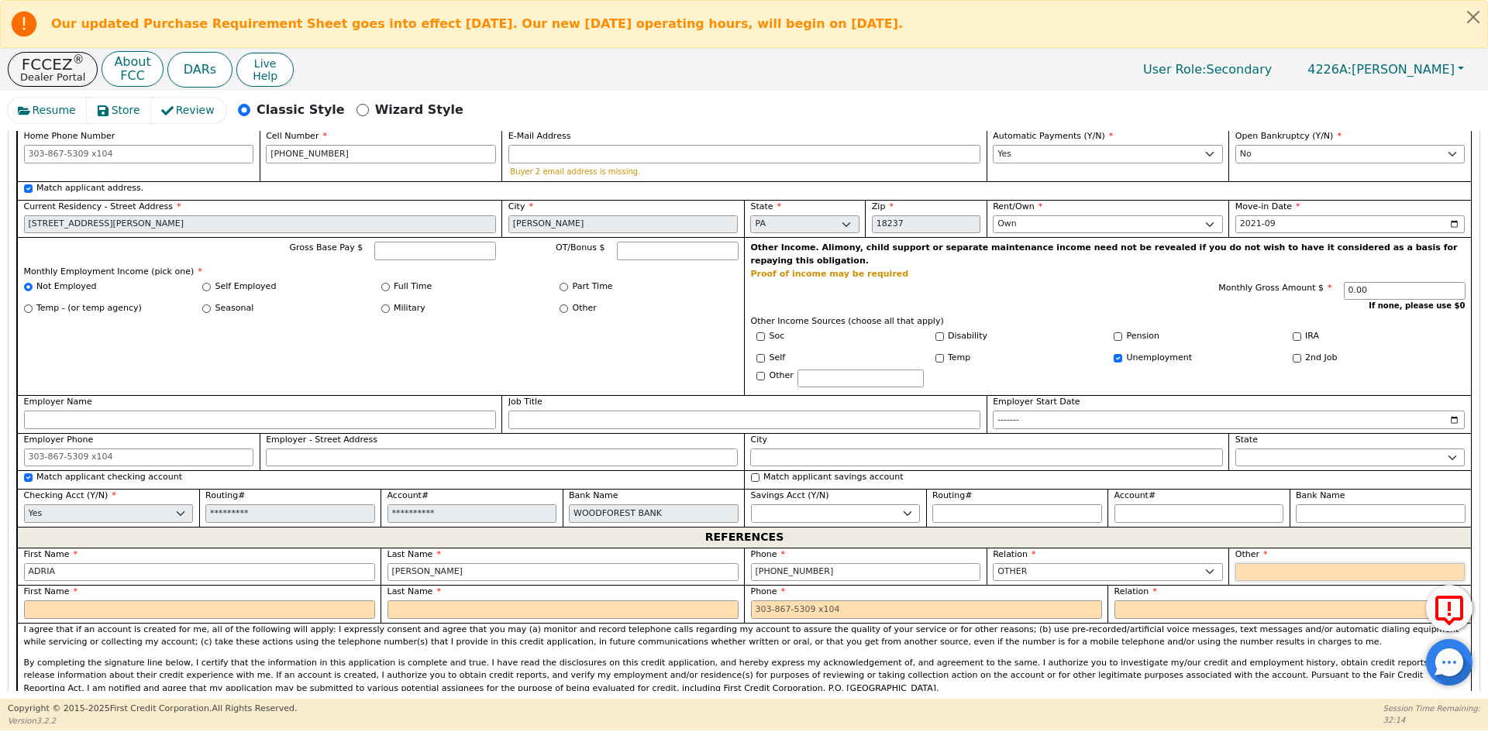
click at [1277, 563] on input "text" at bounding box center [1350, 572] width 230 height 19
click at [164, 585] on div "First Name" at bounding box center [198, 604] width 363 height 38
click at [164, 601] on input "text" at bounding box center [199, 610] width 351 height 19
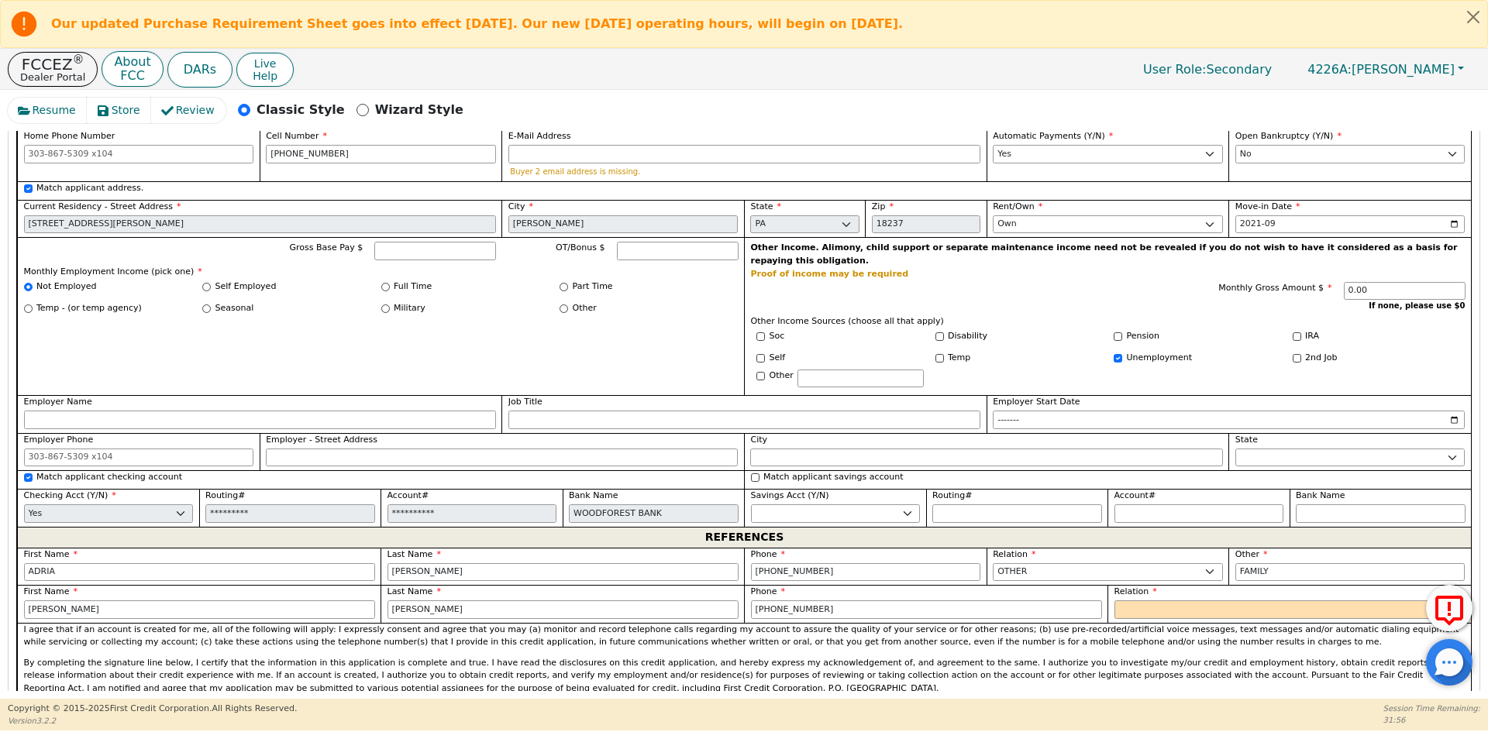
click at [1186, 585] on div "Relation FATHER MOTHER SISTER BROTHER DAUGHTER SON CO-WORKER NEIGHBOR FRIEND CO…" at bounding box center [1288, 604] width 363 height 38
click at [1184, 601] on select "FATHER MOTHER SISTER BROTHER DAUGHTER SON CO-WORKER NEIGHBOR FRIEND COUSIN G-MO…" at bounding box center [1289, 610] width 351 height 19
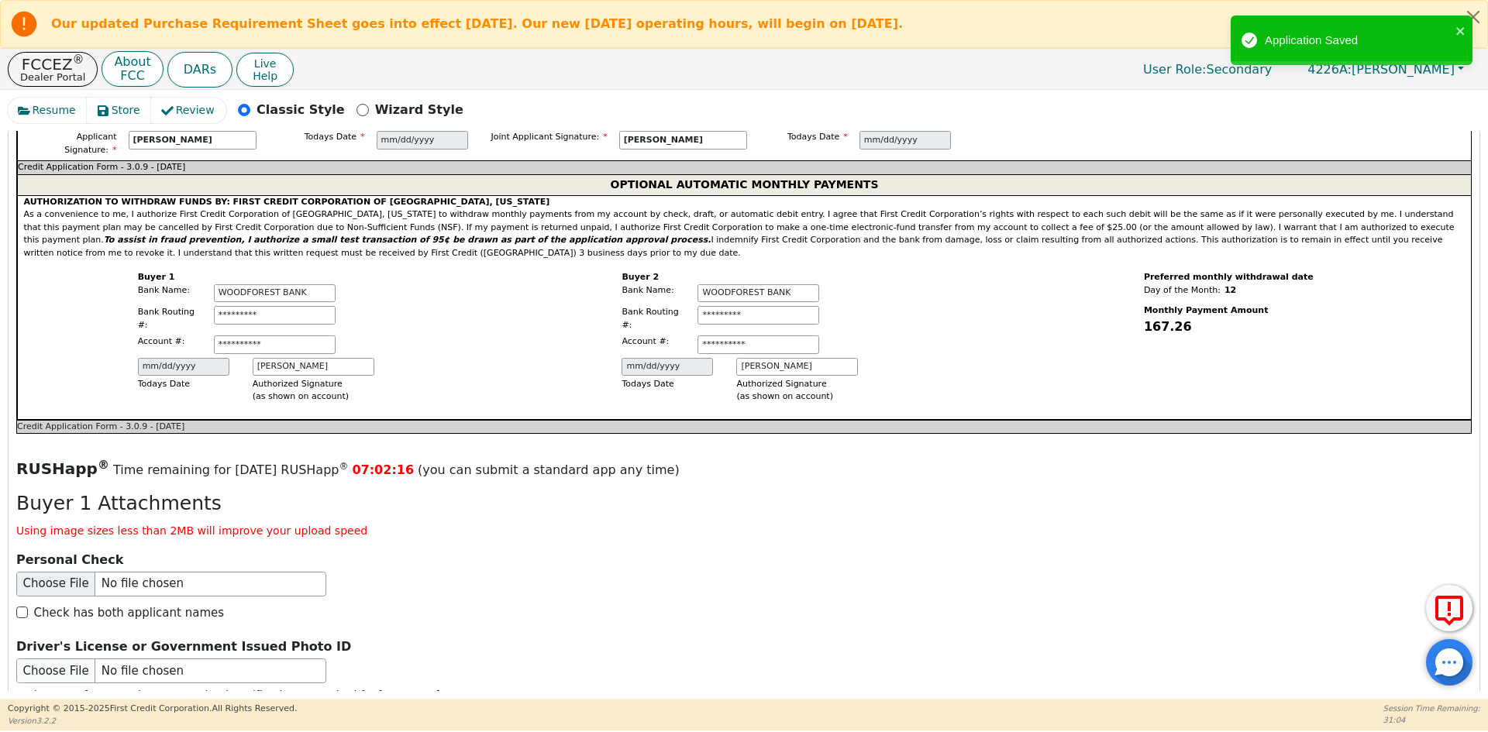
scroll to position [2014, 0]
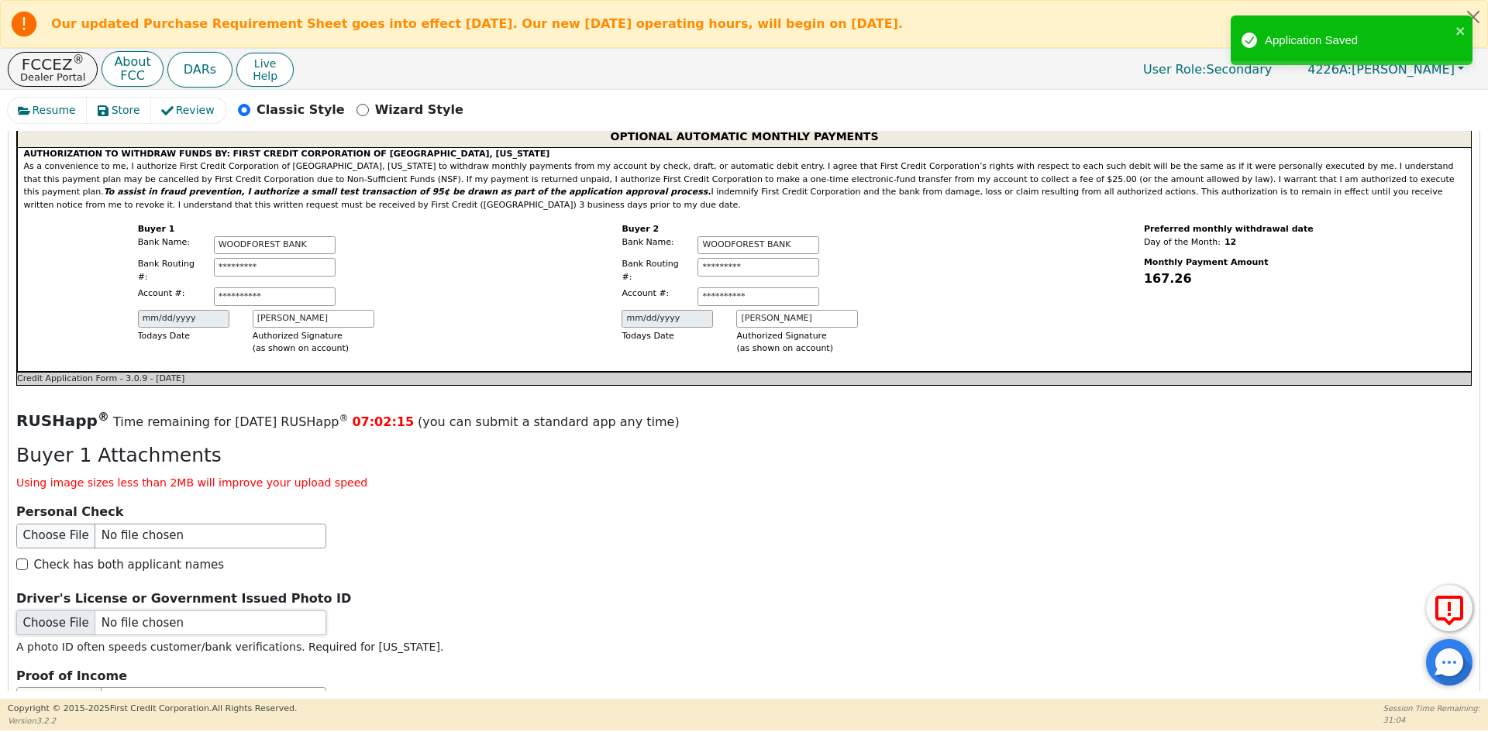
click at [91, 611] on input "file" at bounding box center [171, 623] width 310 height 25
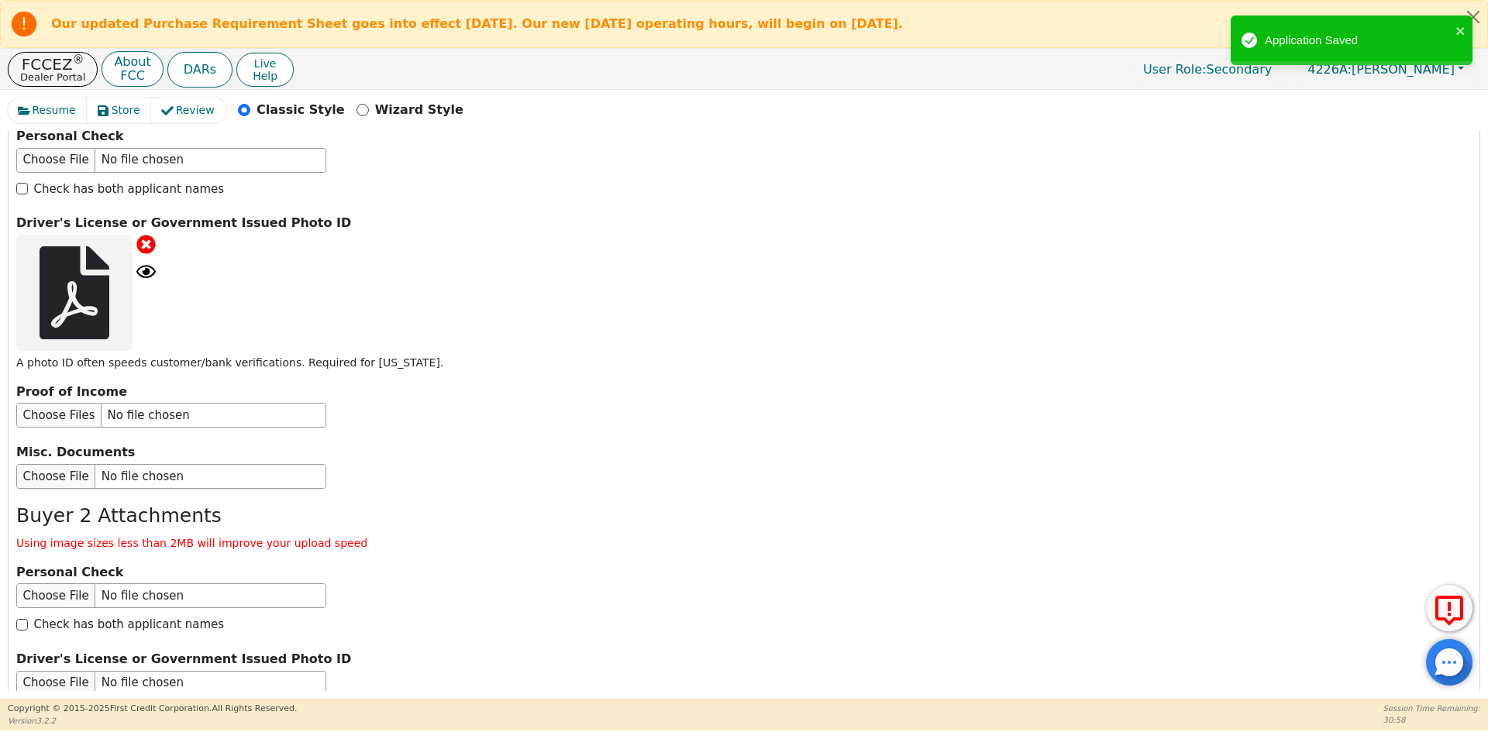
scroll to position [2402, 0]
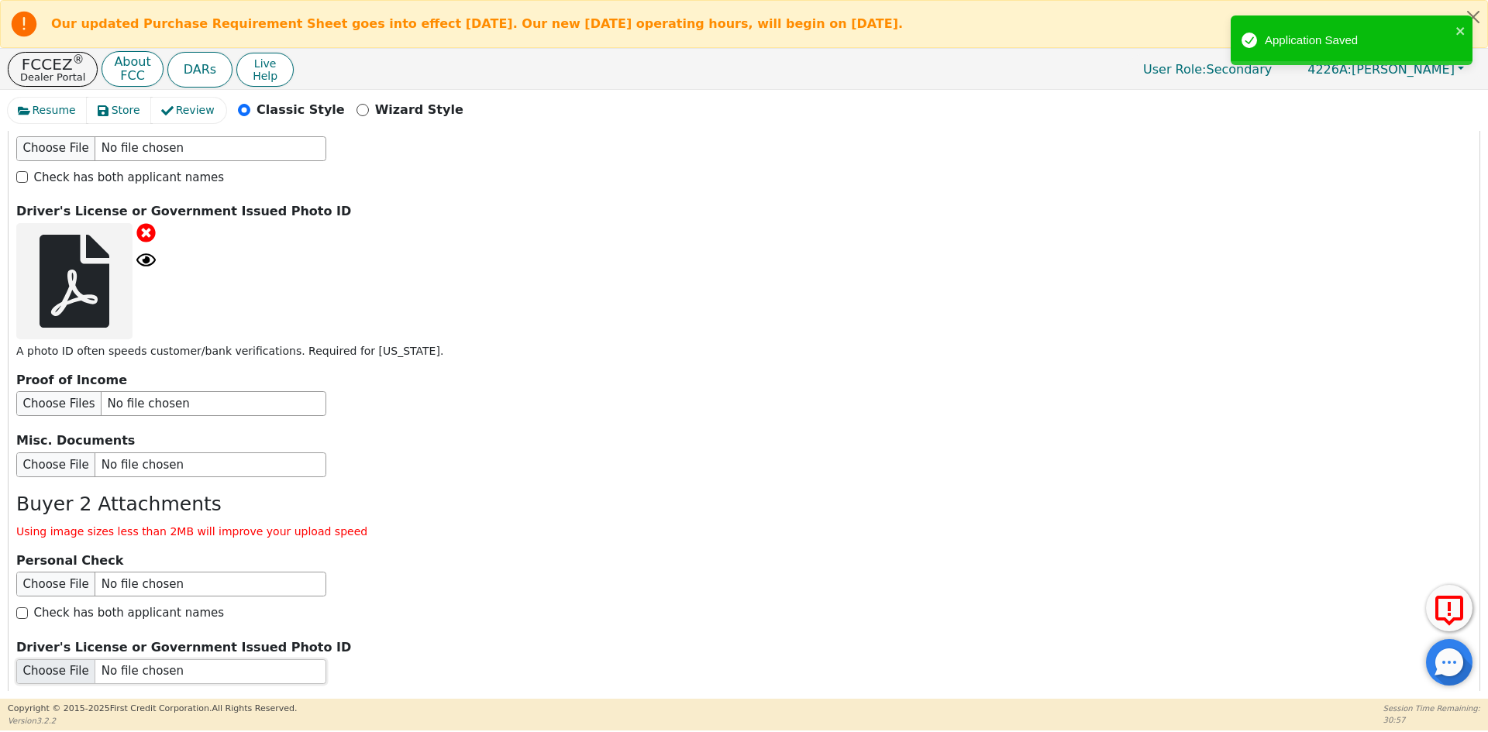
click at [148, 659] on input "file" at bounding box center [171, 671] width 310 height 25
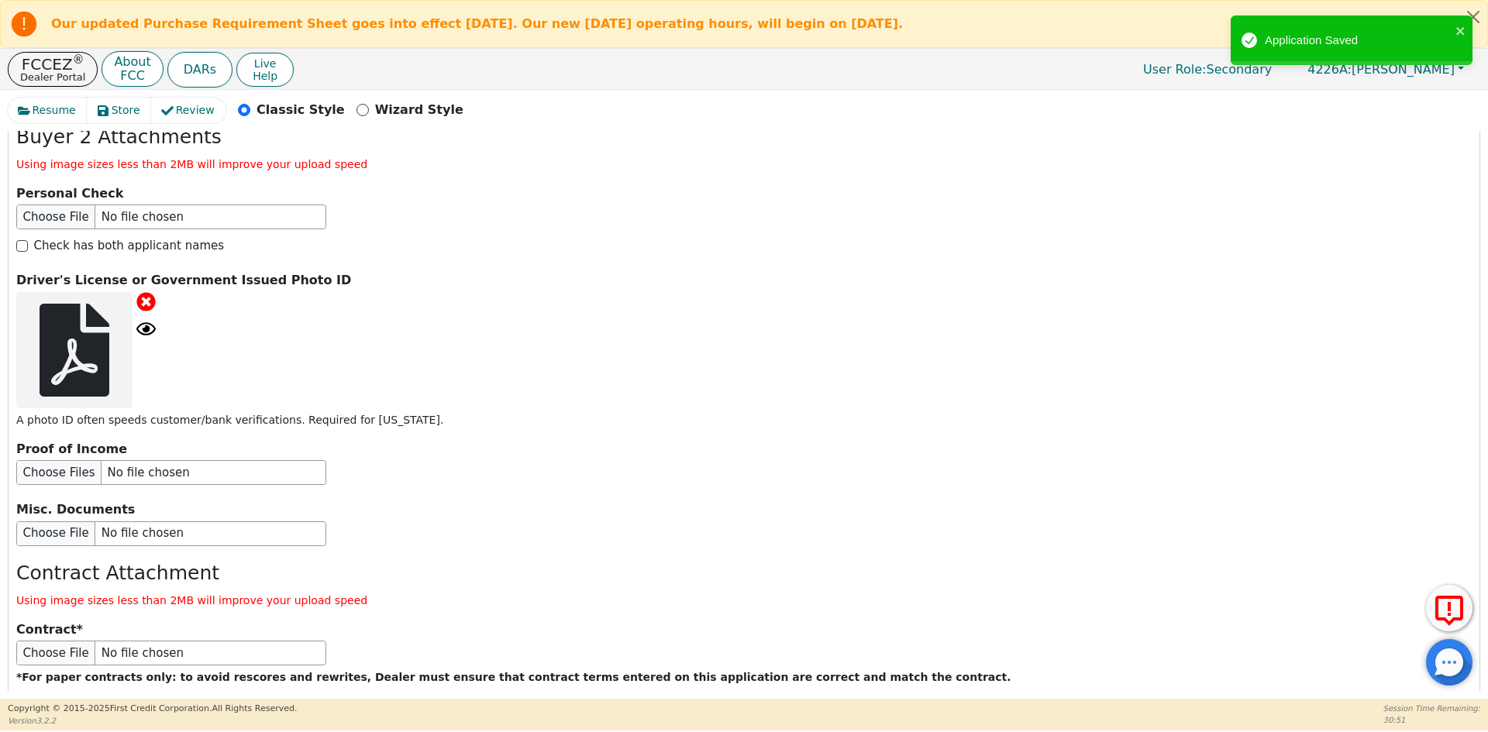
scroll to position [2813, 0]
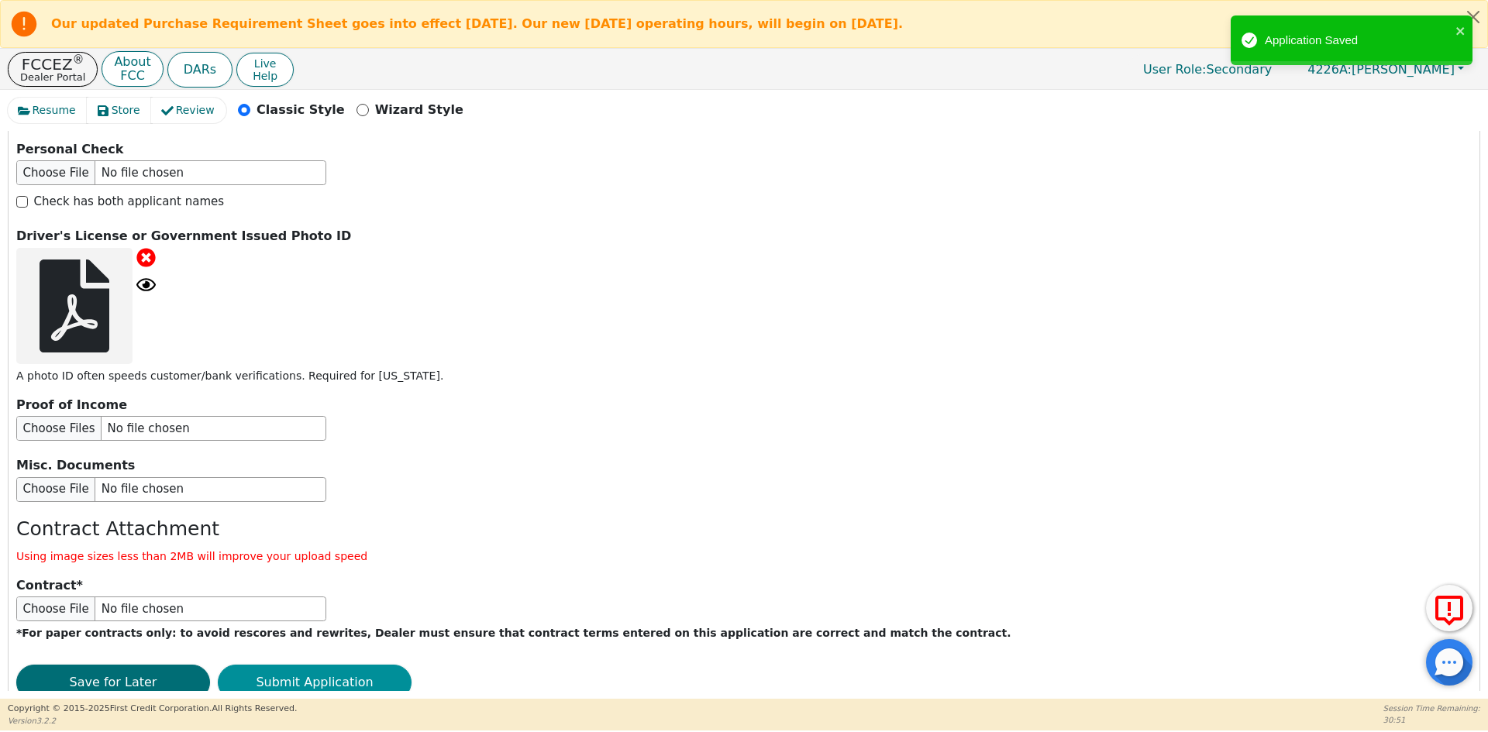
click at [284, 665] on button "Submit Application" at bounding box center [315, 683] width 194 height 36
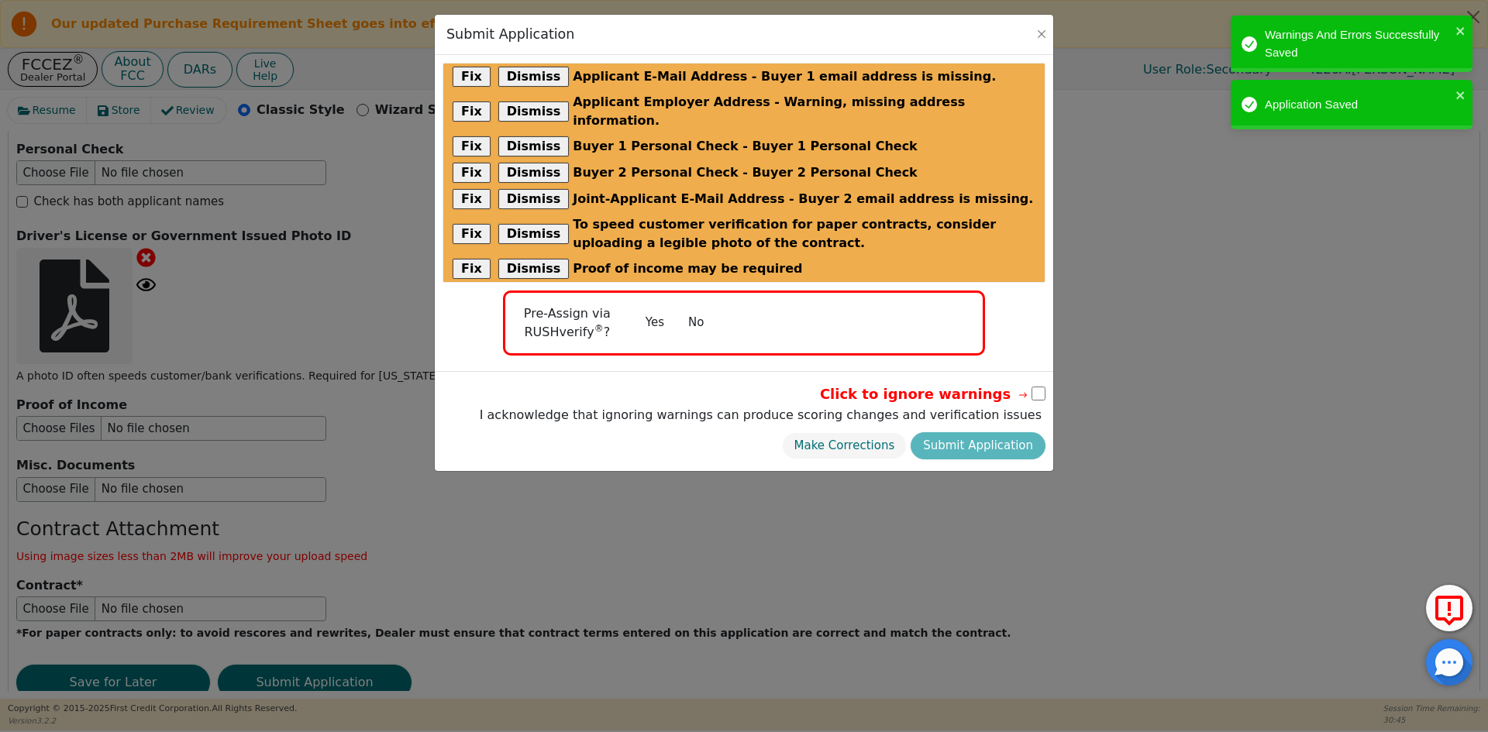
click at [690, 309] on button "No" at bounding box center [696, 322] width 40 height 27
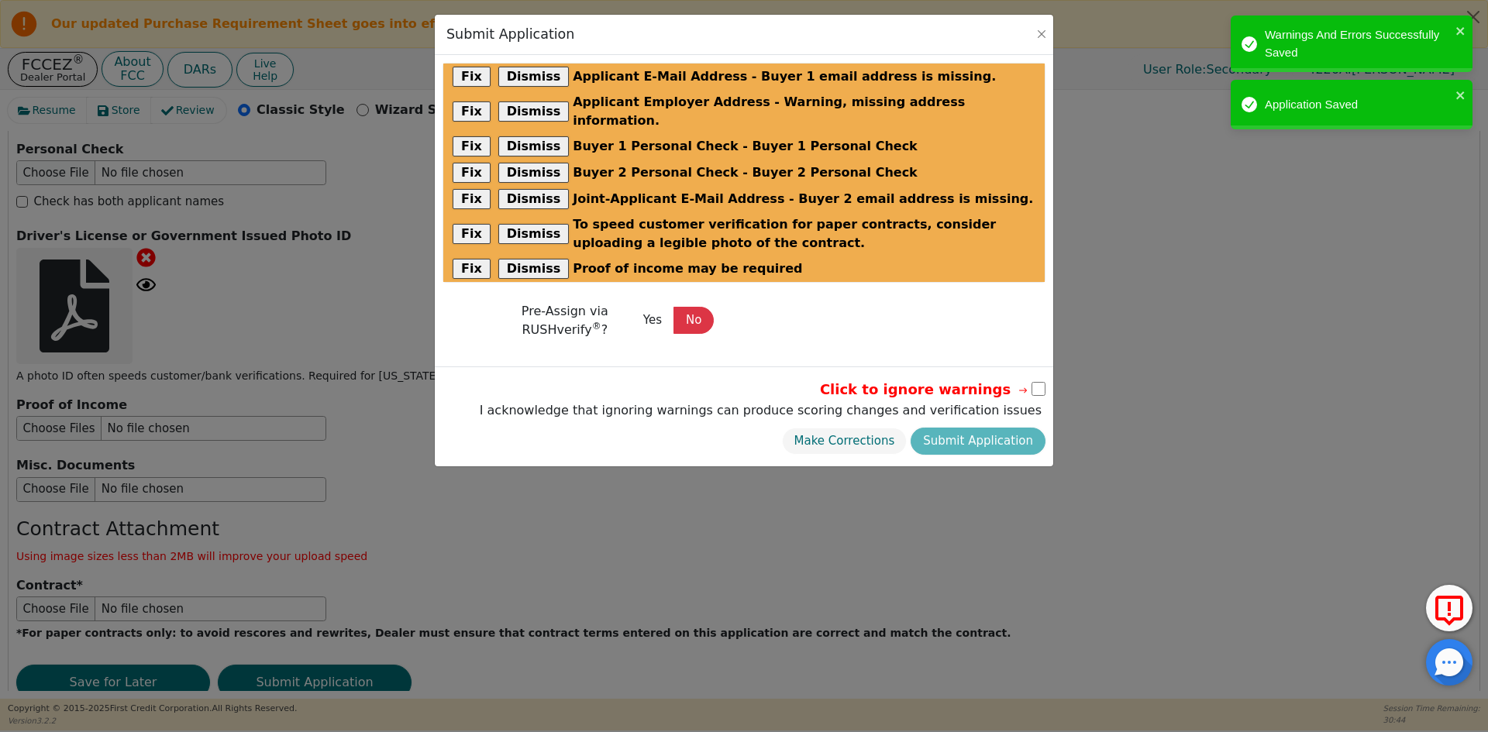
click at [1033, 382] on input "checkbox" at bounding box center [1038, 389] width 14 height 14
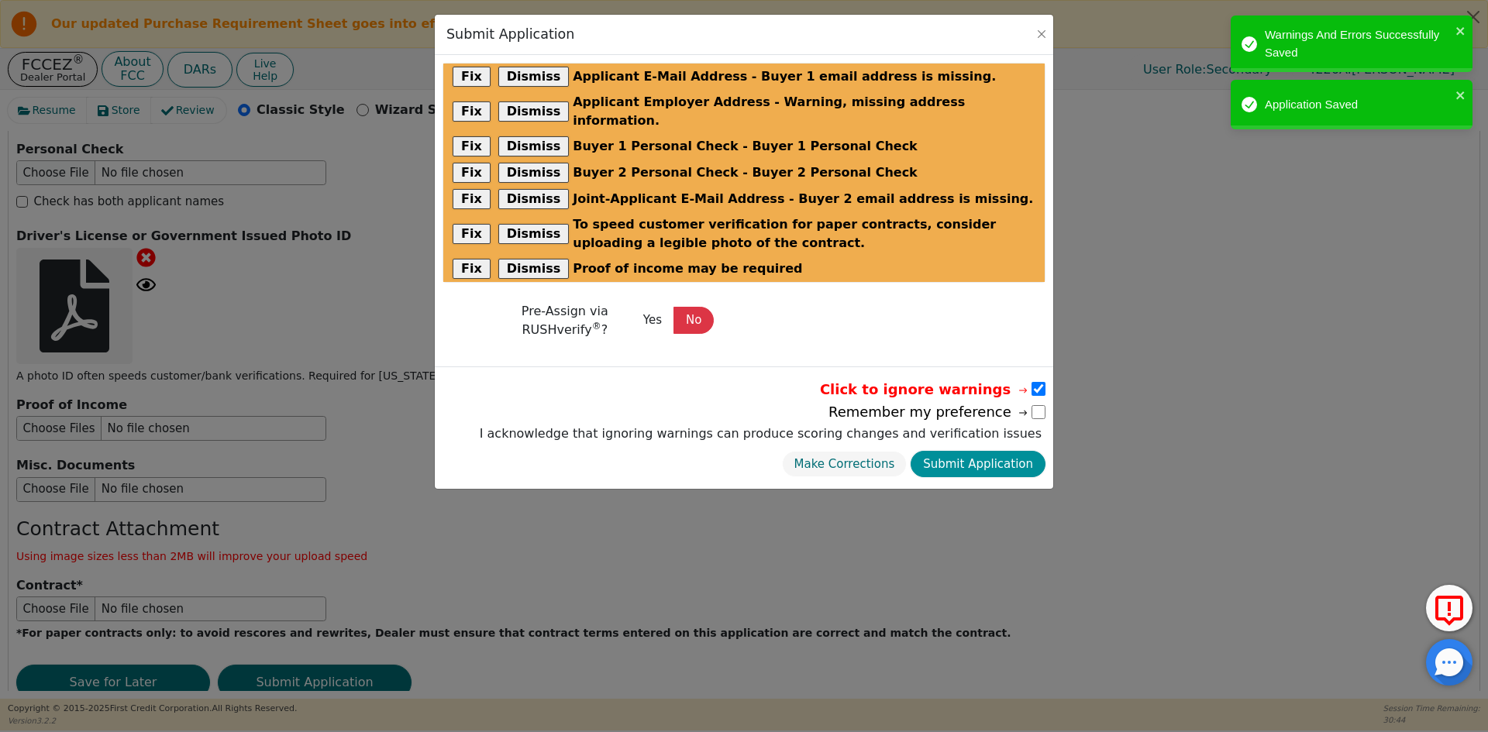
click at [985, 451] on button "Submit Application" at bounding box center [978, 464] width 135 height 27
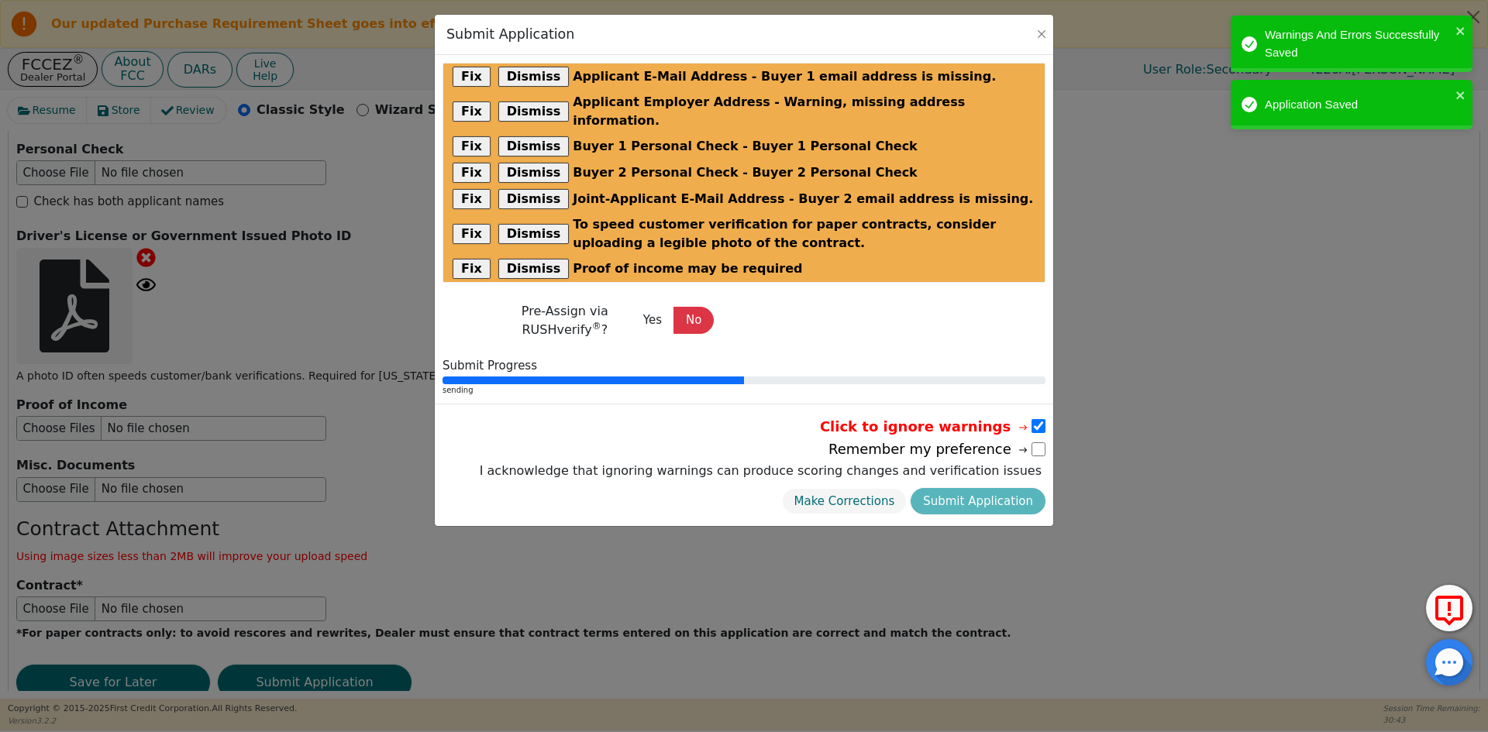
scroll to position [0, 0]
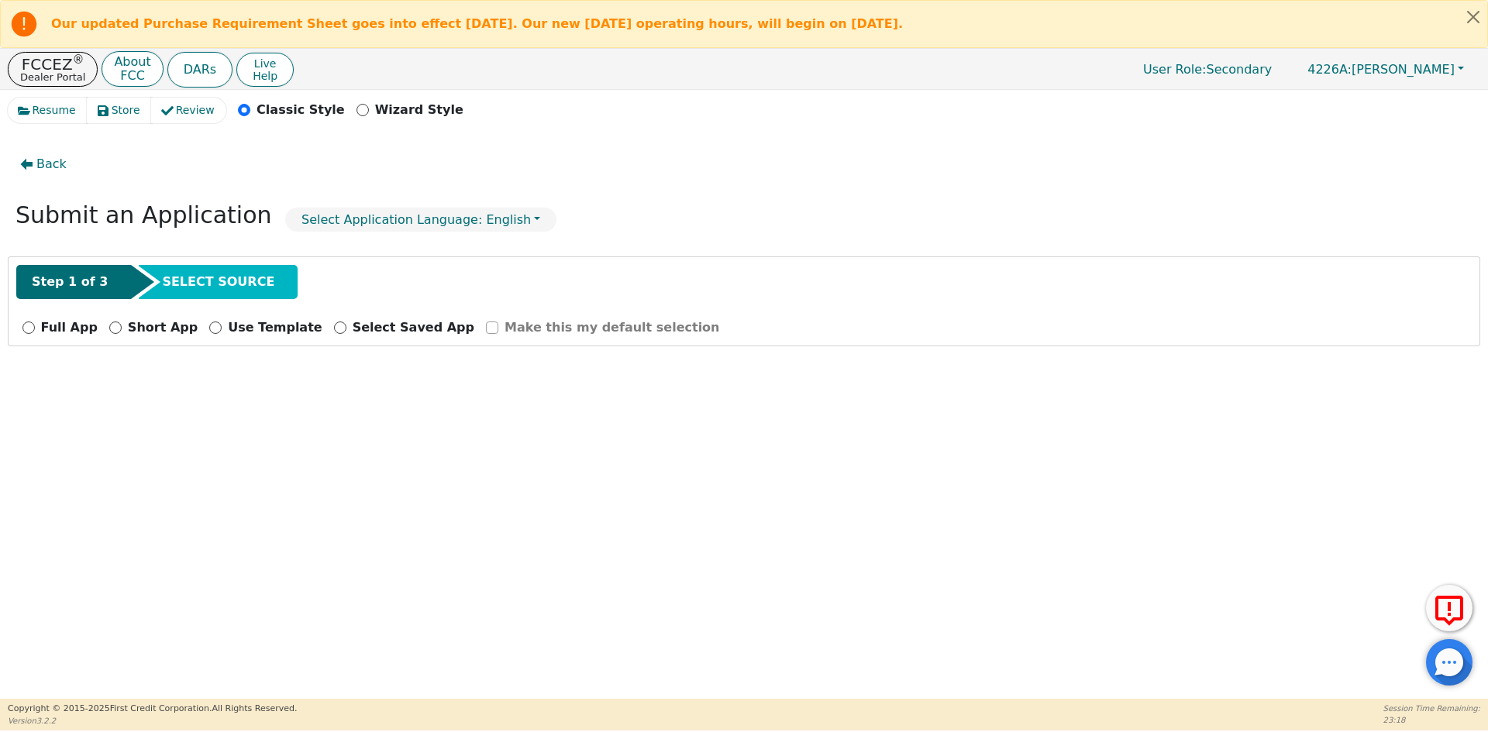
drag, startPoint x: 48, startPoint y: 322, endPoint x: 46, endPoint y: 349, distance: 26.4
click at [48, 322] on p "Full App" at bounding box center [69, 328] width 57 height 19
click at [35, 322] on input "Full App" at bounding box center [28, 328] width 12 height 12
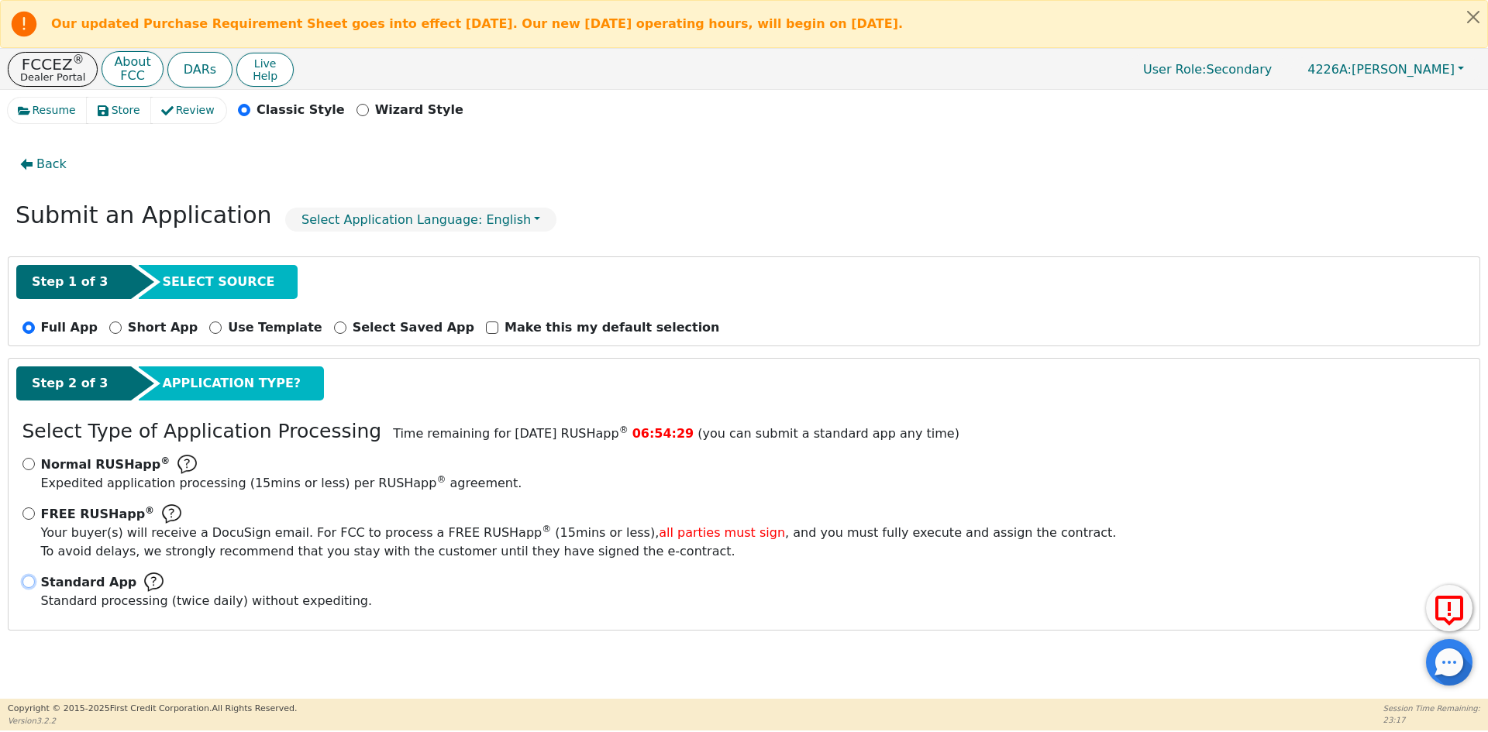
click at [33, 580] on input "Standard App Standard processing (twice daily) without expediting." at bounding box center [28, 582] width 12 height 12
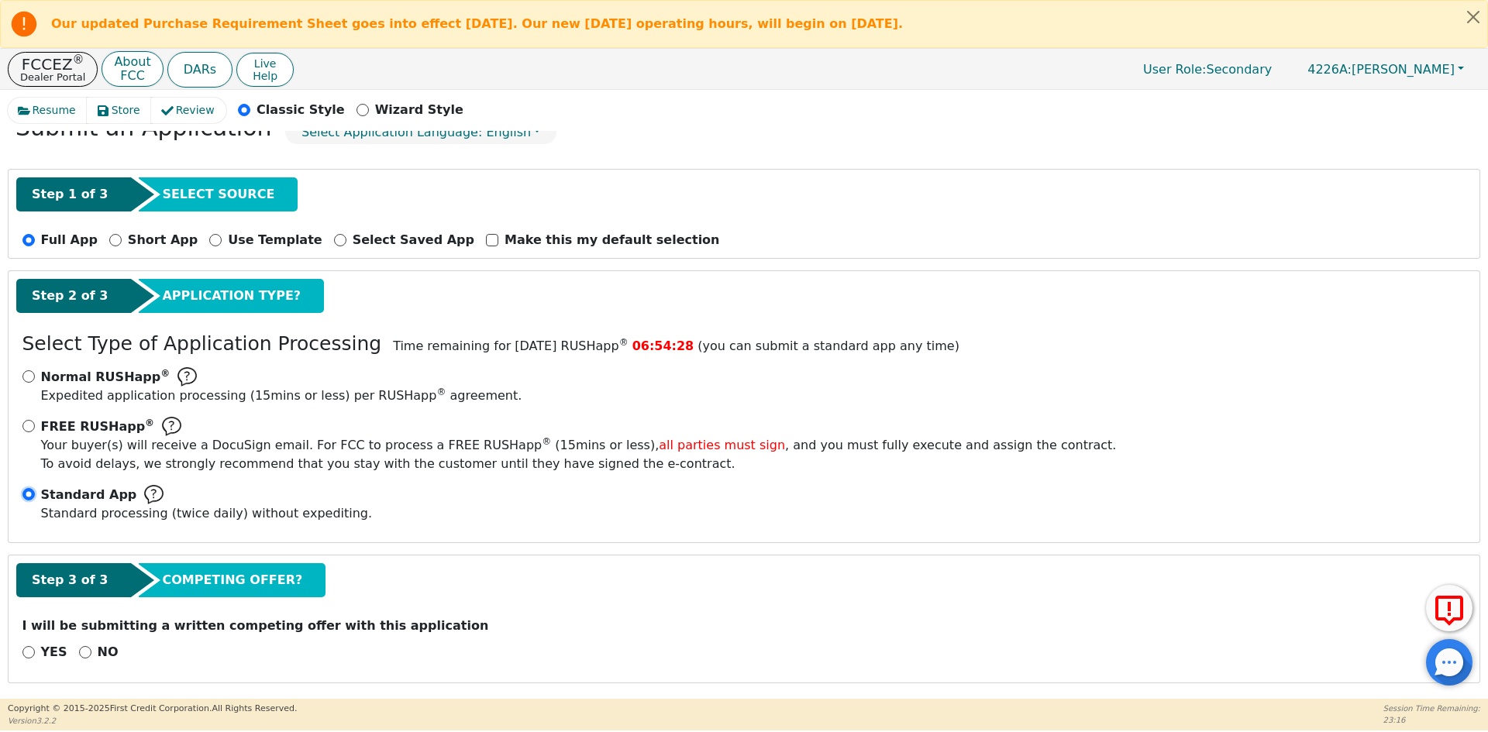
scroll to position [91, 0]
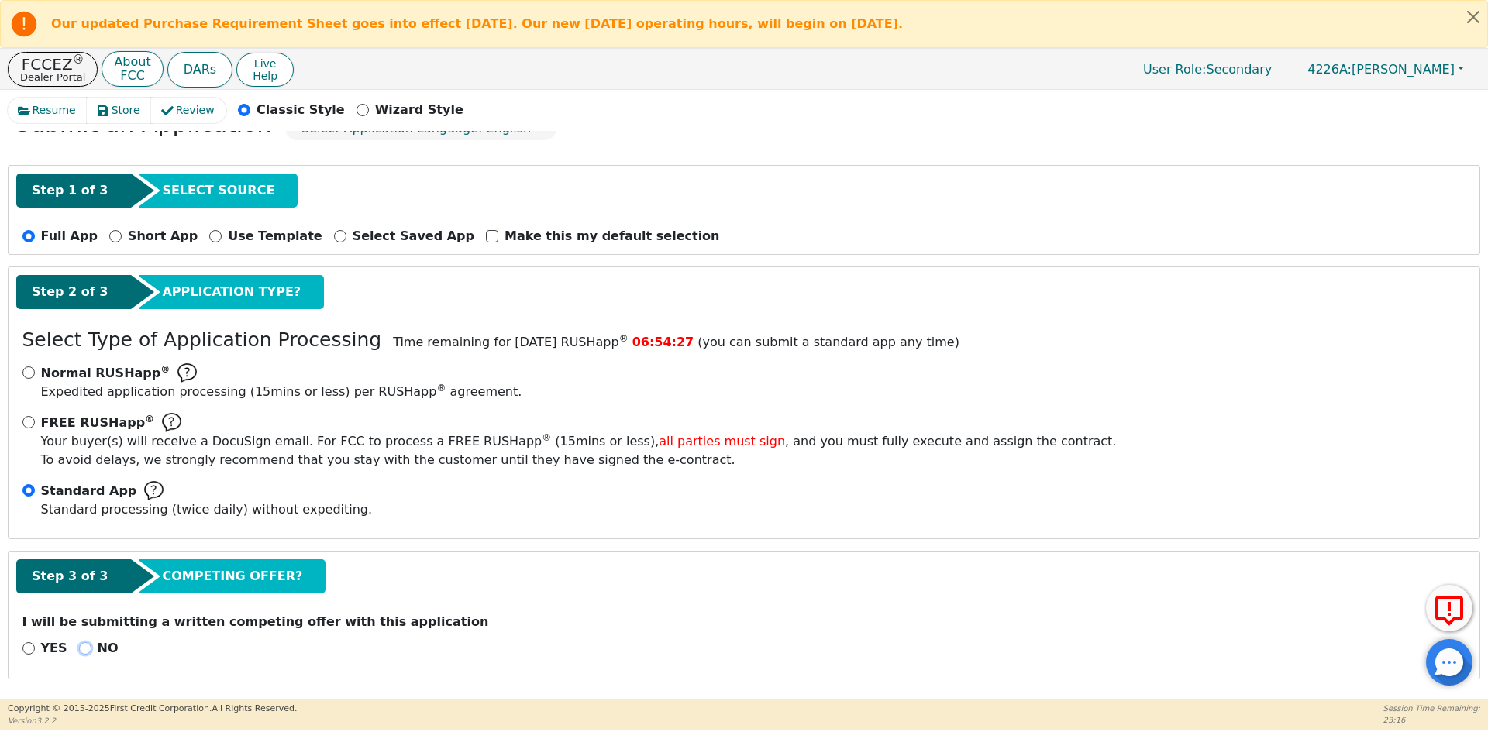
click at [84, 650] on input "NO" at bounding box center [85, 648] width 12 height 12
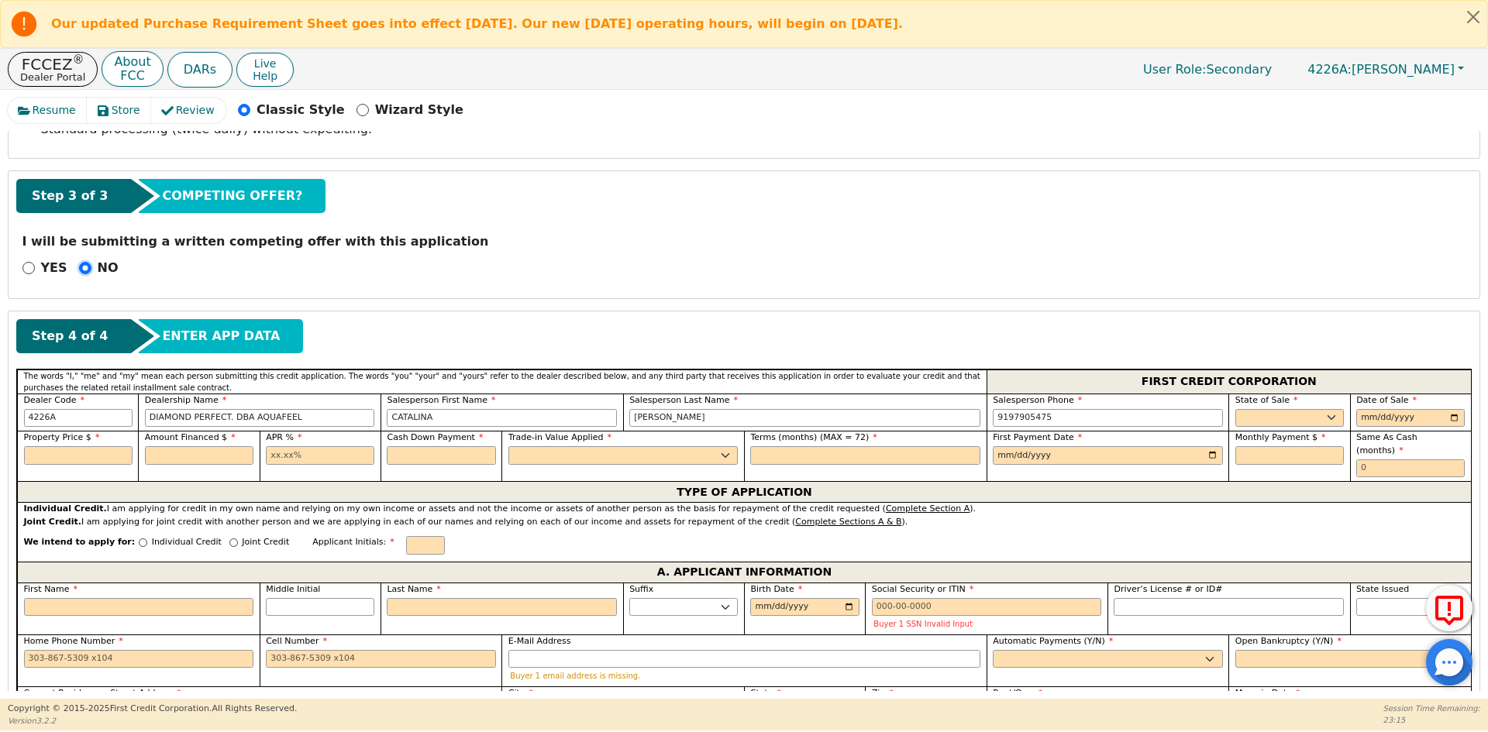
scroll to position [556, 0]
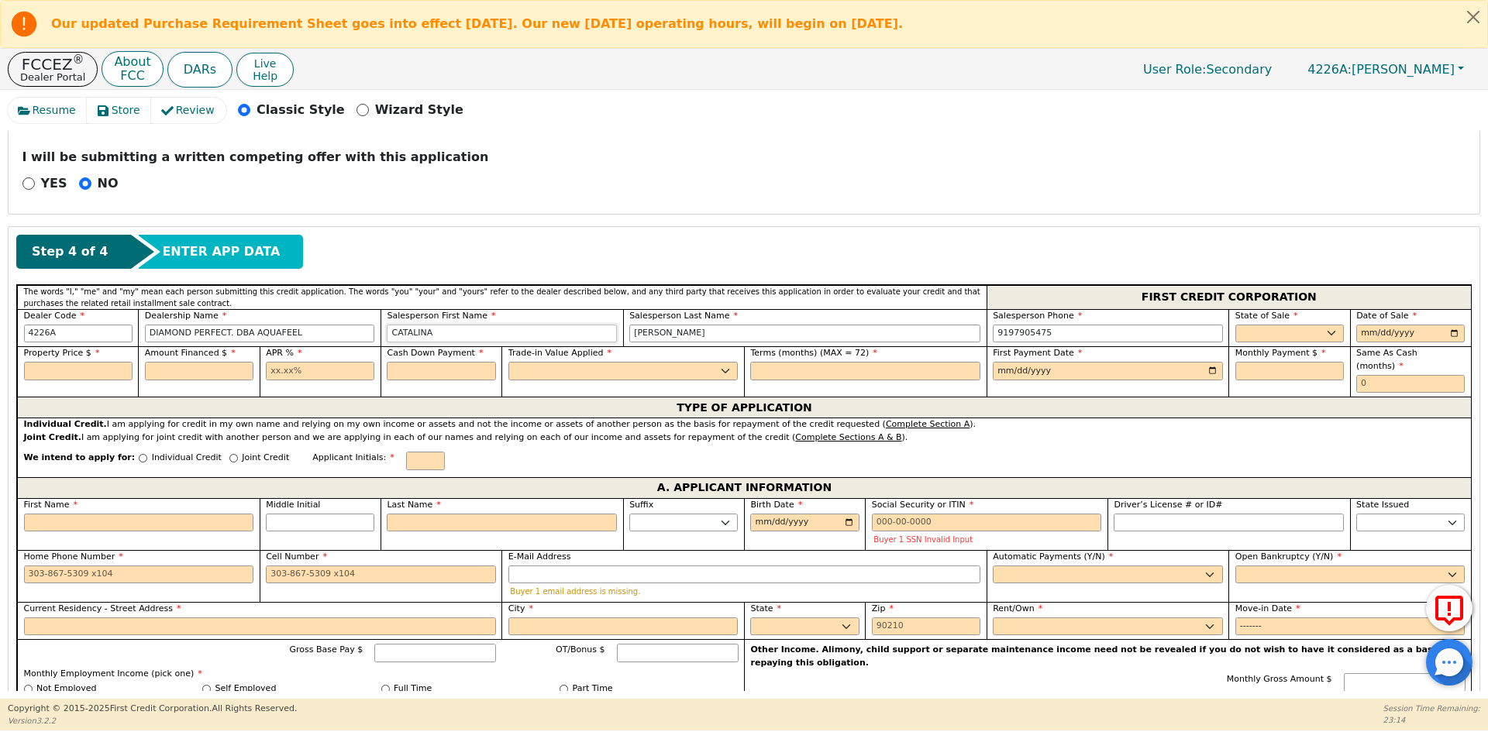
drag, startPoint x: 438, startPoint y: 331, endPoint x: 336, endPoint y: 325, distance: 102.4
click at [336, 325] on div "Dealer Code 4226A Dealership Name DIAMOND PERFECT. DBA AQUAFEEL Salesperson Fir…" at bounding box center [744, 328] width 1454 height 38
click at [1256, 325] on select "AK AL AR AZ CA CO CT DC DE FL GA HI IA ID IL IN KS KY LA MA MD ME MI MN MO MS M…" at bounding box center [1289, 334] width 108 height 19
click at [1235, 325] on select "AK AL AR AZ CA CO CT DC DE FL GA HI IA ID IL IN KS KY LA MA MD ME MI MN MO MS M…" at bounding box center [1289, 334] width 108 height 19
click at [1450, 333] on input "date" at bounding box center [1410, 334] width 108 height 19
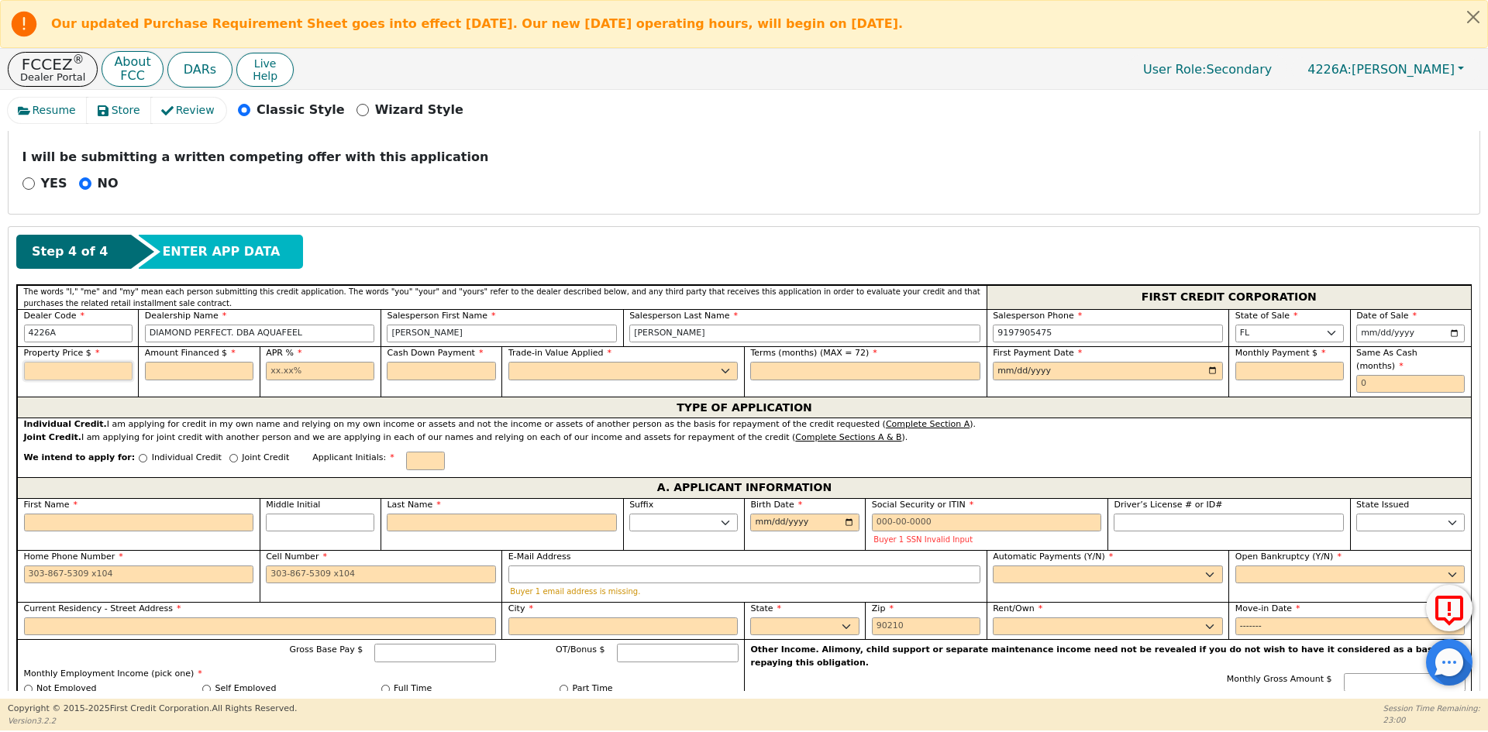
click at [91, 371] on input "text" at bounding box center [78, 371] width 108 height 19
click at [346, 367] on input "text" at bounding box center [320, 371] width 108 height 19
click at [421, 377] on input "text" at bounding box center [441, 371] width 108 height 19
click at [561, 378] on select "Yes No" at bounding box center [623, 371] width 230 height 19
click at [508, 362] on select "Yes No" at bounding box center [623, 371] width 230 height 19
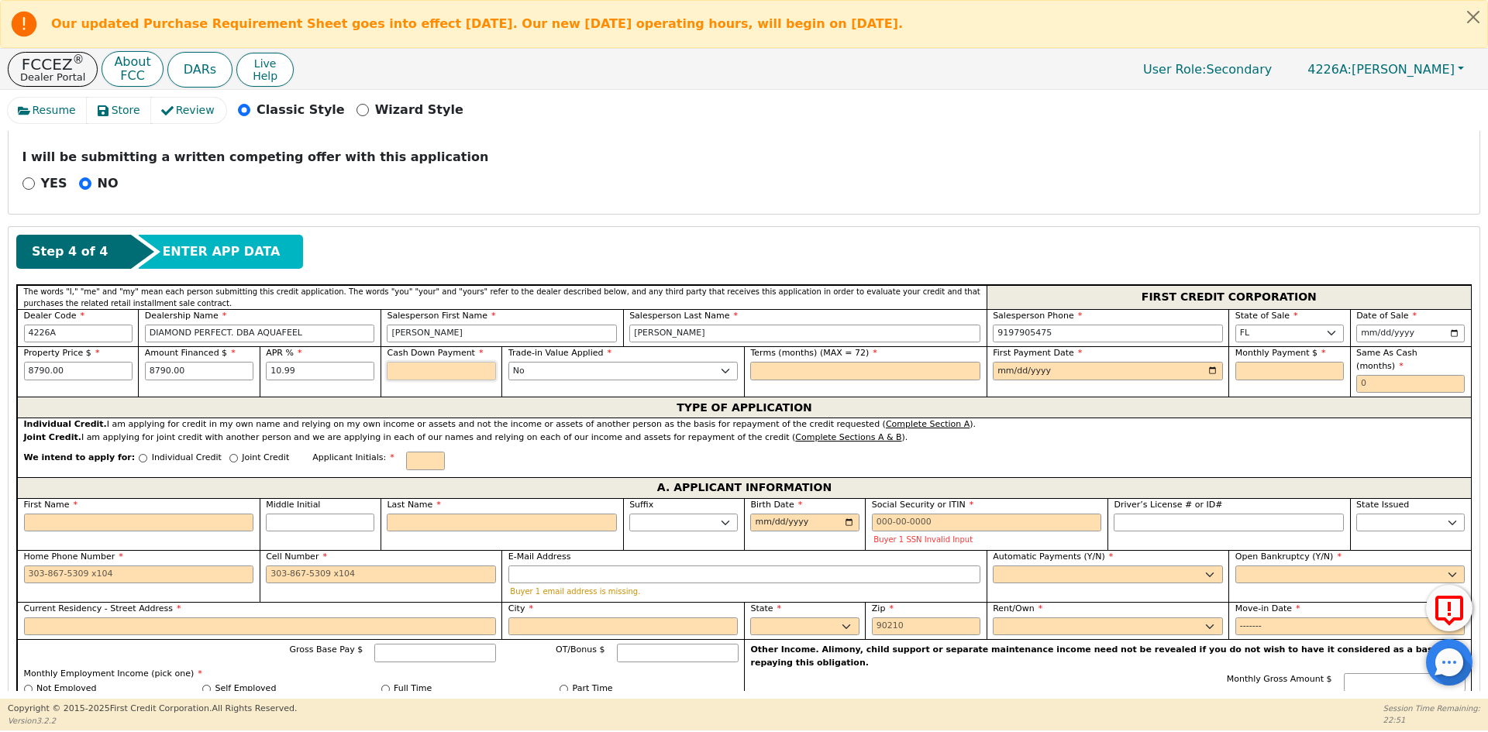
click at [438, 375] on input "text" at bounding box center [441, 371] width 108 height 19
click at [825, 373] on input "text" at bounding box center [865, 371] width 230 height 19
click at [1209, 371] on input "date" at bounding box center [1108, 371] width 230 height 19
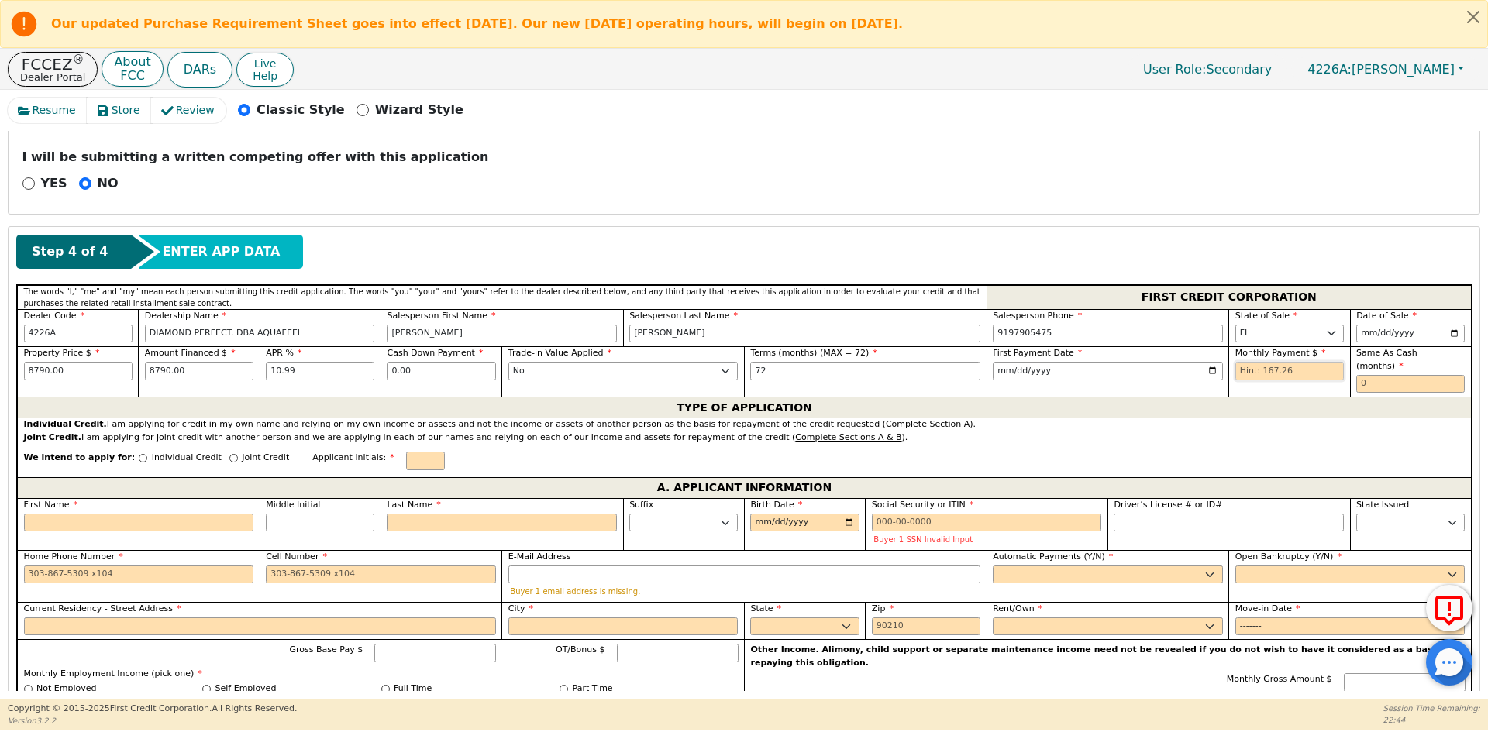
click at [1268, 374] on input "text" at bounding box center [1289, 371] width 108 height 19
click at [1382, 375] on input "text" at bounding box center [1410, 384] width 108 height 19
click at [180, 452] on p "Individual Credit" at bounding box center [187, 458] width 70 height 13
click at [147, 454] on input "Individual Credit" at bounding box center [143, 458] width 9 height 9
click at [406, 452] on input "text" at bounding box center [425, 461] width 39 height 19
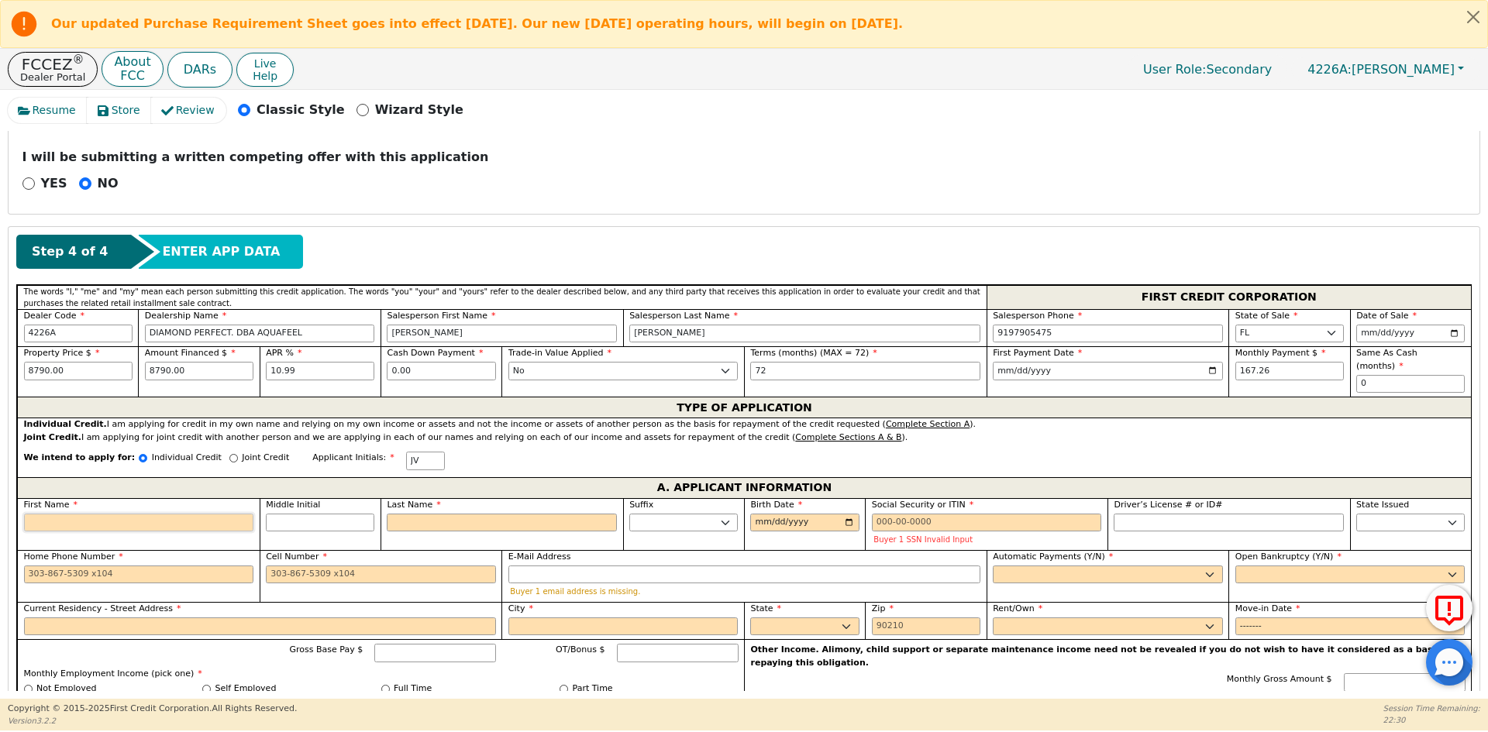
click at [123, 514] on input "First Name" at bounding box center [139, 523] width 230 height 19
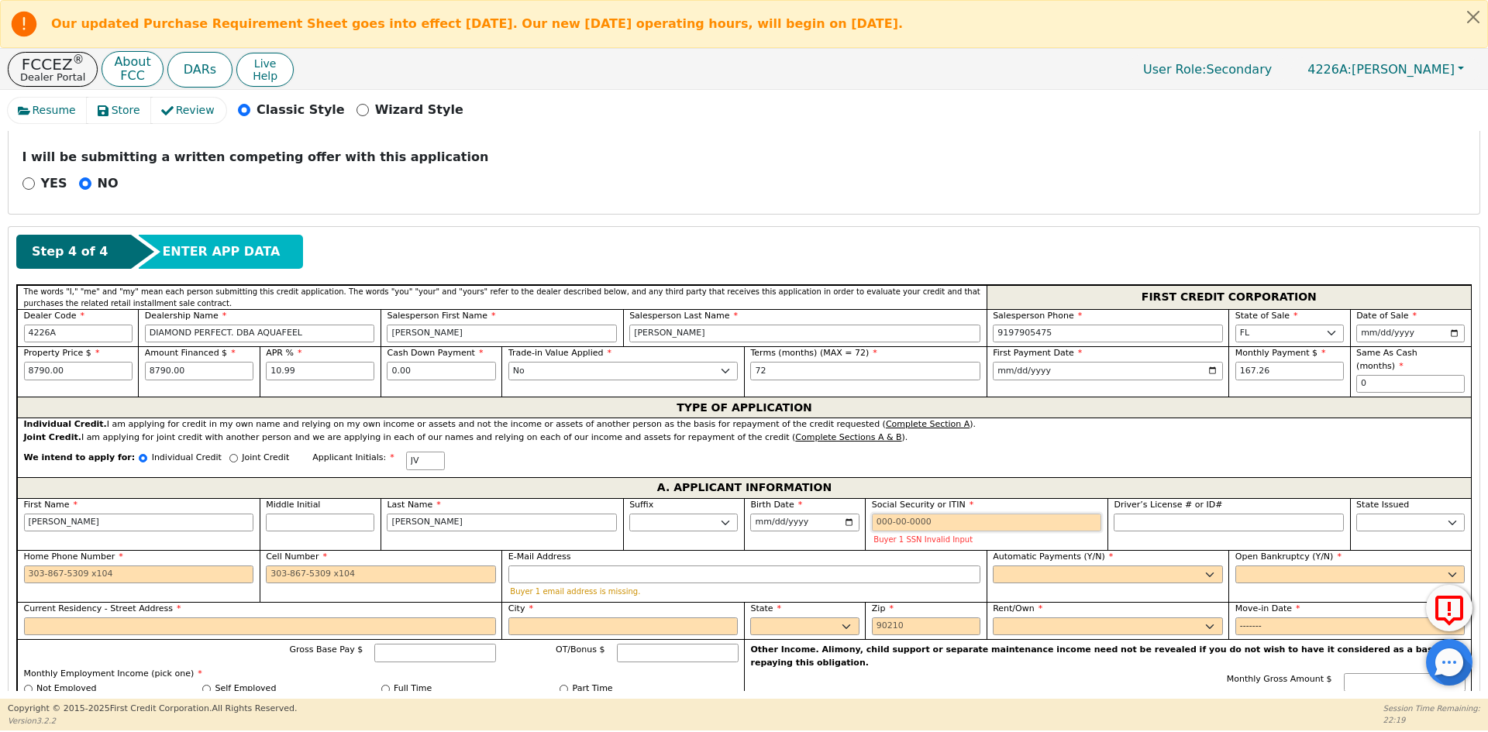
click at [884, 514] on input "Social Security or ITIN" at bounding box center [987, 523] width 230 height 19
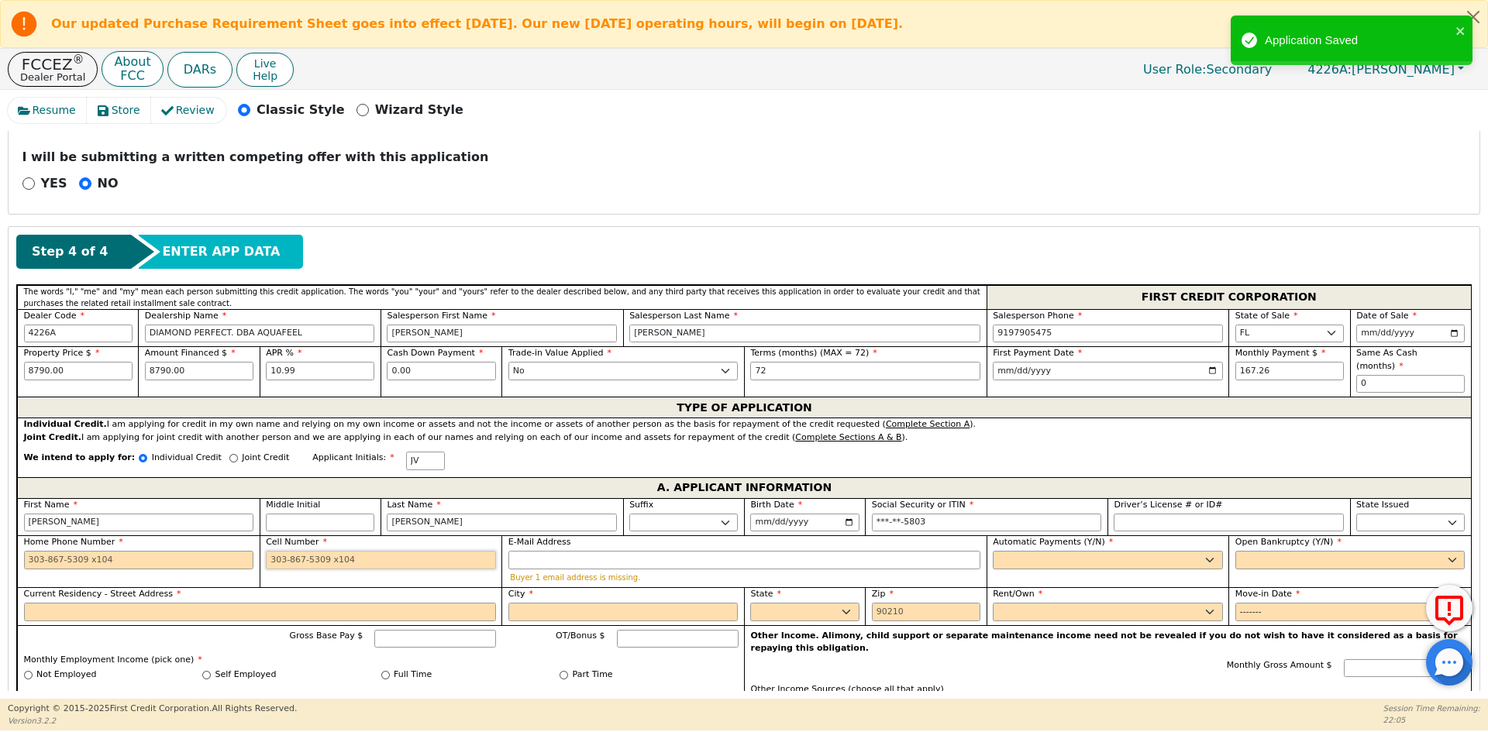
click at [288, 551] on input "Cell Number" at bounding box center [381, 560] width 230 height 19
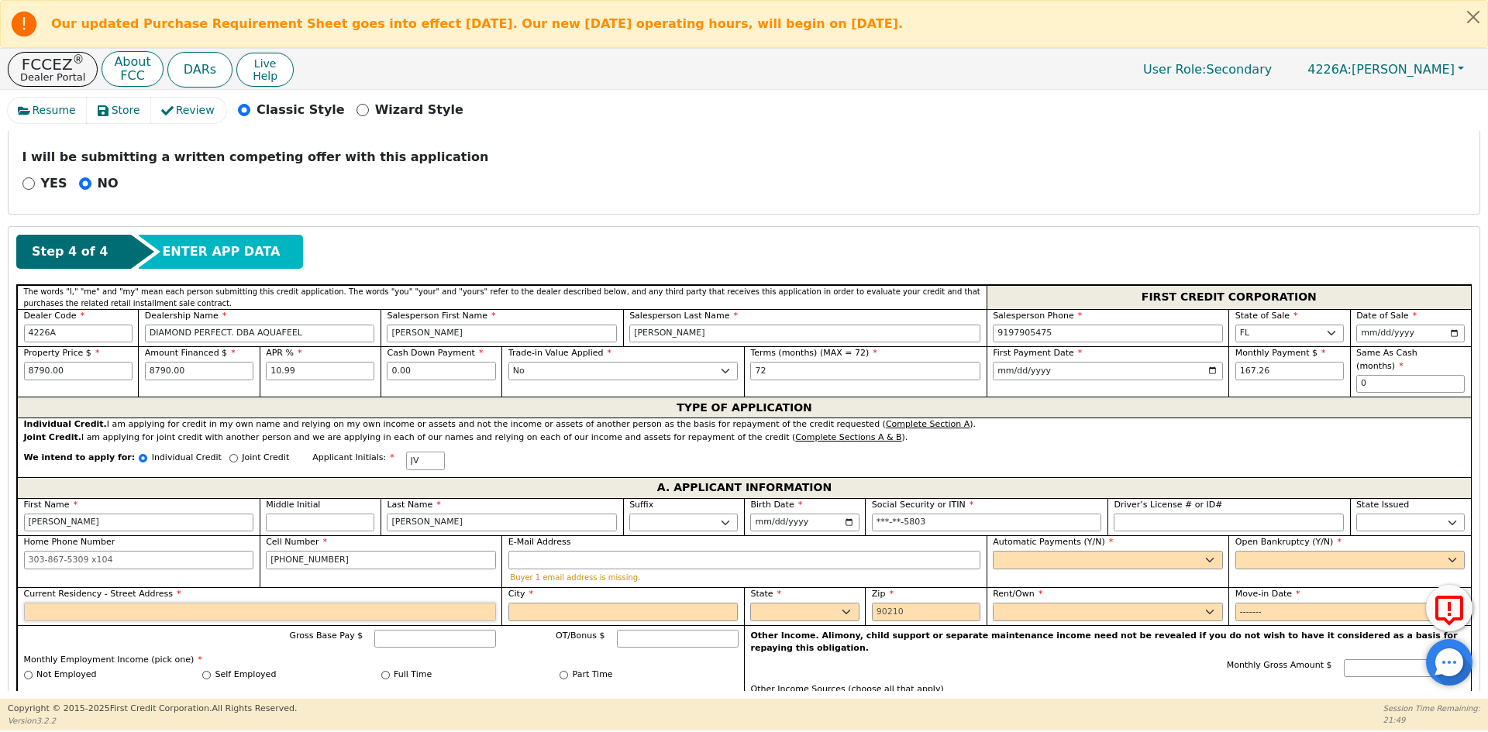
click at [288, 605] on input "Current Residency - Street Address" at bounding box center [260, 612] width 472 height 19
click at [1096, 551] on select "Yes No" at bounding box center [1108, 560] width 230 height 19
click at [993, 551] on select "Yes No" at bounding box center [1108, 560] width 230 height 19
click at [1284, 551] on select "Yes No" at bounding box center [1350, 560] width 230 height 19
click at [1235, 551] on select "Yes No" at bounding box center [1350, 560] width 230 height 19
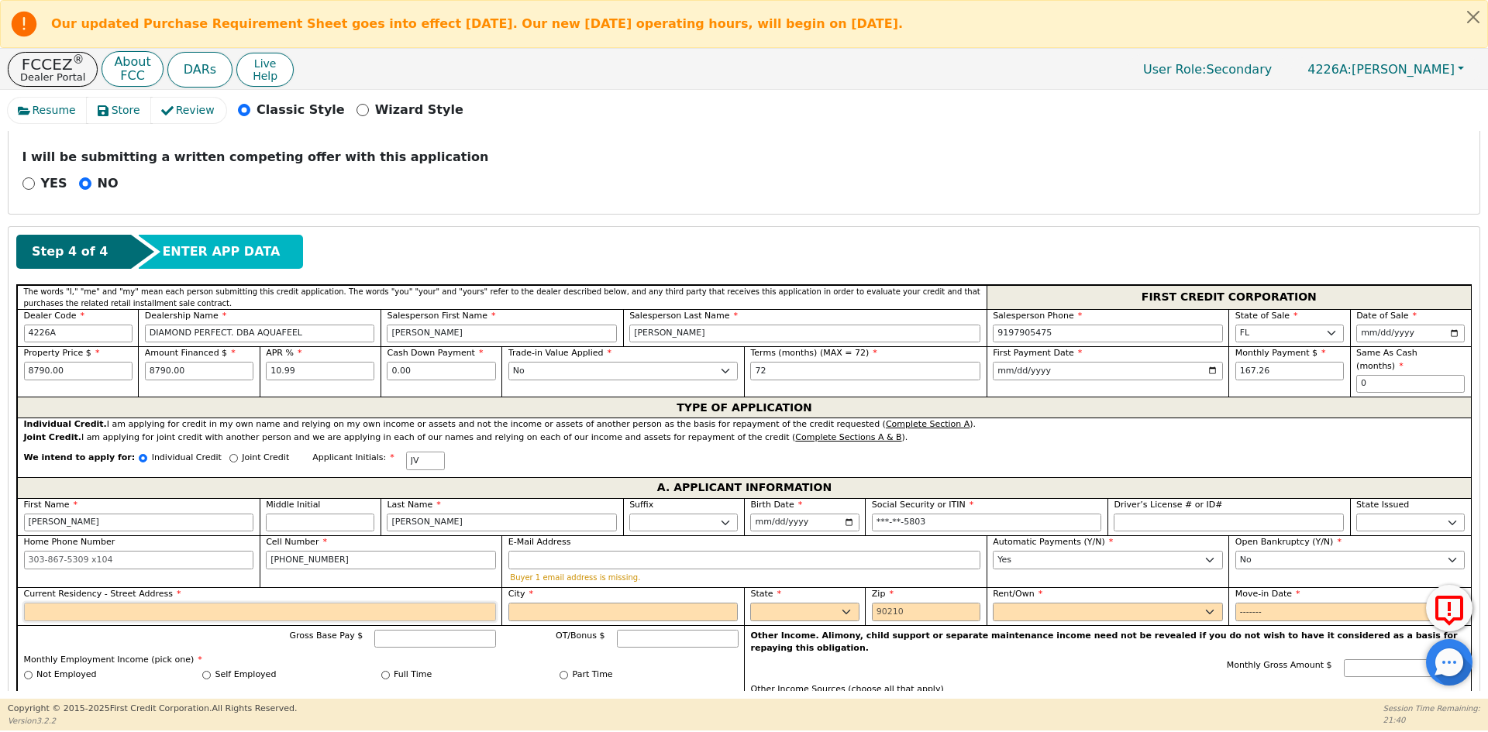
click at [49, 603] on input "Current Residency - Street Address" at bounding box center [260, 612] width 472 height 19
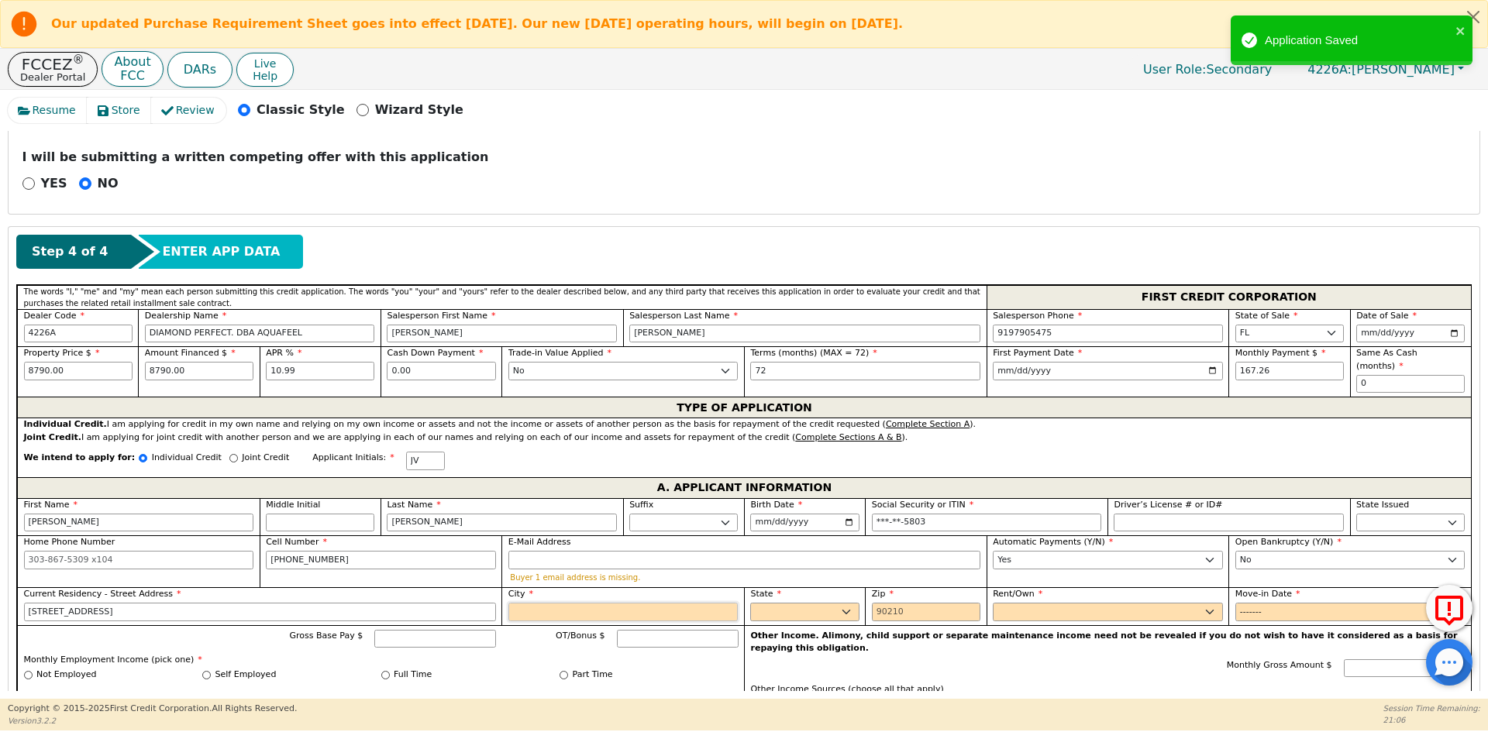
click at [590, 603] on input "City" at bounding box center [623, 612] width 230 height 19
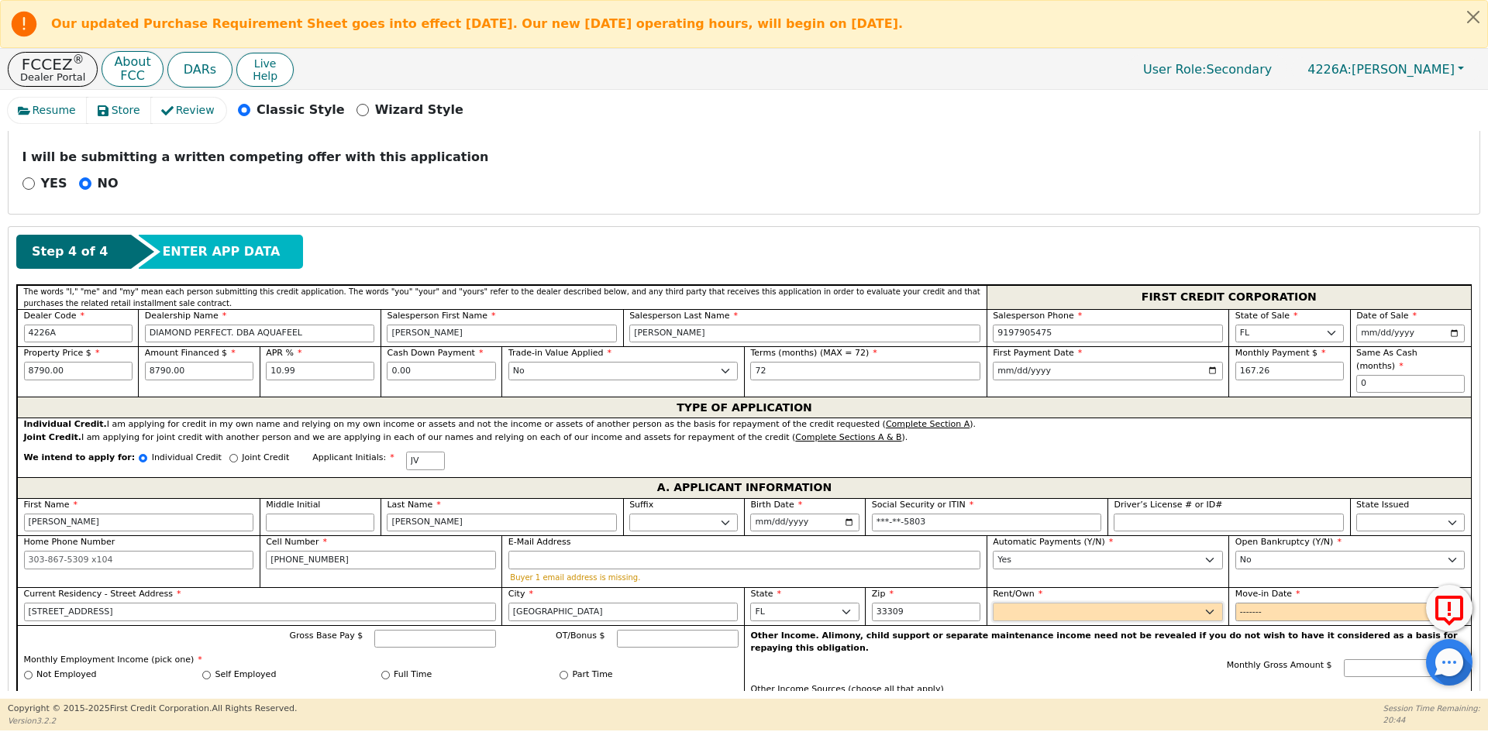
click at [1107, 604] on select "Rent Own" at bounding box center [1108, 612] width 230 height 19
click at [993, 603] on select "Rent Own" at bounding box center [1108, 612] width 230 height 19
click at [1252, 603] on input "Move-in Date" at bounding box center [1350, 612] width 230 height 19
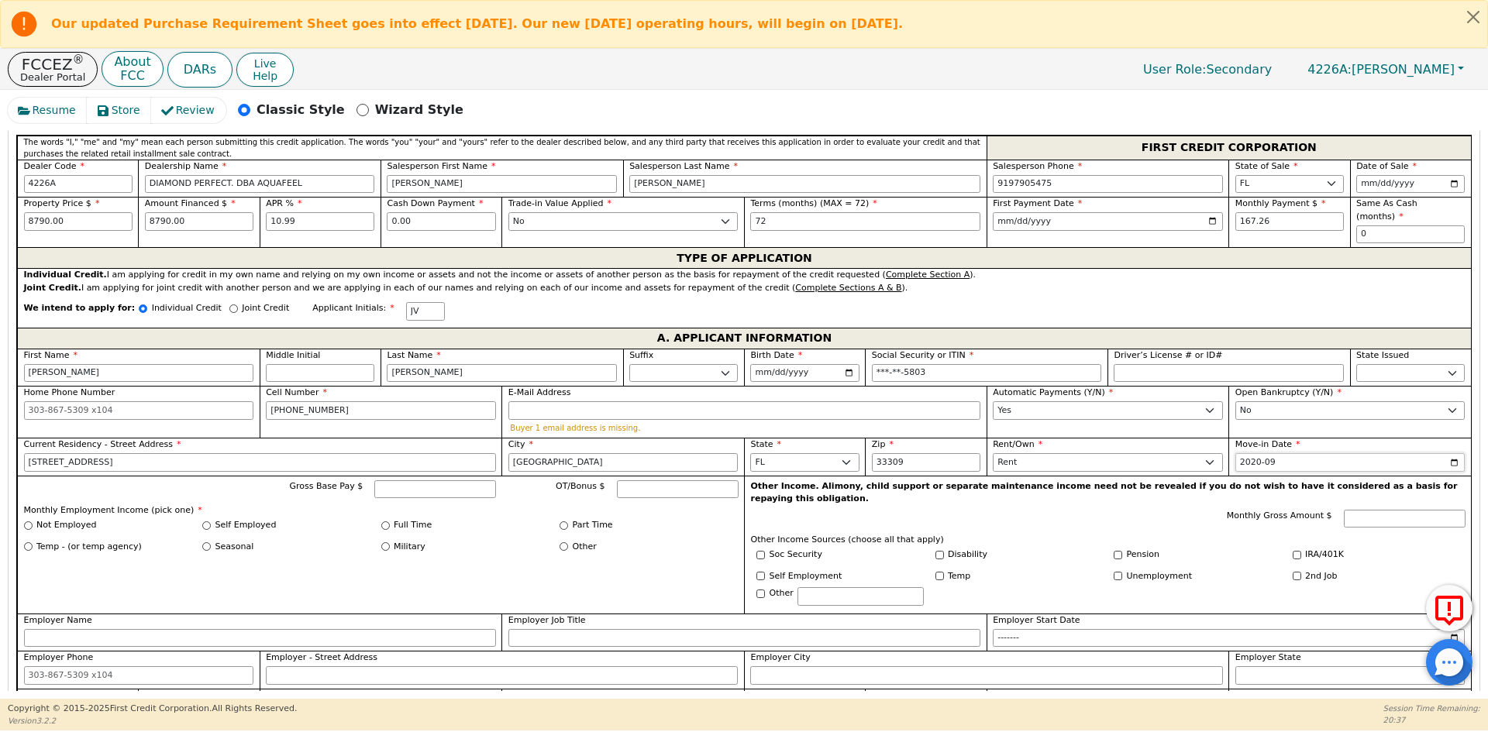
scroll to position [711, 0]
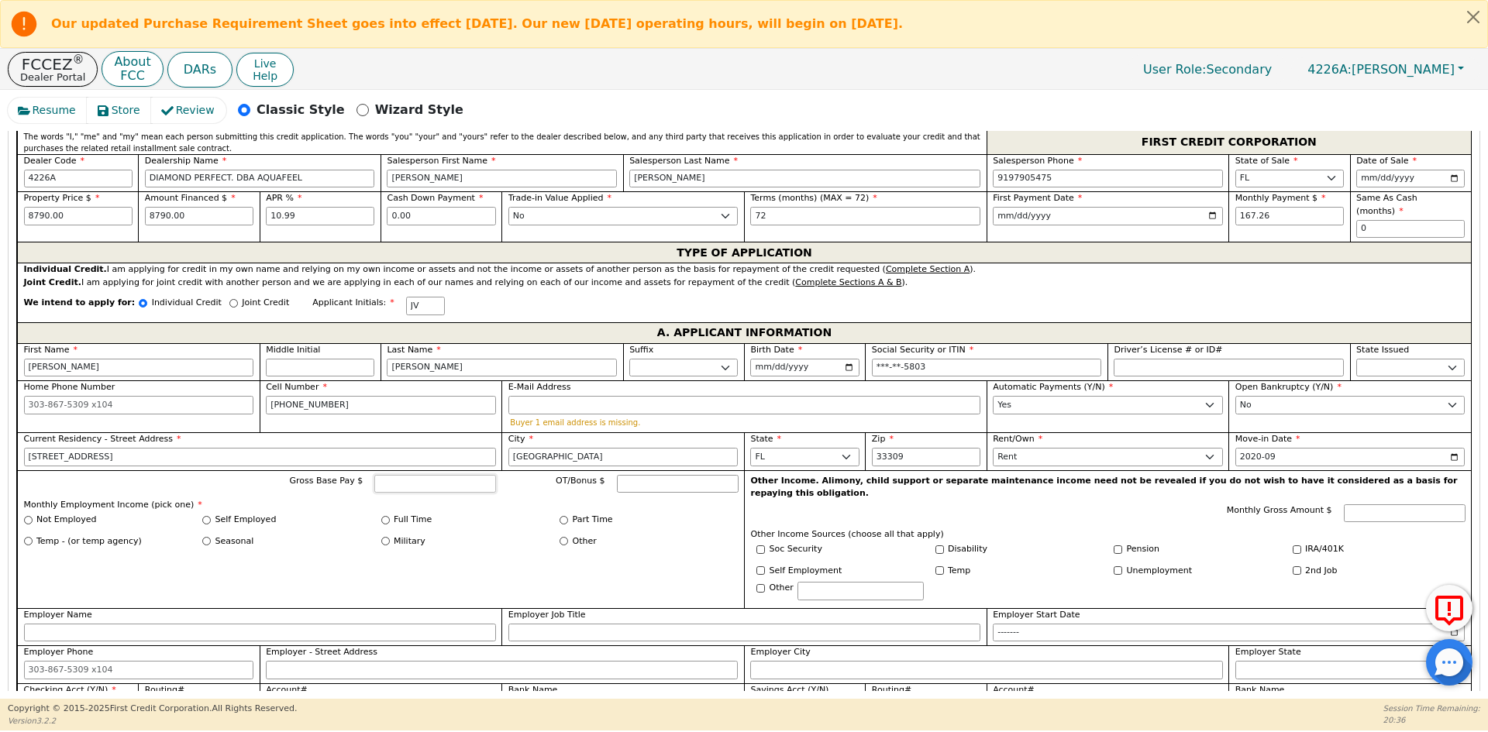
click at [438, 475] on input "Gross Base Pay $" at bounding box center [435, 484] width 122 height 19
click at [412, 514] on label "Full Time" at bounding box center [413, 520] width 38 height 13
click at [390, 516] on input "Full Time" at bounding box center [385, 520] width 9 height 9
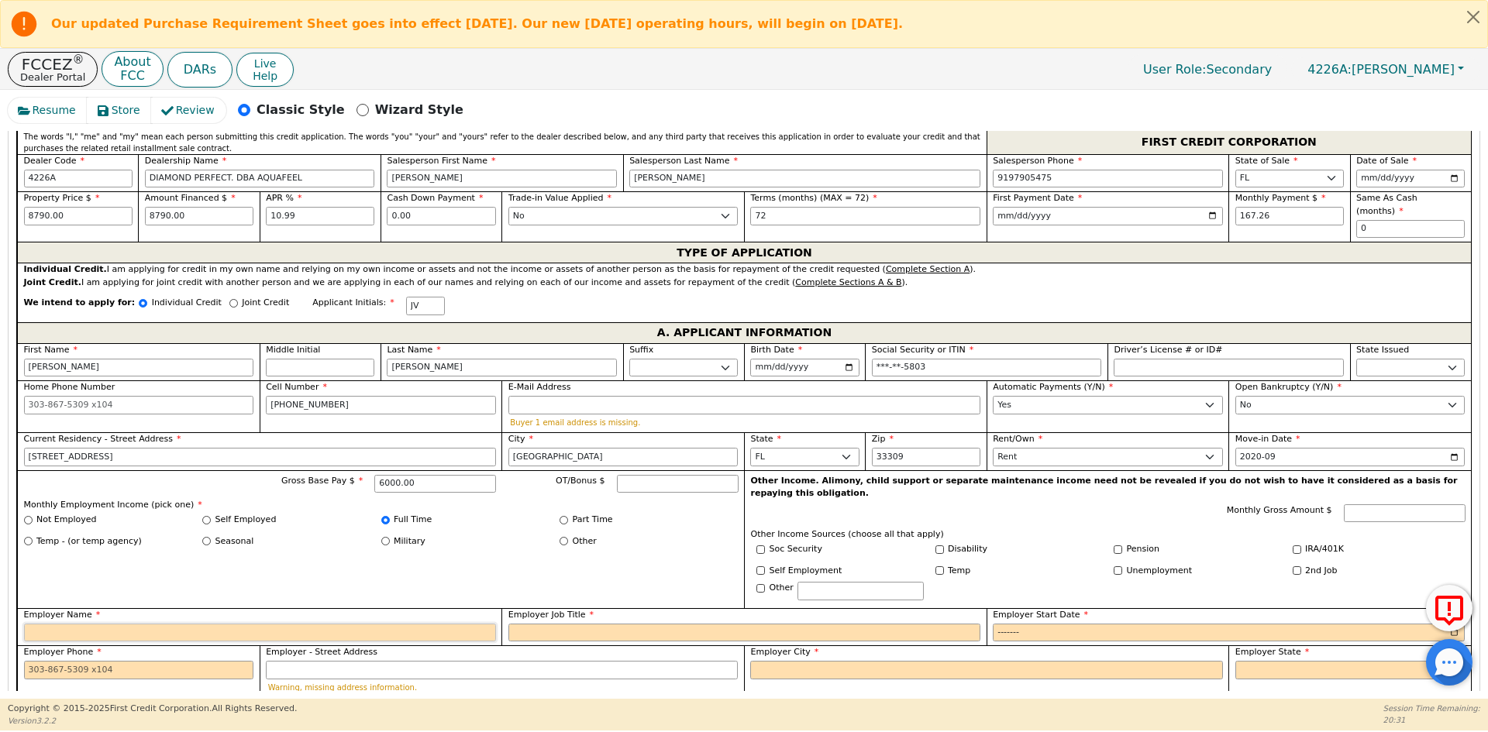
click at [246, 624] on input "Employer Name" at bounding box center [260, 633] width 472 height 19
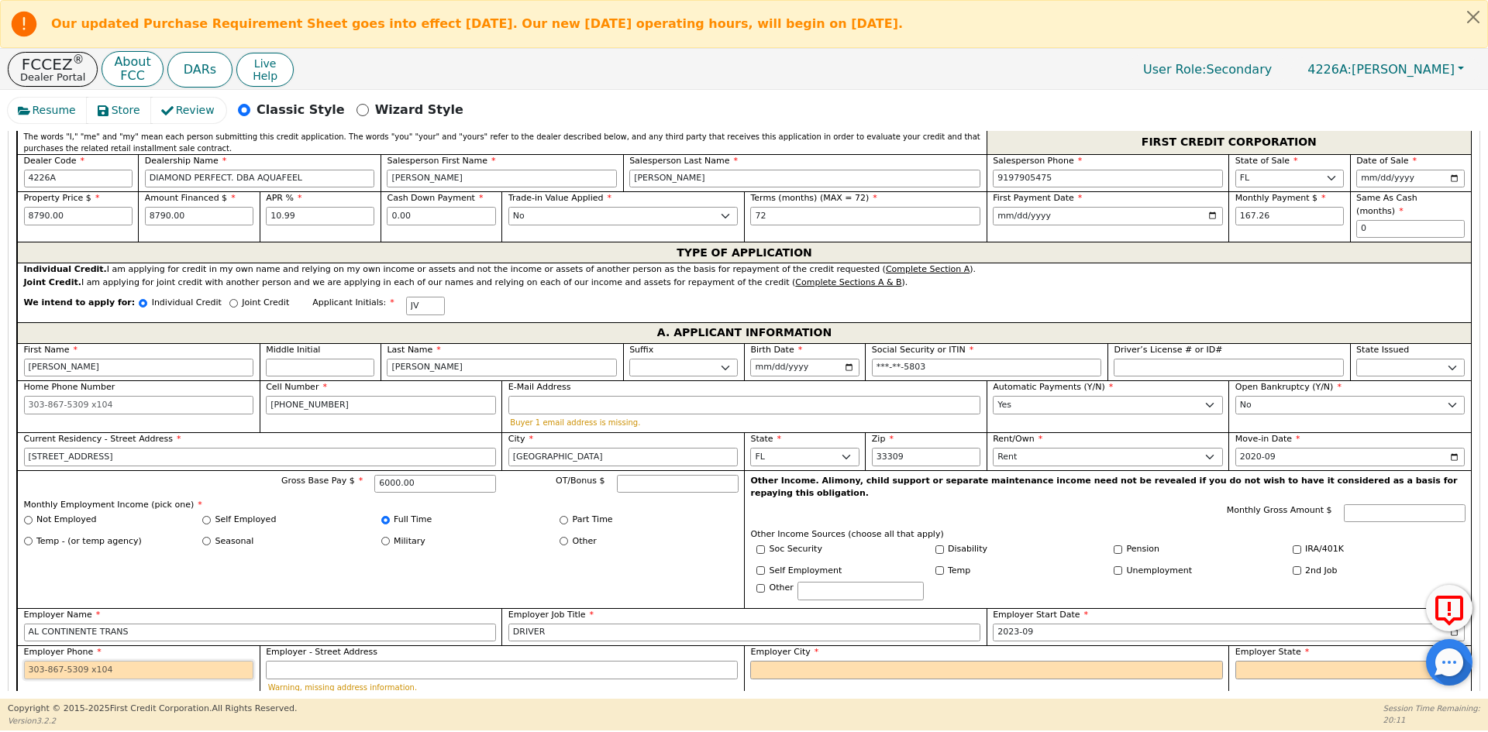
click at [113, 661] on input "Employer Phone" at bounding box center [139, 670] width 230 height 19
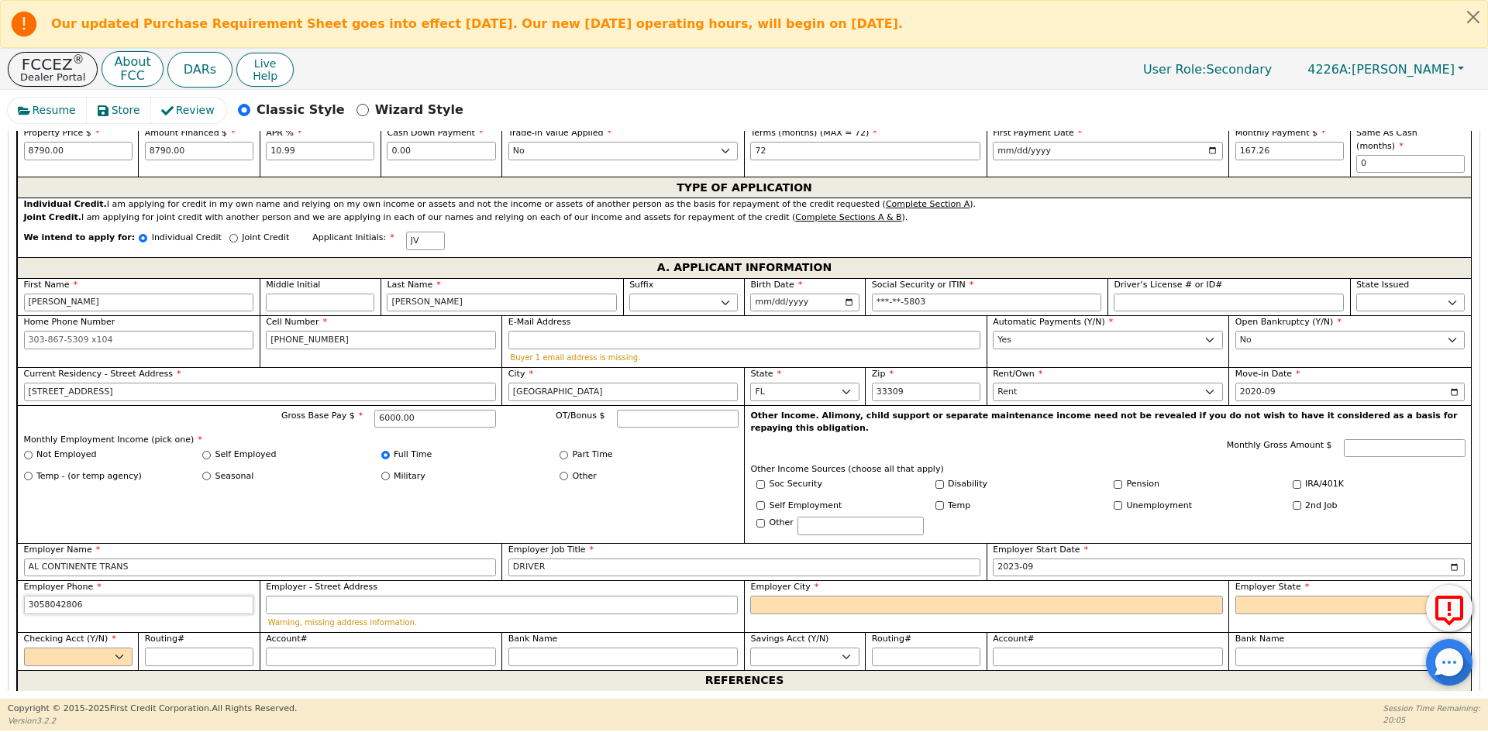
scroll to position [866, 0]
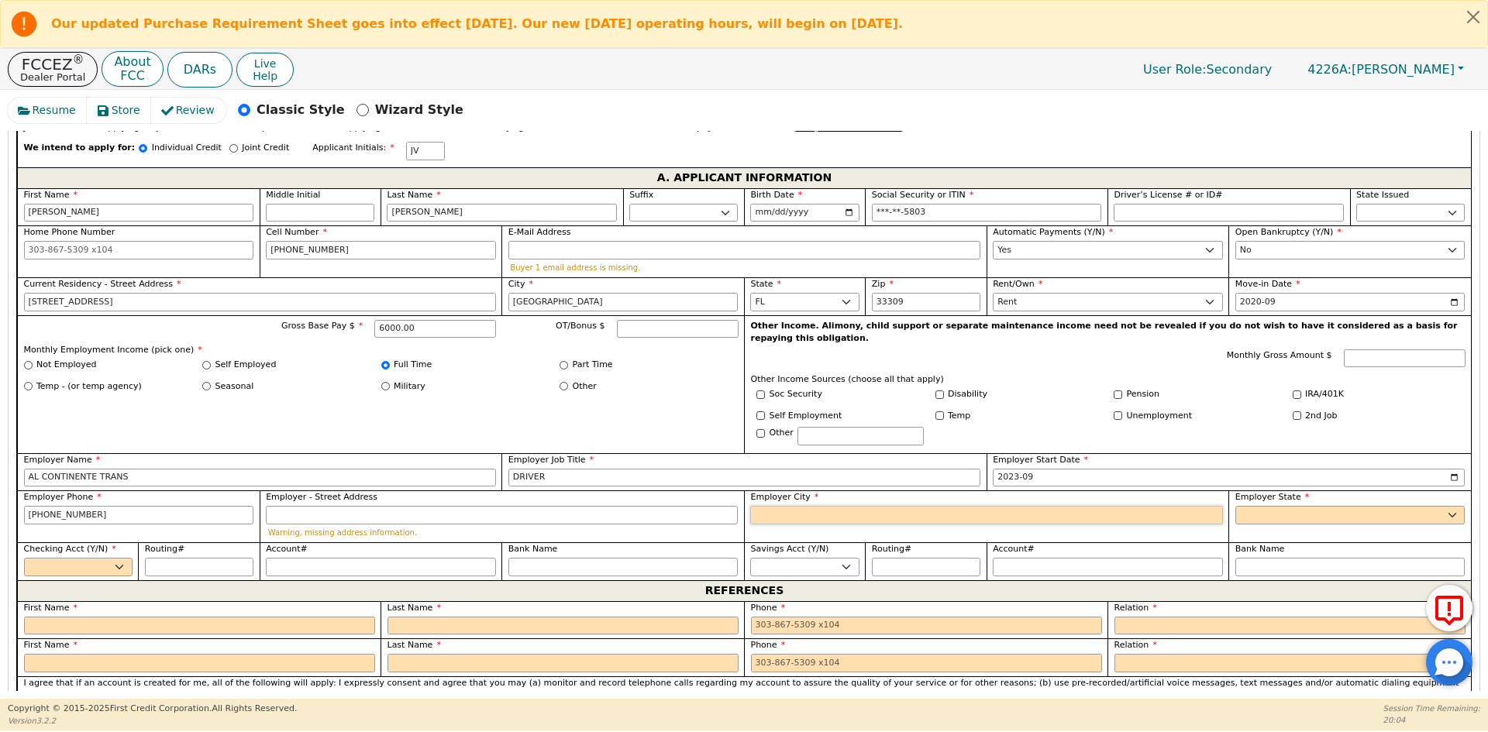
click at [801, 506] on input "Employer City" at bounding box center [986, 515] width 472 height 19
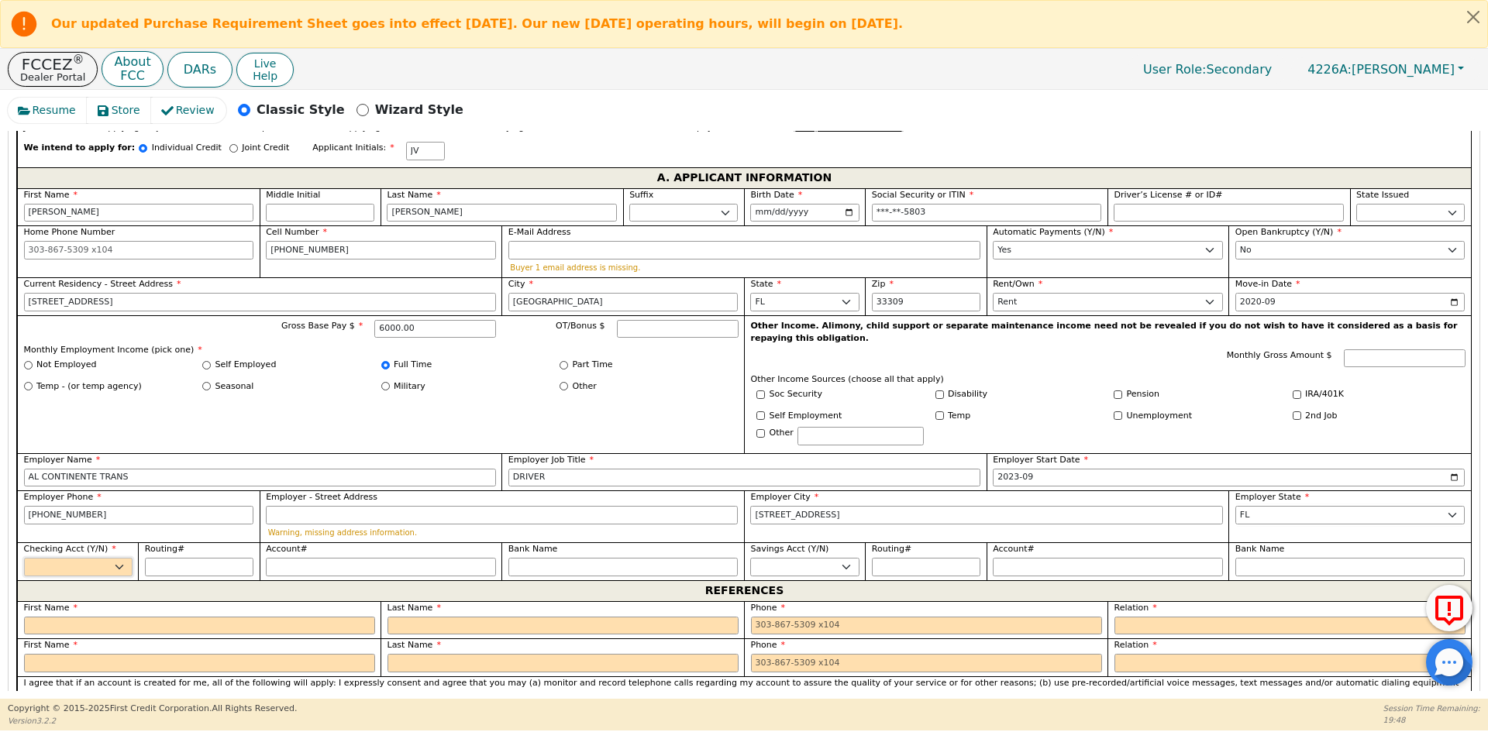
click at [42, 558] on select "Yes No" at bounding box center [78, 567] width 108 height 19
click at [24, 558] on select "Yes No" at bounding box center [78, 567] width 108 height 19
click at [173, 558] on input "Routing#" at bounding box center [199, 567] width 108 height 19
click at [658, 558] on input "Bank Name" at bounding box center [623, 567] width 230 height 19
click at [285, 617] on input "text" at bounding box center [199, 626] width 351 height 19
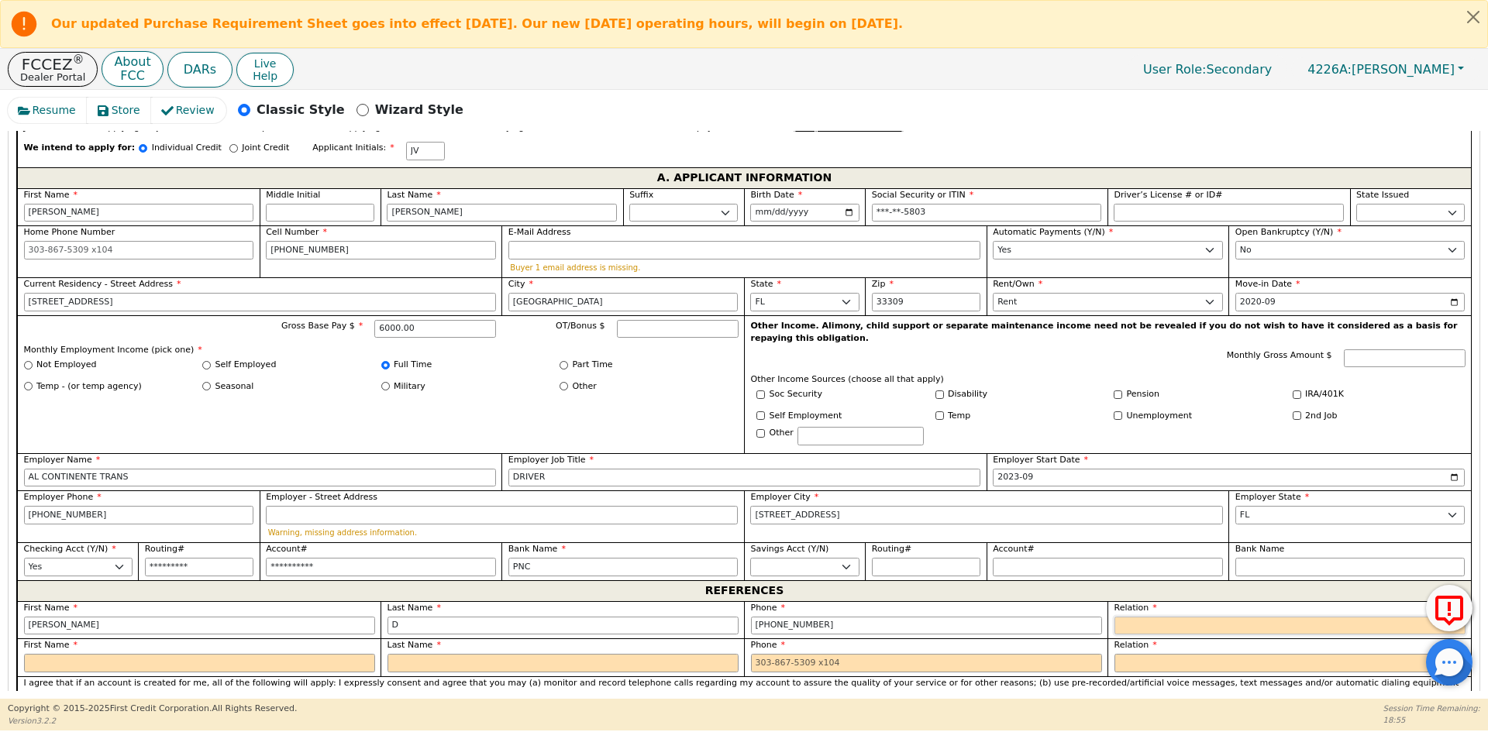
click at [1193, 617] on select "FATHER MOTHER SISTER BROTHER DAUGHTER SON CO-WORKER NEIGHBOR FRIEND COUSIN G-MO…" at bounding box center [1289, 626] width 351 height 19
click at [1274, 617] on input "text" at bounding box center [1350, 626] width 230 height 19
click at [241, 654] on input "text" at bounding box center [199, 663] width 351 height 19
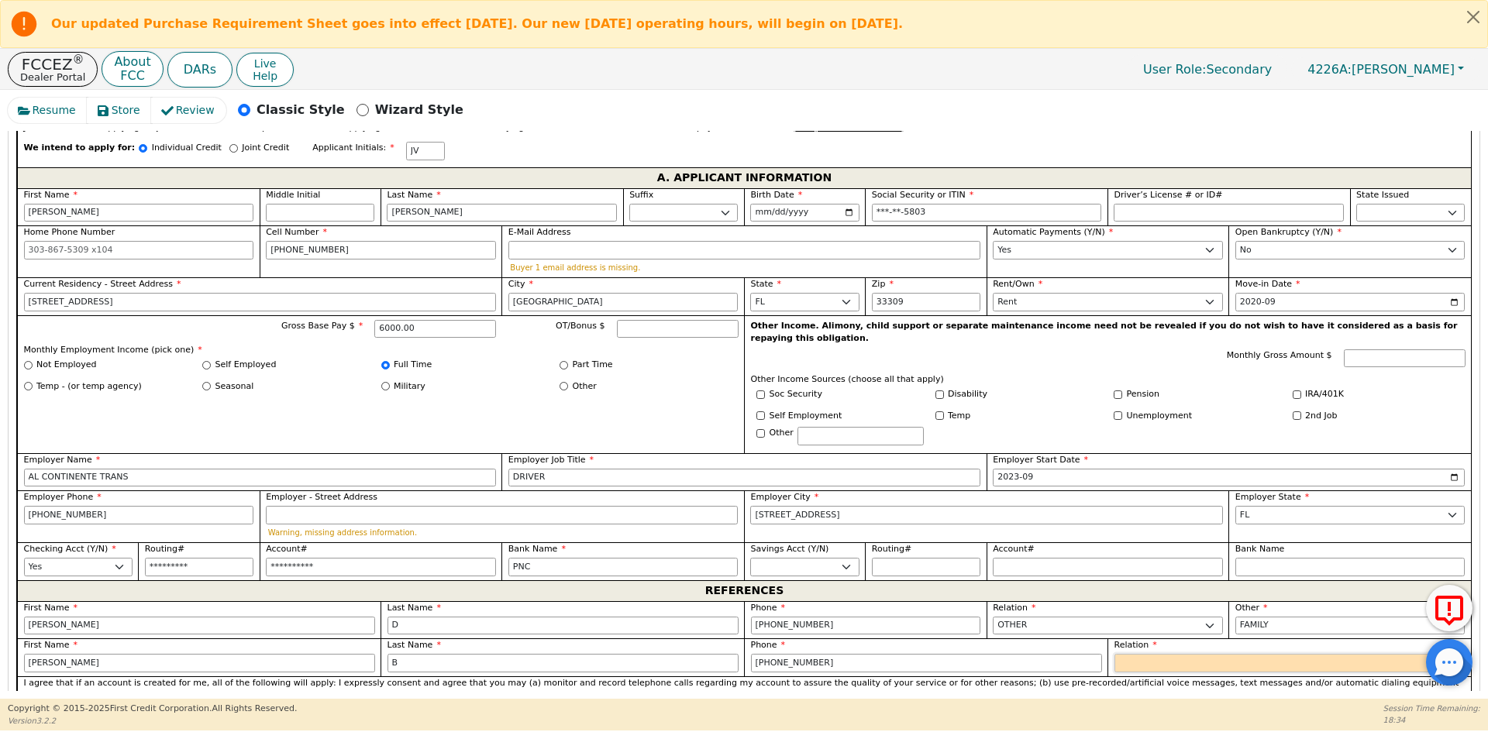
click at [1115, 654] on select "FATHER MOTHER SISTER BROTHER DAUGHTER SON CO-WORKER NEIGHBOR FRIEND COUSIN G-MO…" at bounding box center [1289, 663] width 351 height 19
click at [1130, 654] on select "FATHER MOTHER SISTER BROTHER DAUGHTER SON CO-WORKER NEIGHBOR FRIEND COUSIN G-MO…" at bounding box center [1289, 663] width 351 height 19
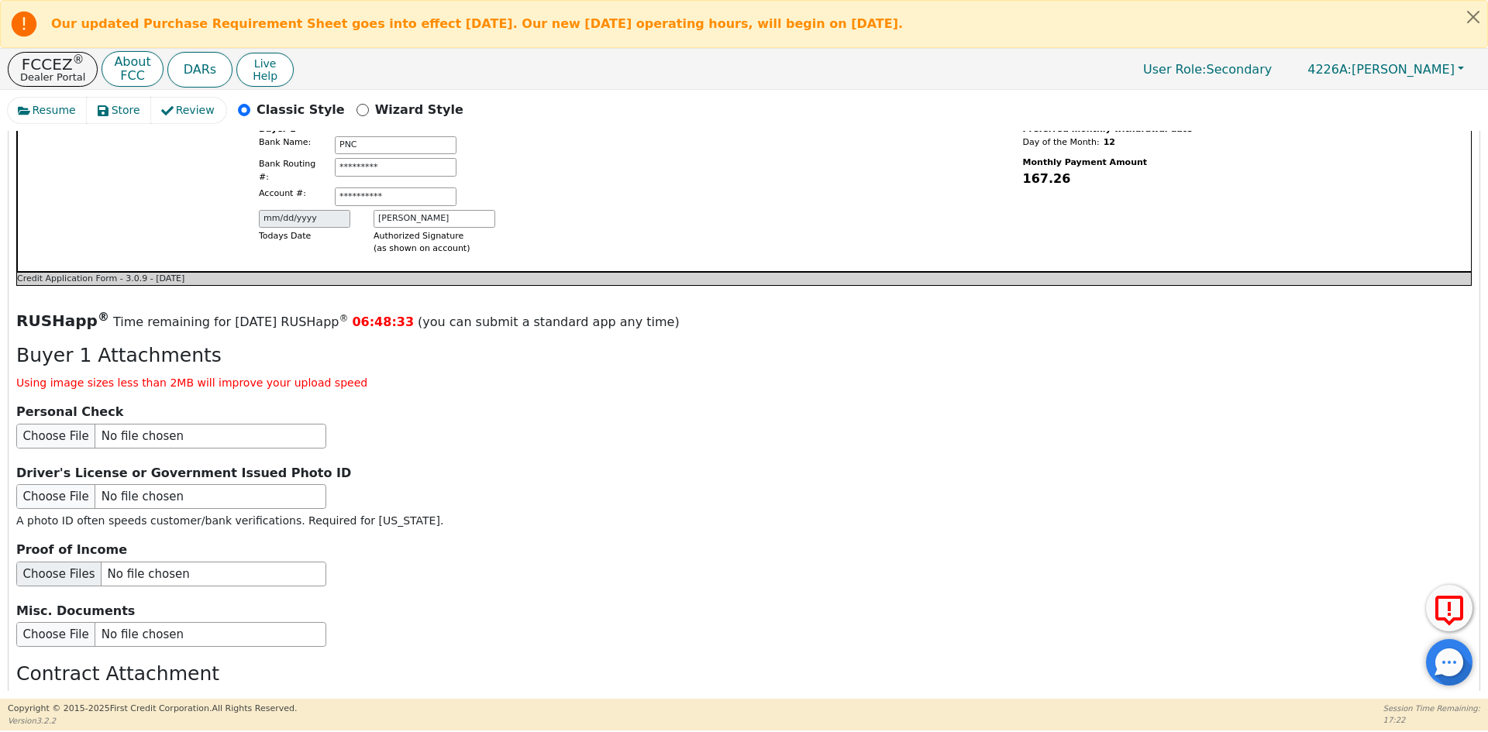
scroll to position [1641, 0]
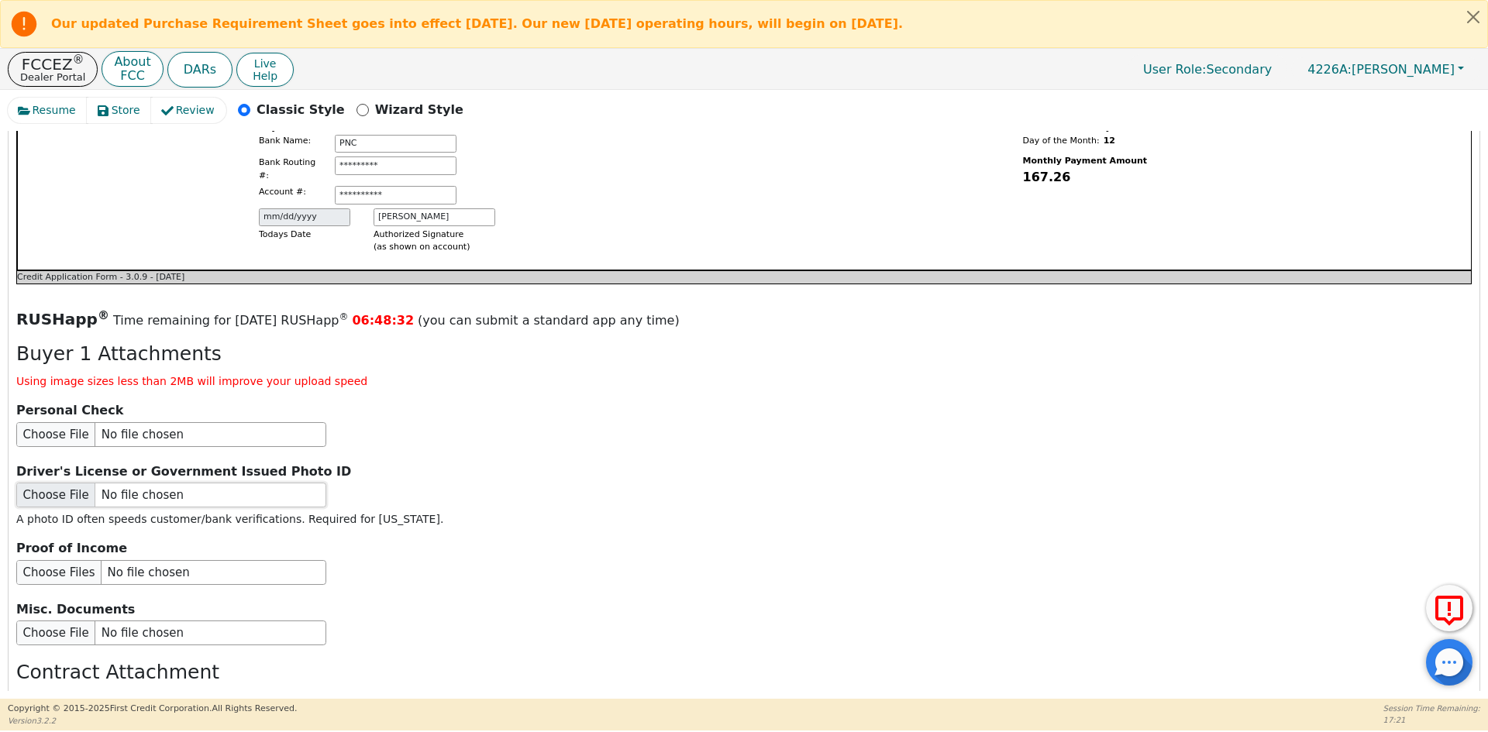
click at [84, 483] on input "file" at bounding box center [171, 495] width 310 height 25
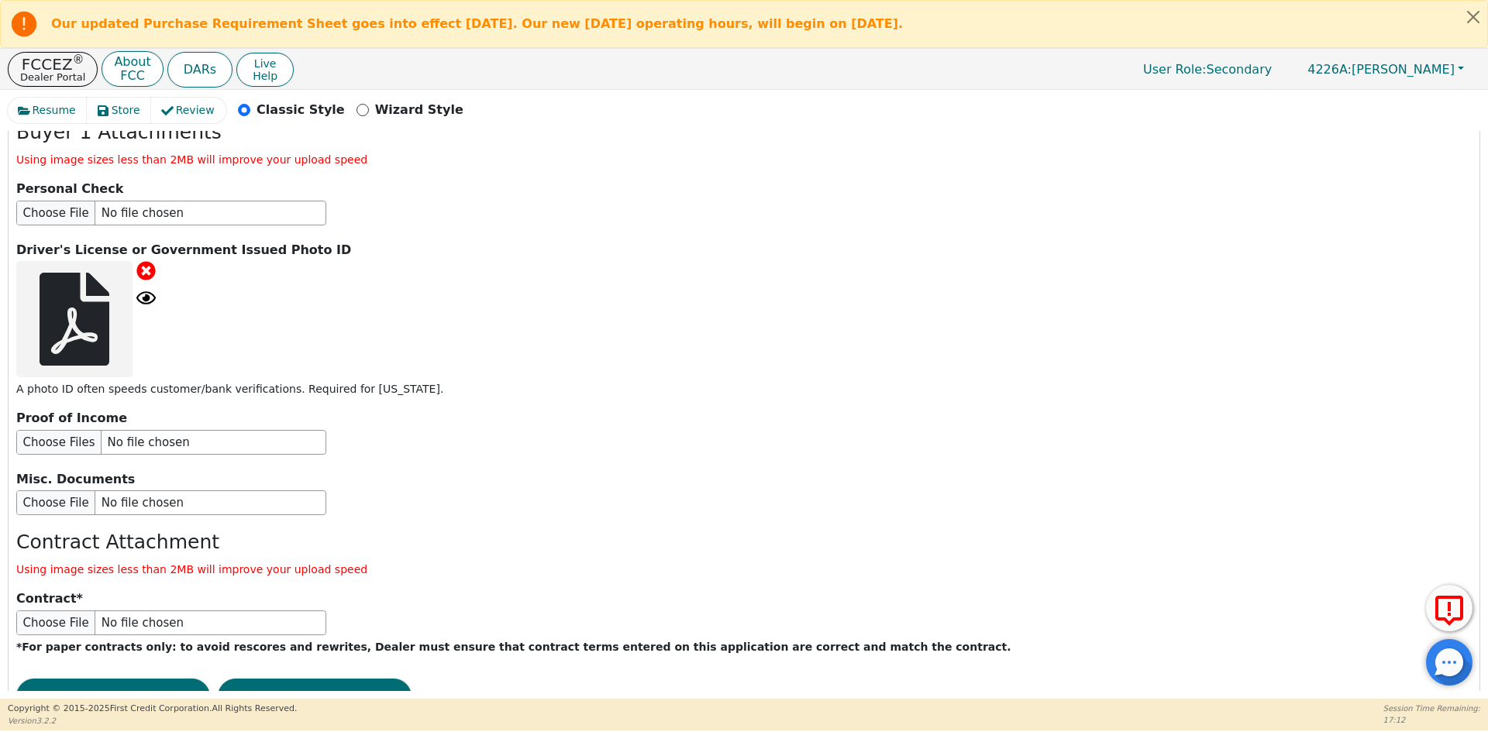
scroll to position [1889, 0]
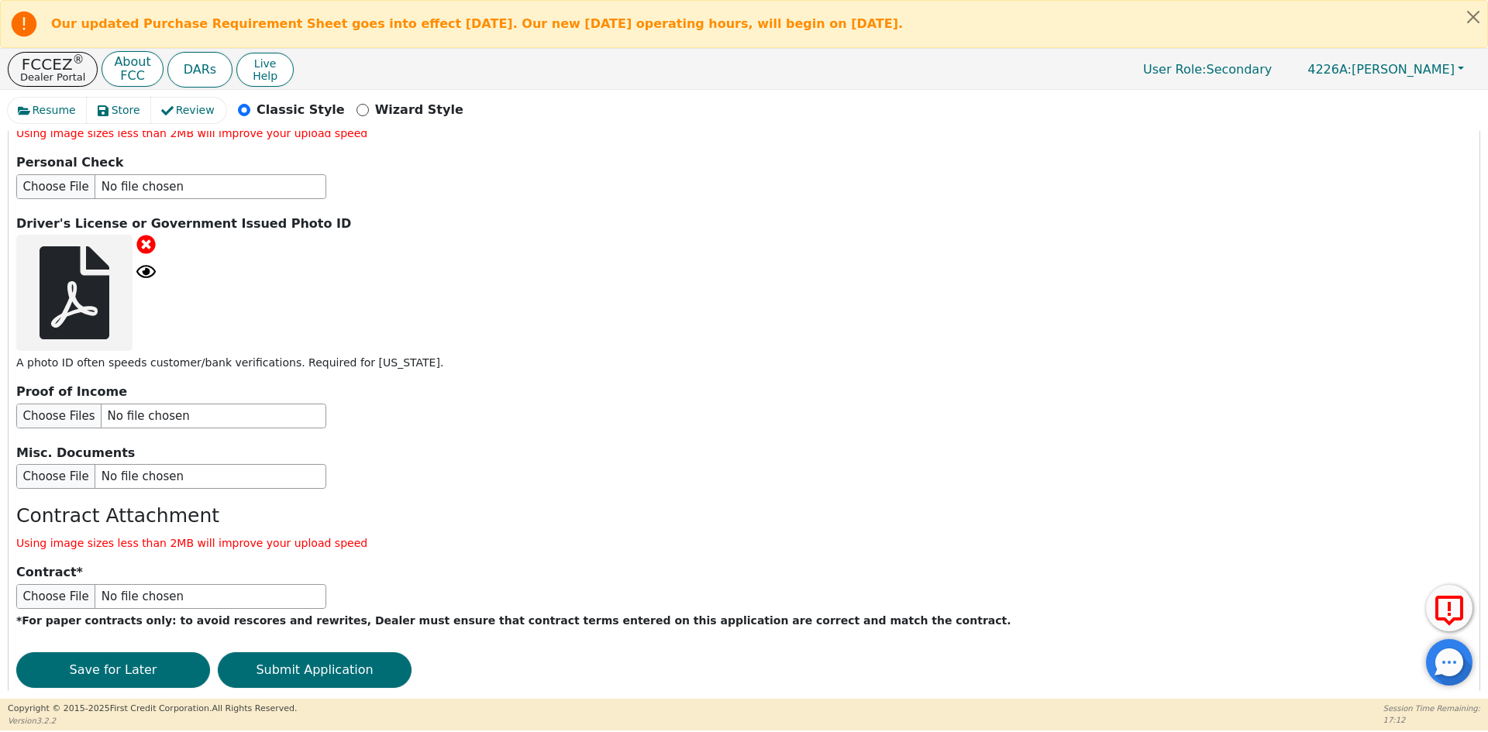
click at [304, 607] on div "RUSHapp ® Time remaining for today's RUSHapp ® 06:48:23 (you can submit a stand…" at bounding box center [743, 380] width 1455 height 640
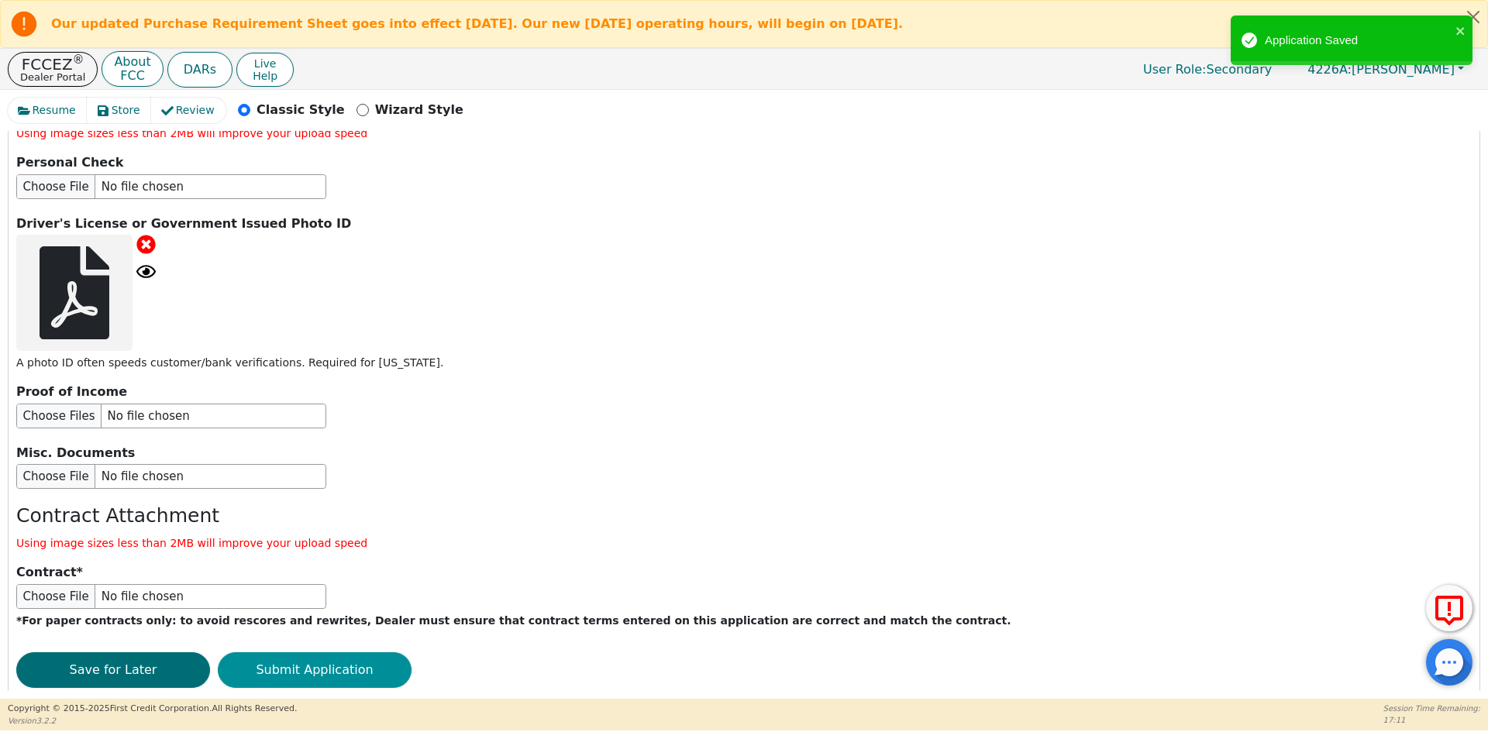
click at [315, 653] on button "Submit Application" at bounding box center [315, 671] width 194 height 36
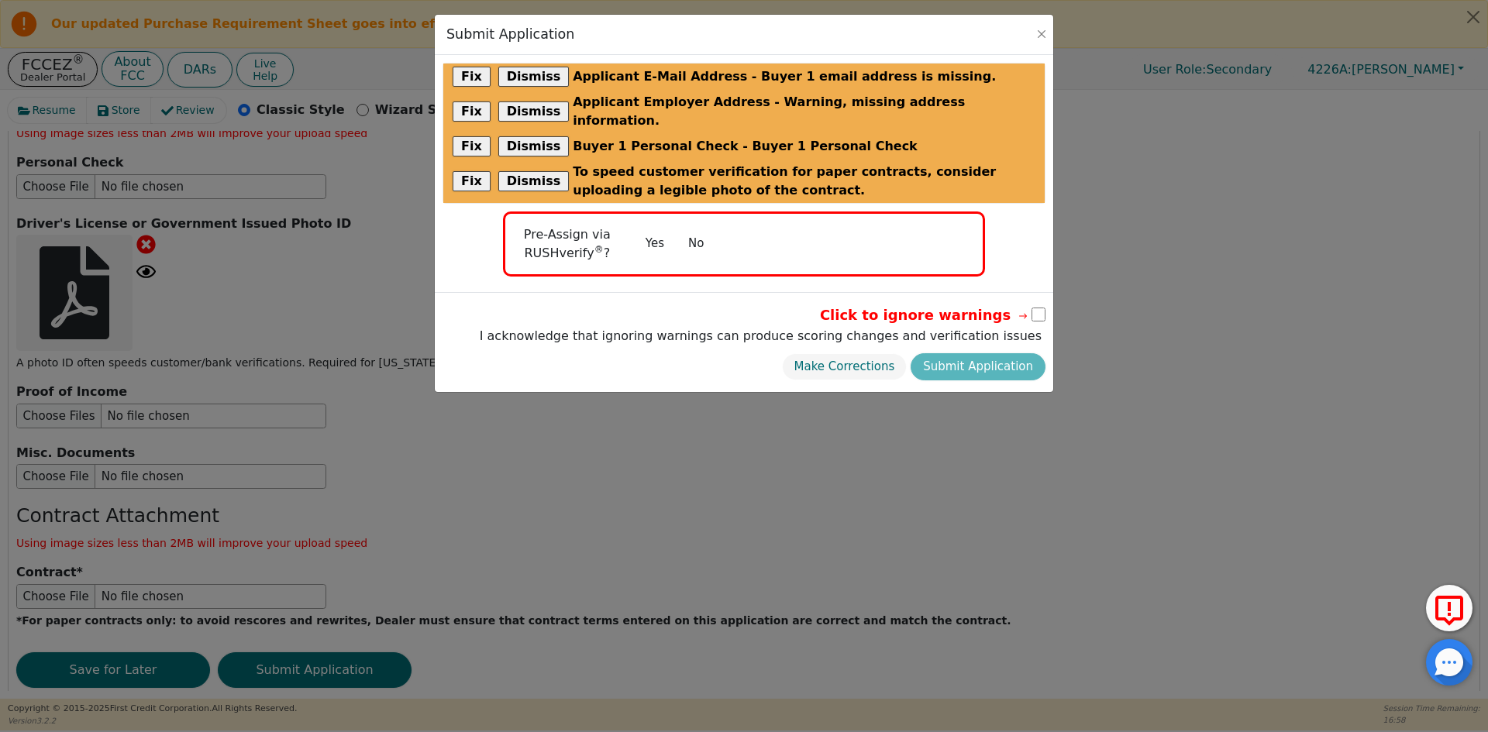
click at [692, 230] on button "No" at bounding box center [696, 243] width 40 height 27
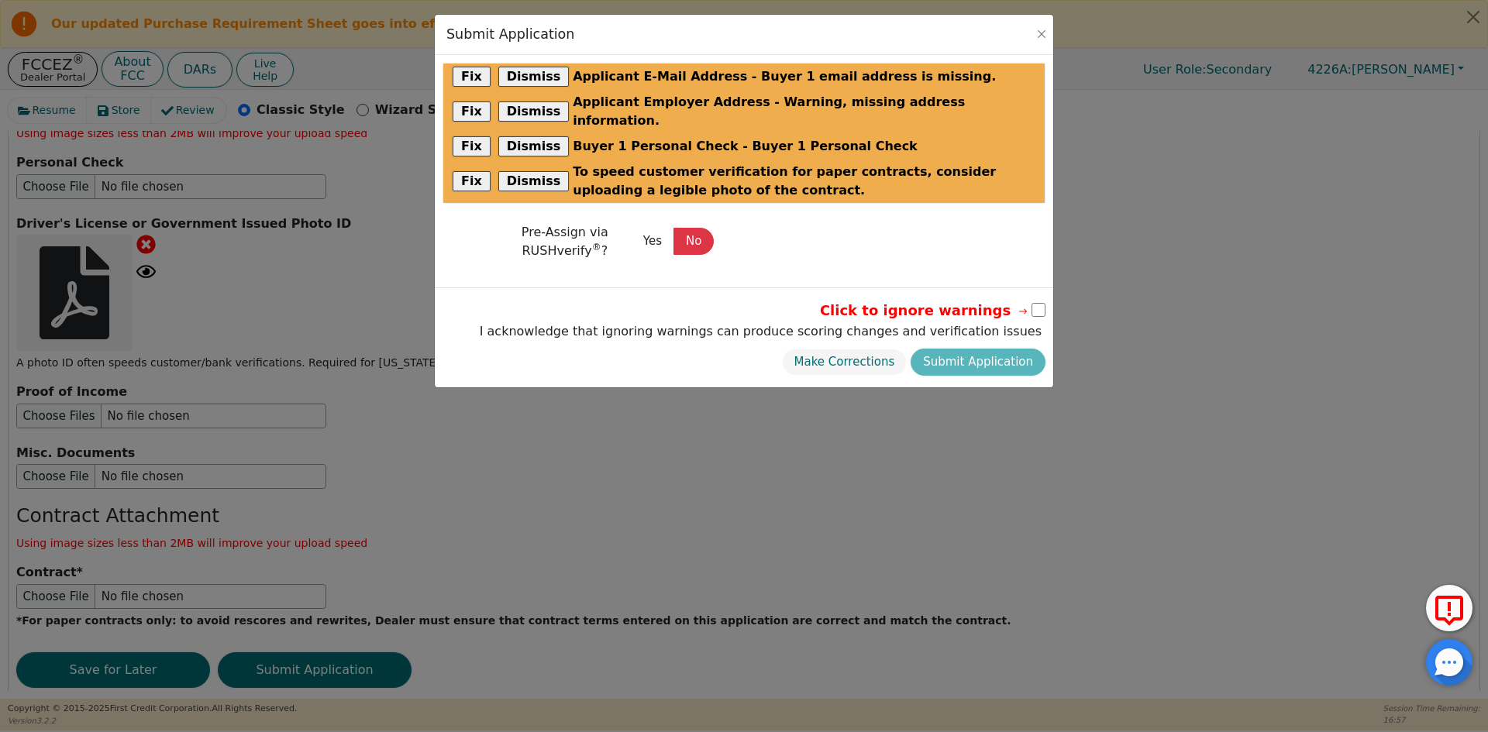
click at [1040, 303] on input "checkbox" at bounding box center [1038, 310] width 14 height 14
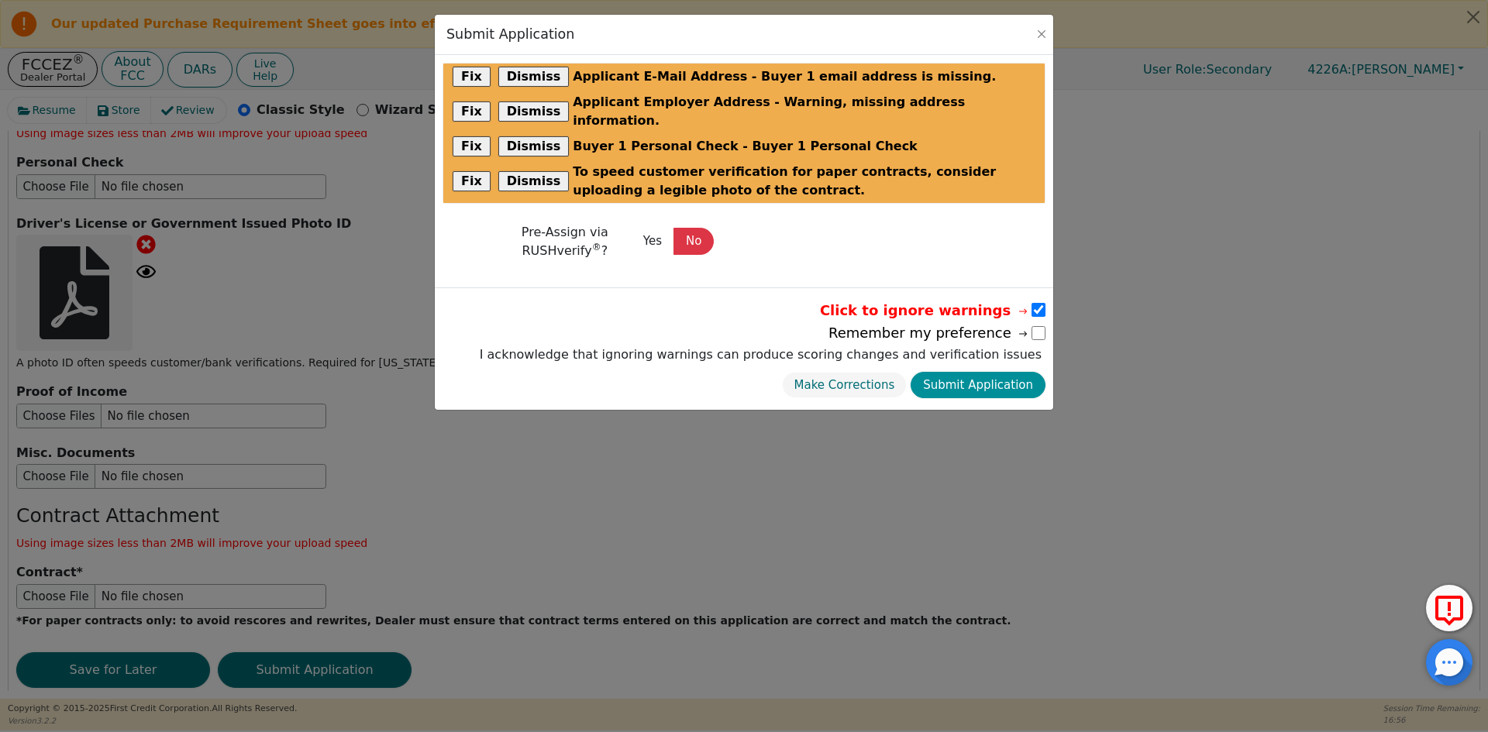
click at [973, 372] on button "Submit Application" at bounding box center [978, 385] width 135 height 27
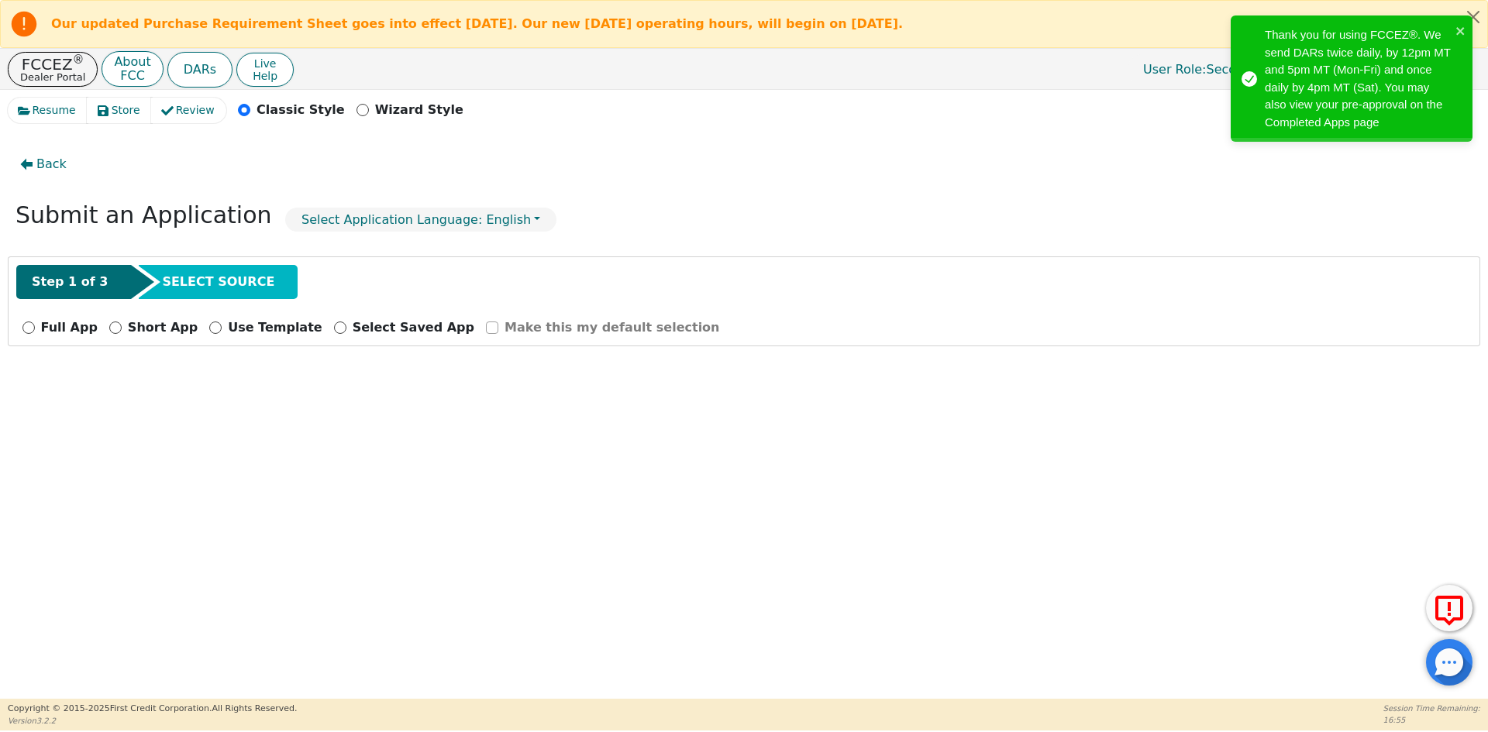
scroll to position [0, 0]
